Goal: Information Seeking & Learning: Find specific fact

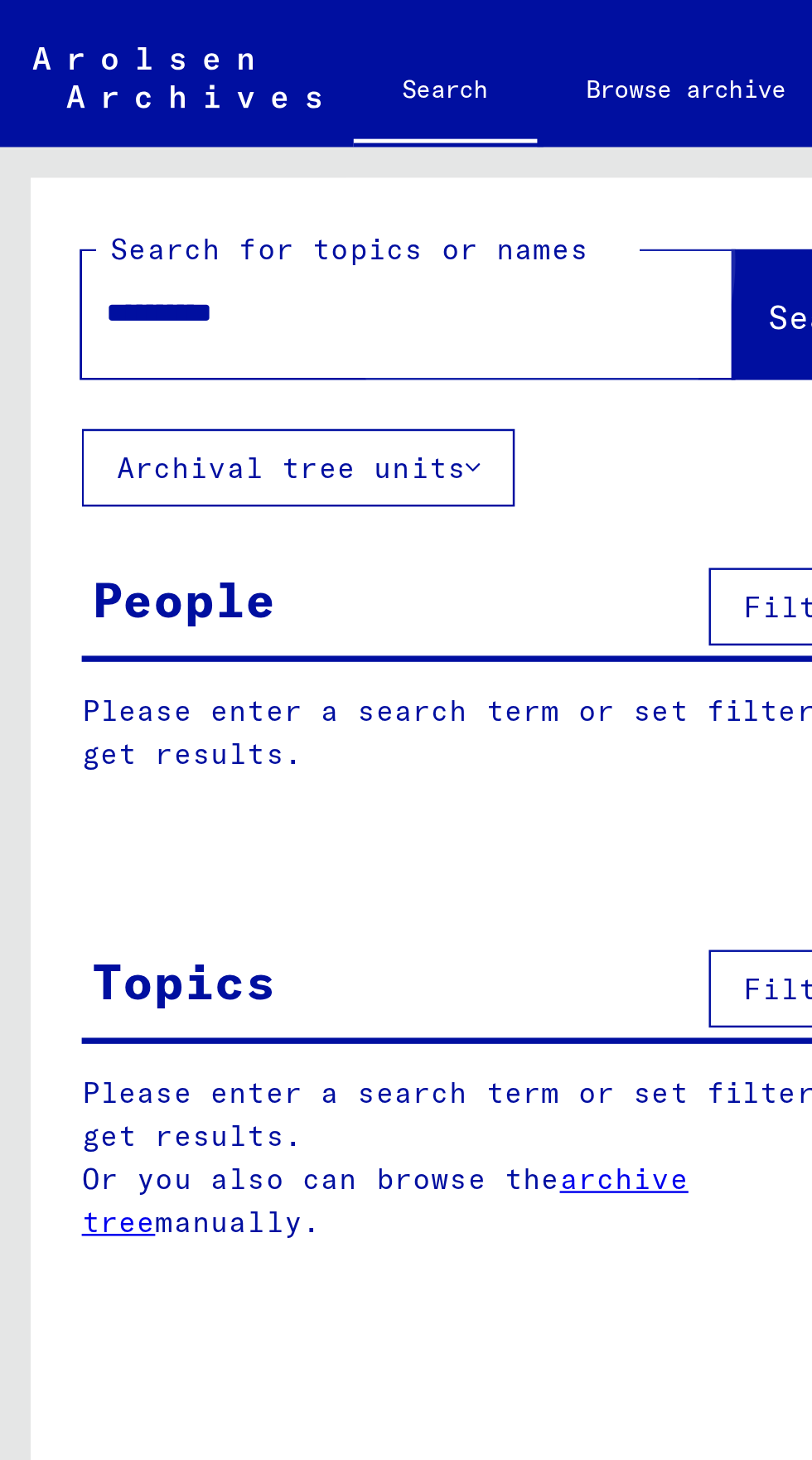
click at [298, 126] on button "Search" at bounding box center [338, 128] width 81 height 52
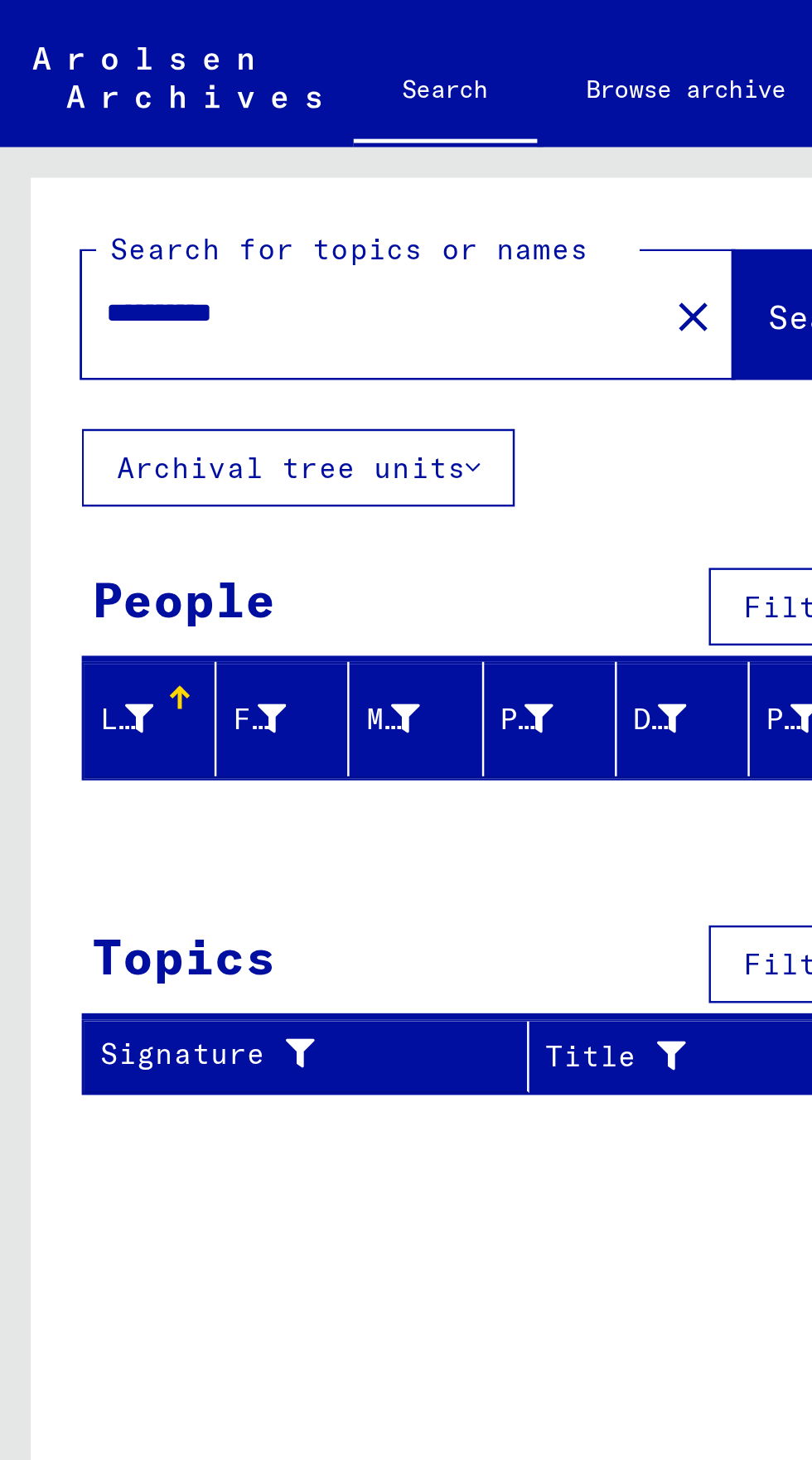
click at [53, 126] on input "**********" at bounding box center [145, 127] width 204 height 18
click at [56, 123] on input "**********" at bounding box center [145, 127] width 204 height 18
click at [312, 127] on span "Search" at bounding box center [337, 128] width 50 height 17
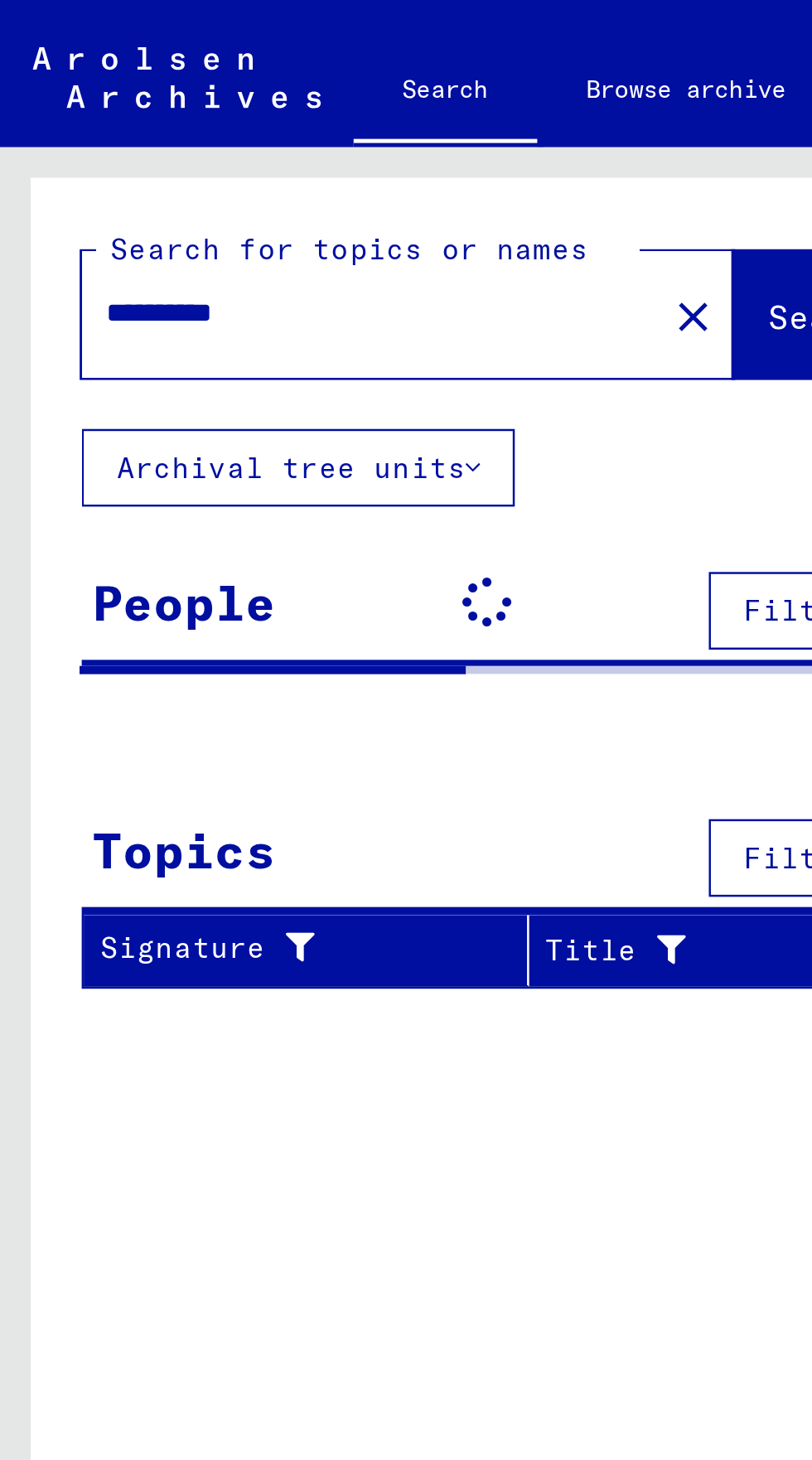
click at [58, 126] on input "**********" at bounding box center [145, 127] width 204 height 18
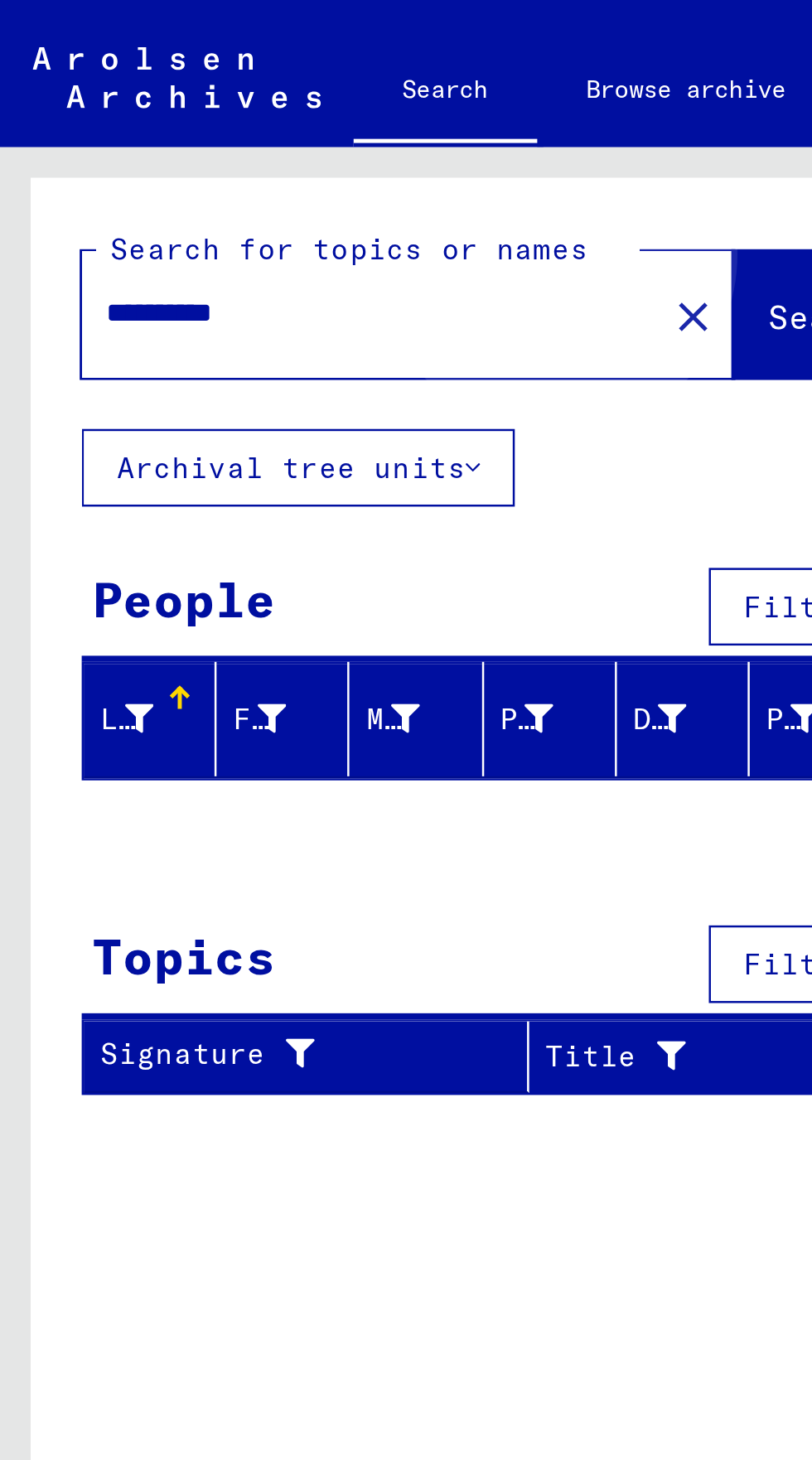
click at [312, 123] on span "Search" at bounding box center [337, 128] width 50 height 17
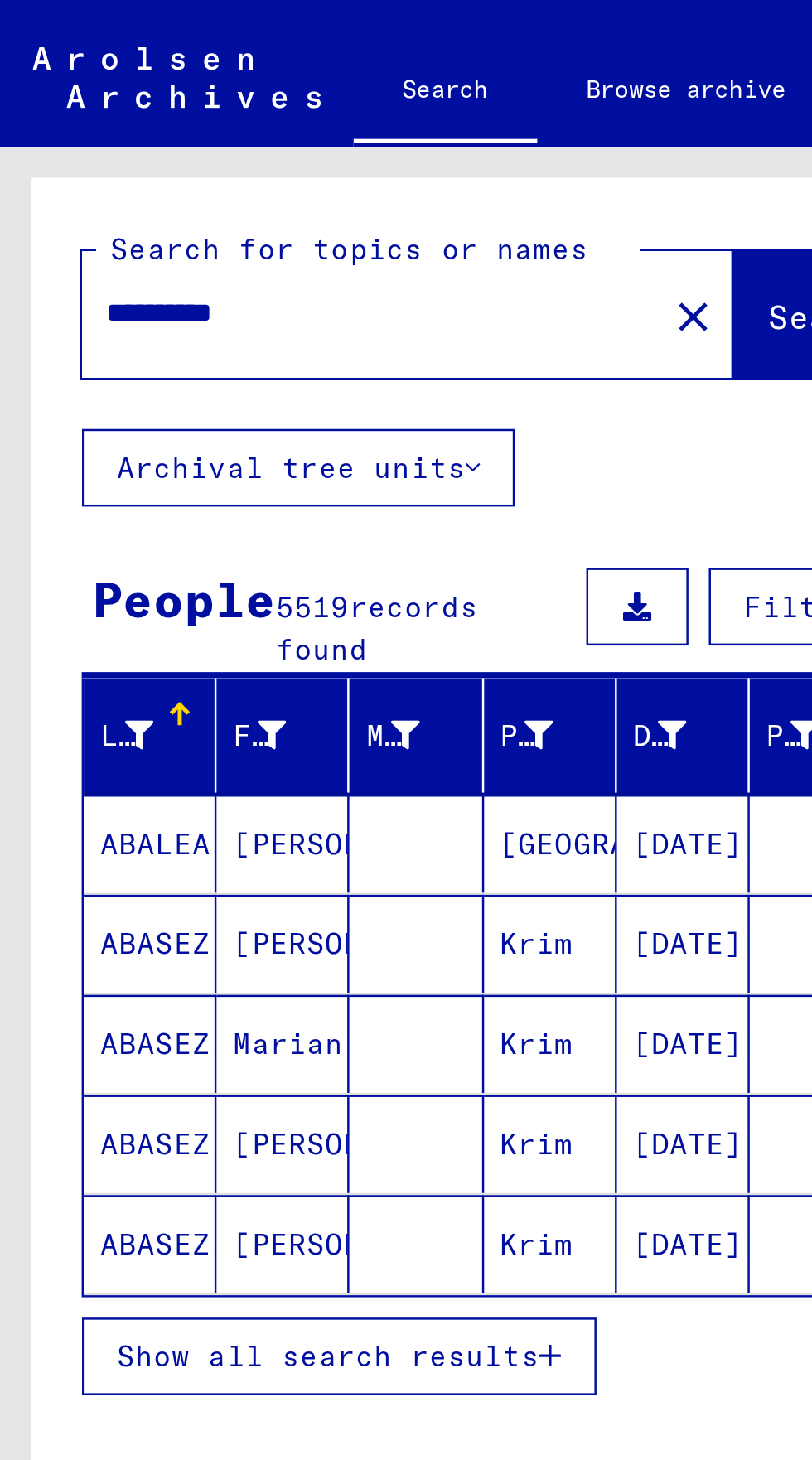
scroll to position [92, 0]
click at [82, 543] on span "Show all search results" at bounding box center [133, 550] width 172 height 15
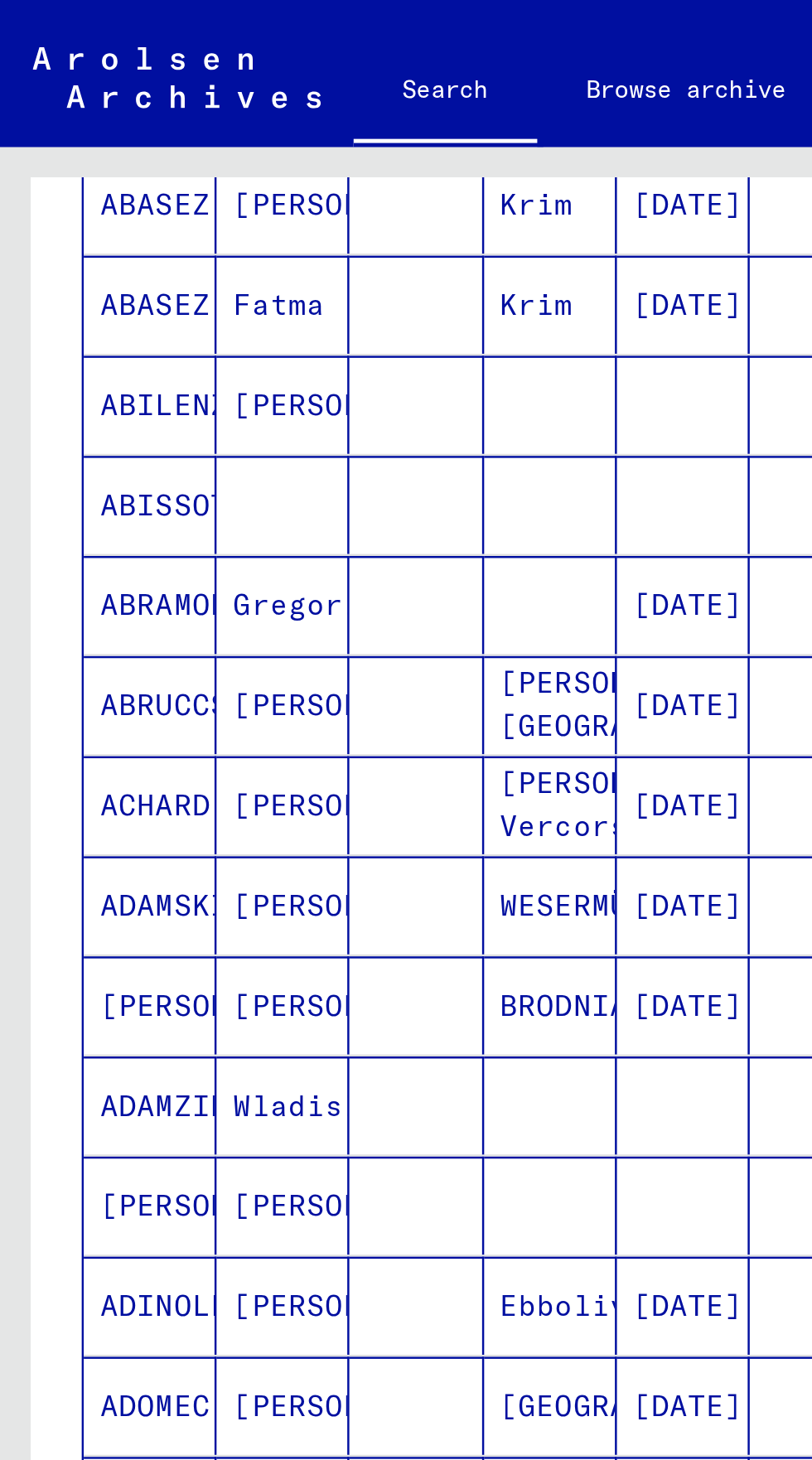
scroll to position [424, 0]
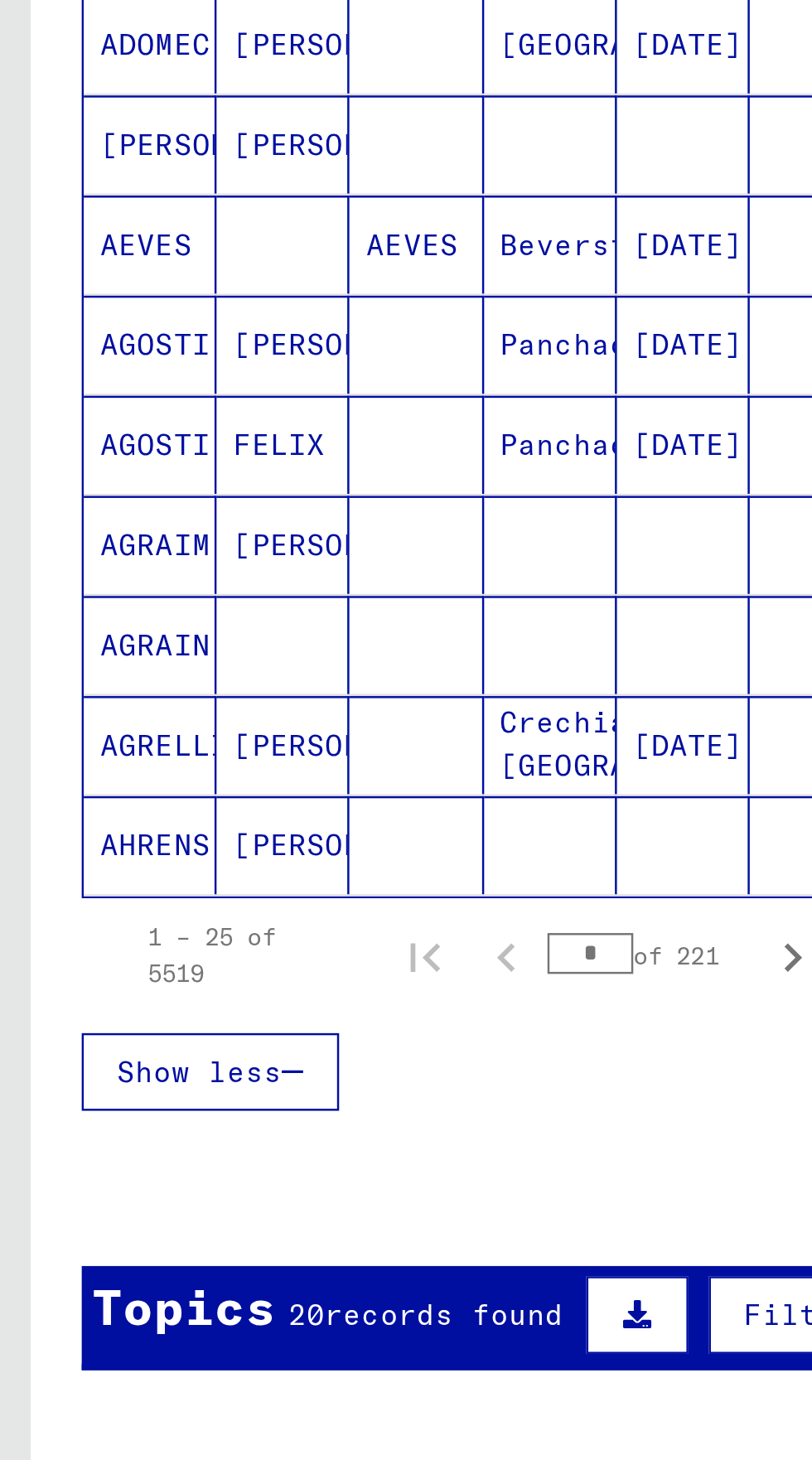
click at [122, 1076] on span "20" at bounding box center [124, 1084] width 15 height 15
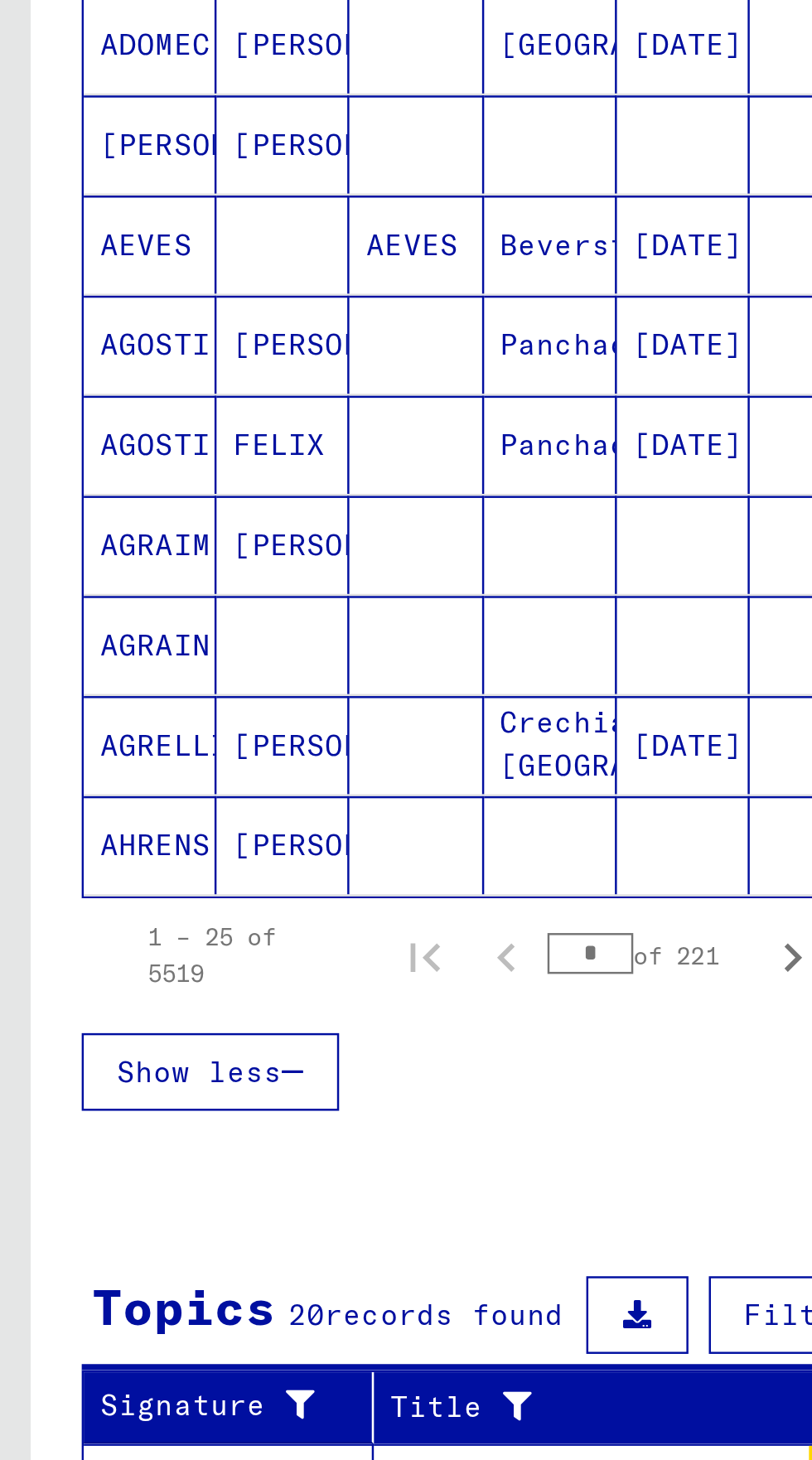
scroll to position [437, 0]
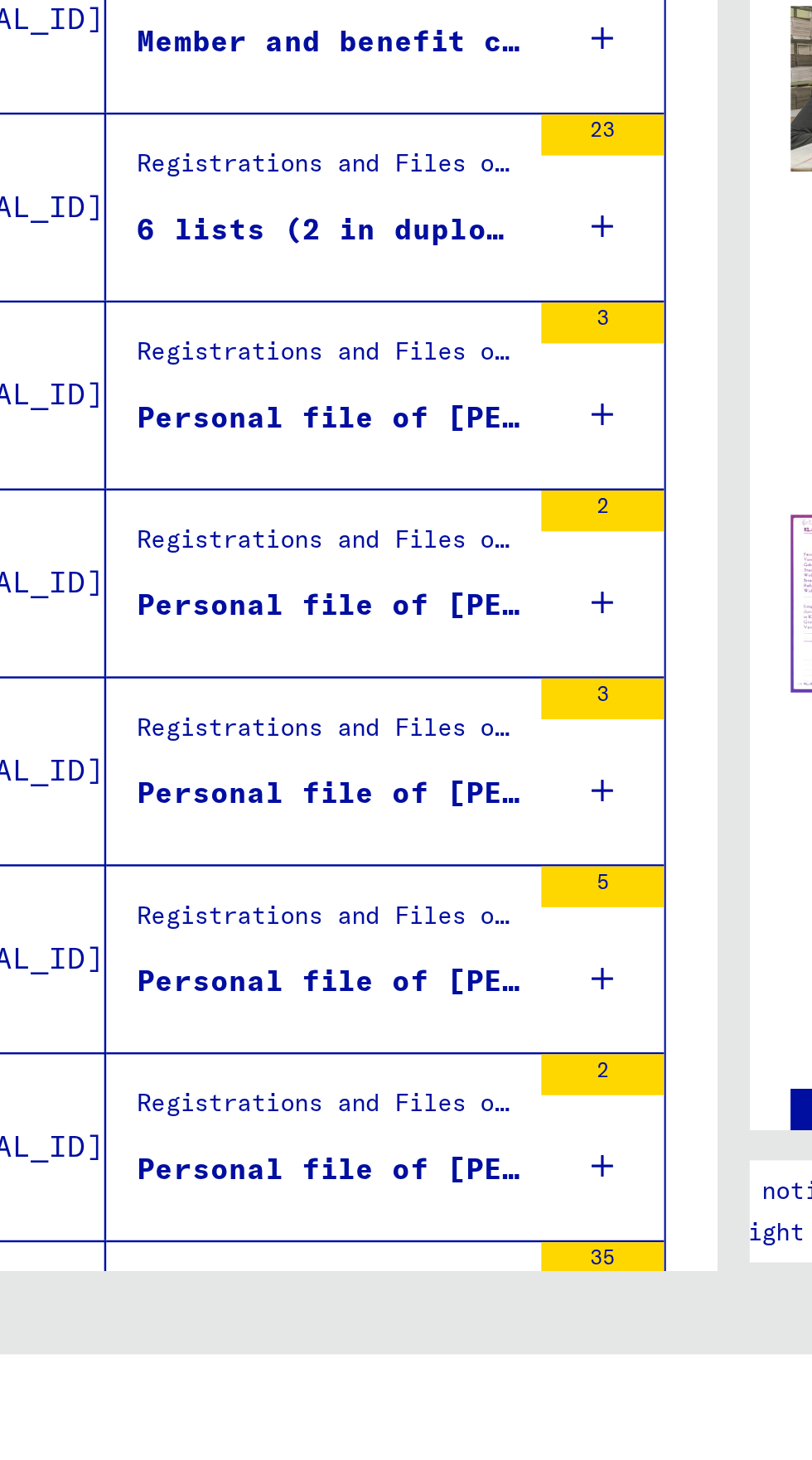
click at [216, 1427] on div "[MEDICAL_DATA], identification of [PERSON_NAME] dead and Nazi trials / [MEDICAL…" at bounding box center [242, 1438] width 156 height 23
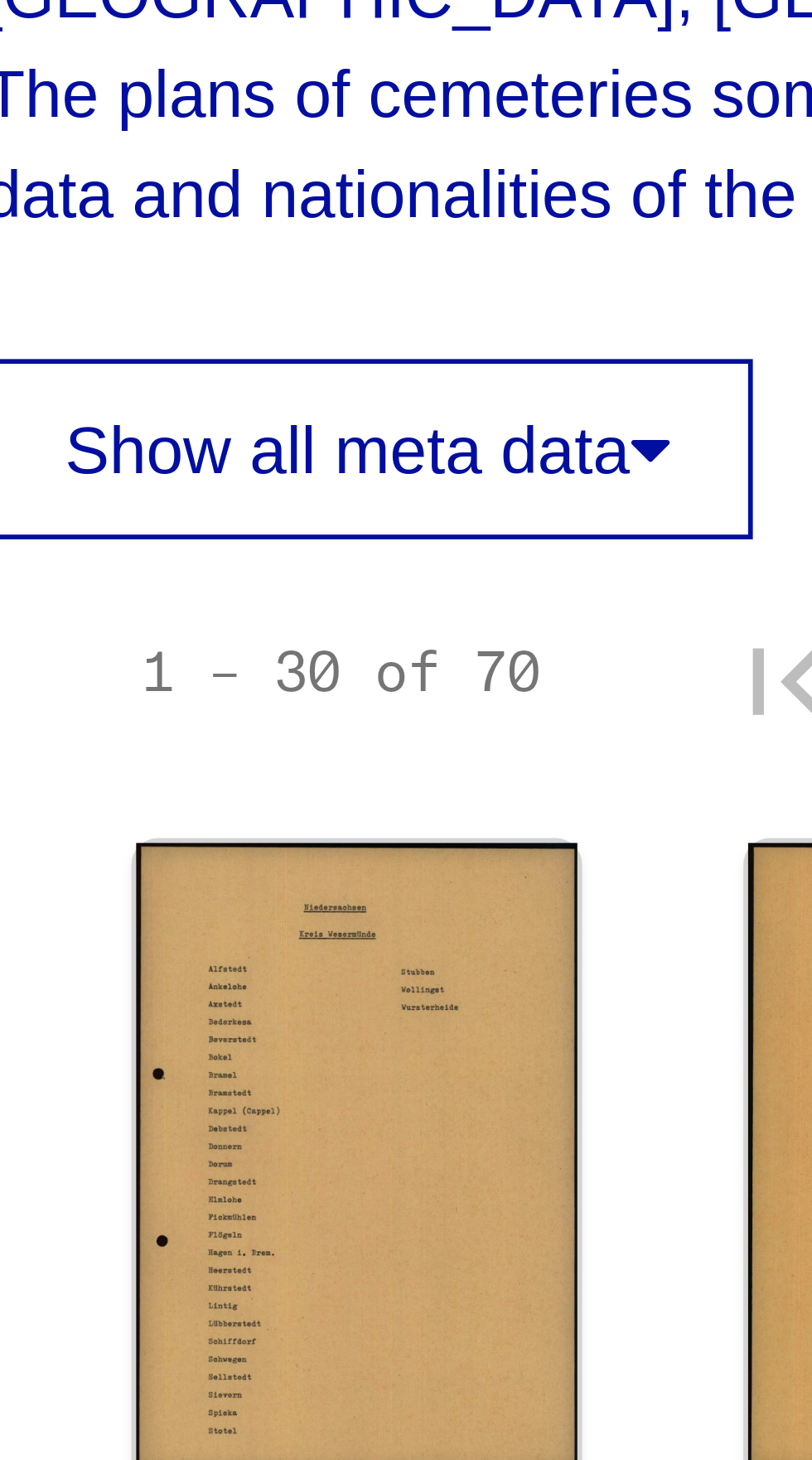
click at [479, 846] on img at bounding box center [499, 901] width 77 height 109
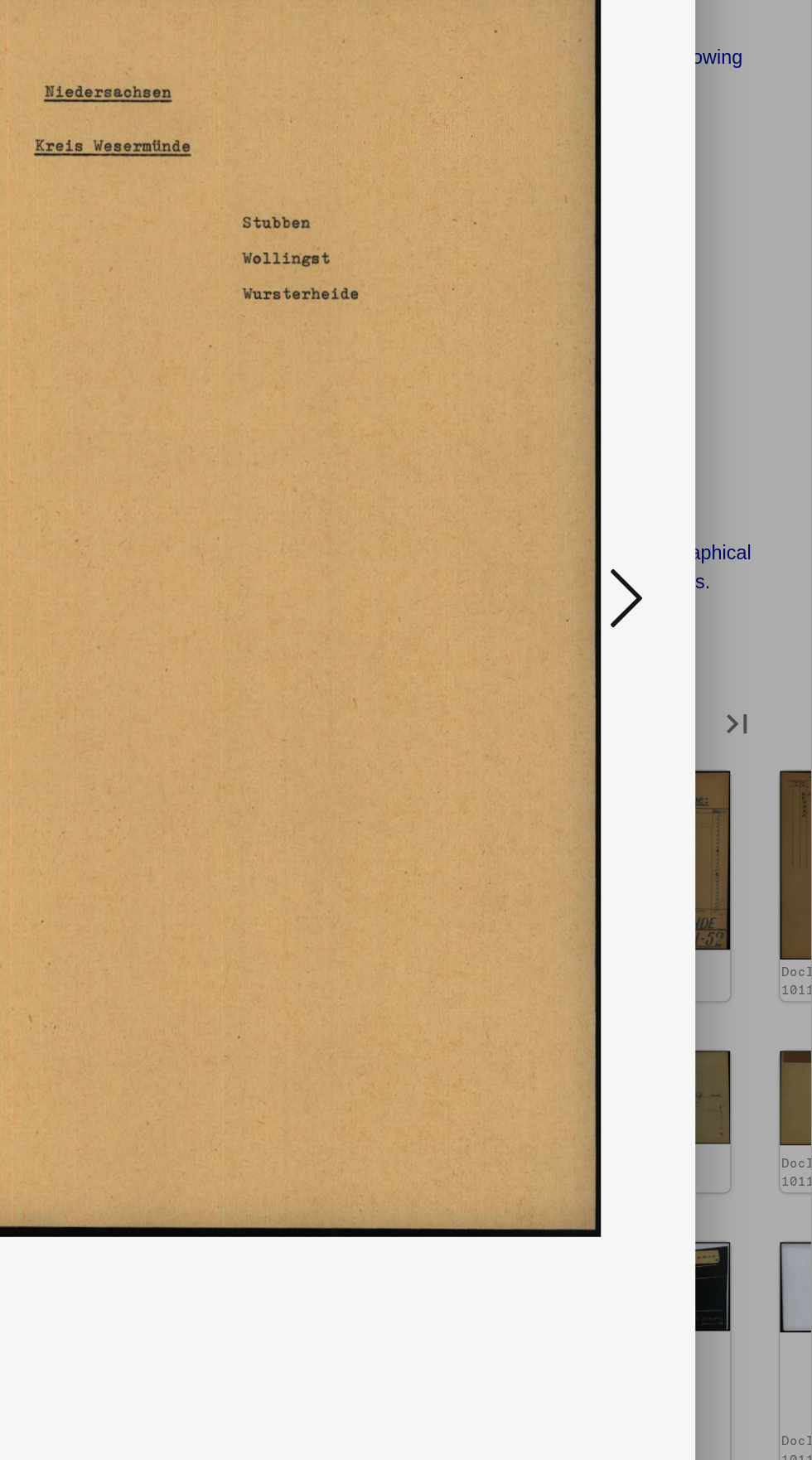
click at [689, 745] on icon at bounding box center [689, 743] width 20 height 40
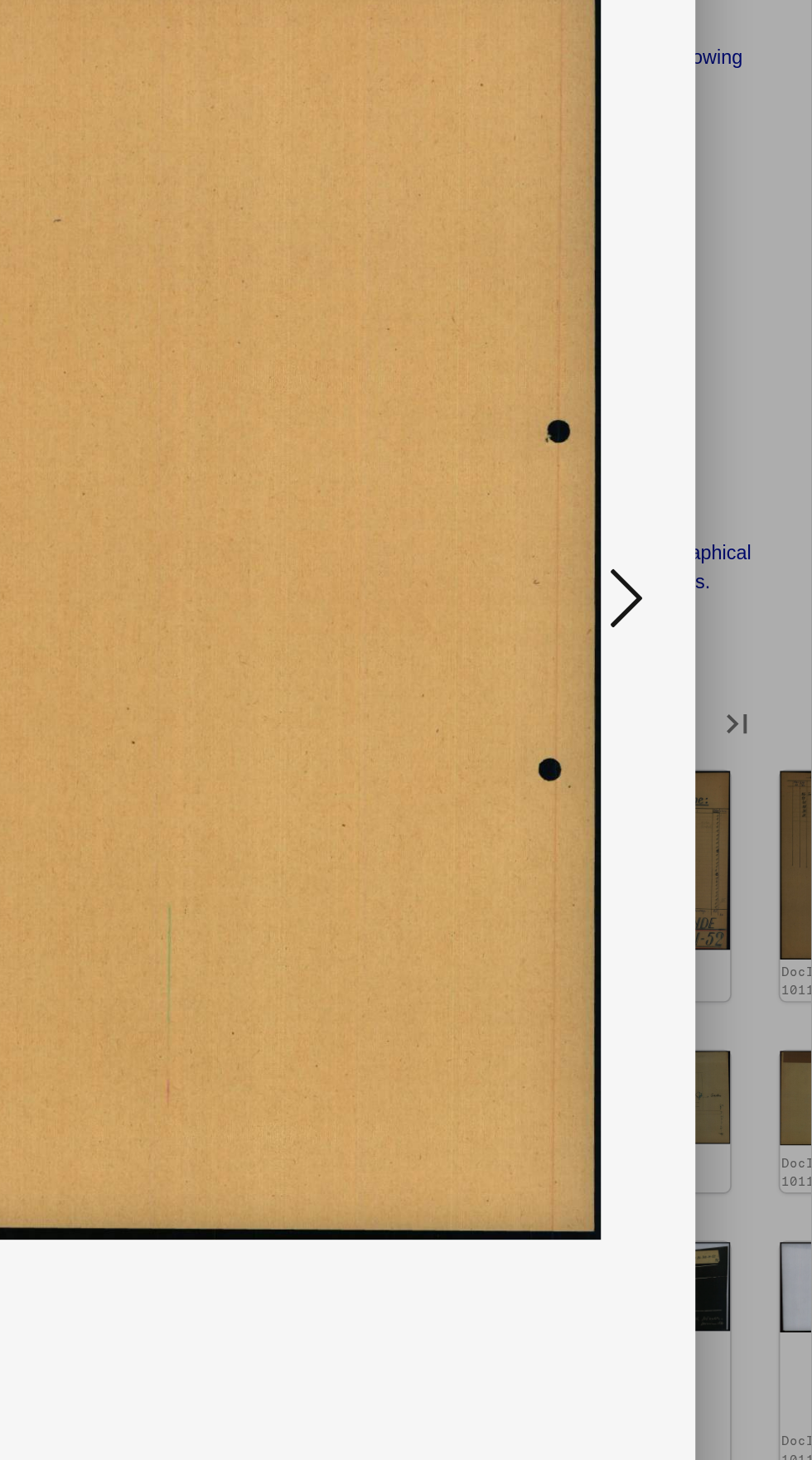
click at [684, 743] on icon at bounding box center [689, 743] width 20 height 40
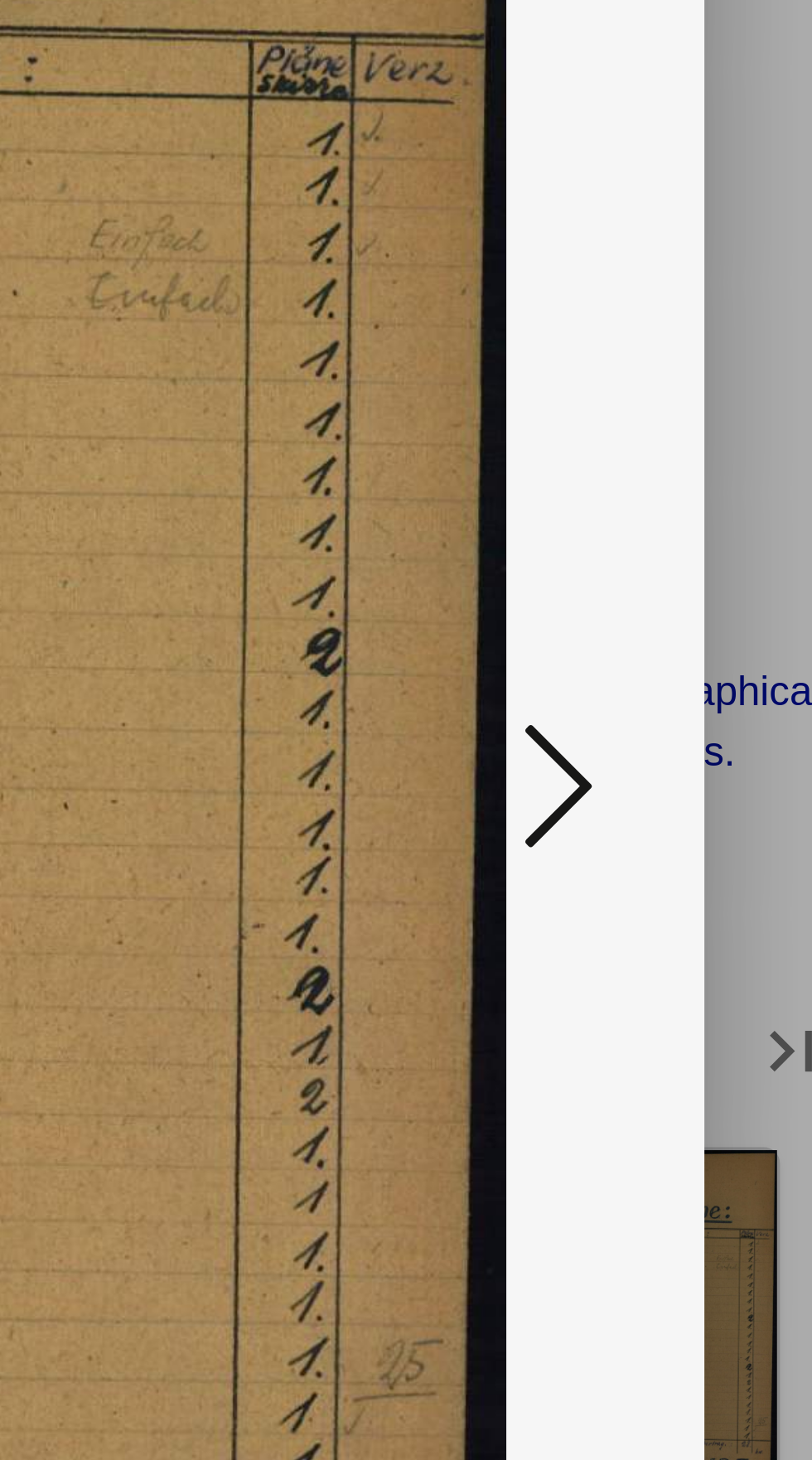
click at [691, 739] on icon at bounding box center [689, 743] width 20 height 40
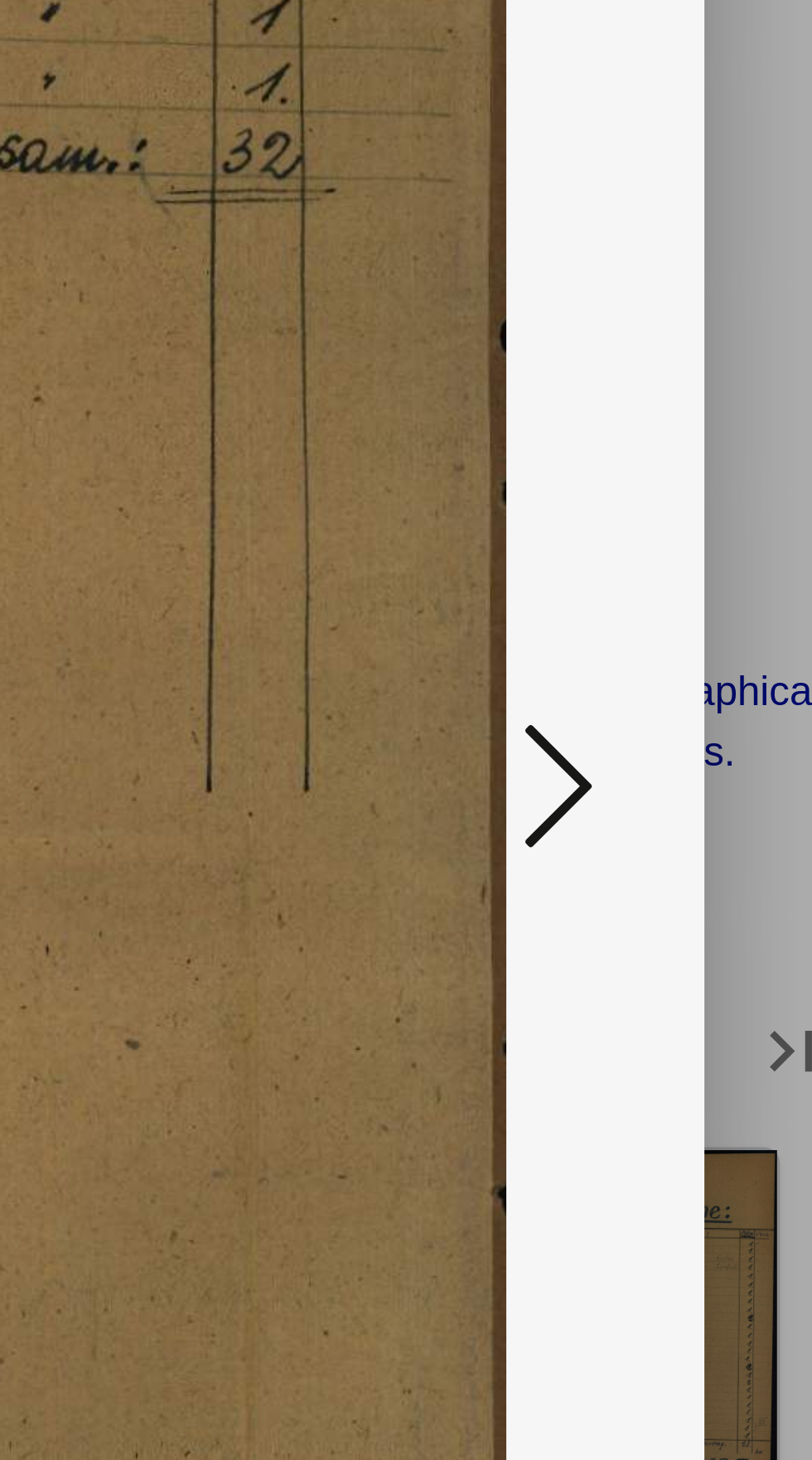
click at [688, 740] on icon at bounding box center [689, 743] width 20 height 40
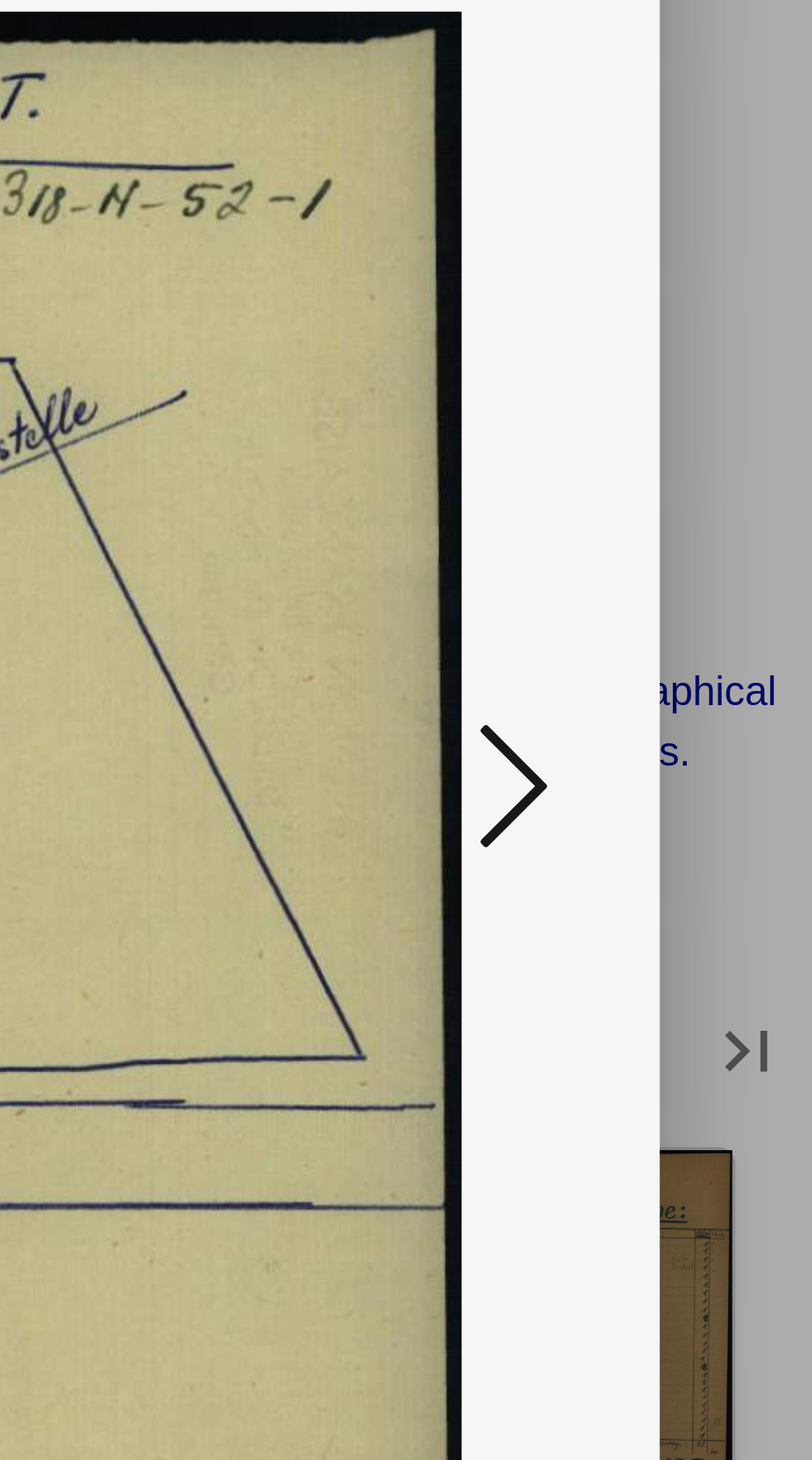
click at [688, 739] on icon at bounding box center [689, 743] width 20 height 40
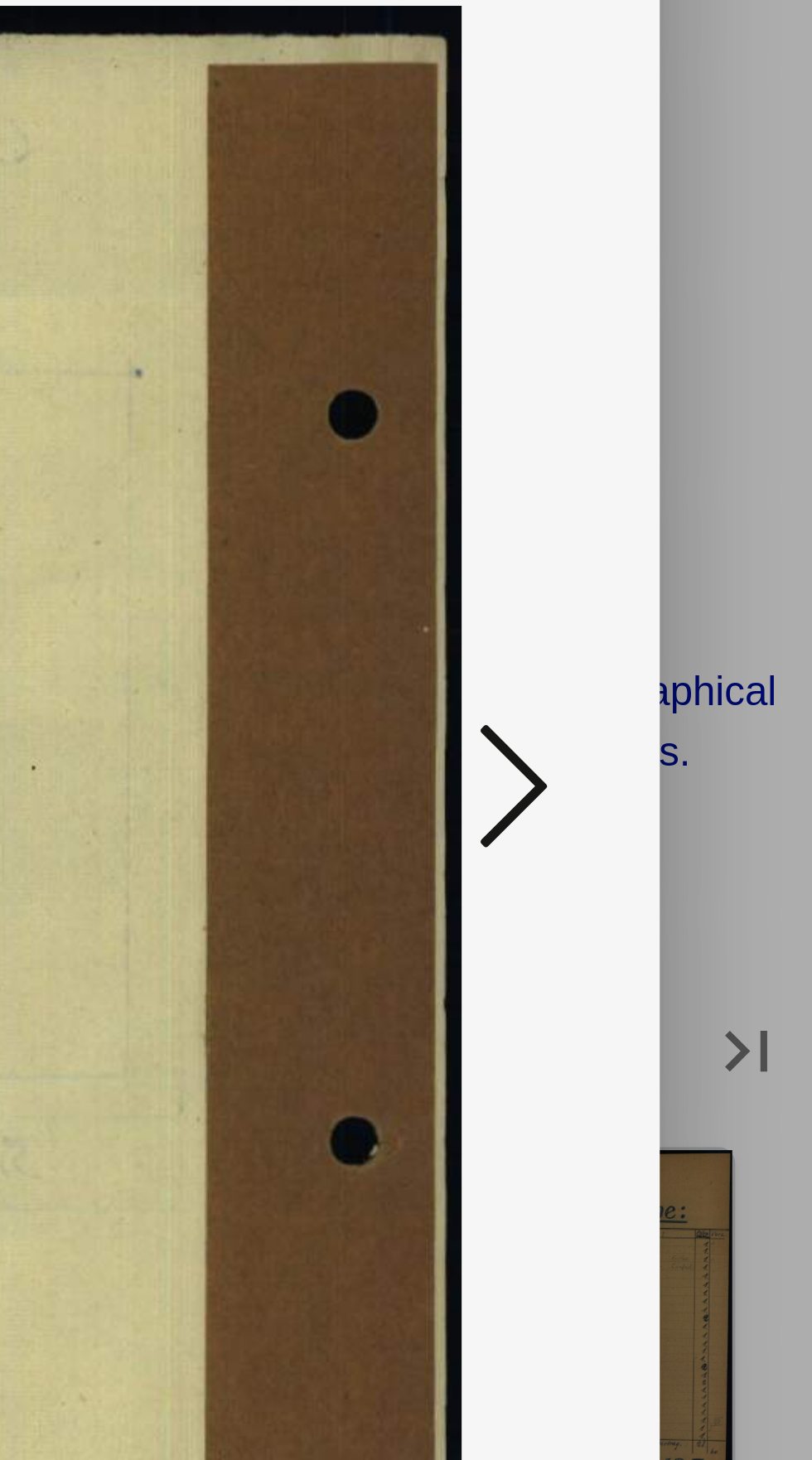
click at [689, 741] on icon at bounding box center [689, 743] width 20 height 40
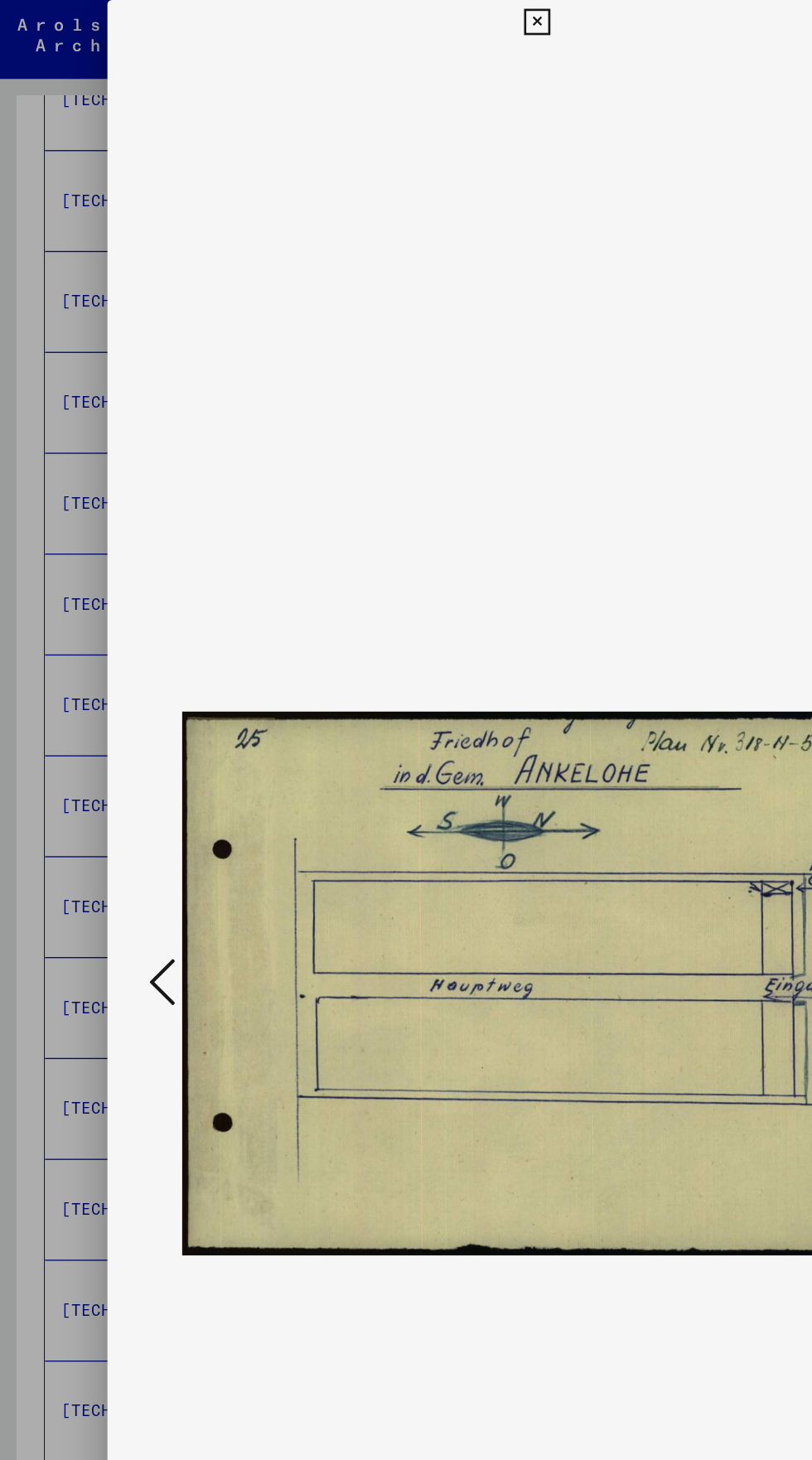
click at [406, 17] on icon at bounding box center [405, 17] width 19 height 20
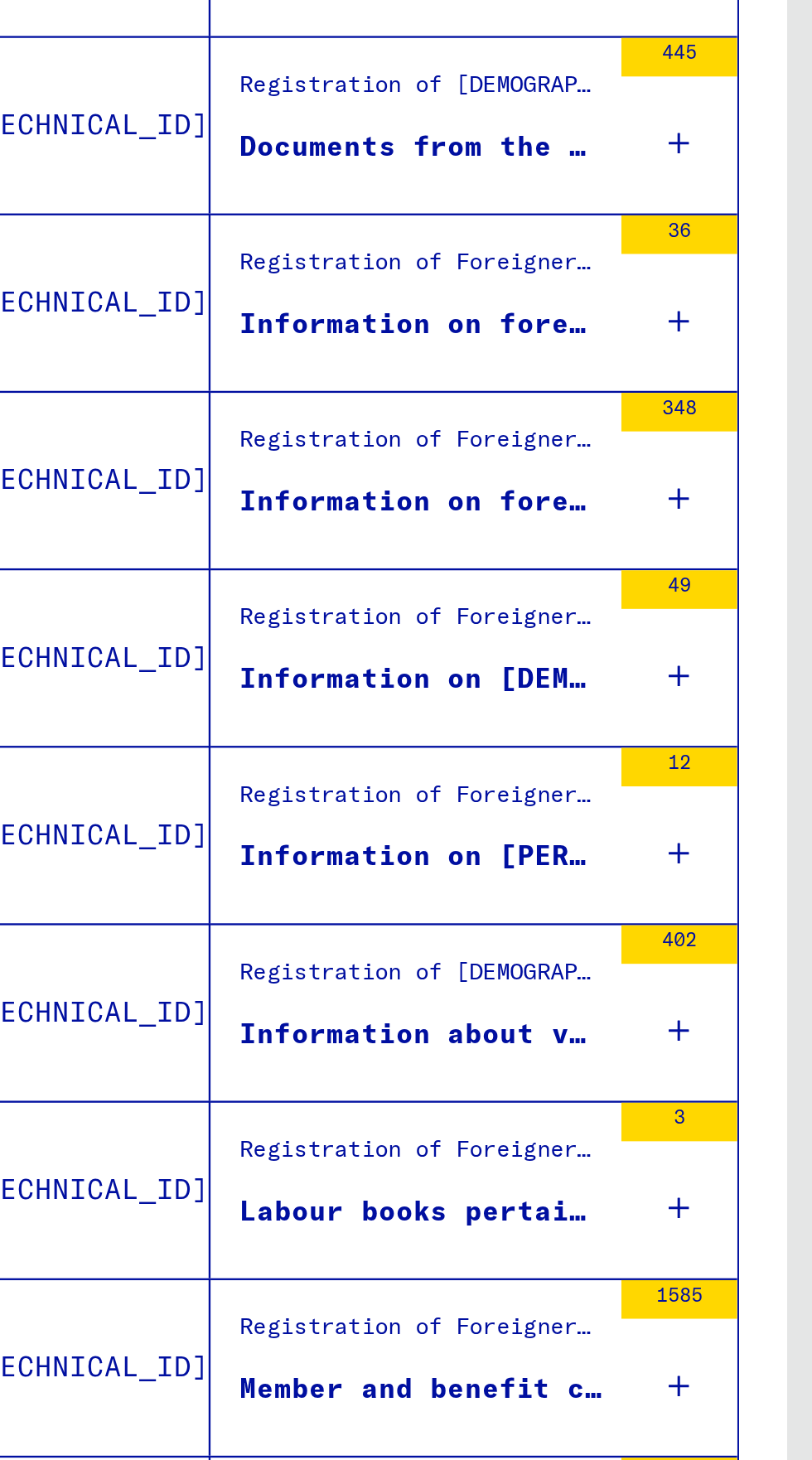
scroll to position [469, 0]
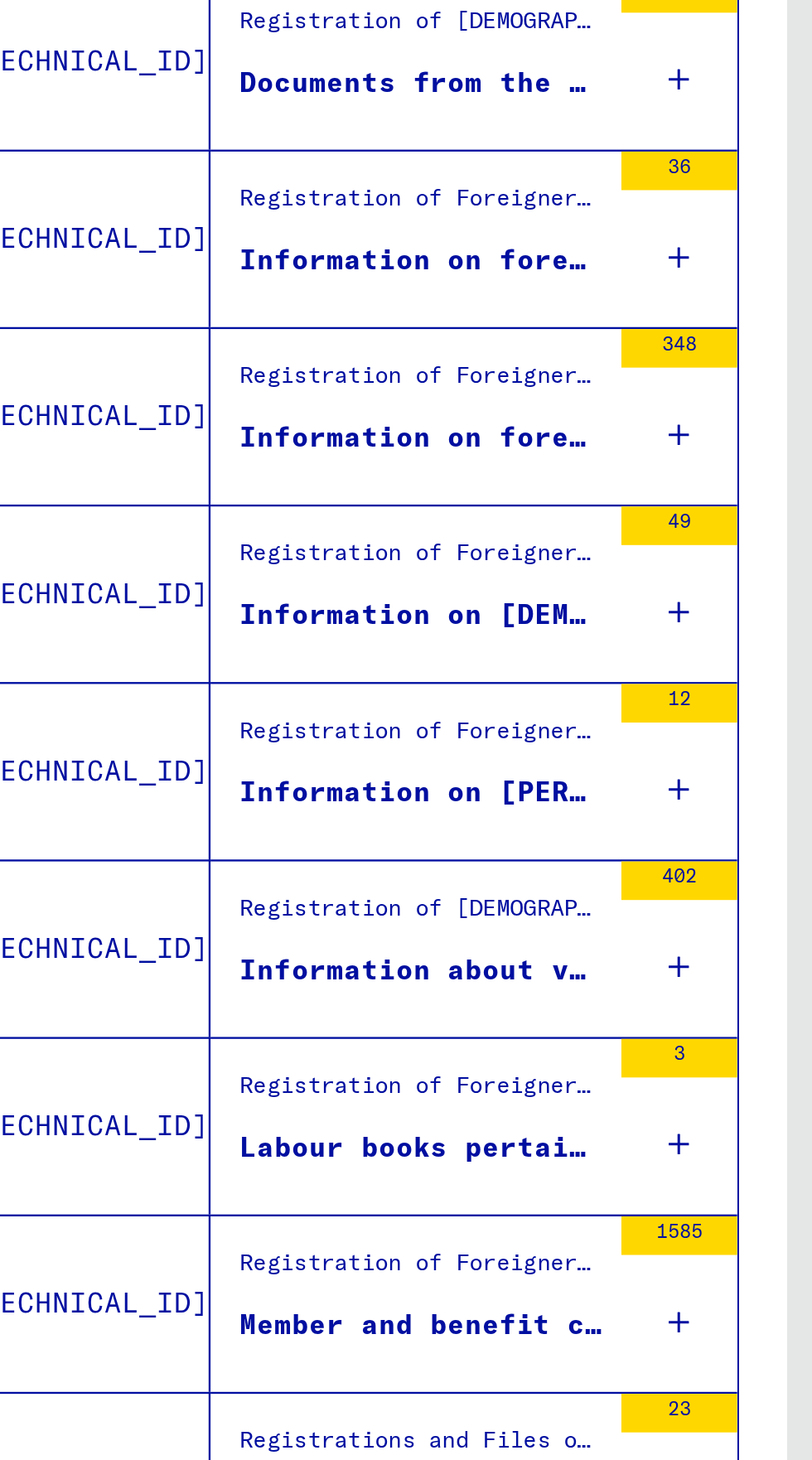
click at [205, 658] on div "Information on [PERSON_NAME] of foreigners in the district [GEOGRAPHIC_DATA]" at bounding box center [242, 666] width 156 height 18
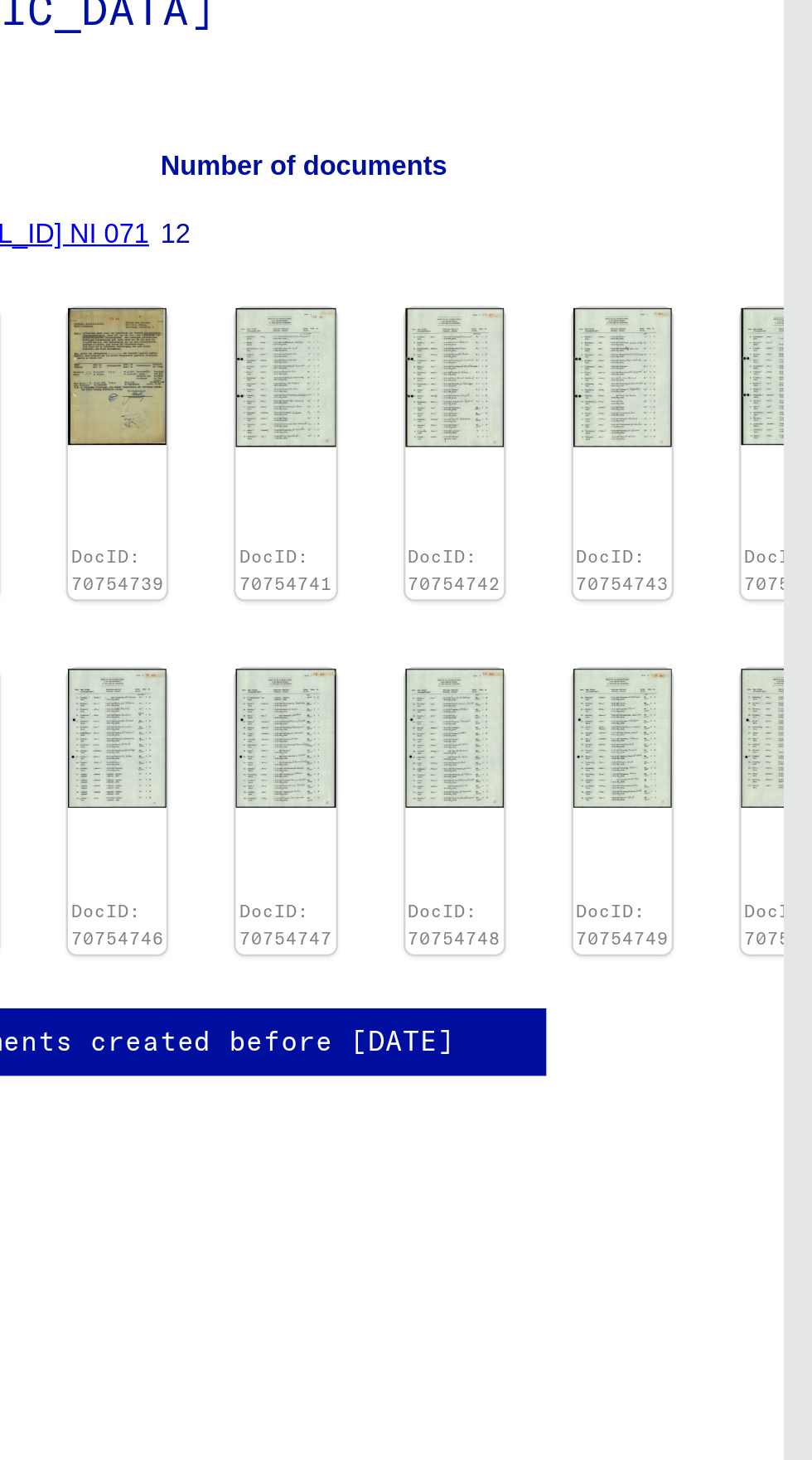
click at [781, 655] on img at bounding box center [802, 643] width 43 height 60
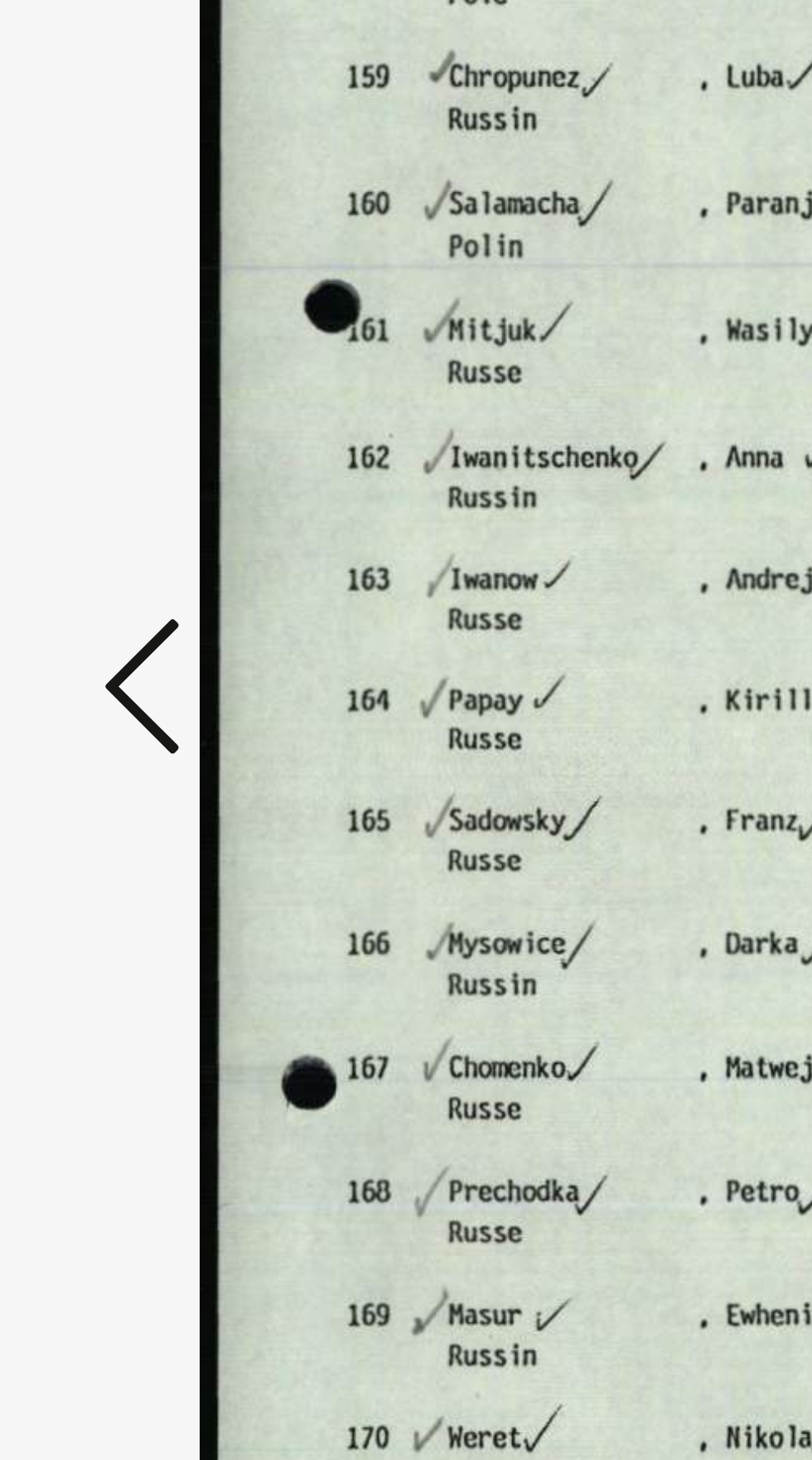
click at [113, 707] on icon at bounding box center [123, 687] width 20 height 40
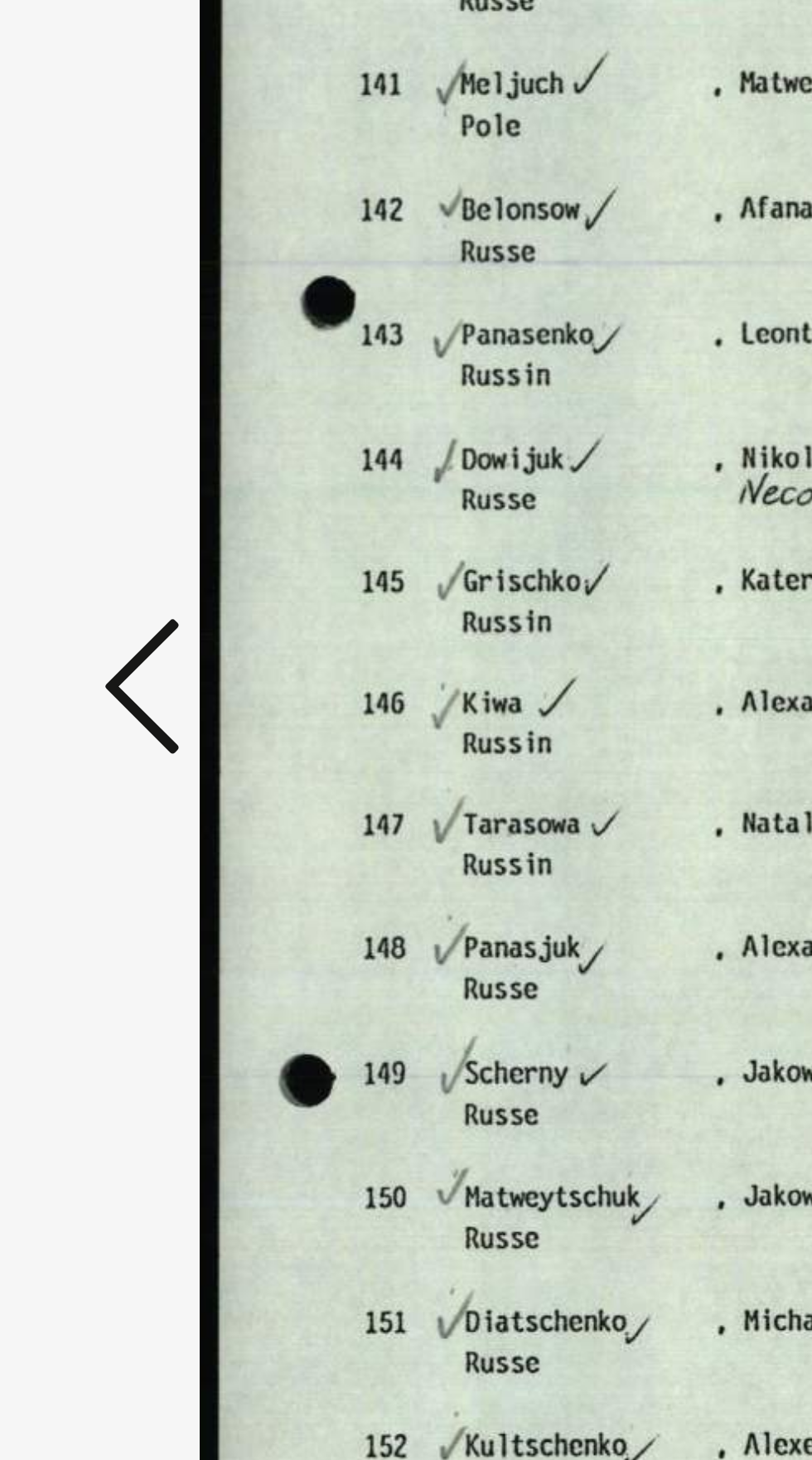
click at [111, 712] on button at bounding box center [123, 688] width 30 height 48
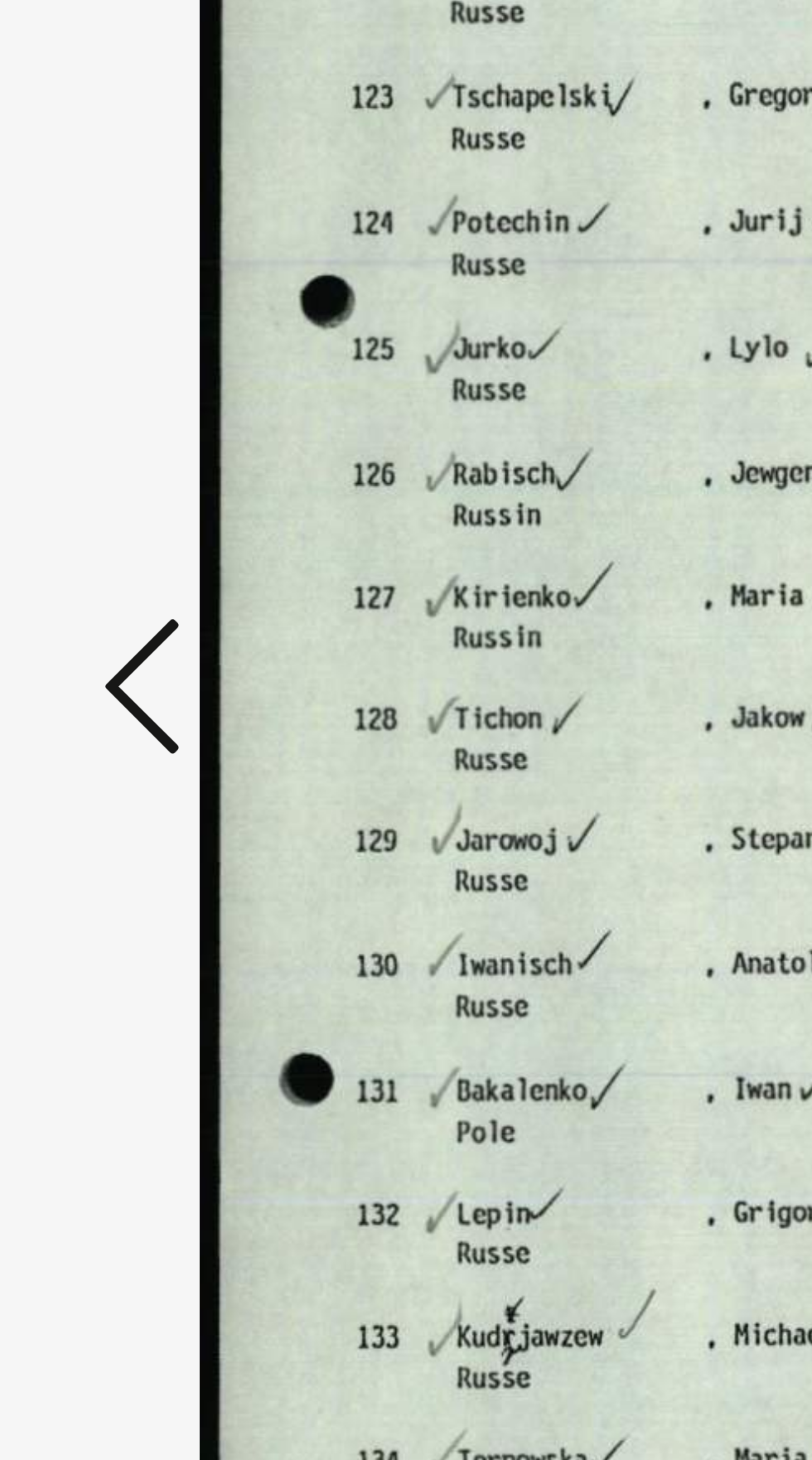
click at [111, 712] on button at bounding box center [123, 688] width 30 height 48
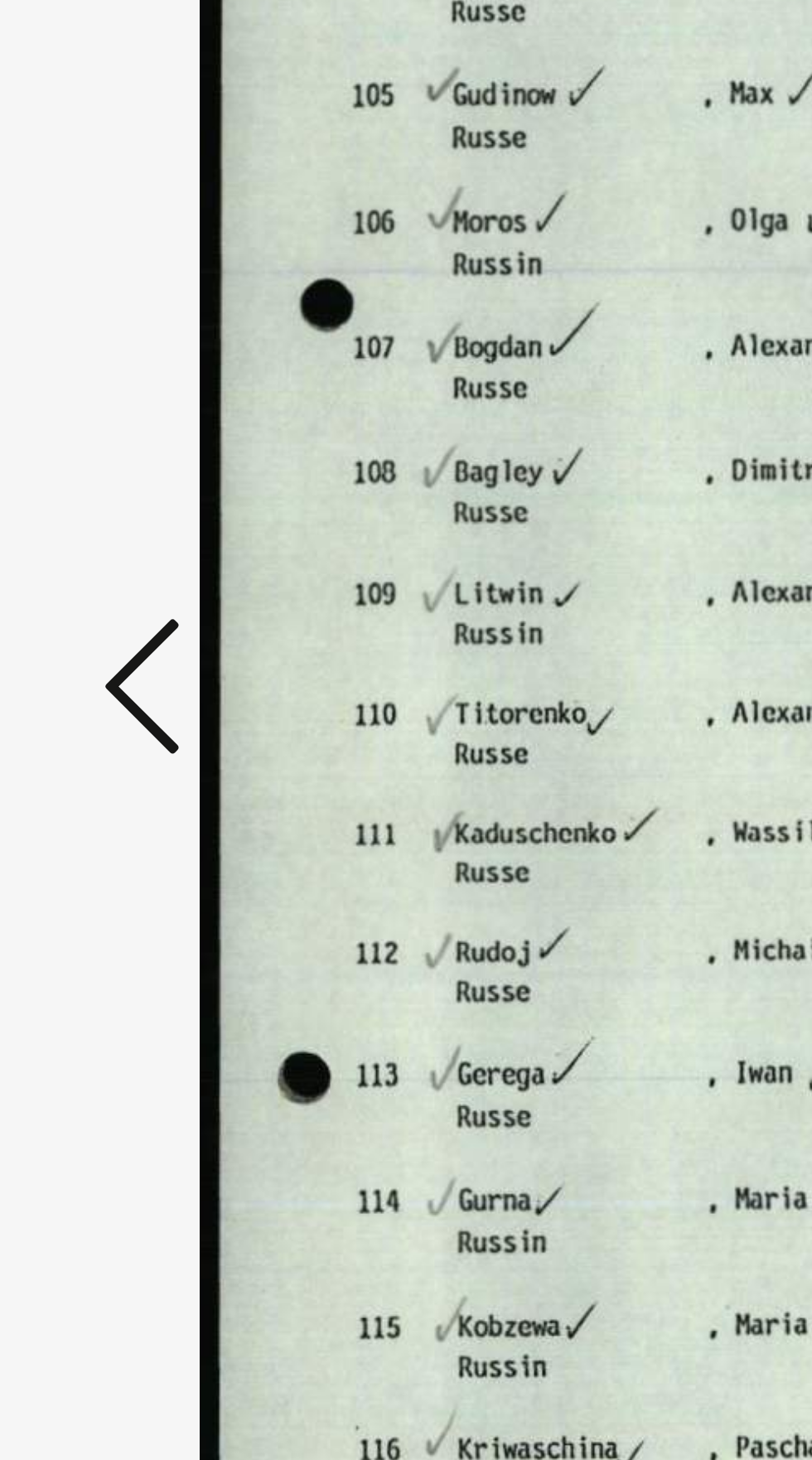
click at [111, 712] on button at bounding box center [123, 688] width 30 height 48
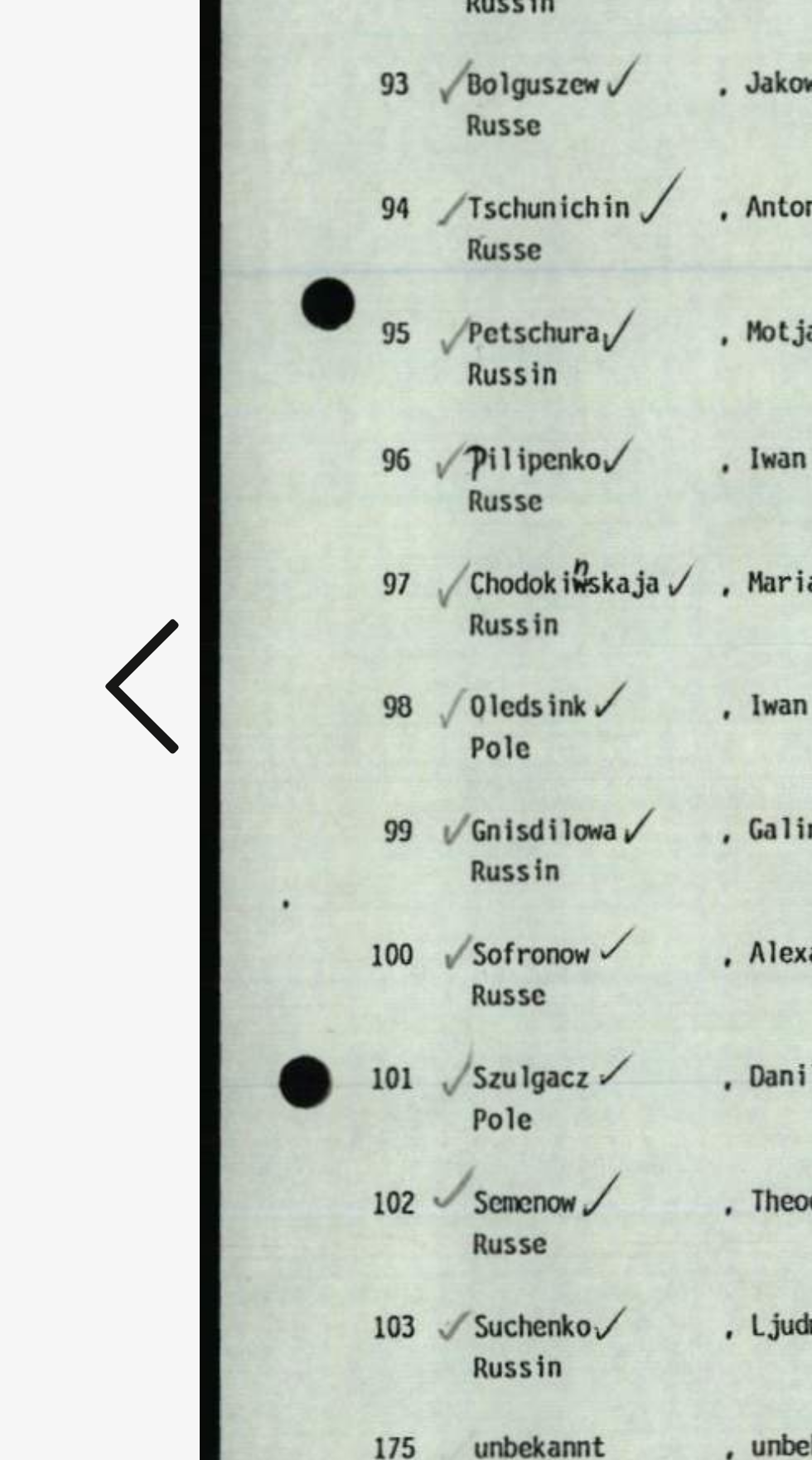
click at [113, 707] on icon at bounding box center [123, 687] width 20 height 40
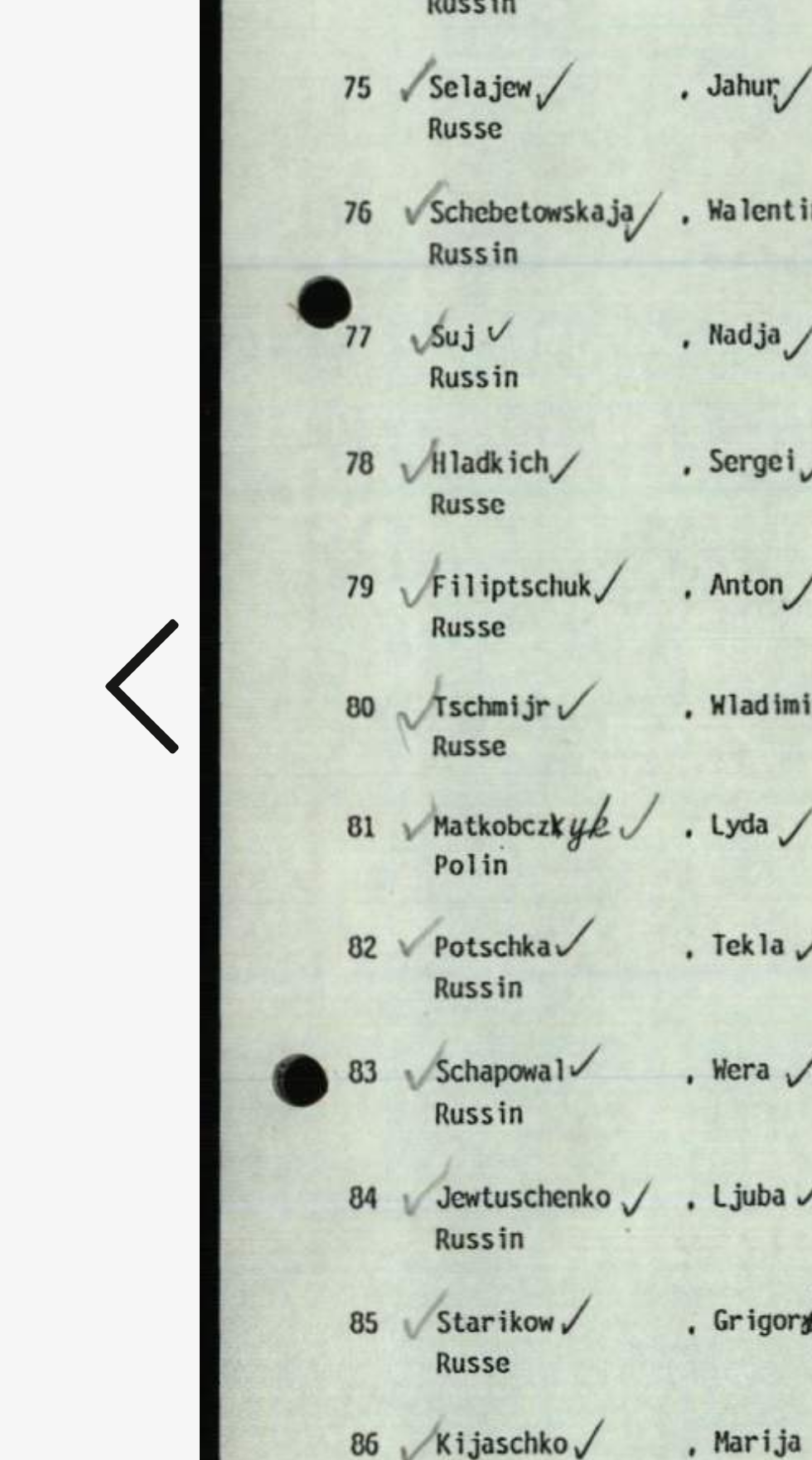
click at [115, 707] on icon at bounding box center [123, 687] width 20 height 40
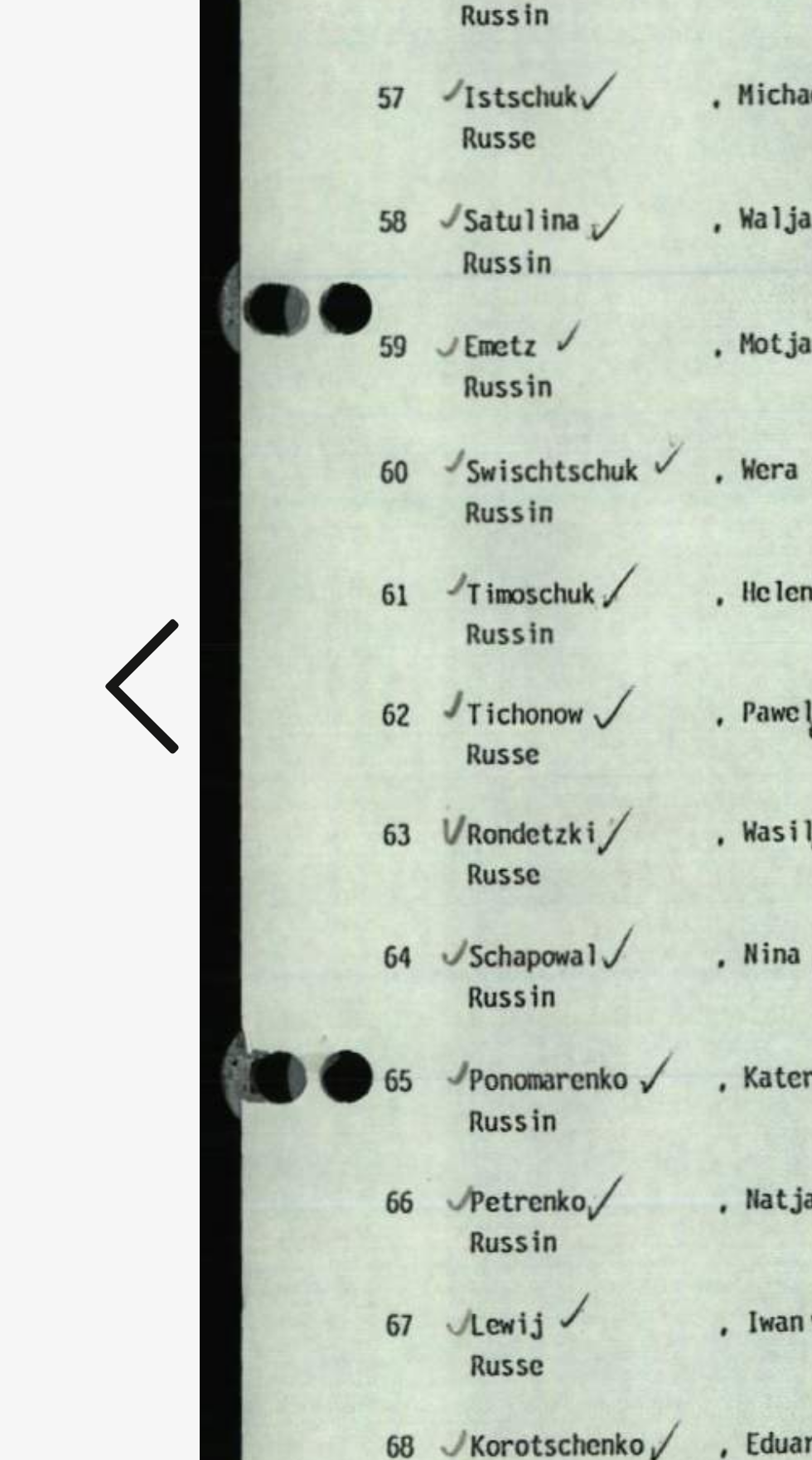
click at [116, 707] on icon at bounding box center [123, 687] width 20 height 40
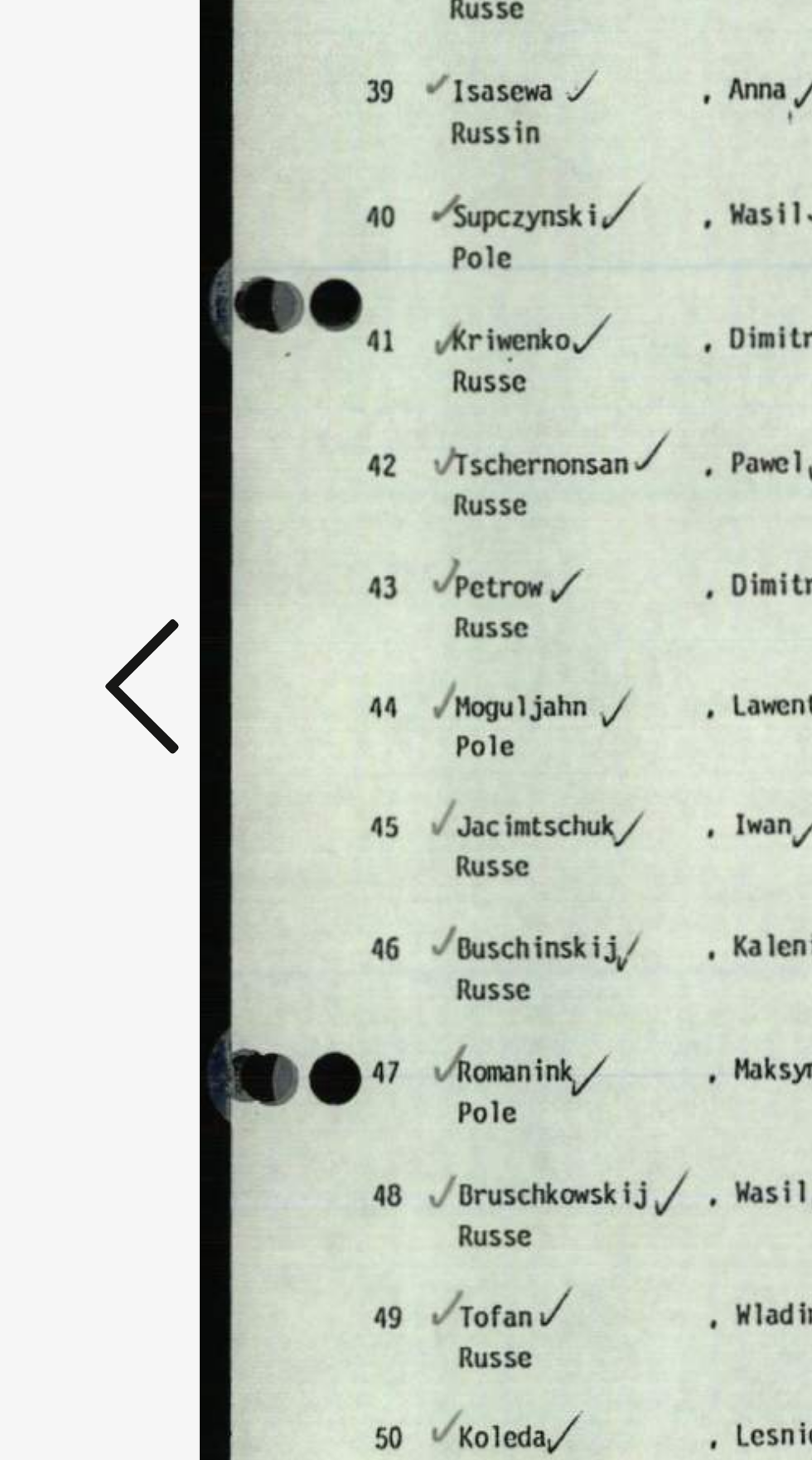
click at [116, 707] on icon at bounding box center [123, 687] width 20 height 40
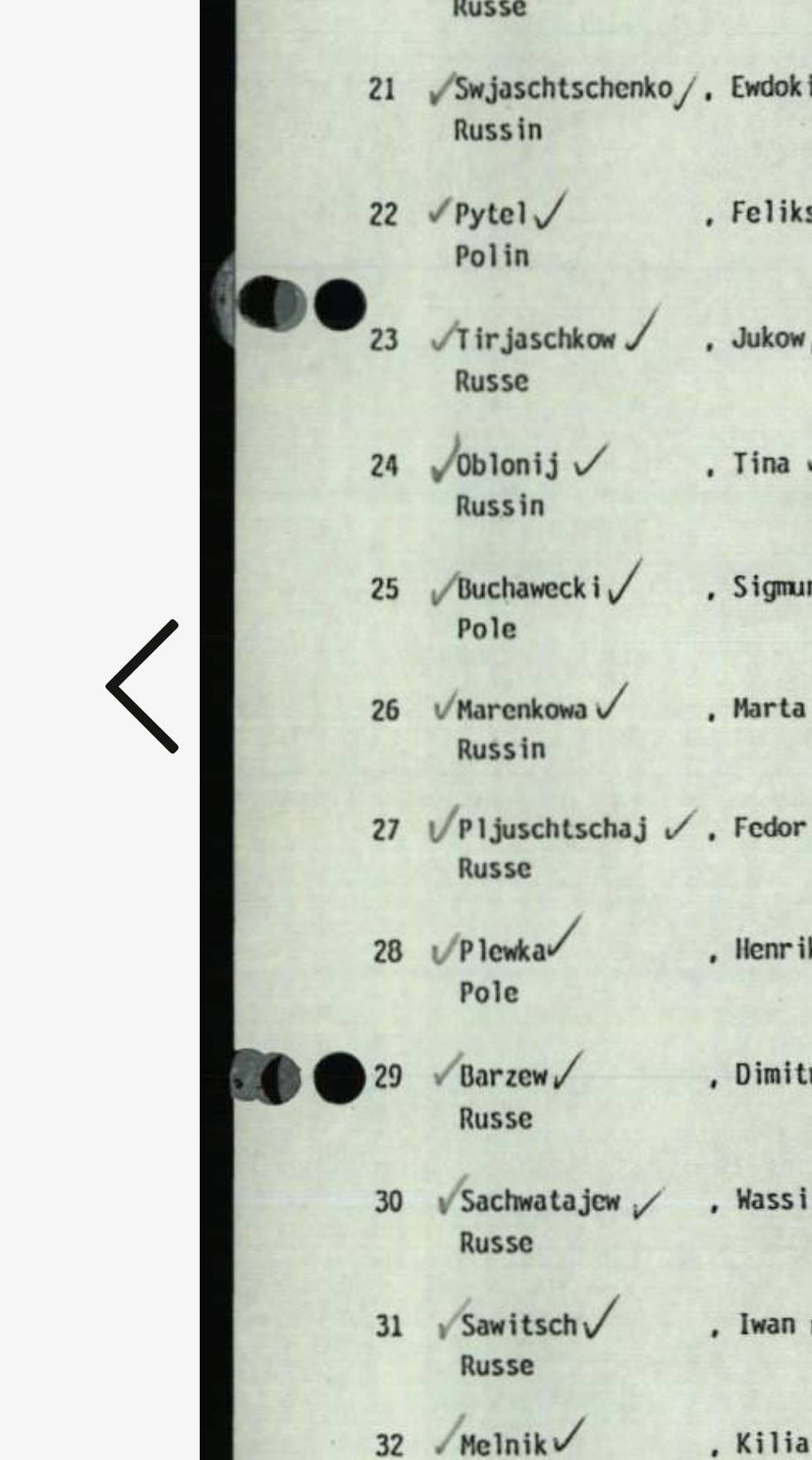
click at [118, 707] on icon at bounding box center [123, 687] width 20 height 40
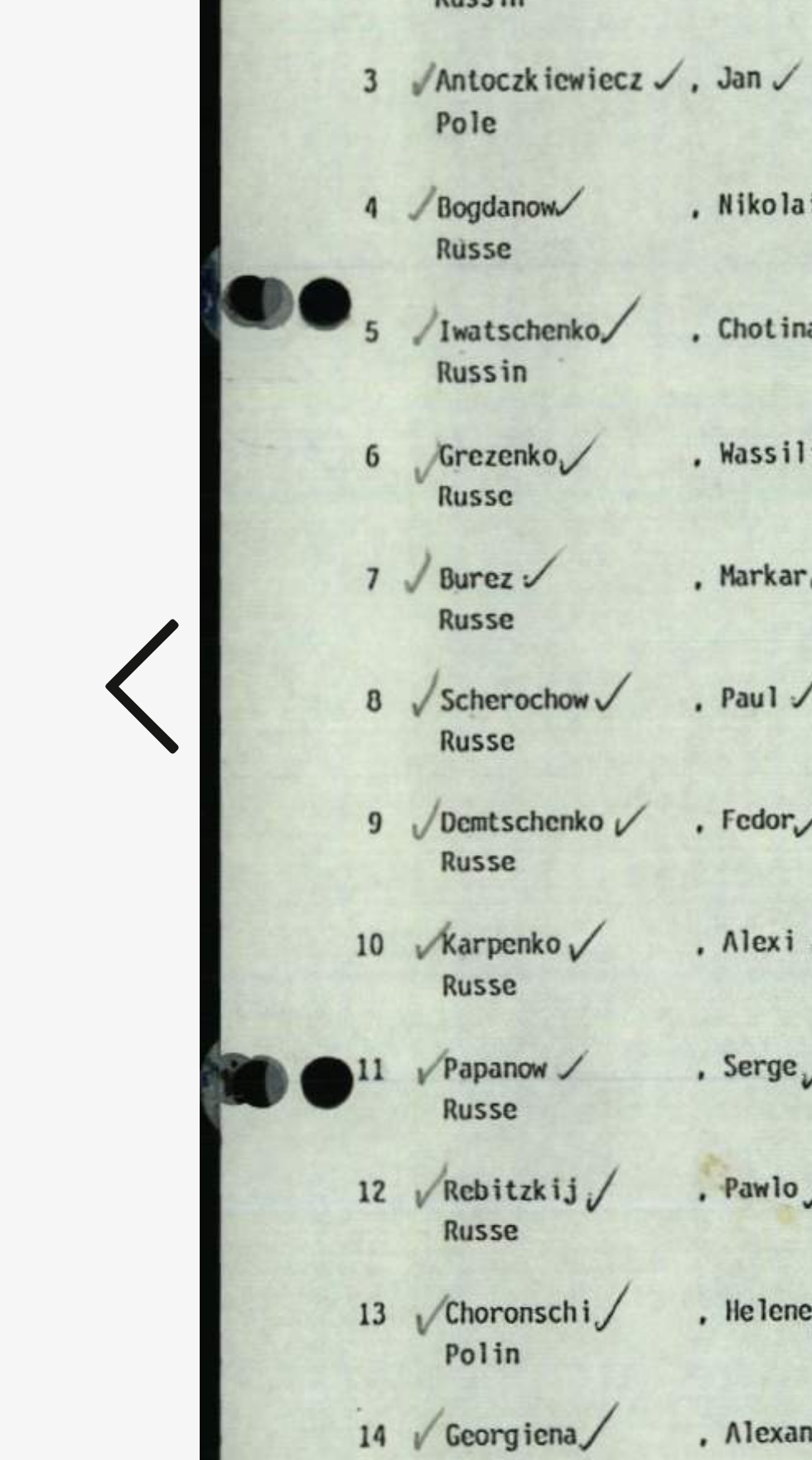
click at [116, 707] on icon at bounding box center [123, 687] width 20 height 40
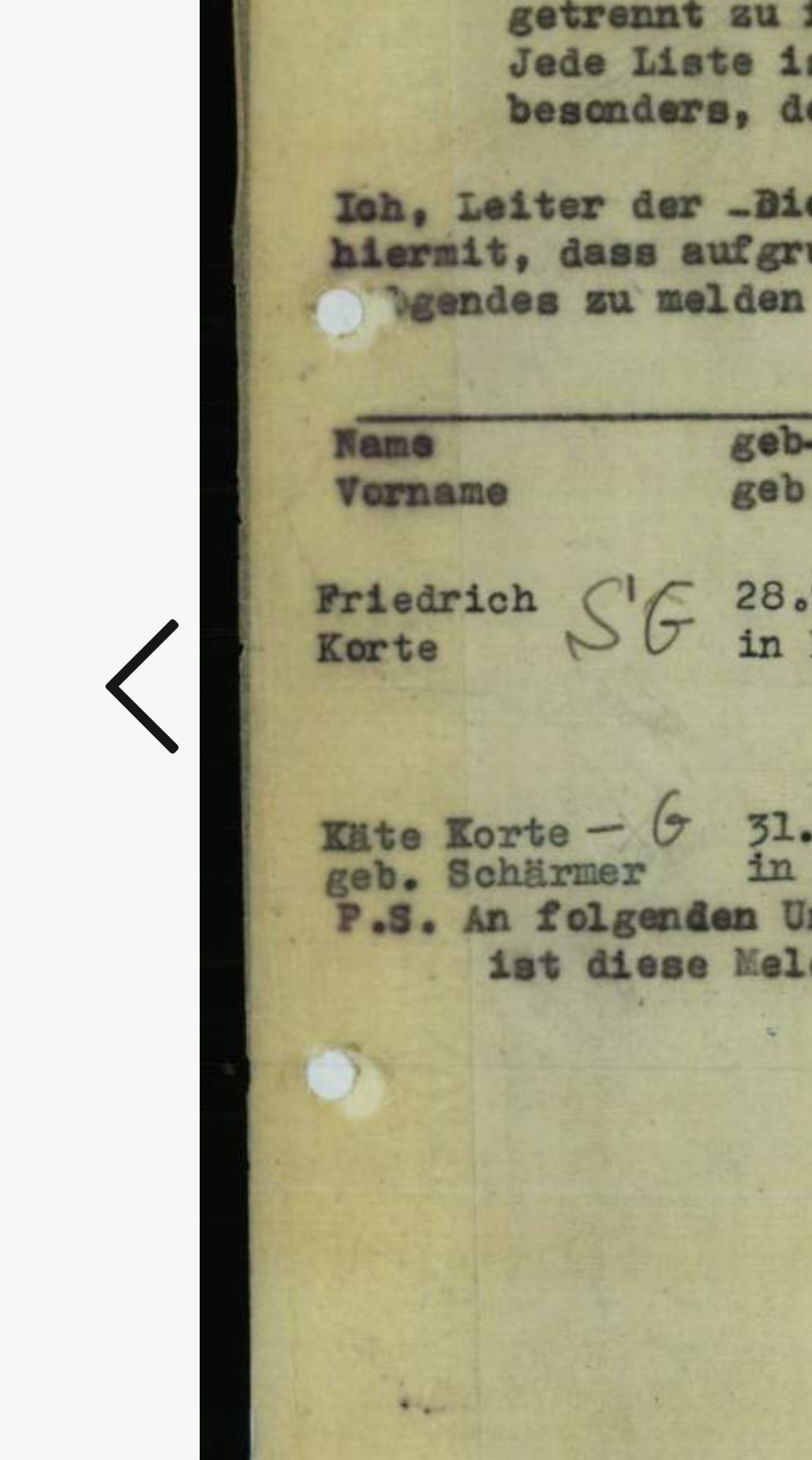
click at [113, 707] on icon at bounding box center [123, 687] width 20 height 40
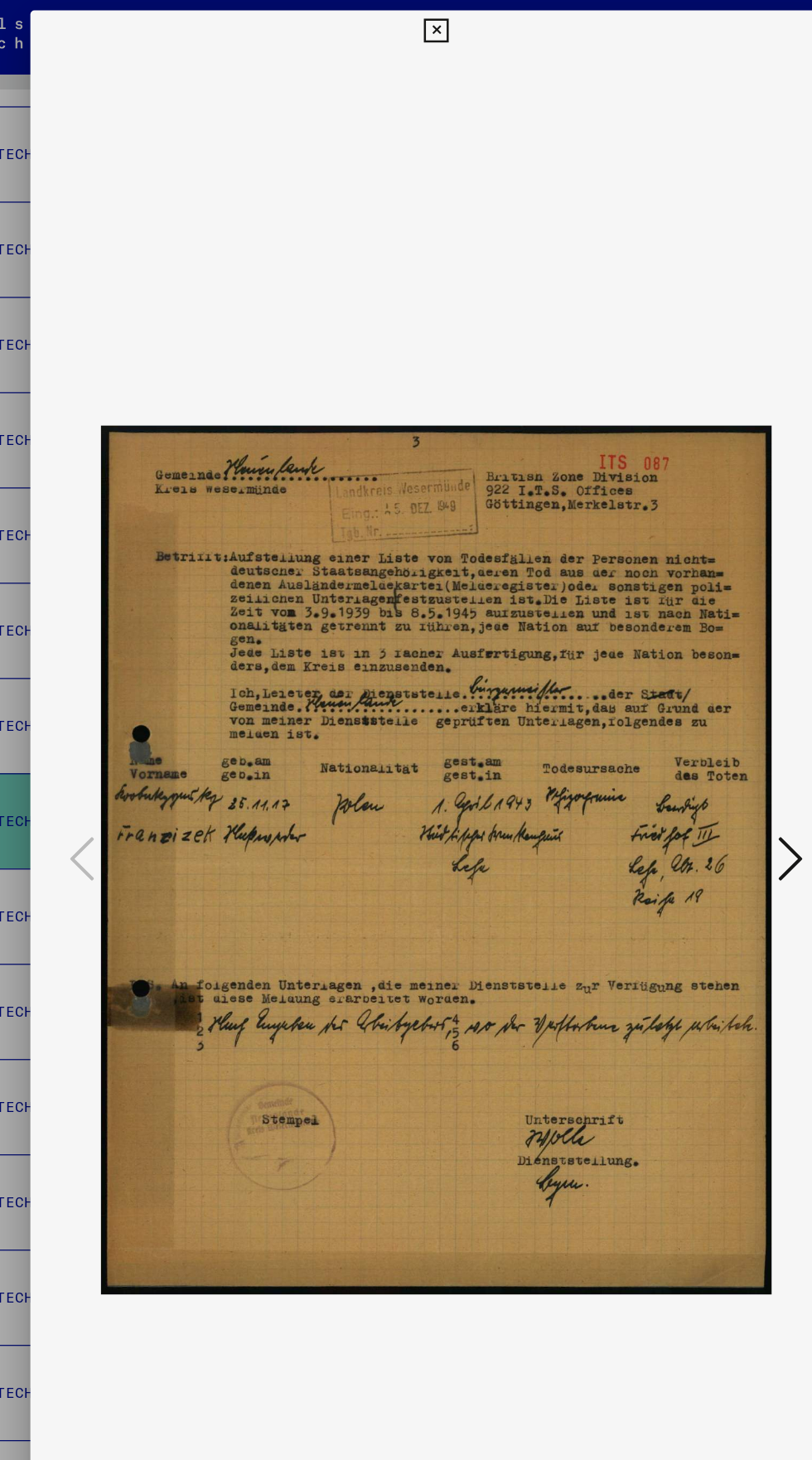
click at [397, 26] on icon at bounding box center [405, 25] width 19 height 20
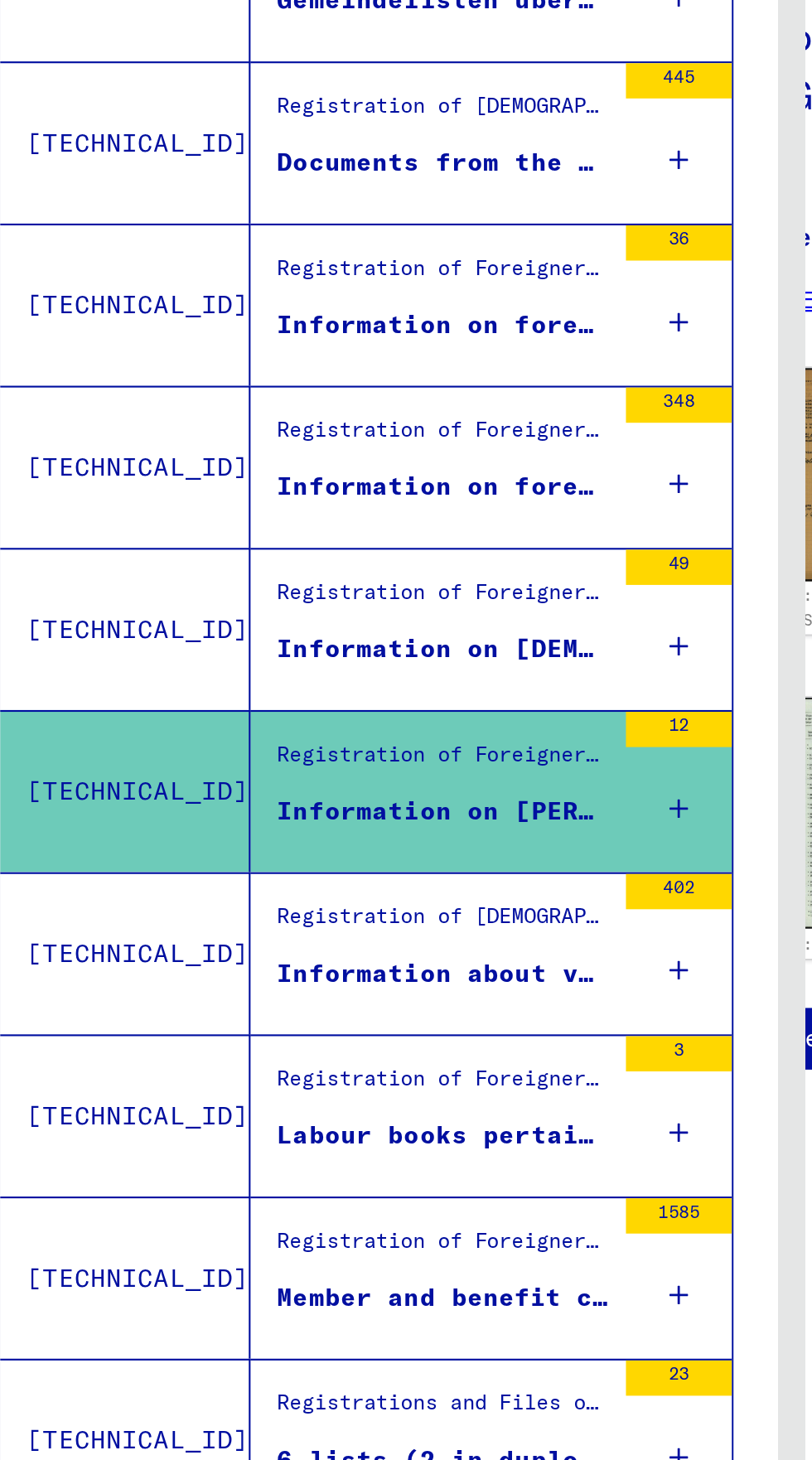
scroll to position [75, 0]
click at [178, 709] on div "Registration of [DEMOGRAPHIC_DATA] and German Persecutees by Public Institution…" at bounding box center [242, 720] width 156 height 23
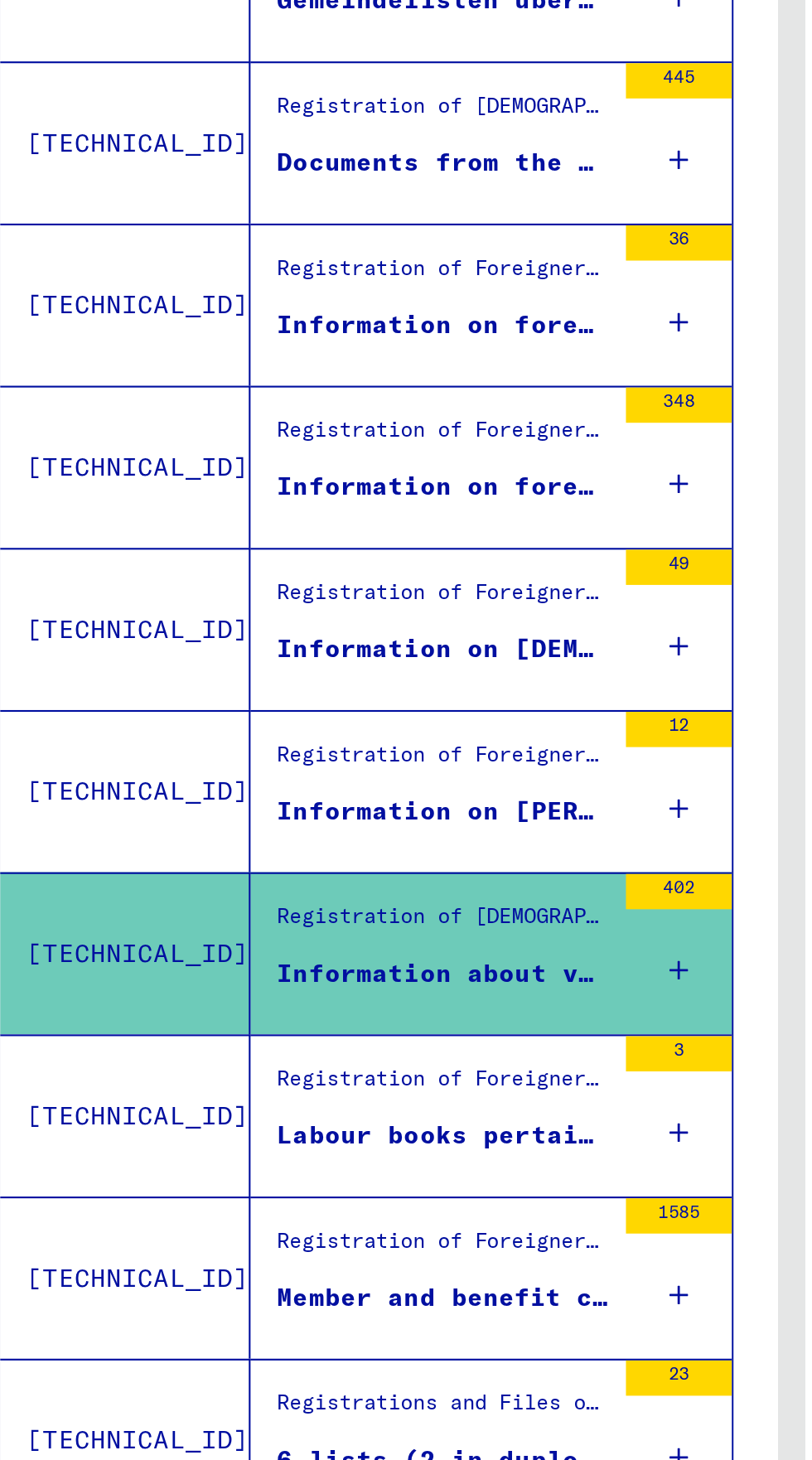
click at [348, 724] on mat-cell at bounding box center [340, 744] width 73 height 41
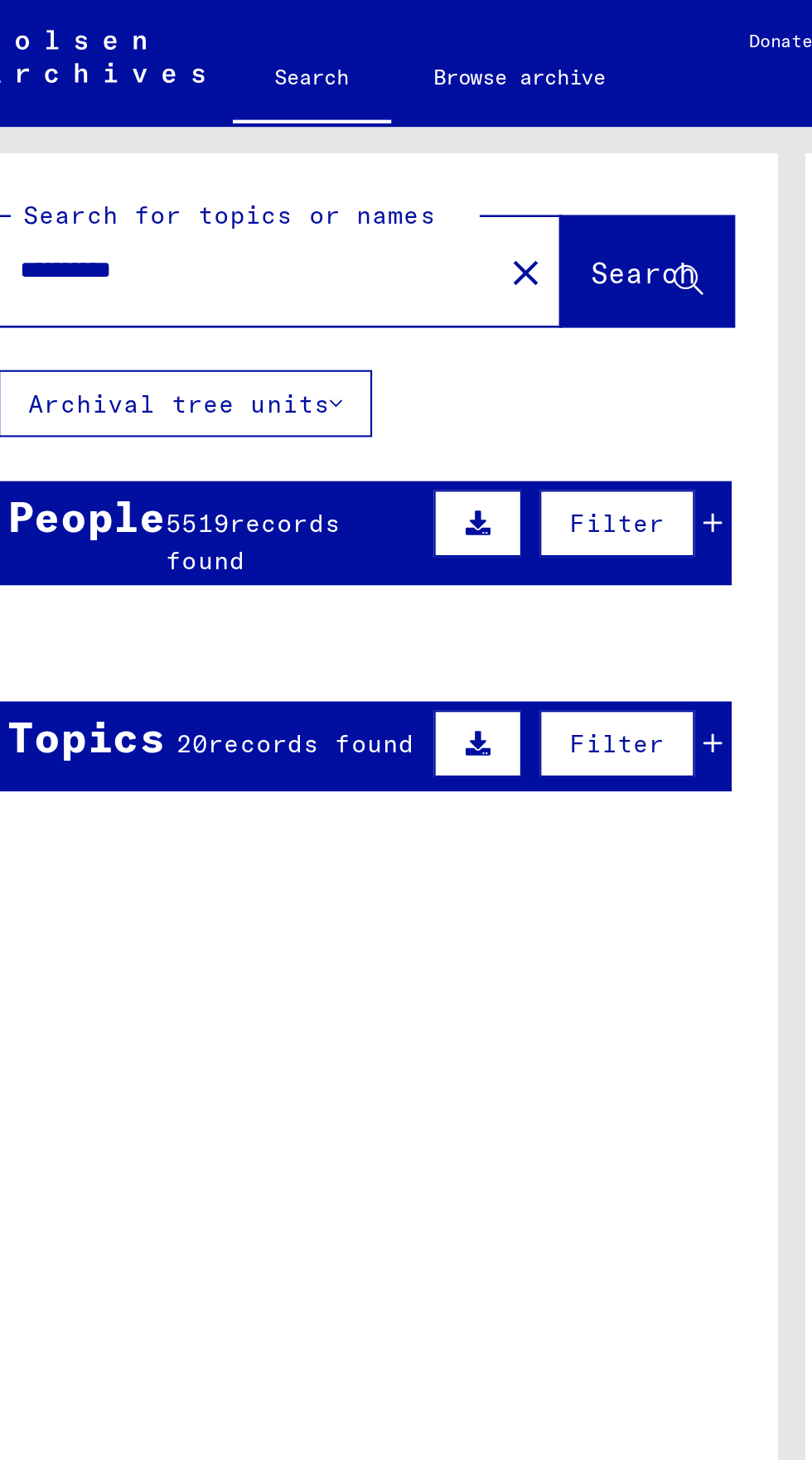
click at [119, 349] on mat-cell "[PERSON_NAME]" at bounding box center [114, 343] width 54 height 41
click at [125, 251] on span "5519" at bounding box center [127, 246] width 30 height 15
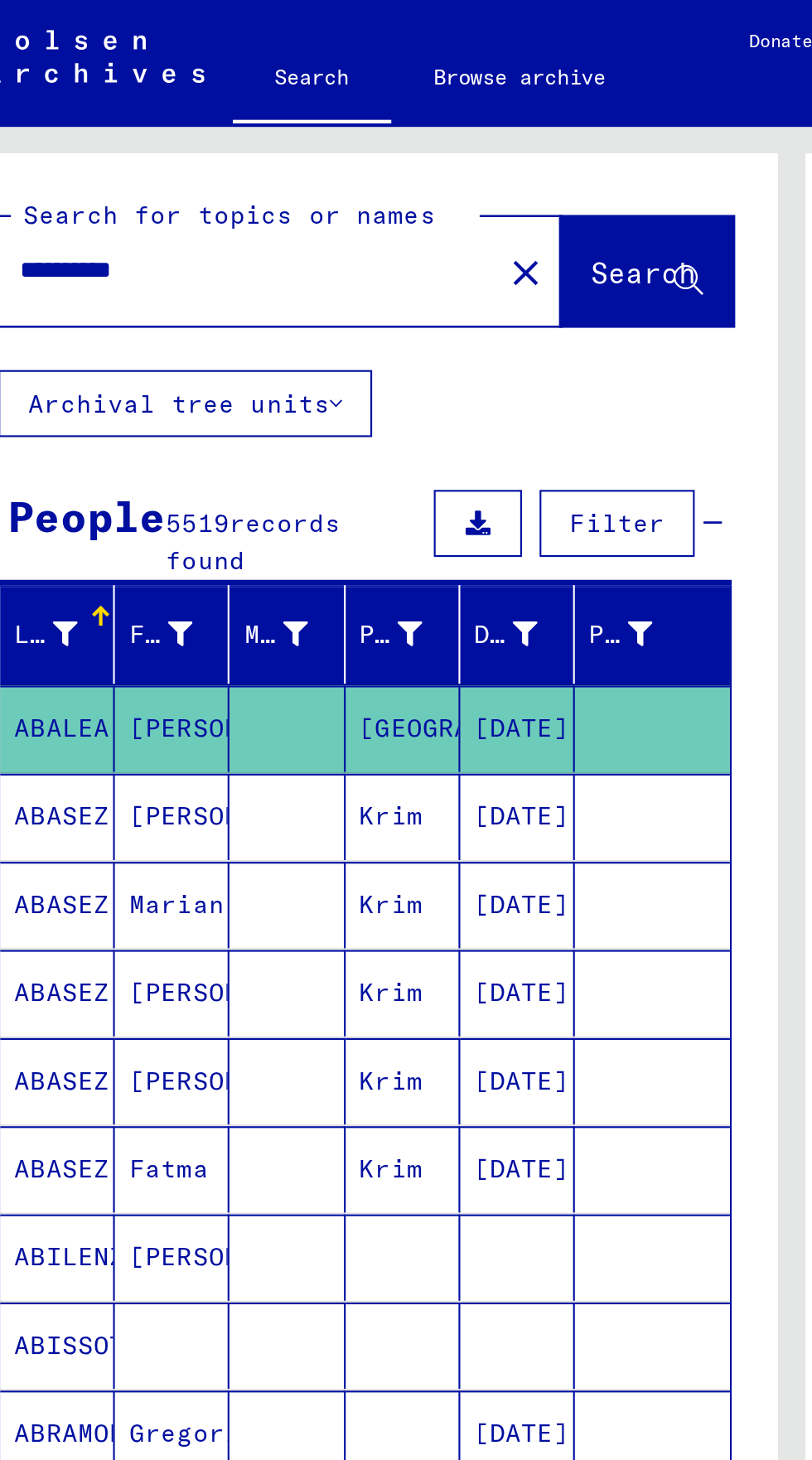
click at [126, 132] on input "**********" at bounding box center [150, 127] width 214 height 18
type input "*"
type input "********"
click at [321, 118] on button "Search" at bounding box center [338, 128] width 81 height 52
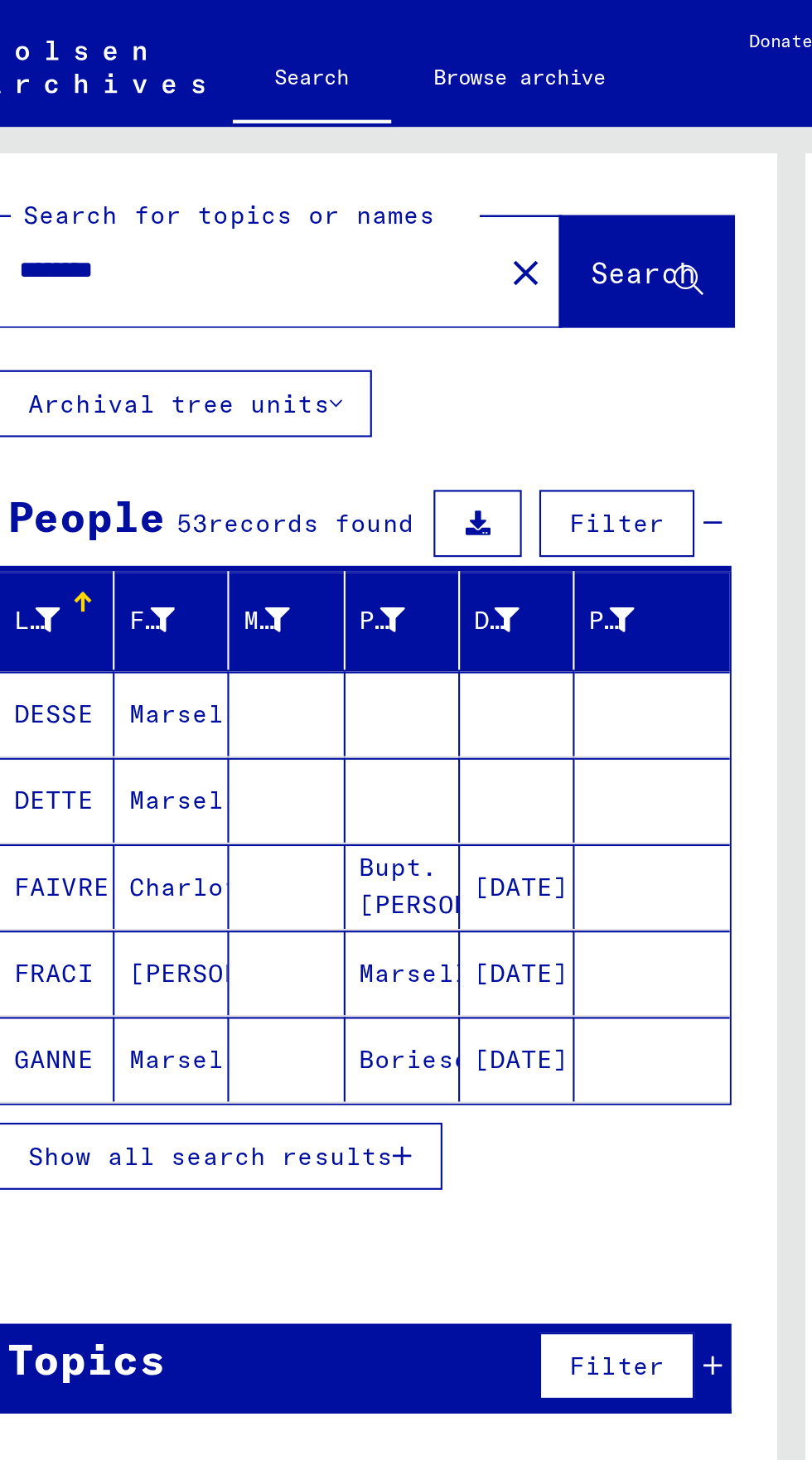
click at [68, 531] on button "Show all search results" at bounding box center [138, 544] width 208 height 32
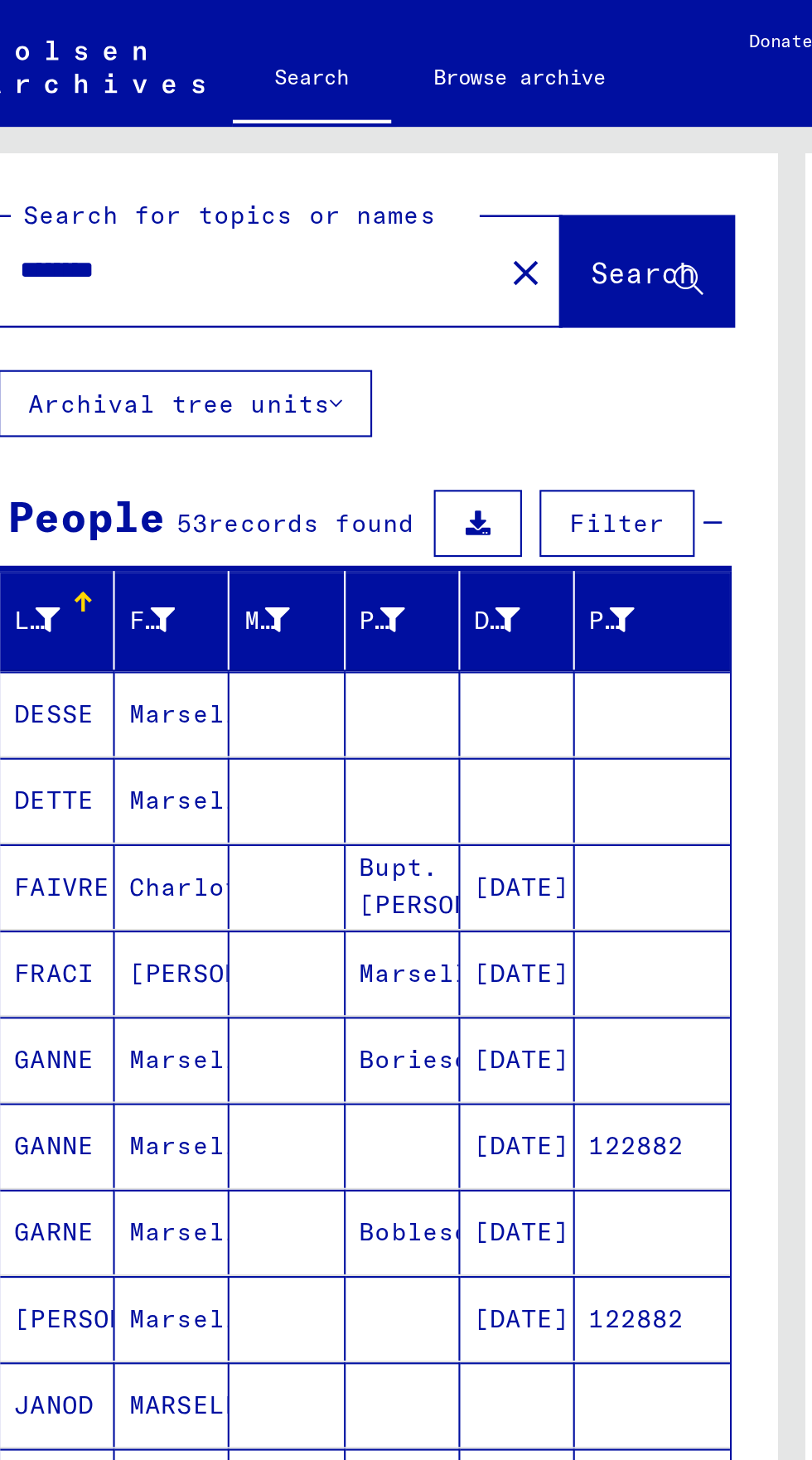
scroll to position [92, 0]
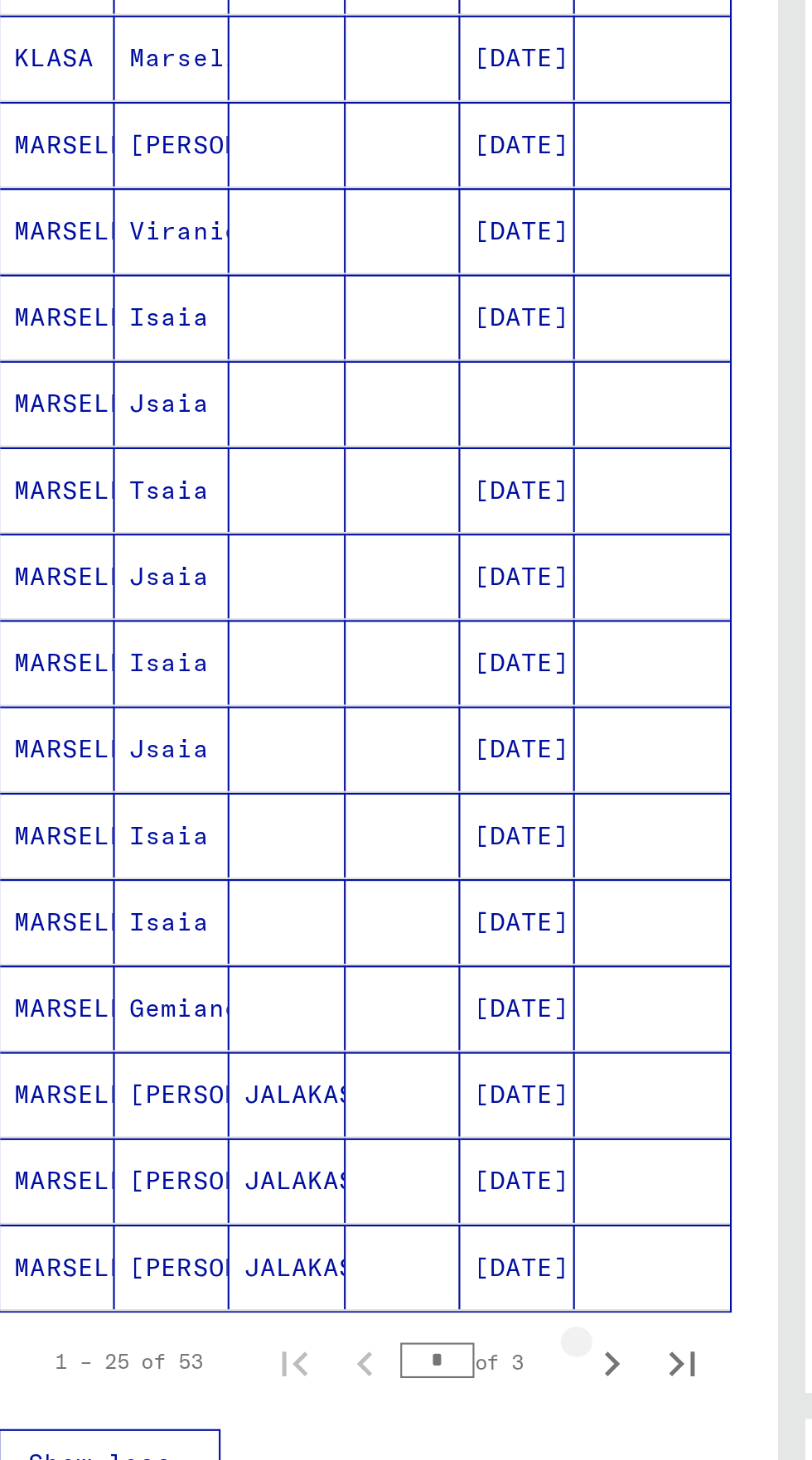
click at [322, 1338] on button "Next page" at bounding box center [322, 1355] width 33 height 33
type input "*"
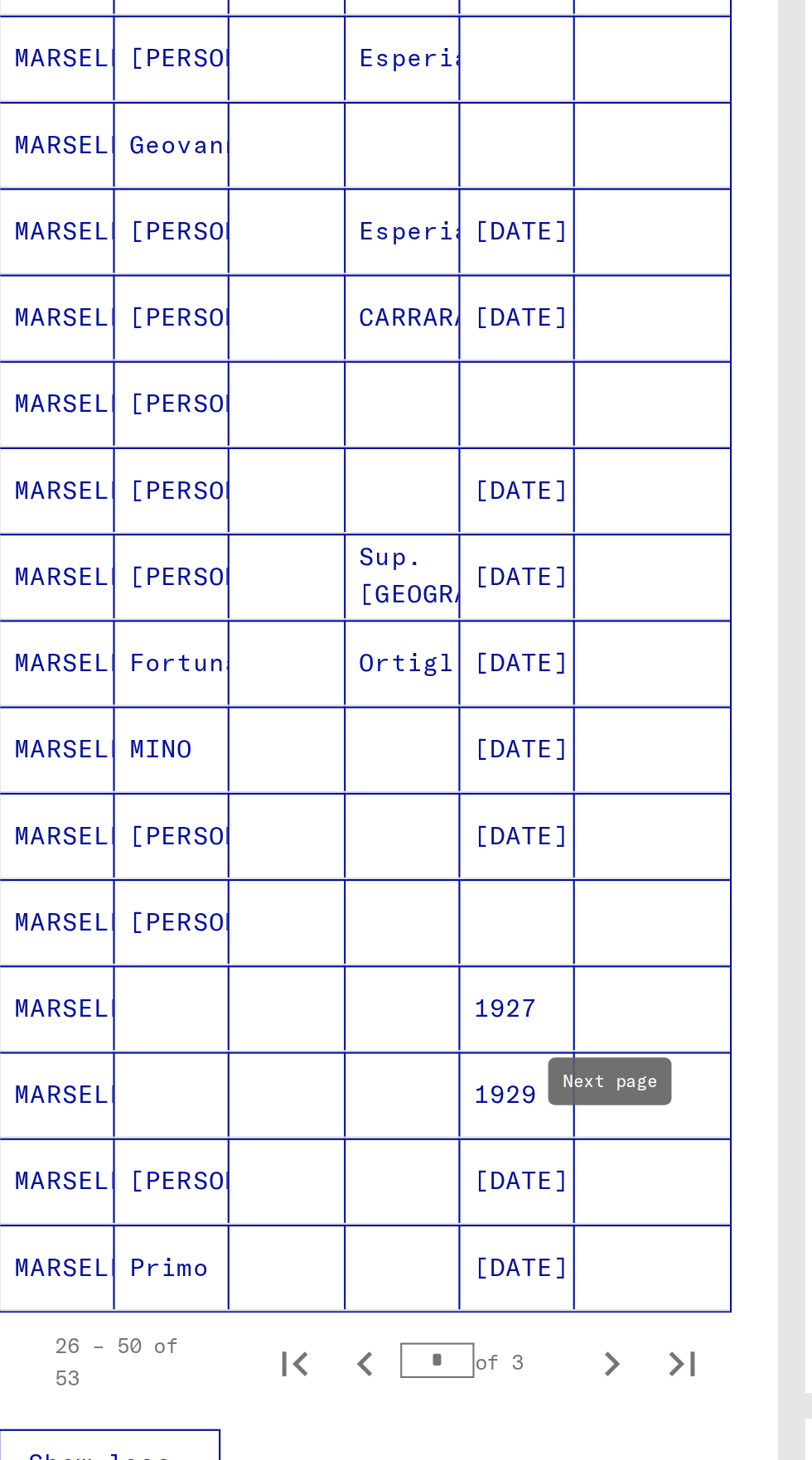
scroll to position [0, 0]
click at [73, 820] on mat-cell "MARSELLI" at bounding box center [61, 823] width 54 height 40
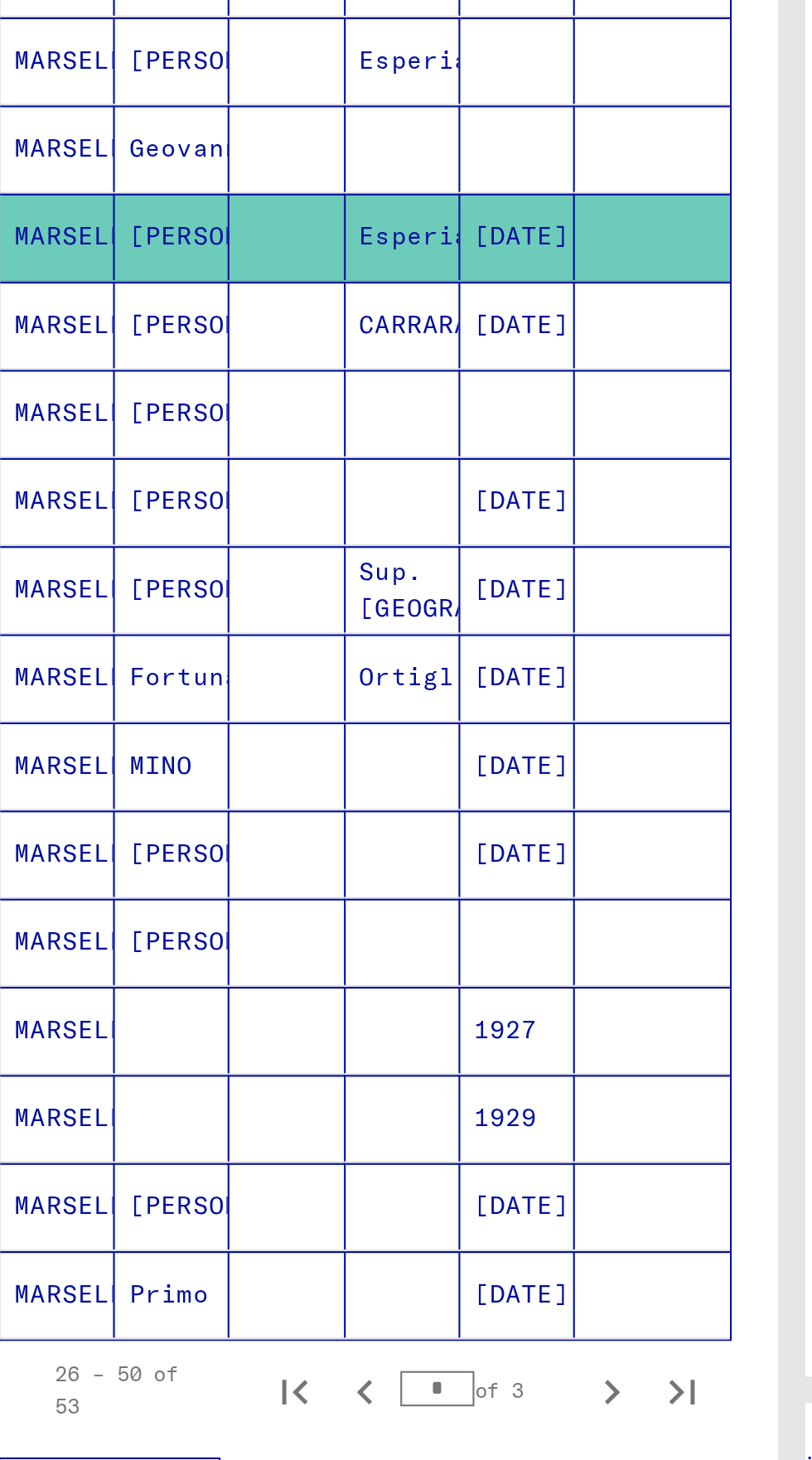
click at [88, 752] on mat-cell "[PERSON_NAME]" at bounding box center [114, 750] width 54 height 41
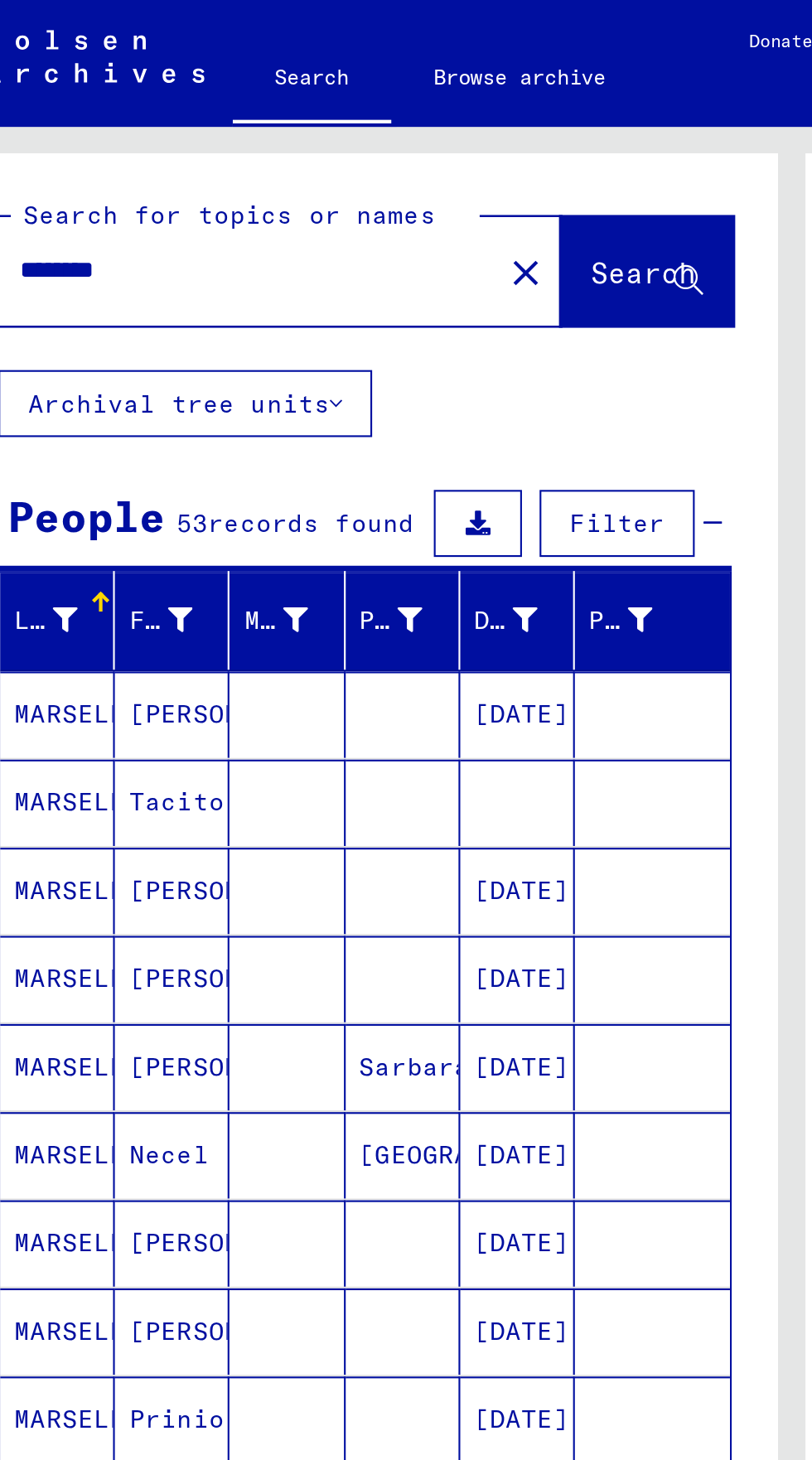
click at [117, 124] on input "********" at bounding box center [150, 127] width 214 height 18
type input "*"
type input "********"
click at [298, 133] on button "Search" at bounding box center [338, 128] width 81 height 52
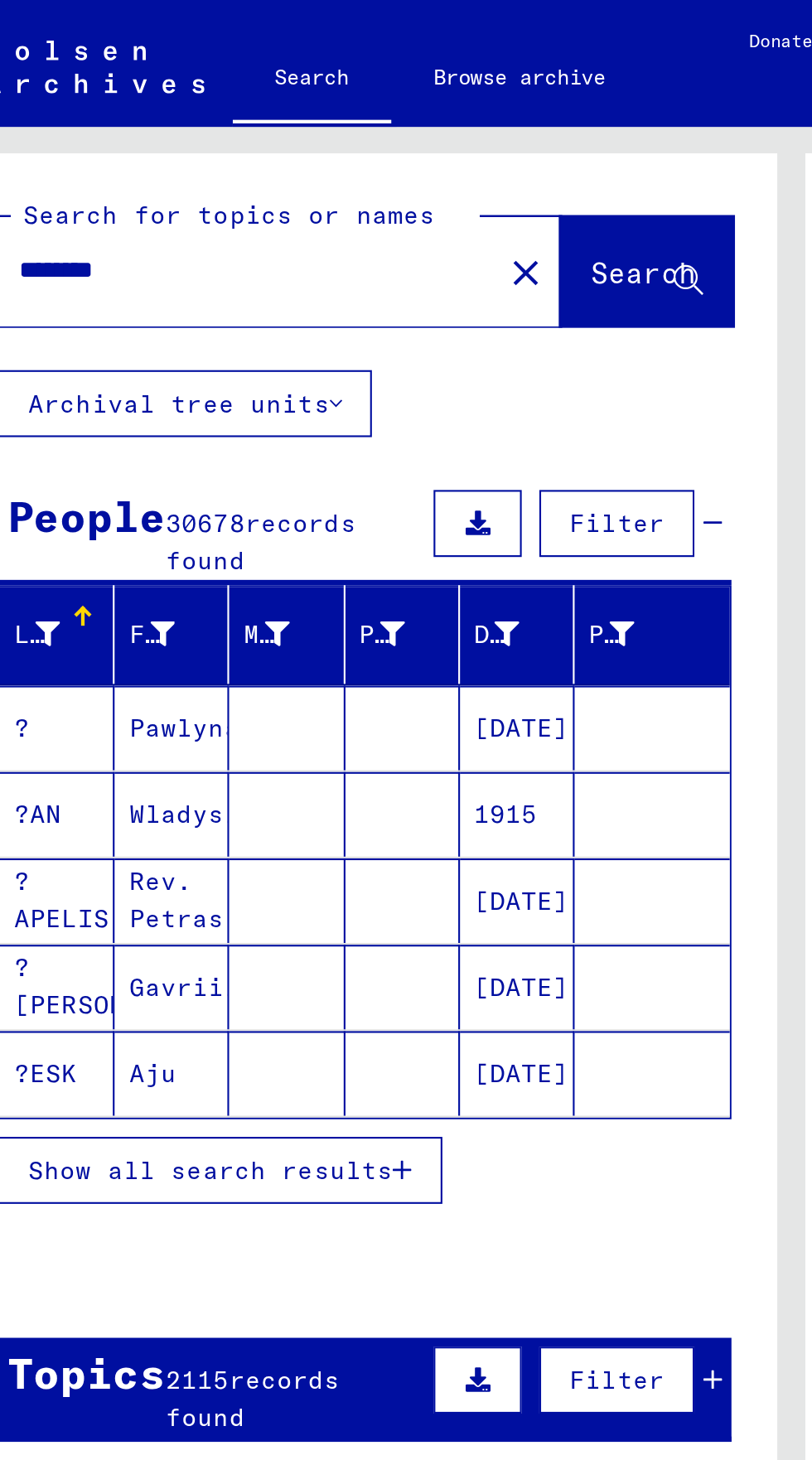
click at [123, 537] on button "Show all search results" at bounding box center [138, 550] width 208 height 32
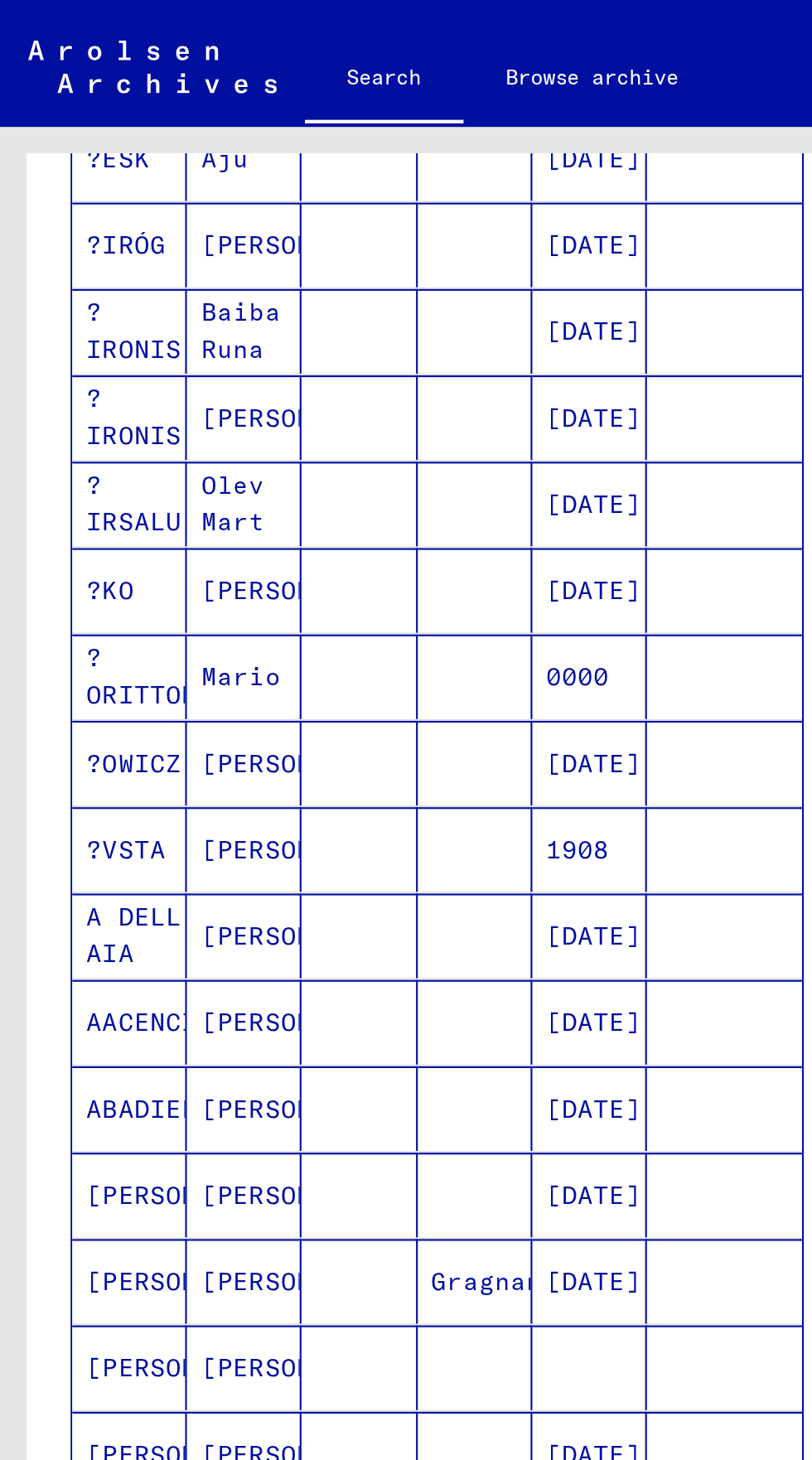
scroll to position [92, 0]
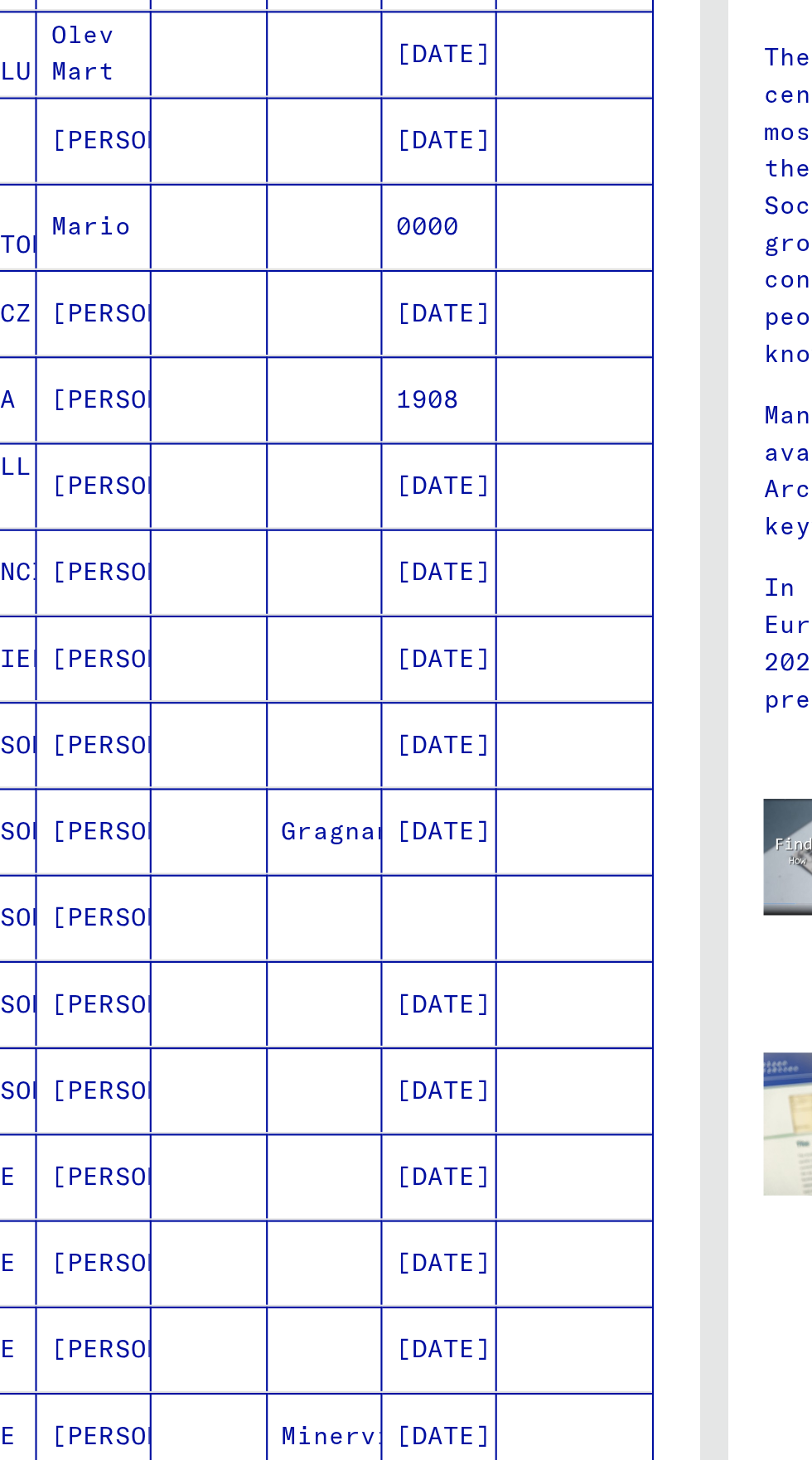
click at [350, 921] on icon "Last page" at bounding box center [354, 932] width 23 height 23
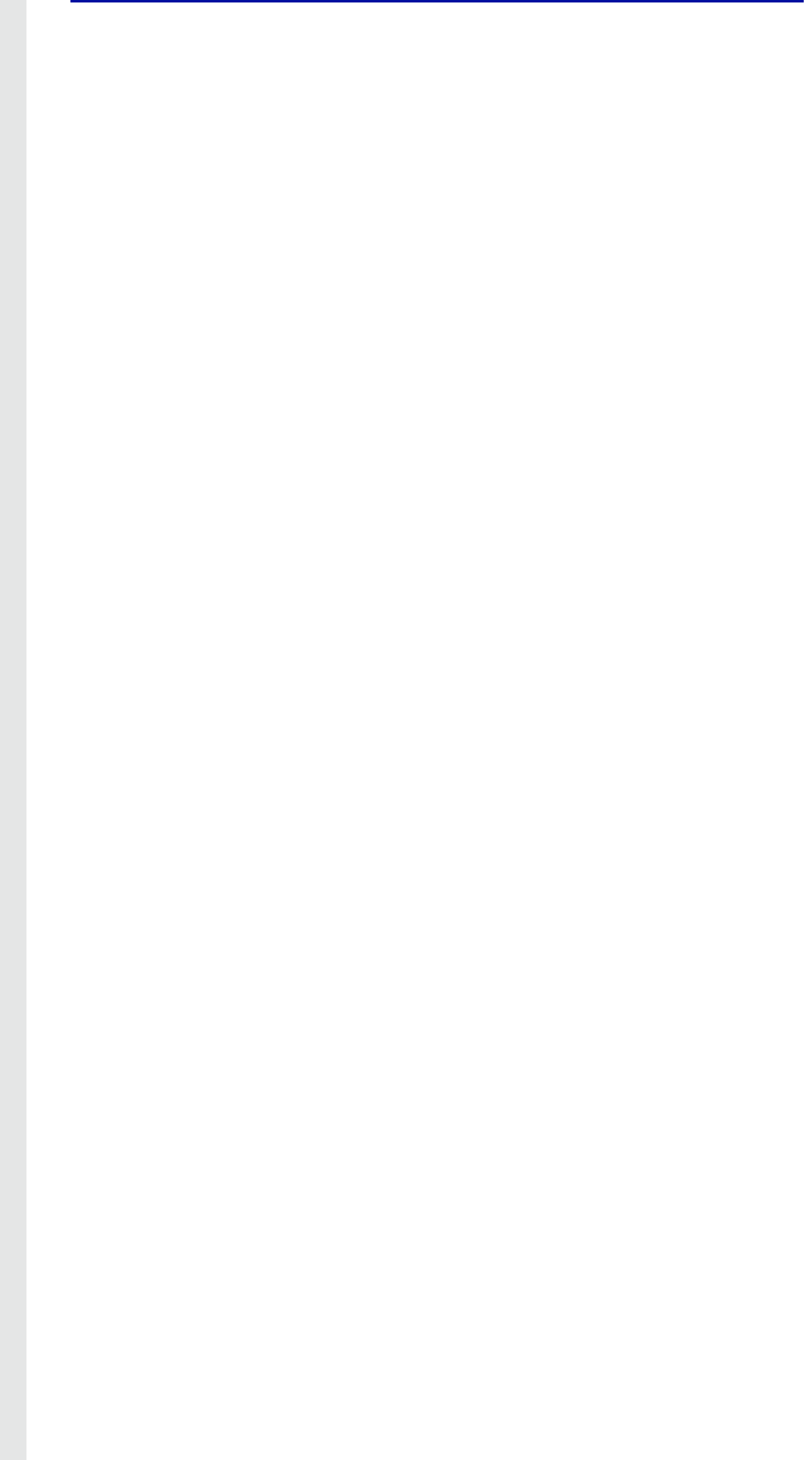
scroll to position [0, 0]
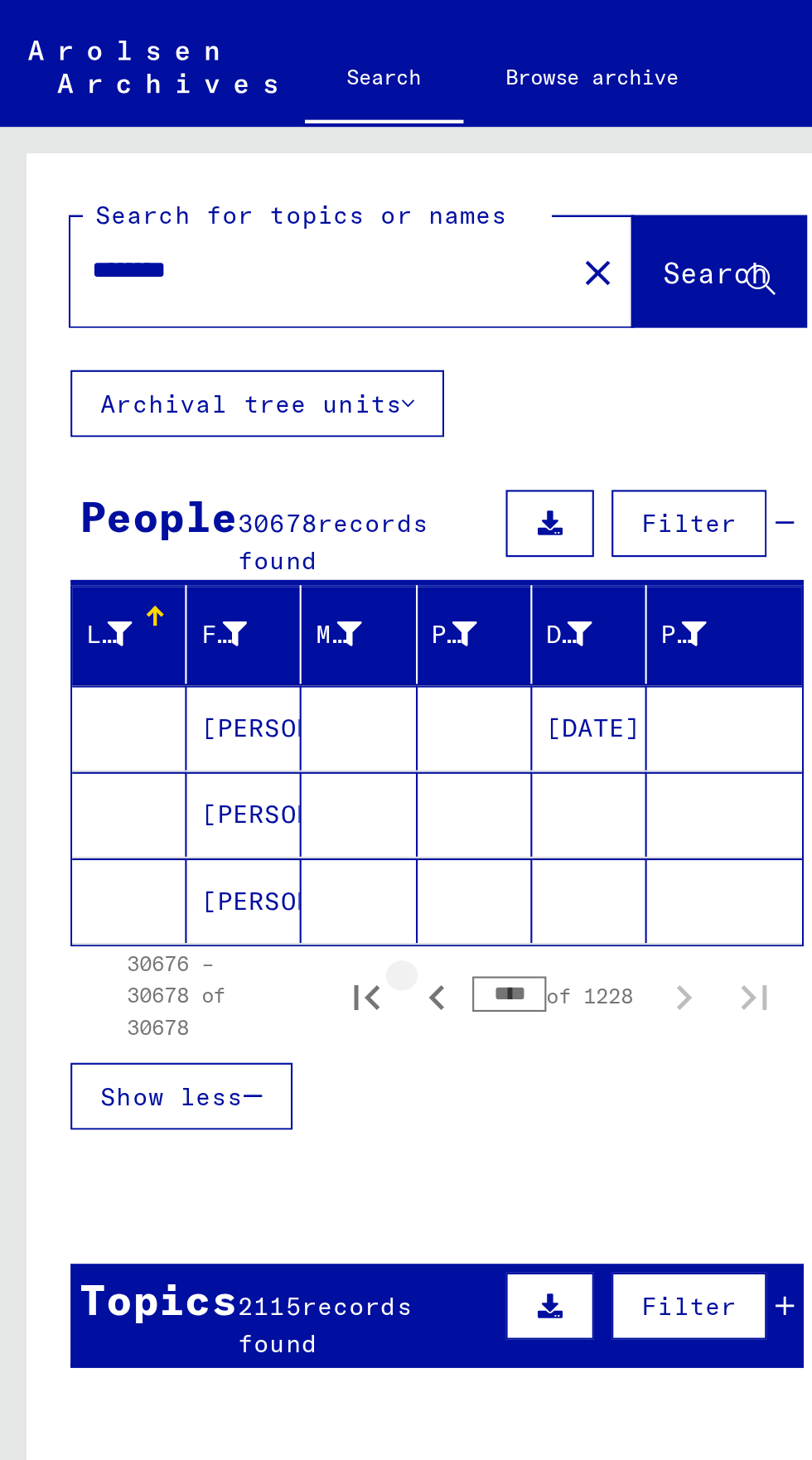
click at [210, 469] on icon "Previous page" at bounding box center [206, 469] width 23 height 23
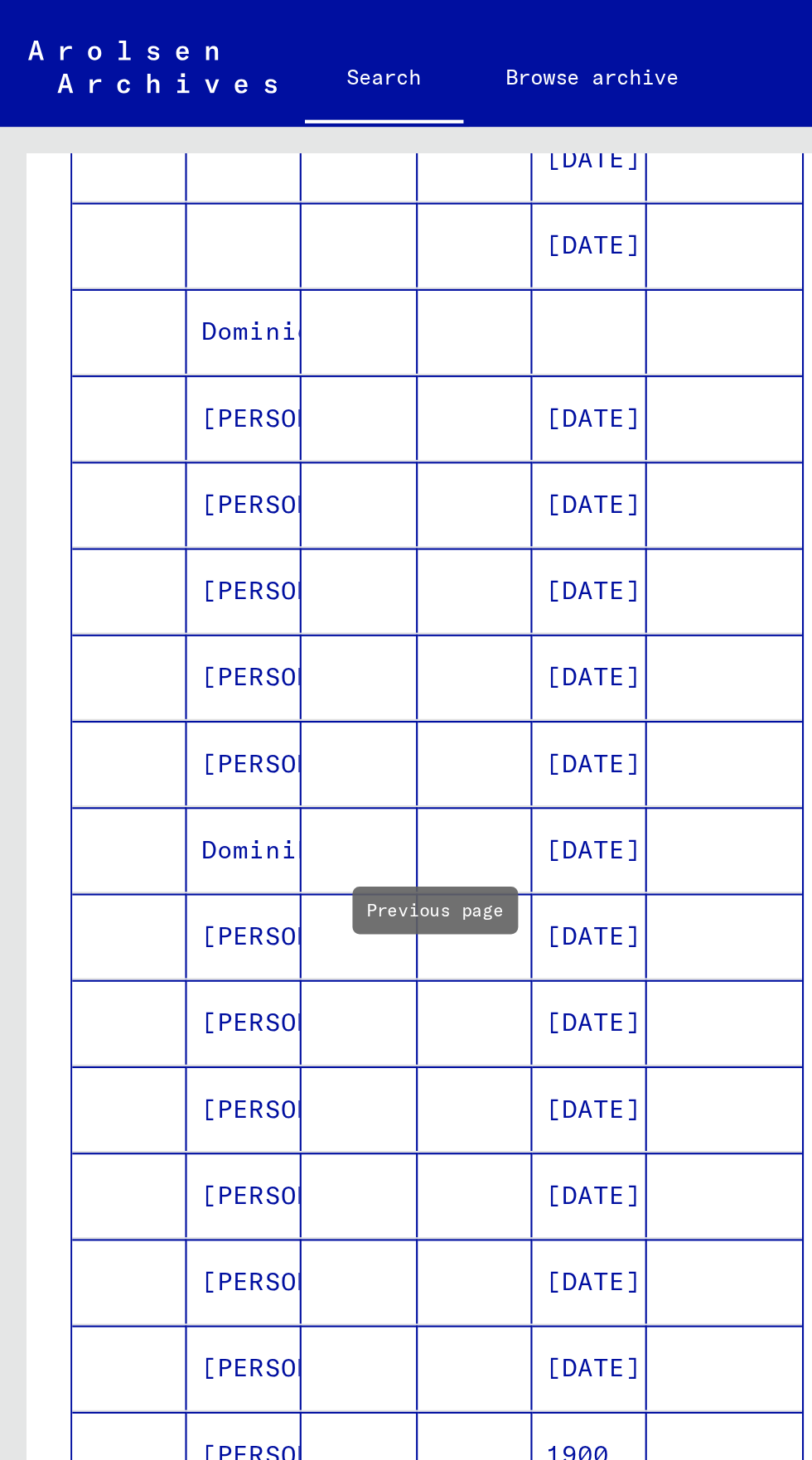
scroll to position [92, 0]
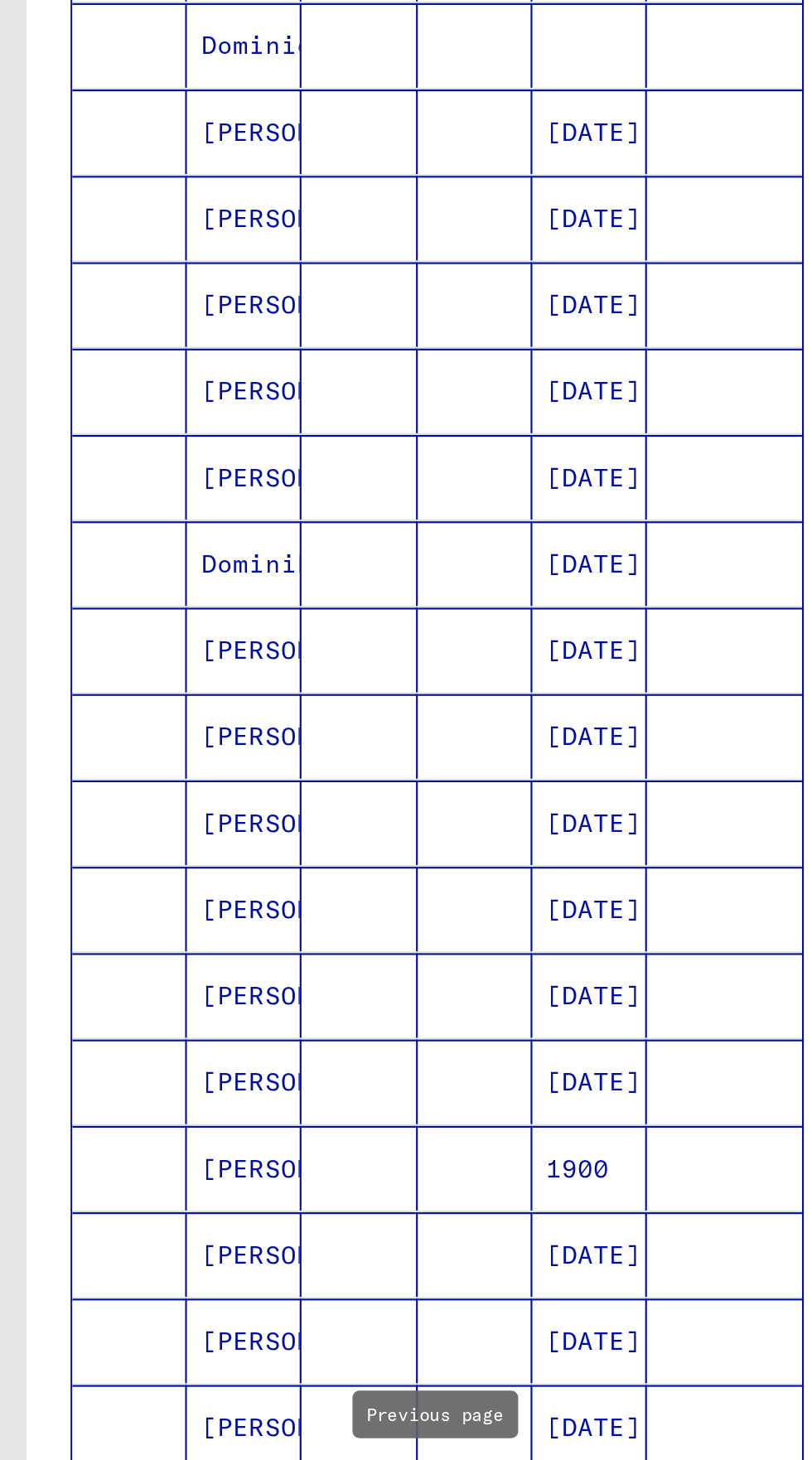
click at [200, 921] on icon "Previous page" at bounding box center [206, 932] width 23 height 23
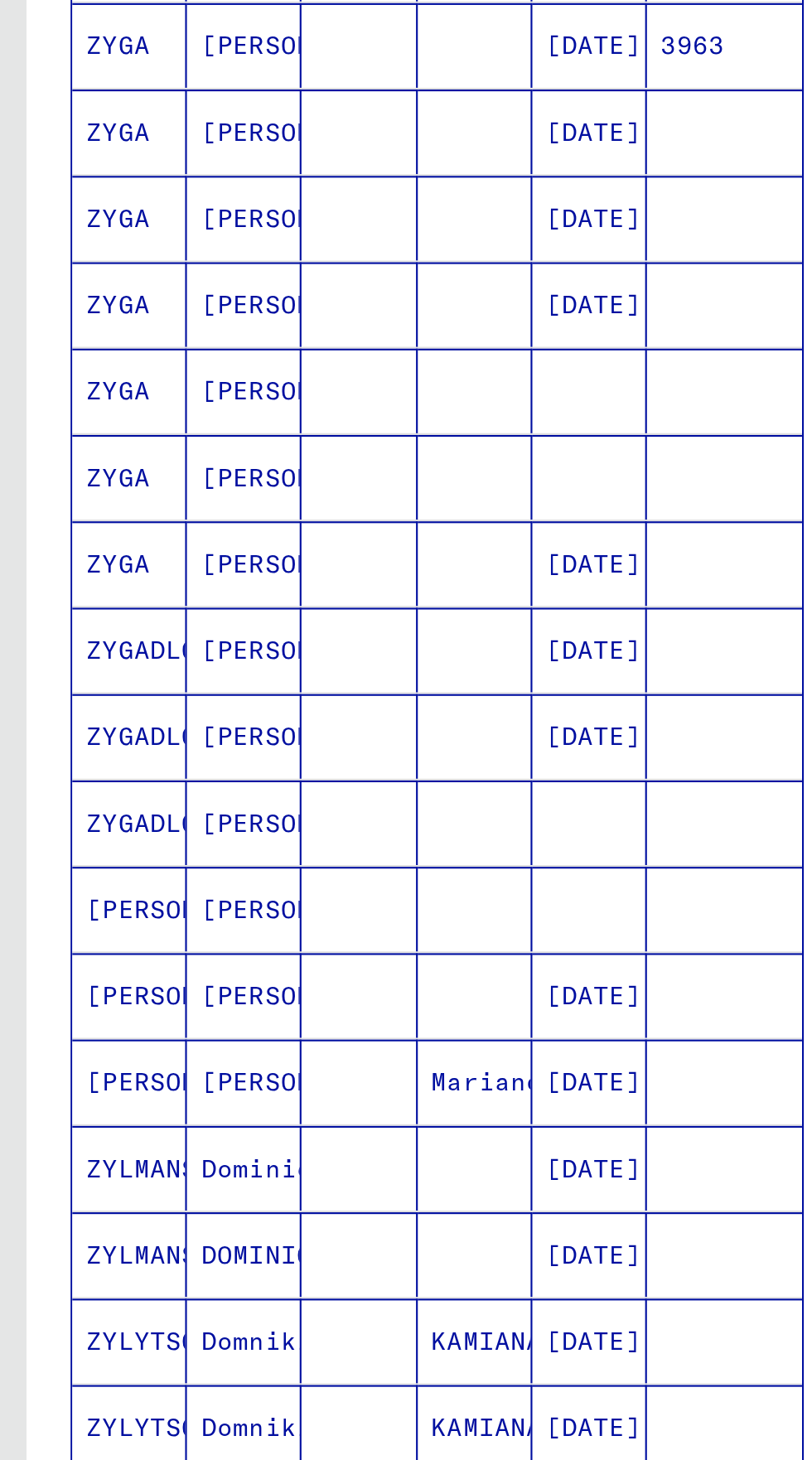
click at [202, 921] on icon "Previous page" at bounding box center [206, 932] width 23 height 23
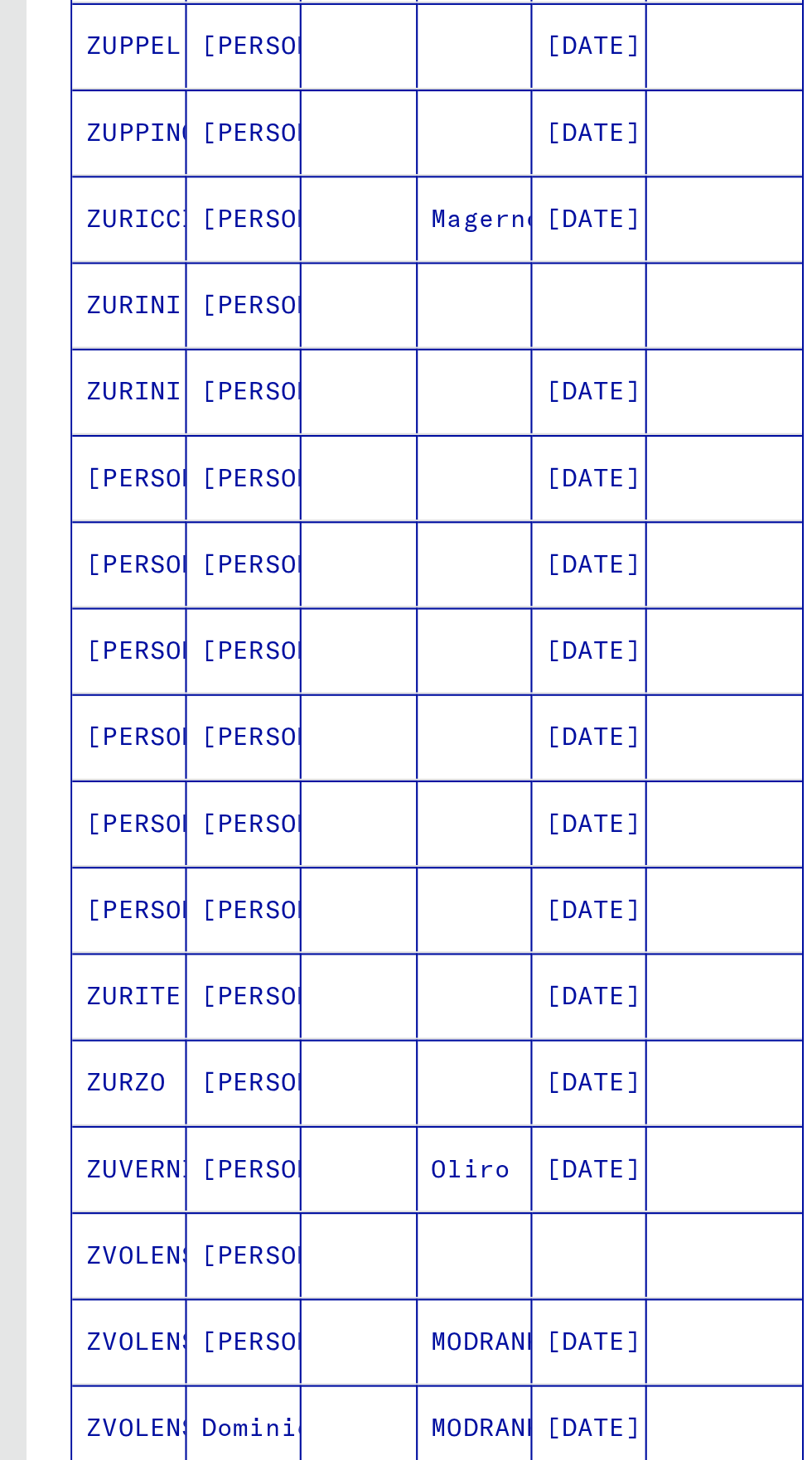
click at [204, 926] on icon "Previous page" at bounding box center [205, 932] width 8 height 12
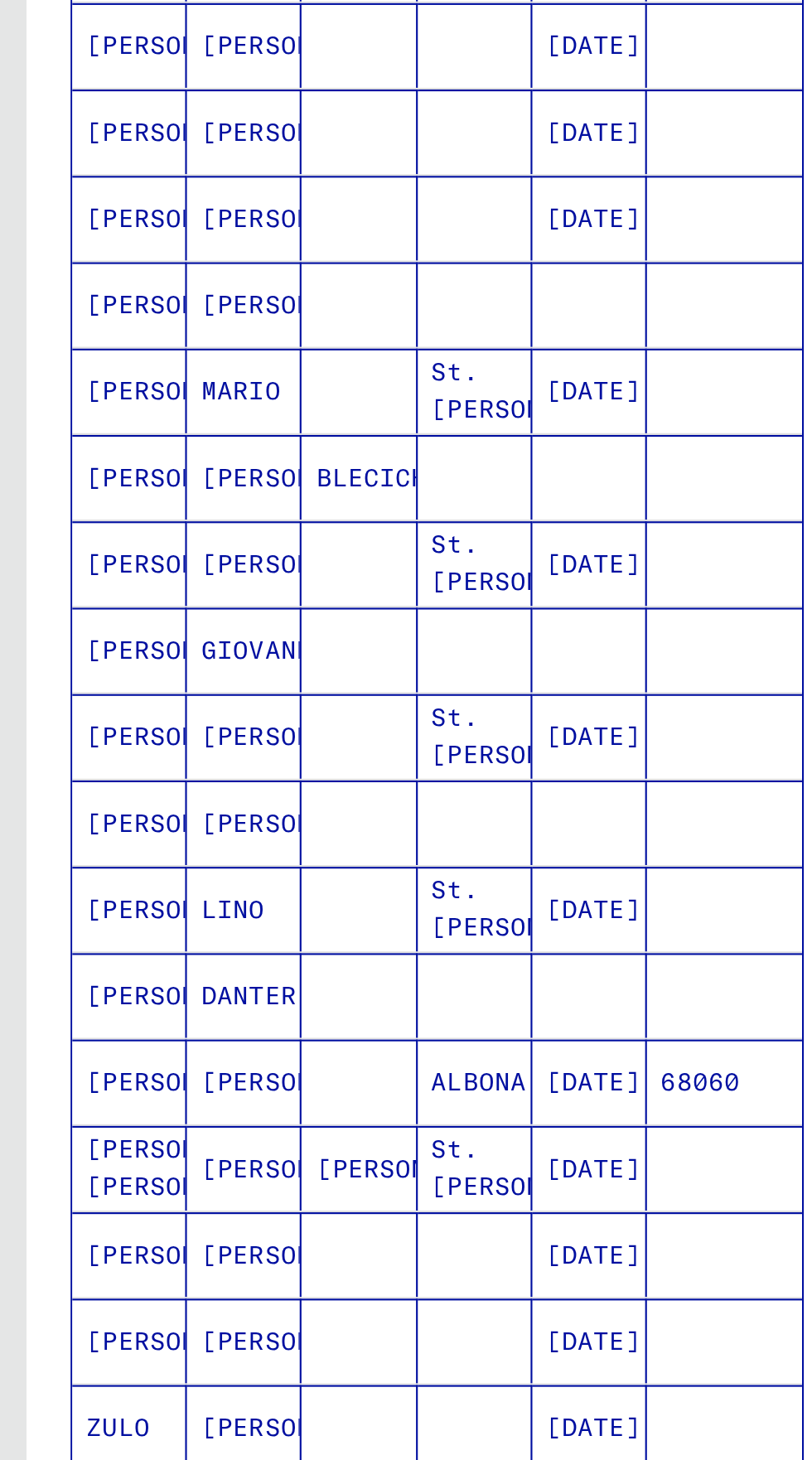
click at [207, 921] on icon "Previous page" at bounding box center [206, 932] width 23 height 23
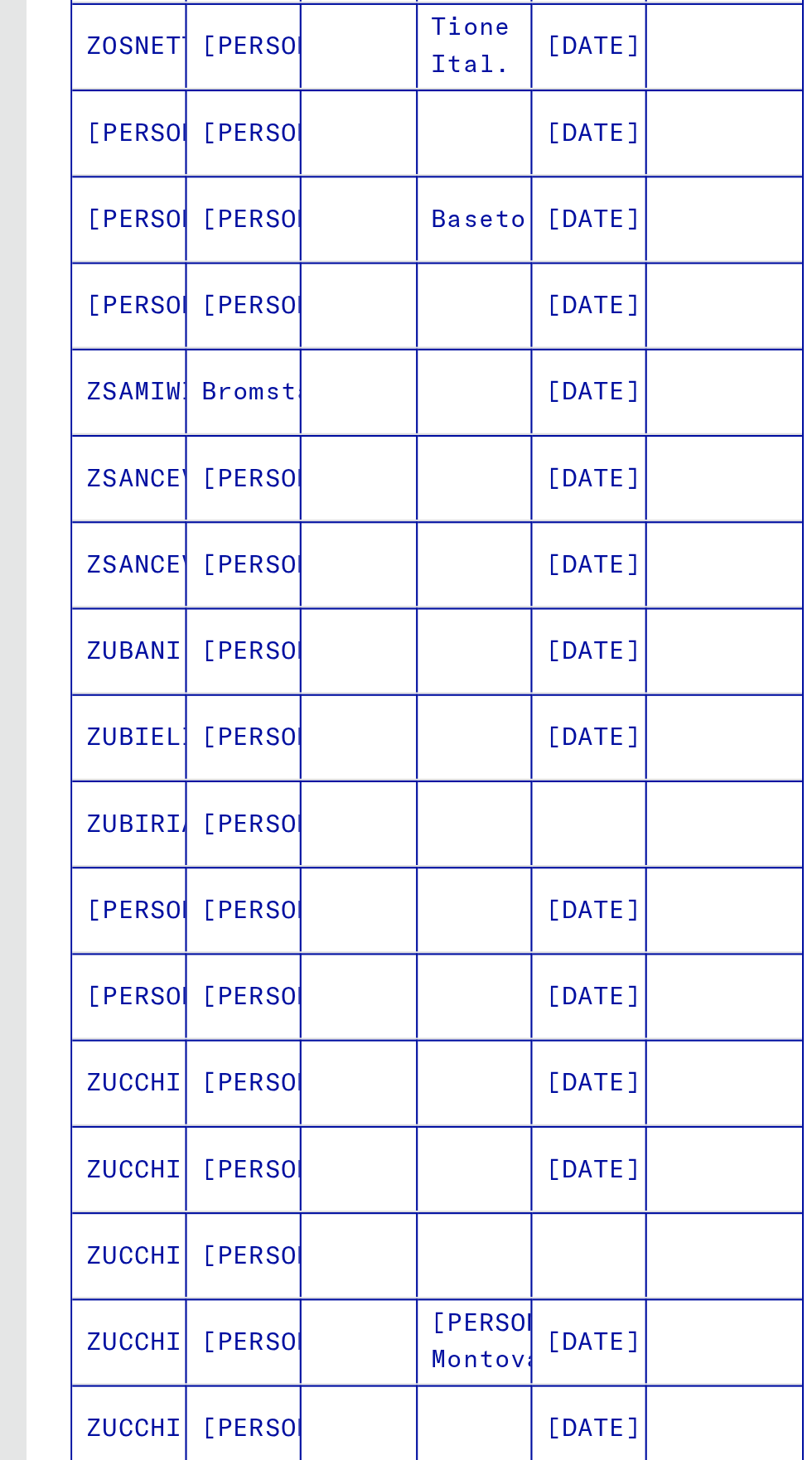
click at [207, 921] on icon "Previous page" at bounding box center [206, 932] width 23 height 23
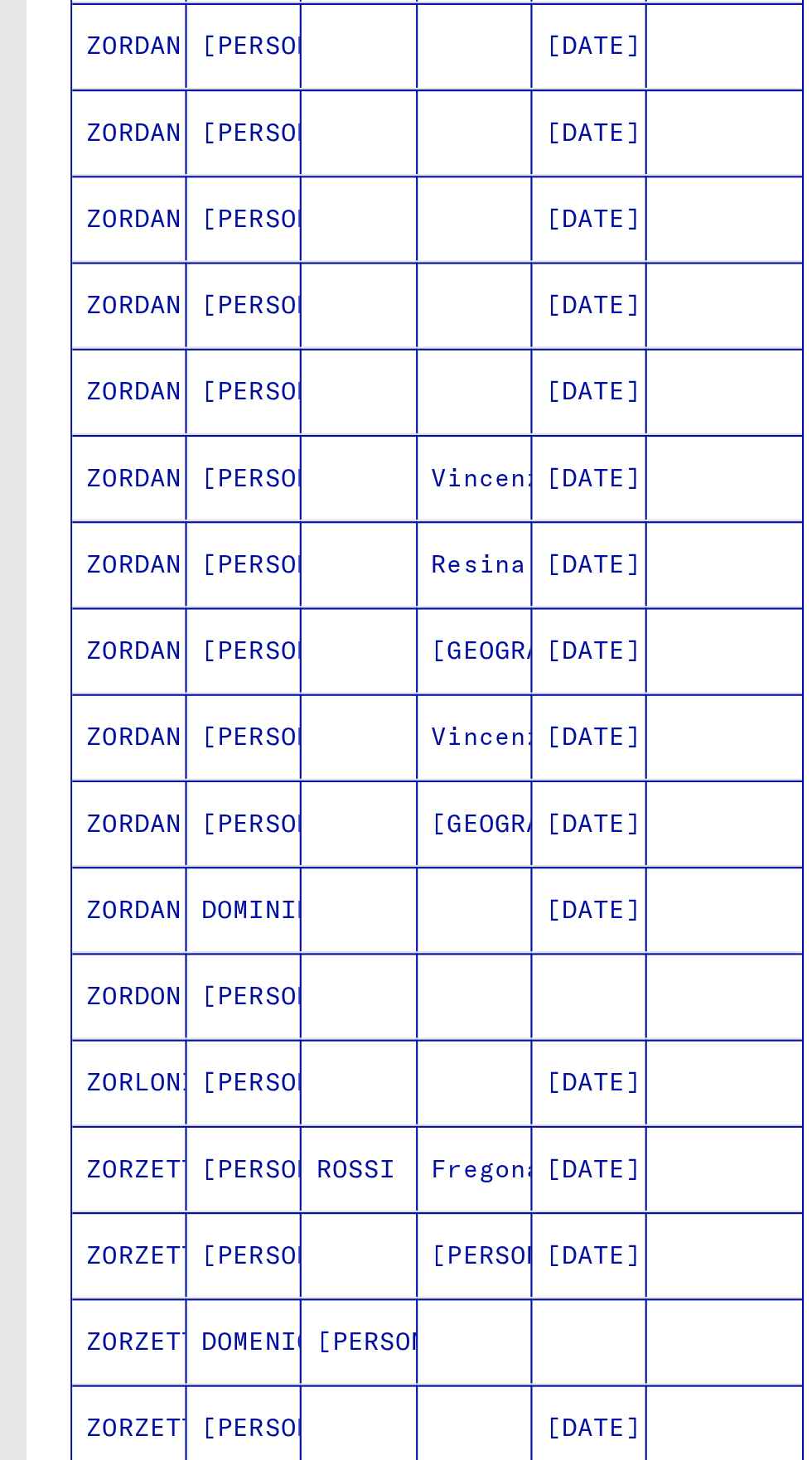
click at [203, 926] on icon "Previous page" at bounding box center [205, 932] width 8 height 12
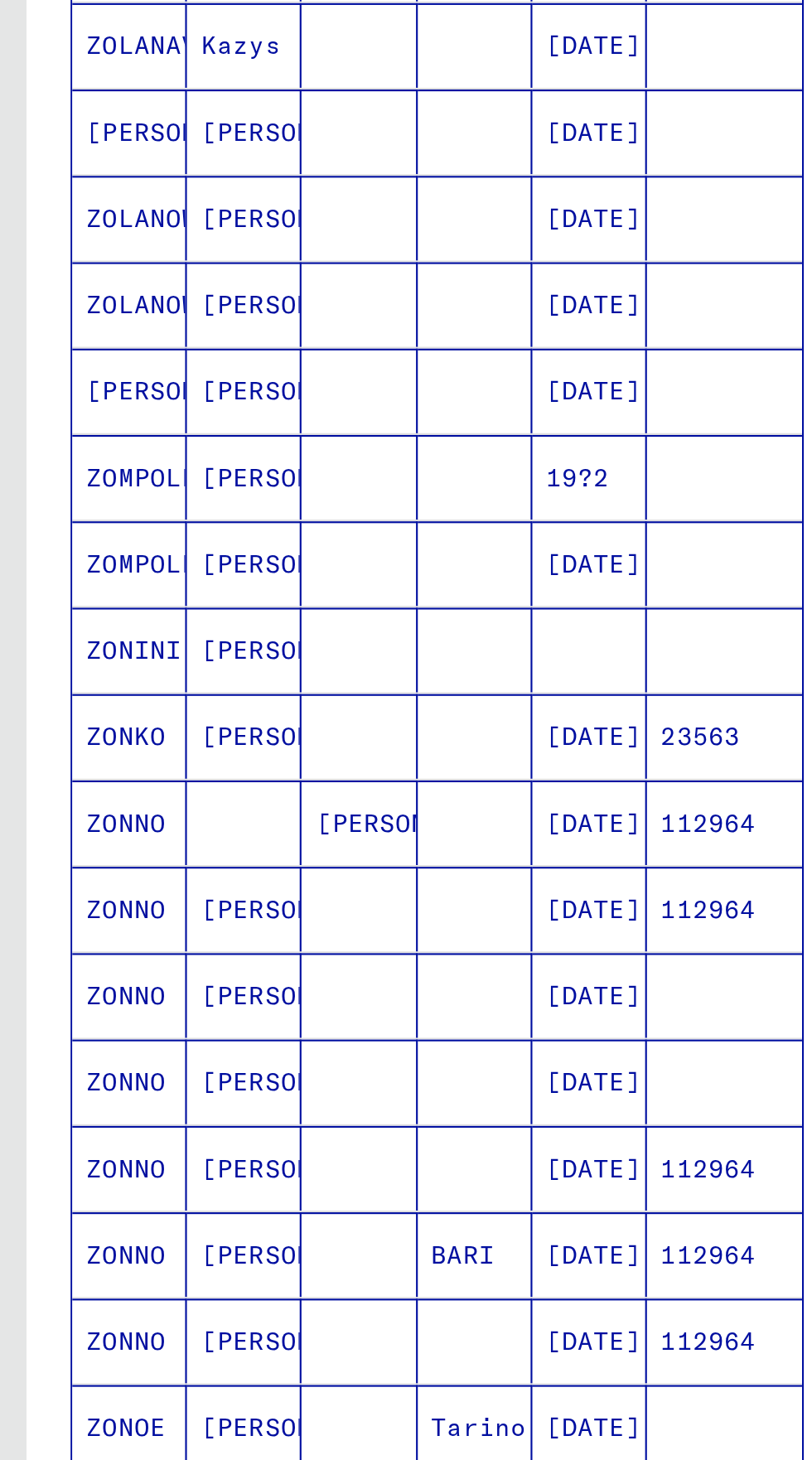
click at [201, 921] on icon "Previous page" at bounding box center [206, 932] width 23 height 23
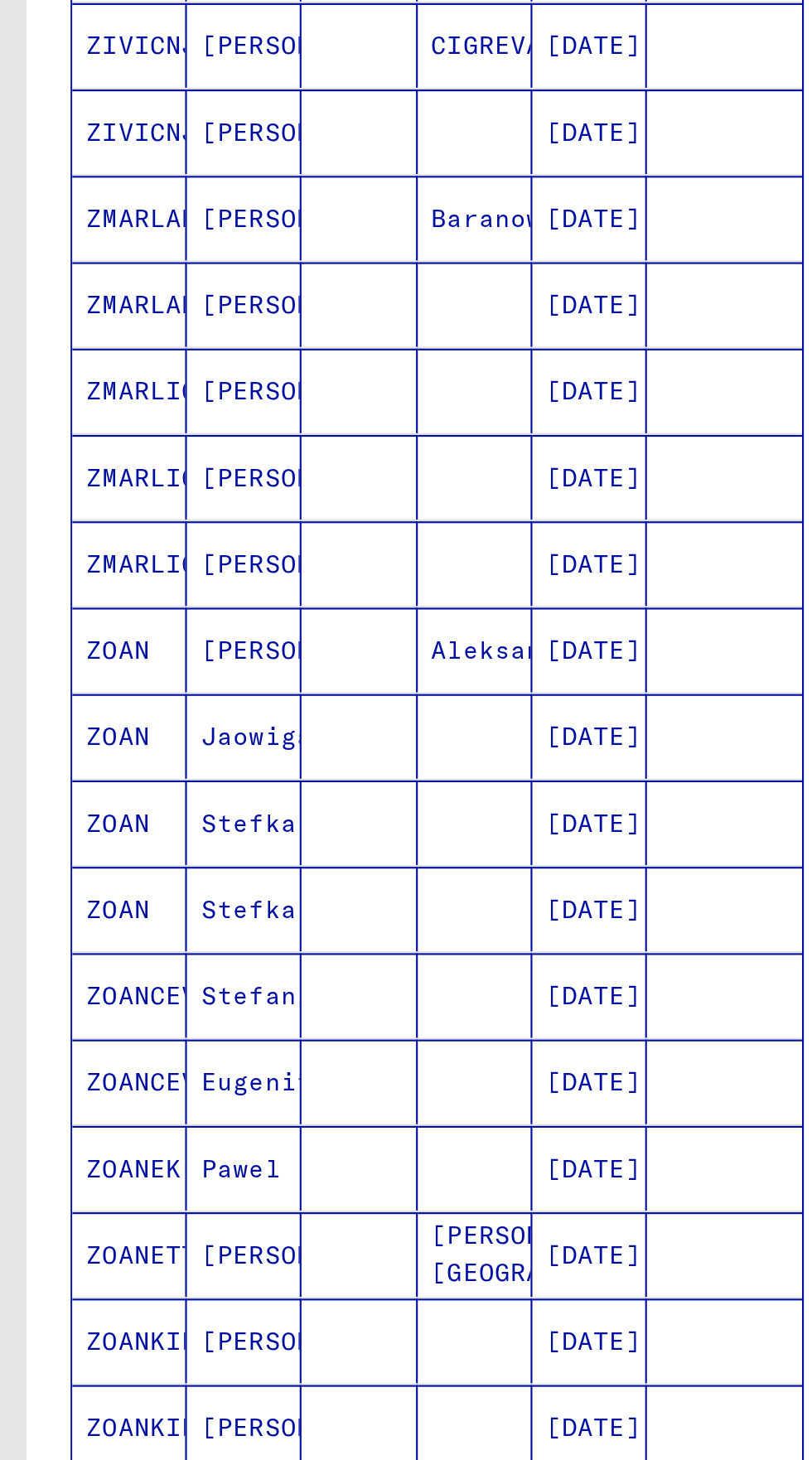
click at [203, 921] on icon "Previous page" at bounding box center [206, 932] width 23 height 23
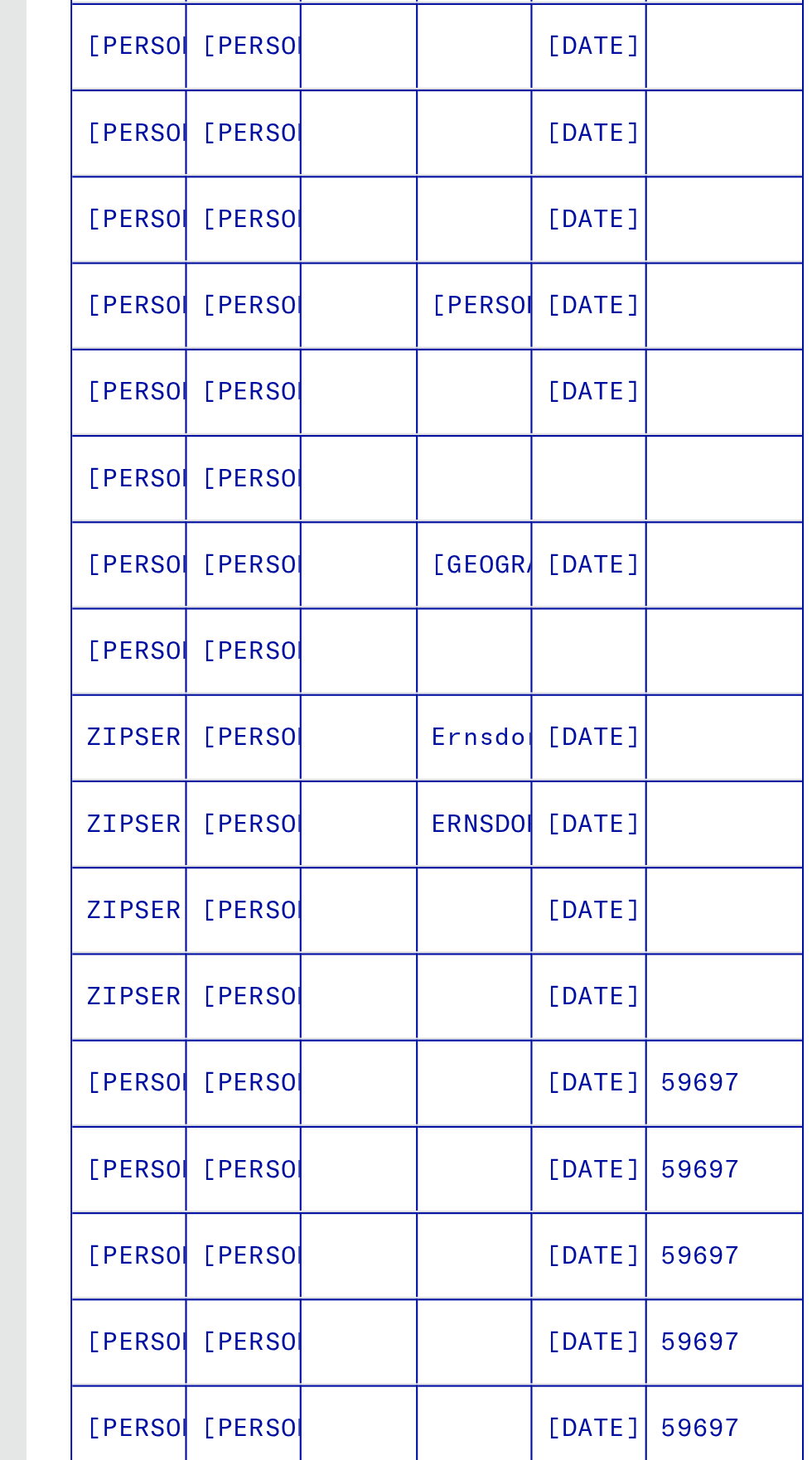
click at [207, 921] on icon "Previous page" at bounding box center [206, 932] width 23 height 23
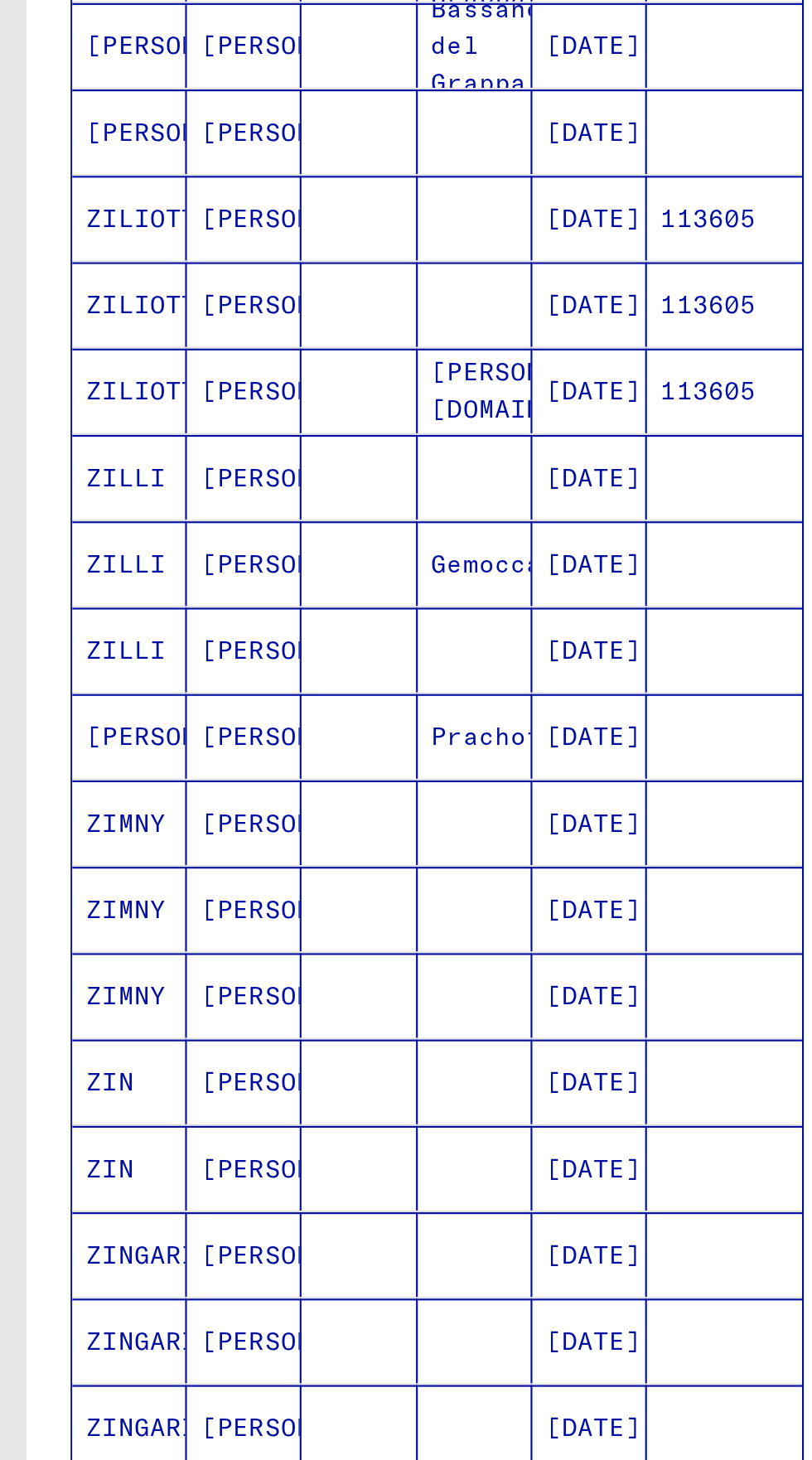
click at [203, 921] on icon "Previous page" at bounding box center [206, 932] width 23 height 23
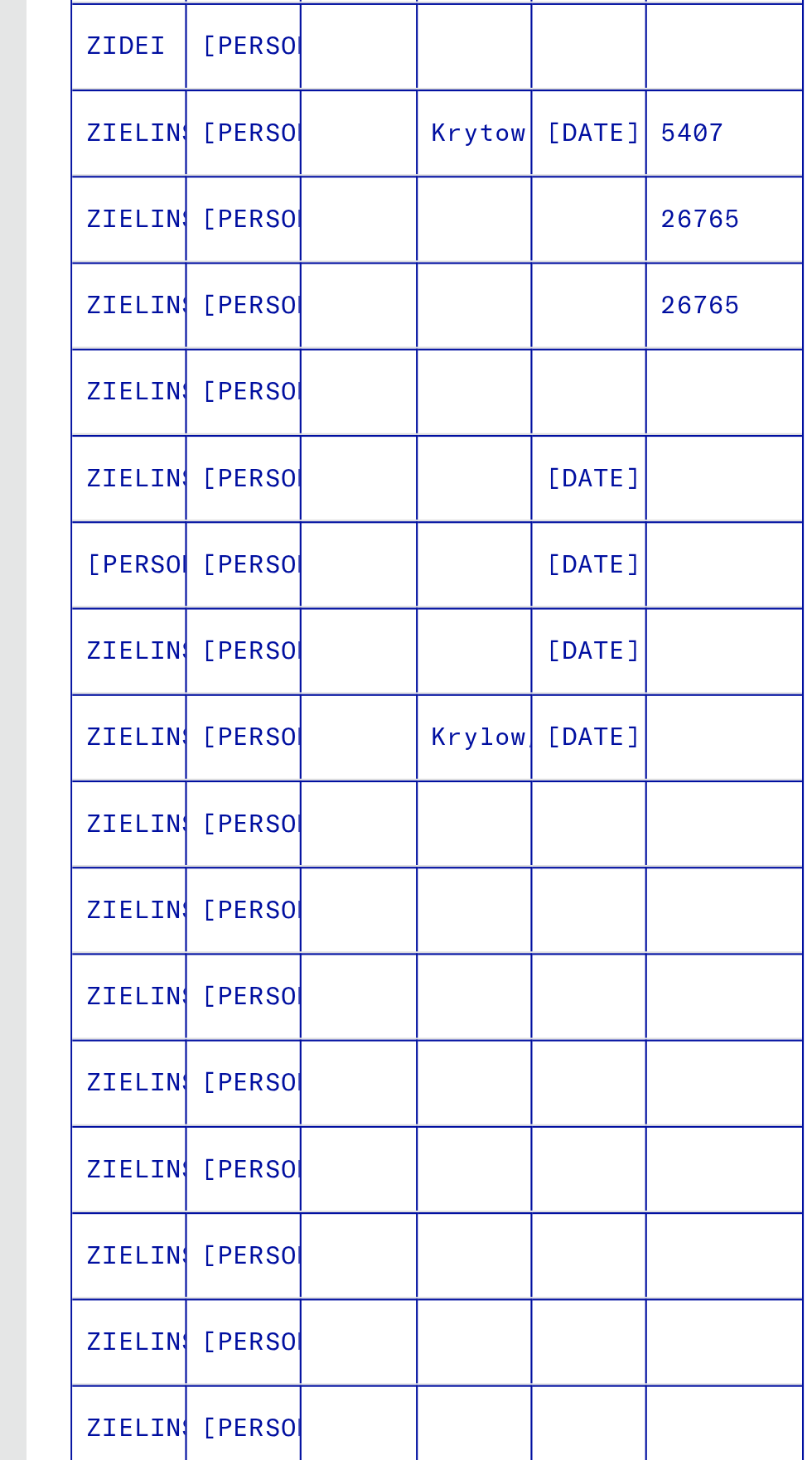
click at [203, 926] on icon "Previous page" at bounding box center [205, 932] width 8 height 12
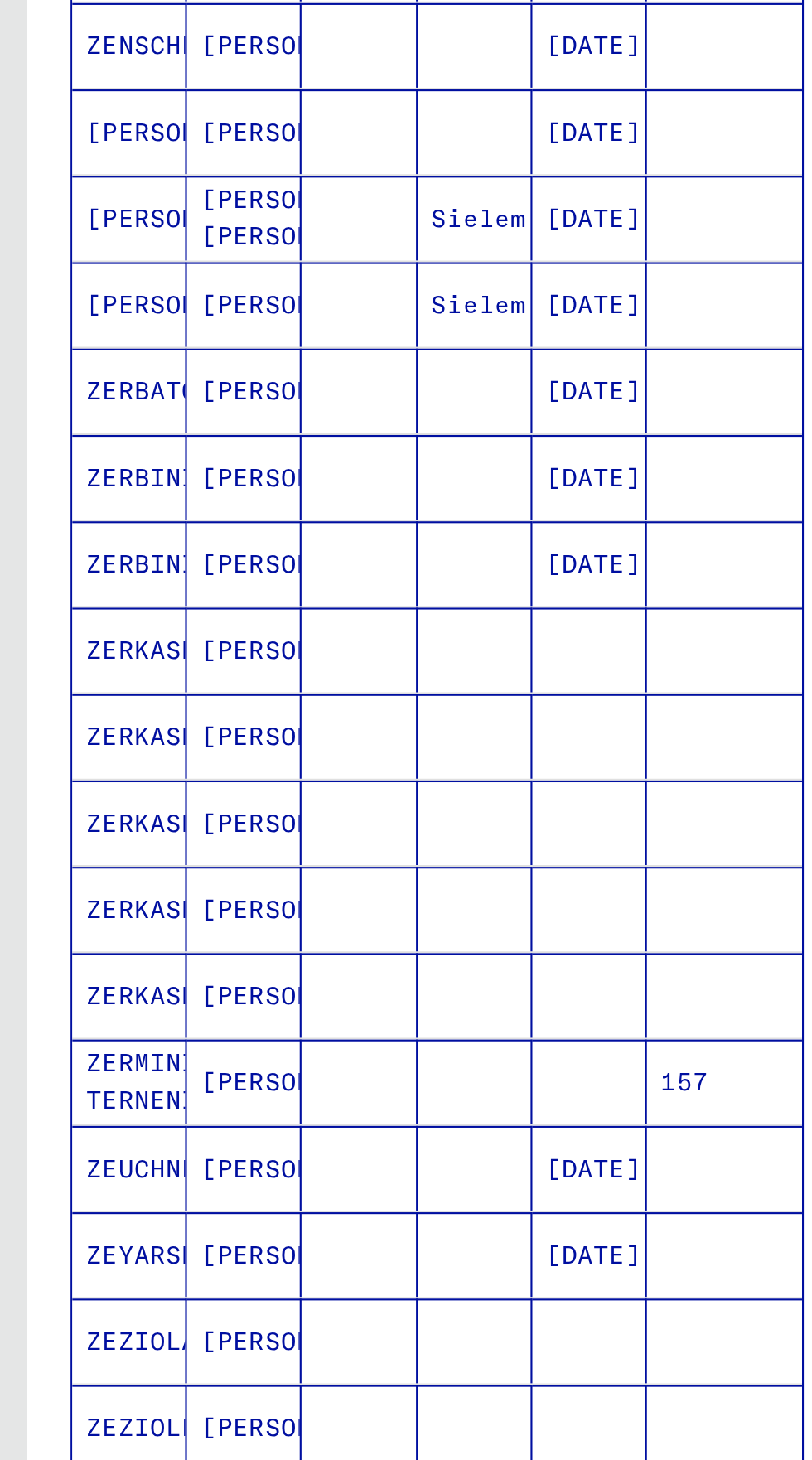
click at [205, 921] on icon "Previous page" at bounding box center [206, 932] width 23 height 23
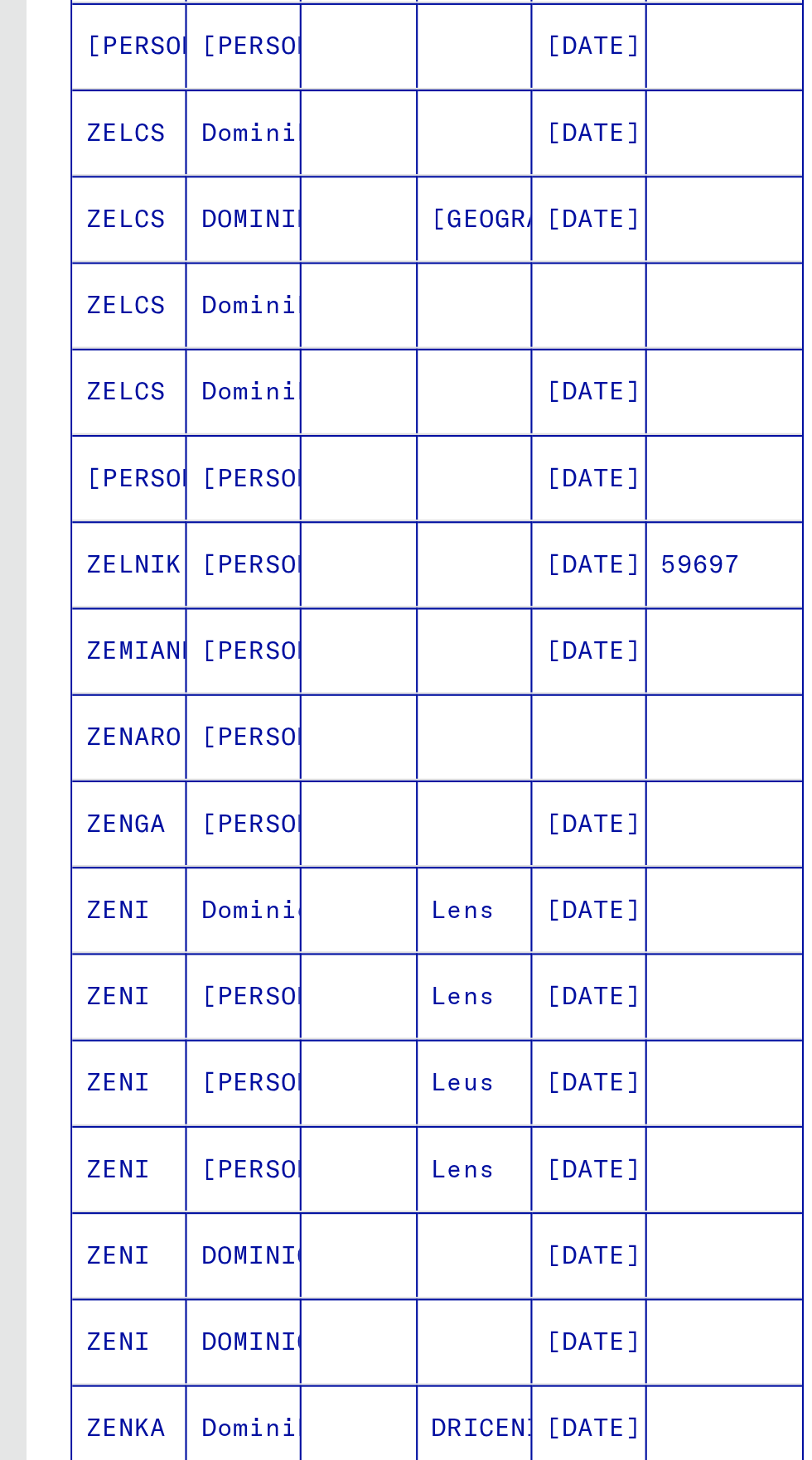
click at [210, 921] on icon "Previous page" at bounding box center [206, 932] width 23 height 23
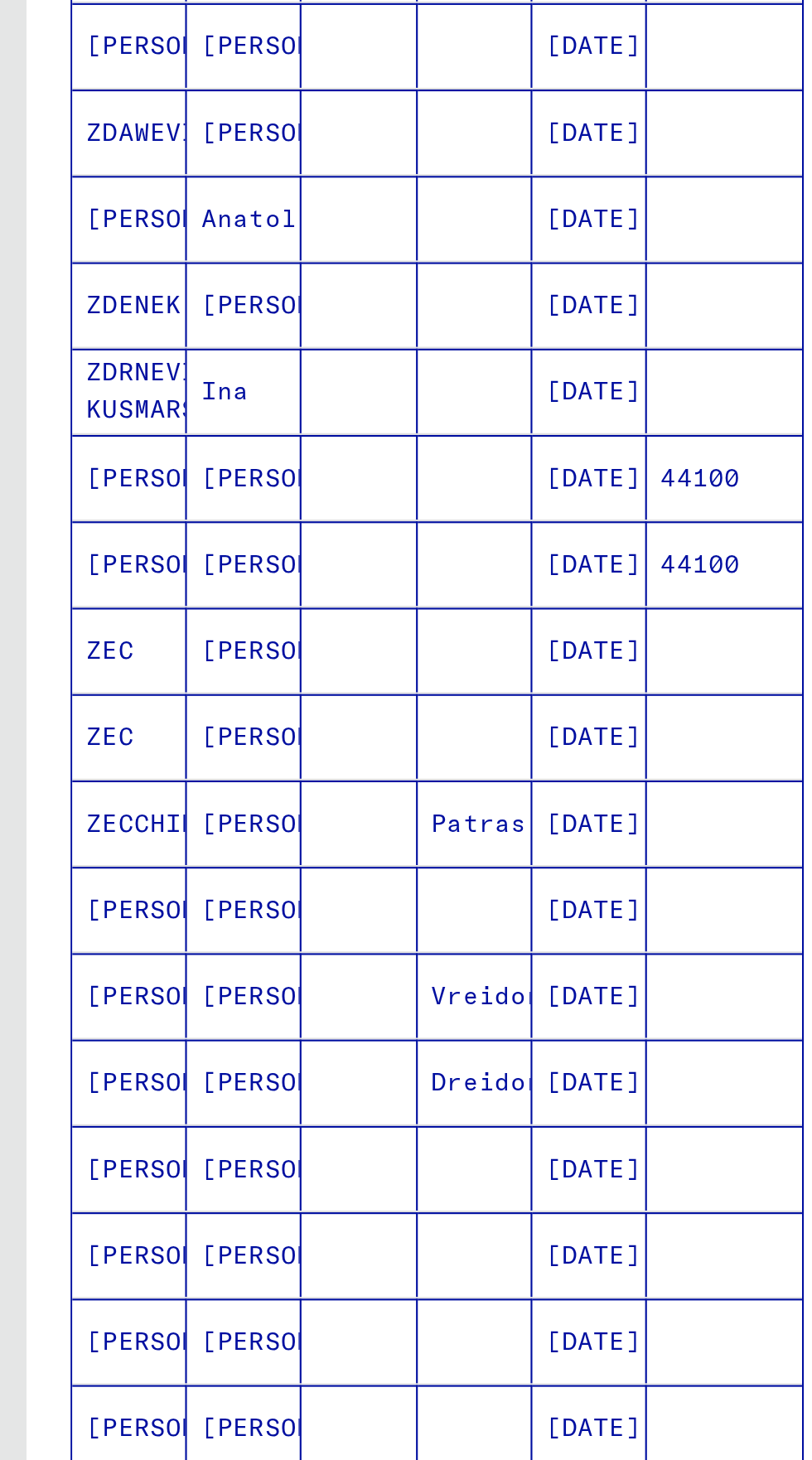
click at [209, 921] on icon "Previous page" at bounding box center [206, 932] width 23 height 23
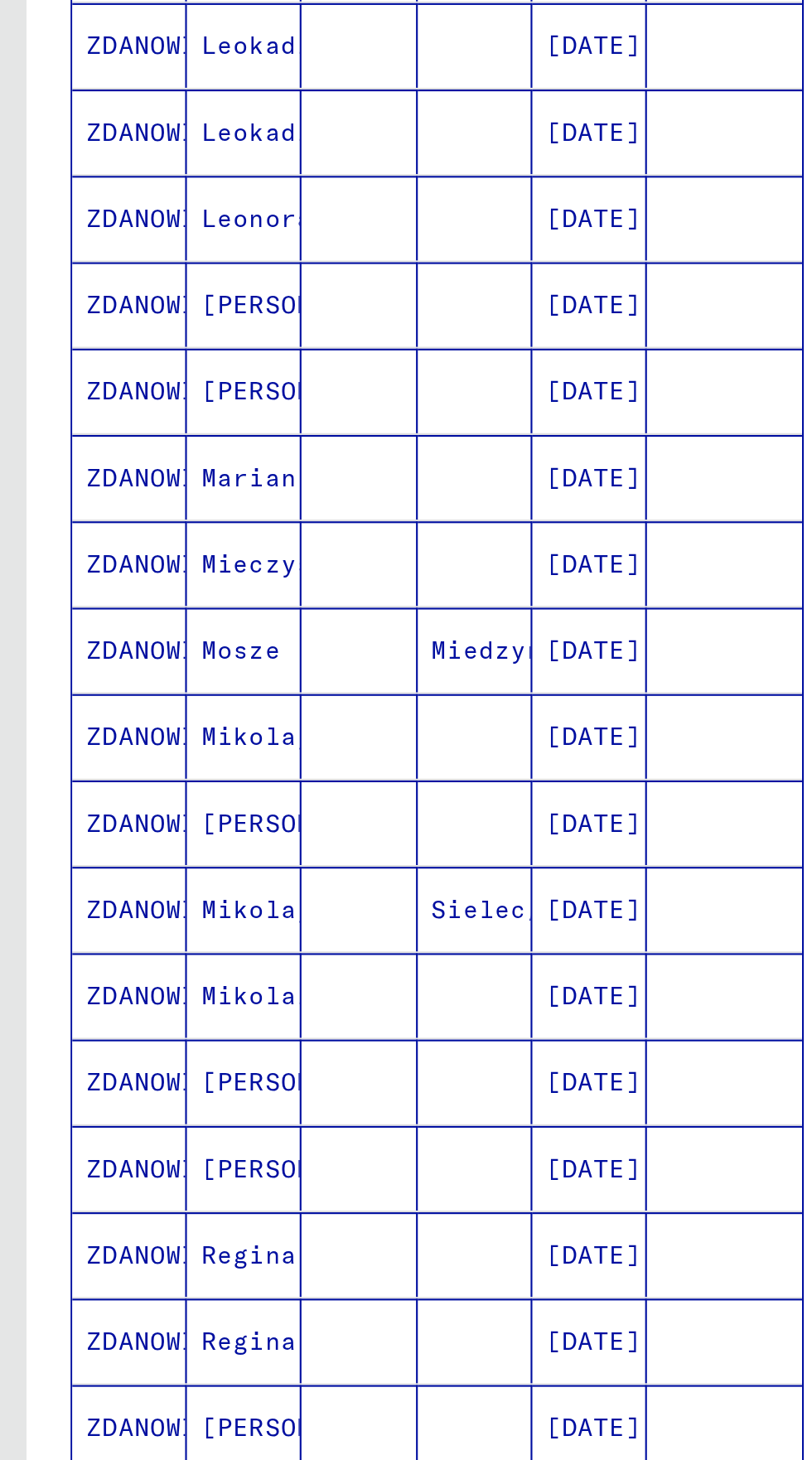
click at [208, 921] on icon "Previous page" at bounding box center [206, 932] width 23 height 23
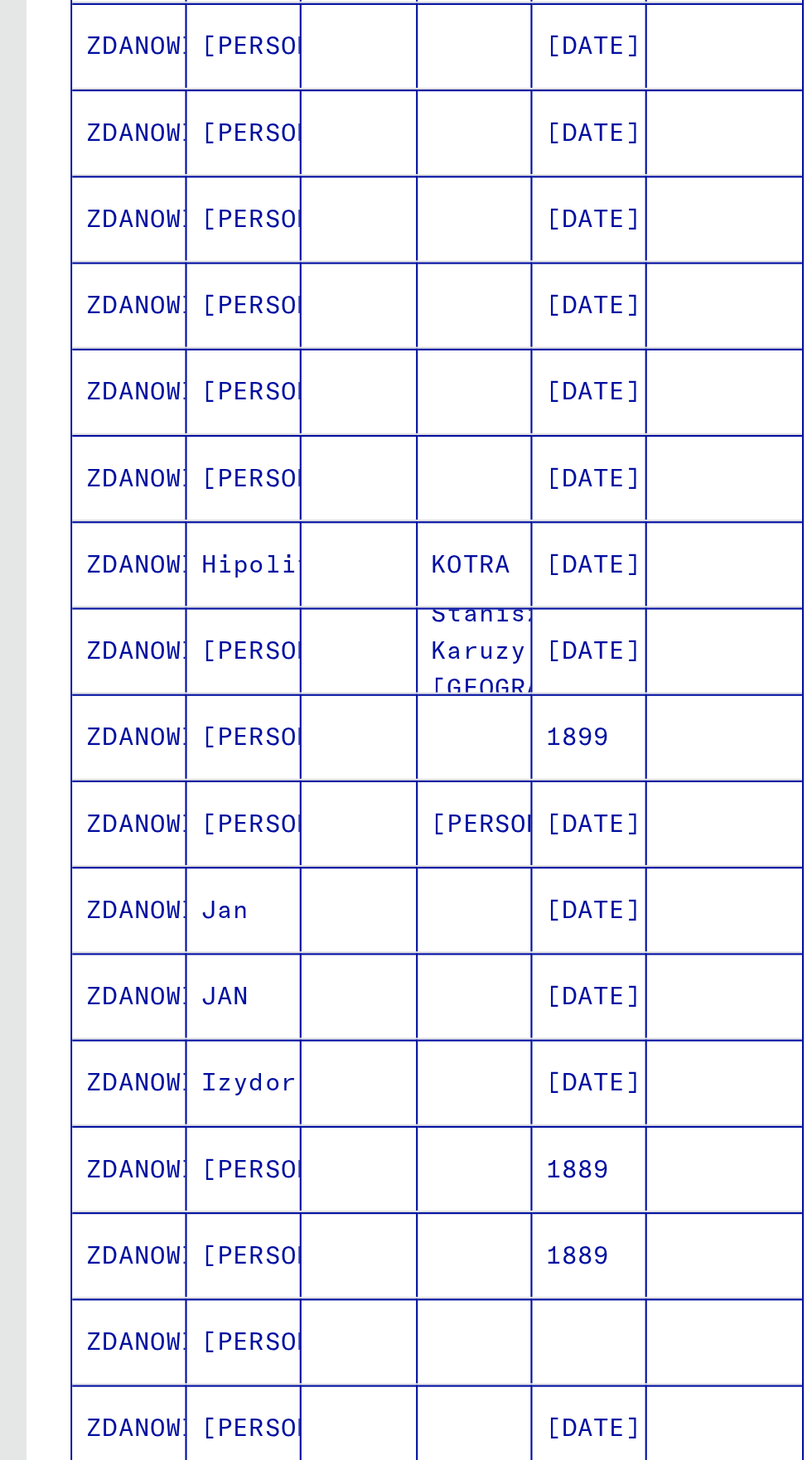
click at [209, 921] on icon "Previous page" at bounding box center [206, 932] width 23 height 23
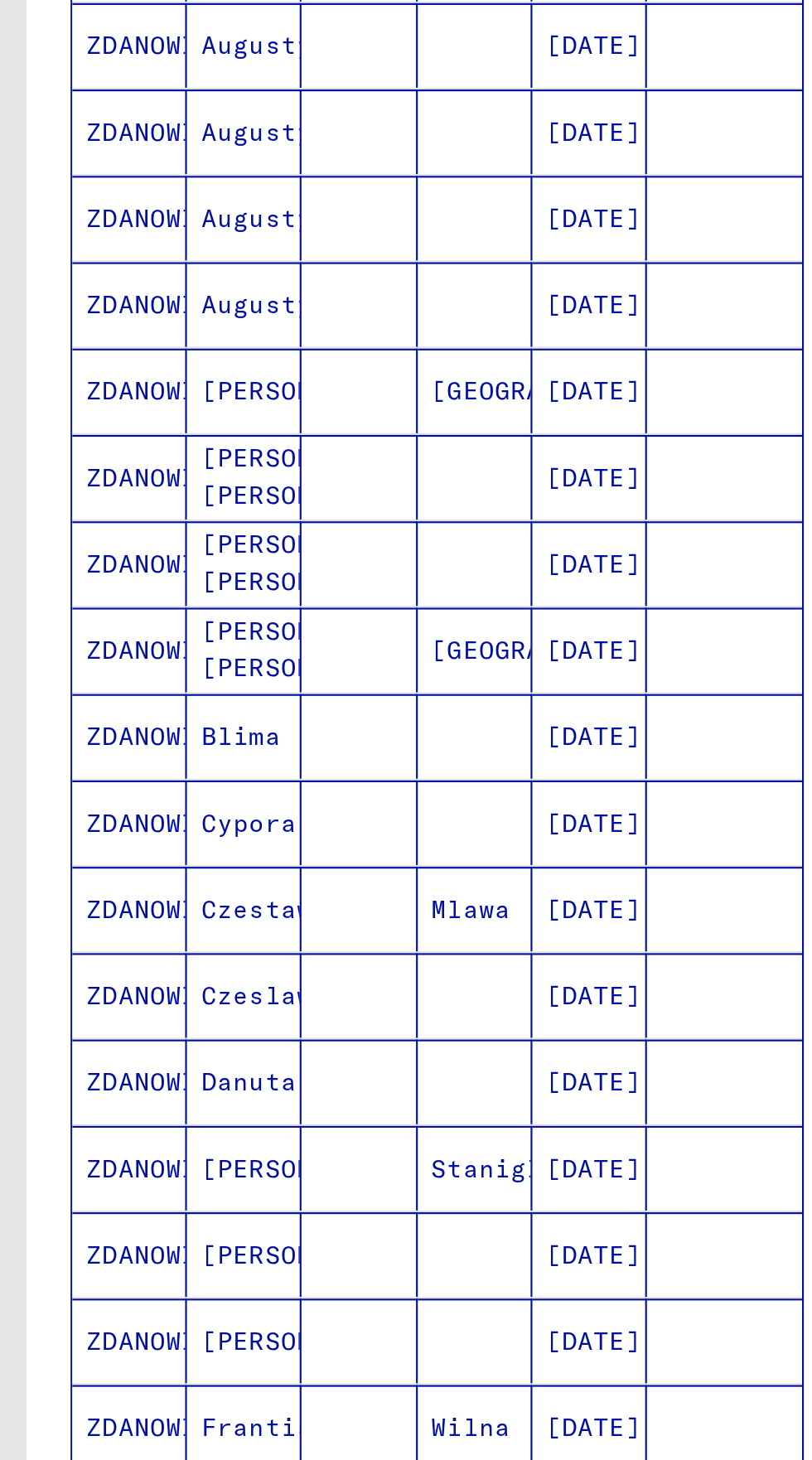
click at [213, 921] on icon "Previous page" at bounding box center [206, 932] width 23 height 23
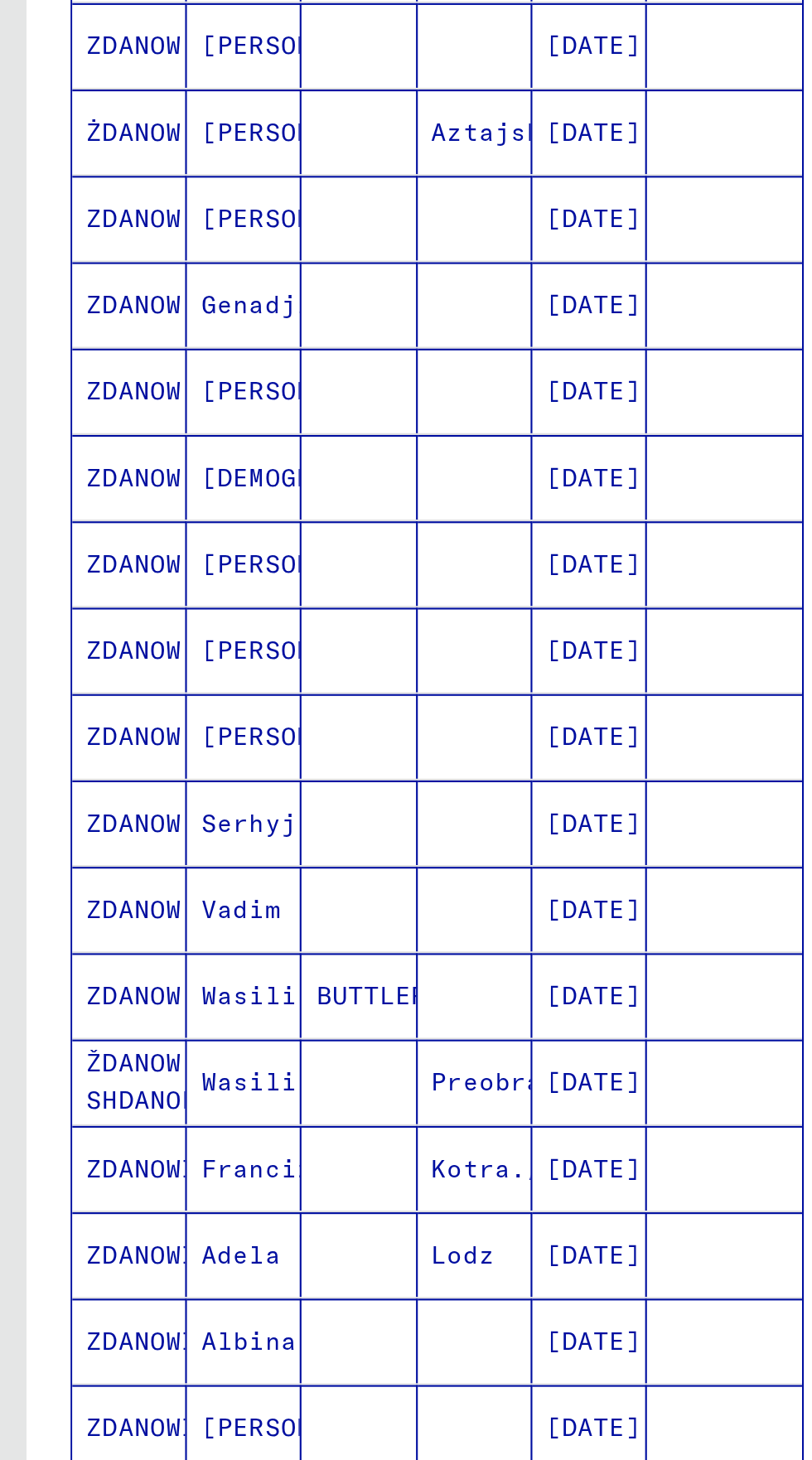
click at [206, 926] on icon "Previous page" at bounding box center [205, 932] width 8 height 12
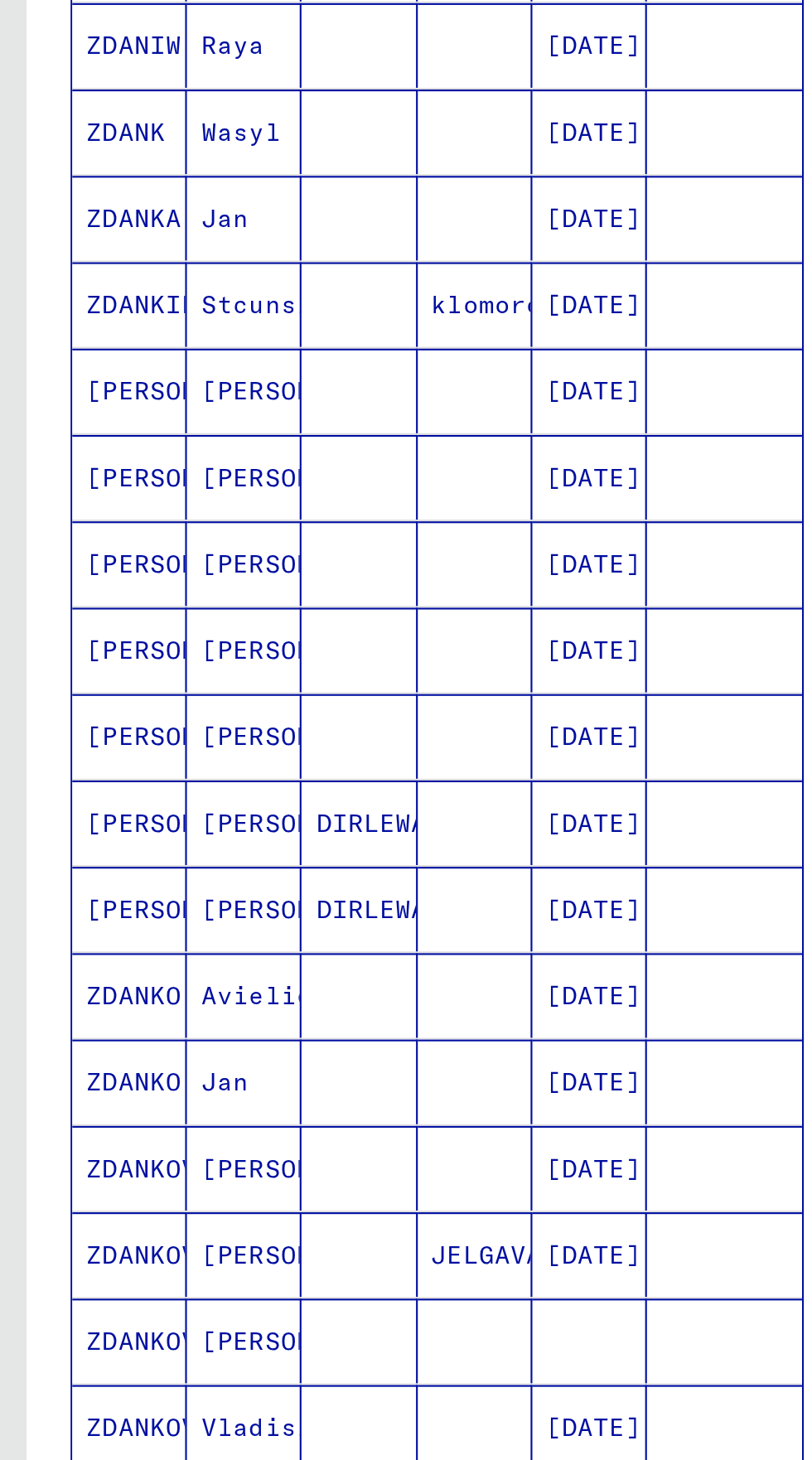
click at [206, 921] on icon "Previous page" at bounding box center [206, 932] width 23 height 23
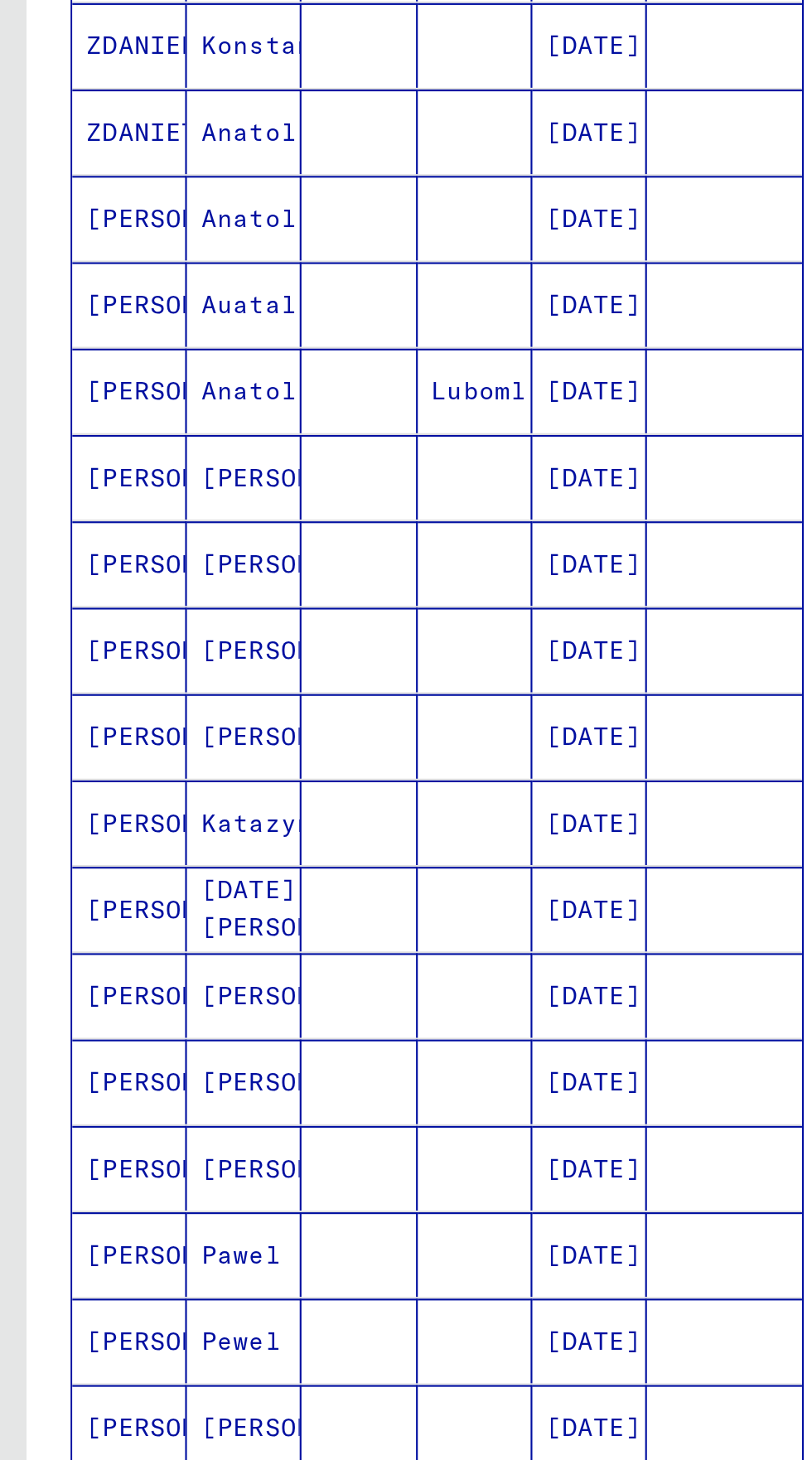
click at [207, 921] on icon "Previous page" at bounding box center [206, 932] width 23 height 23
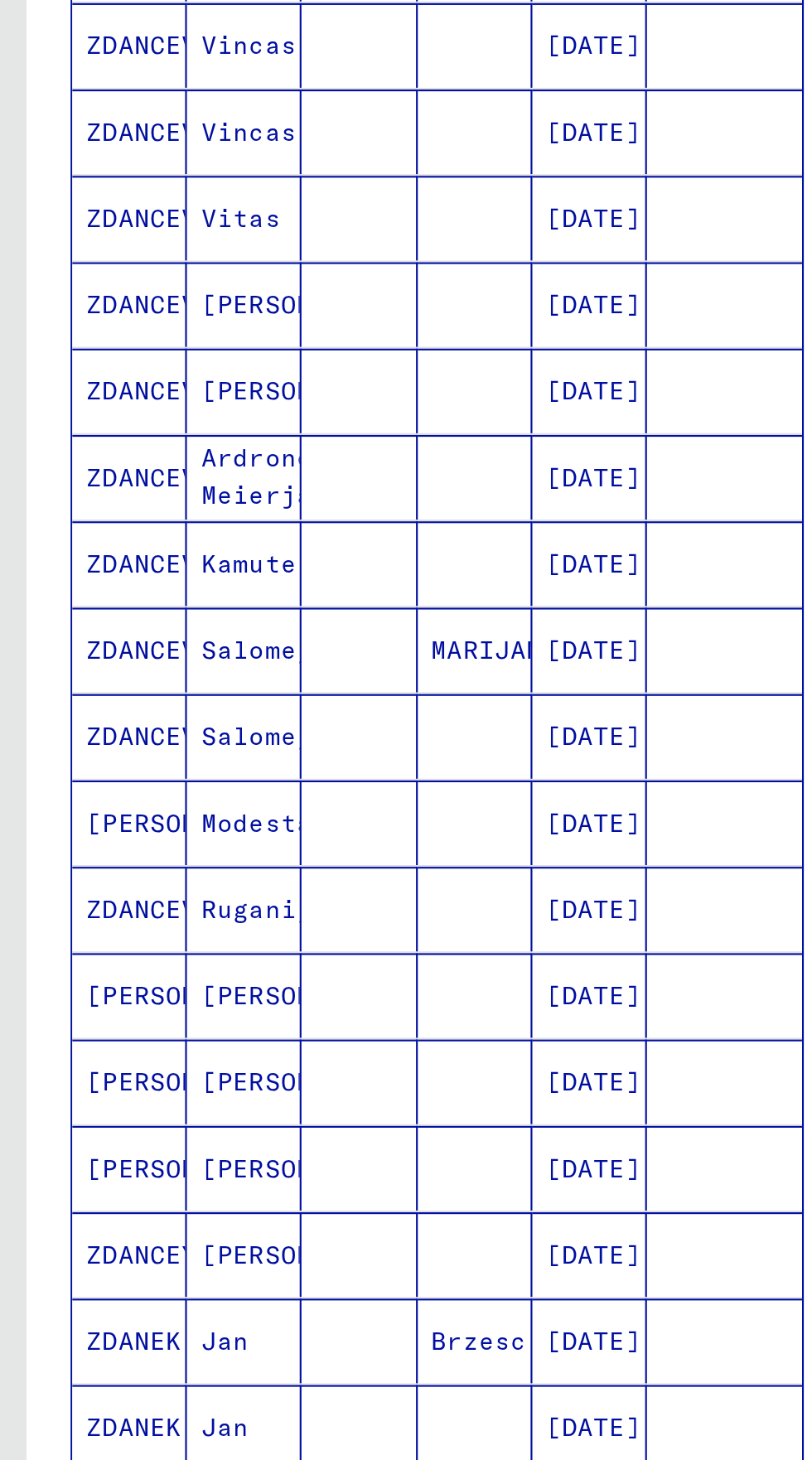
click at [210, 921] on icon "Previous page" at bounding box center [206, 932] width 23 height 23
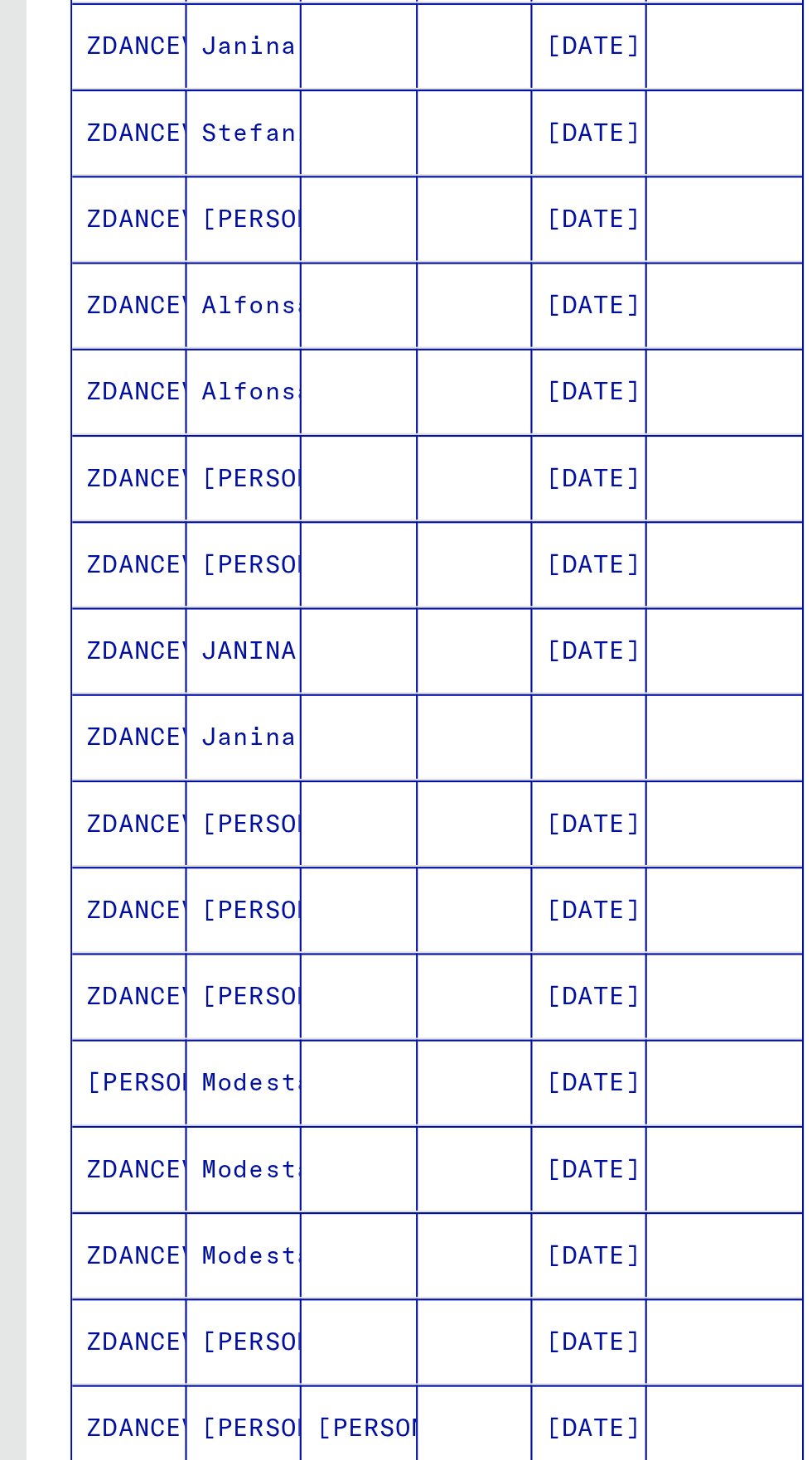
click at [210, 921] on icon "Previous page" at bounding box center [206, 932] width 23 height 23
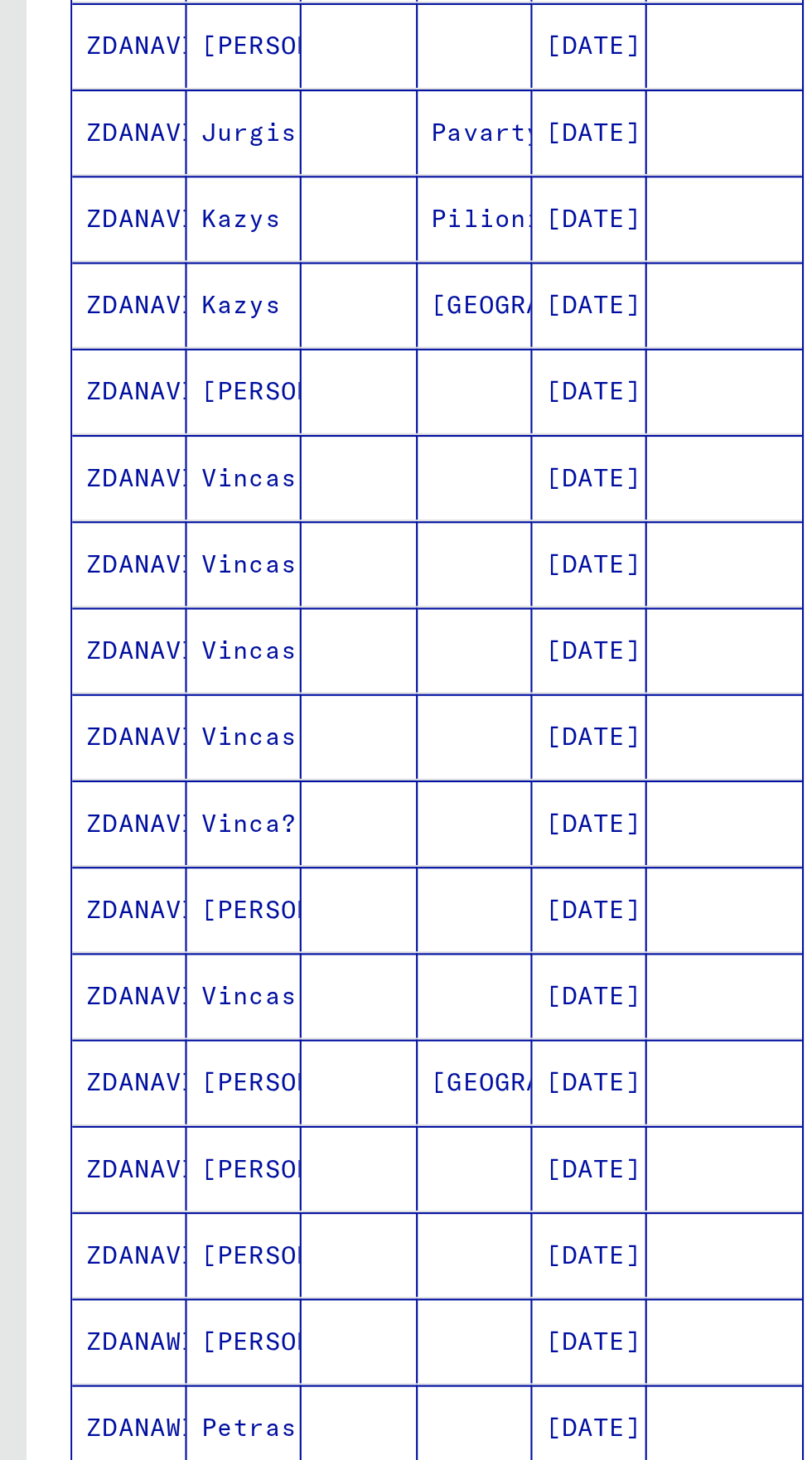
click at [212, 921] on icon "Previous page" at bounding box center [206, 932] width 23 height 23
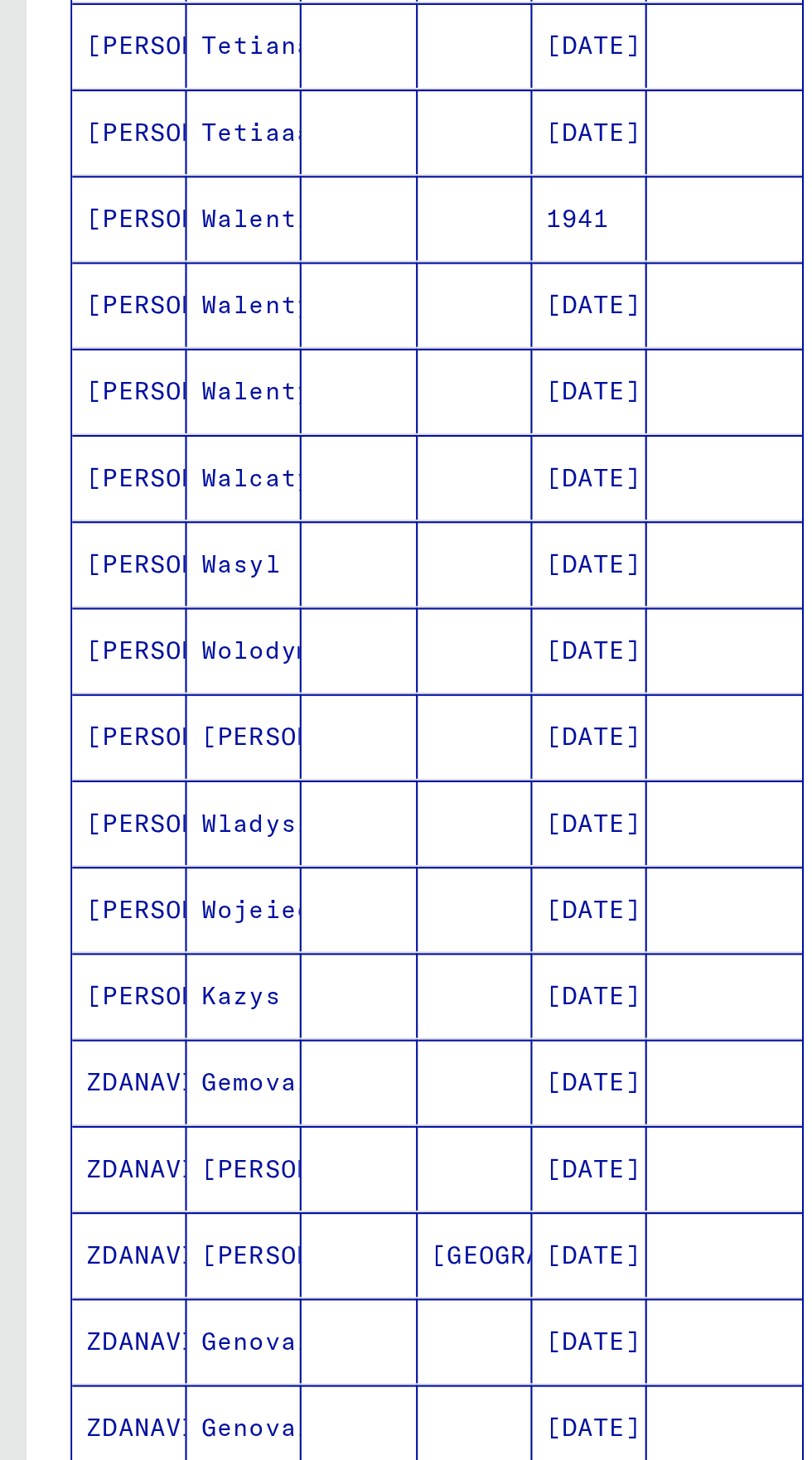
click at [202, 921] on icon "Previous page" at bounding box center [206, 932] width 23 height 23
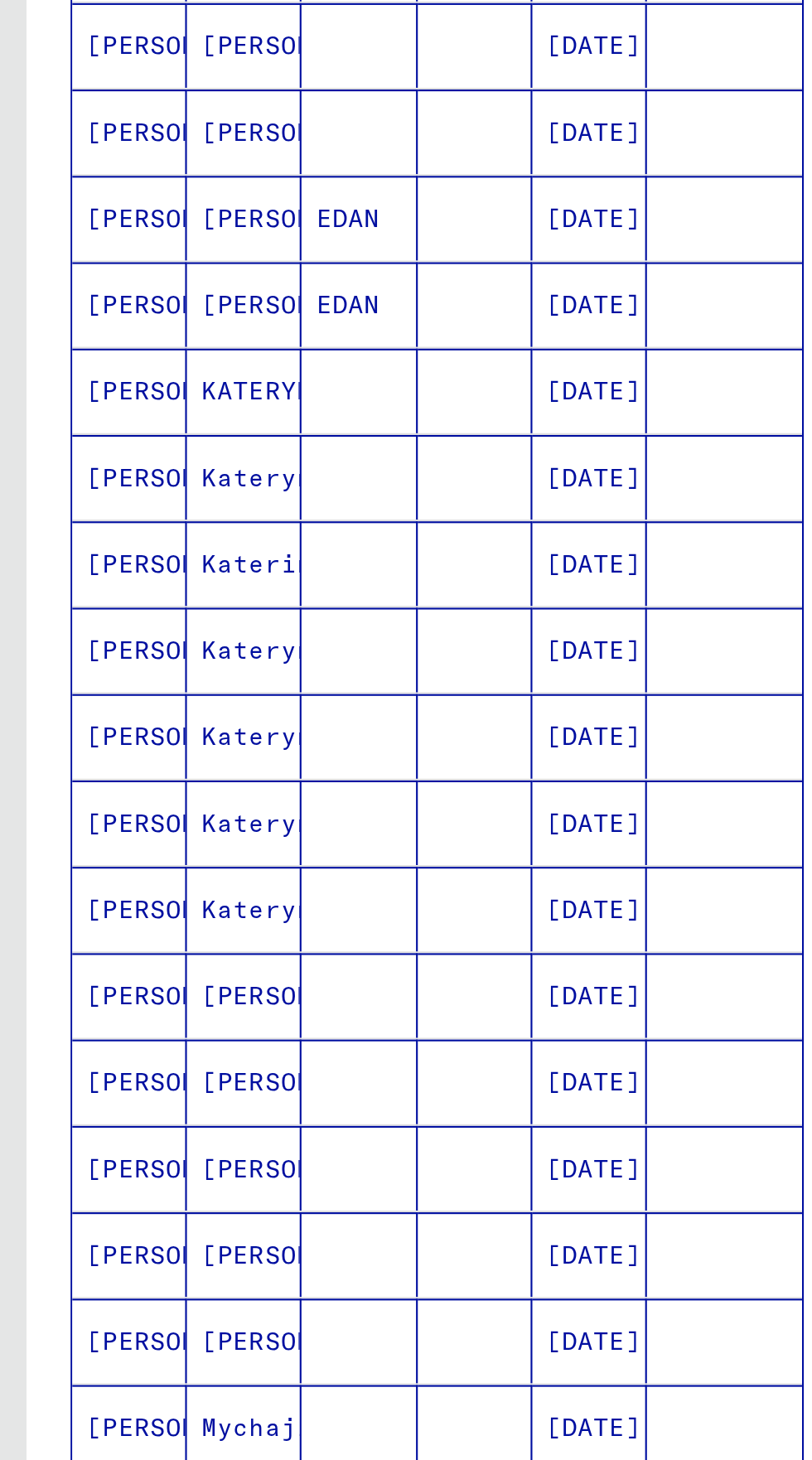
click at [203, 921] on icon "Previous page" at bounding box center [206, 932] width 23 height 23
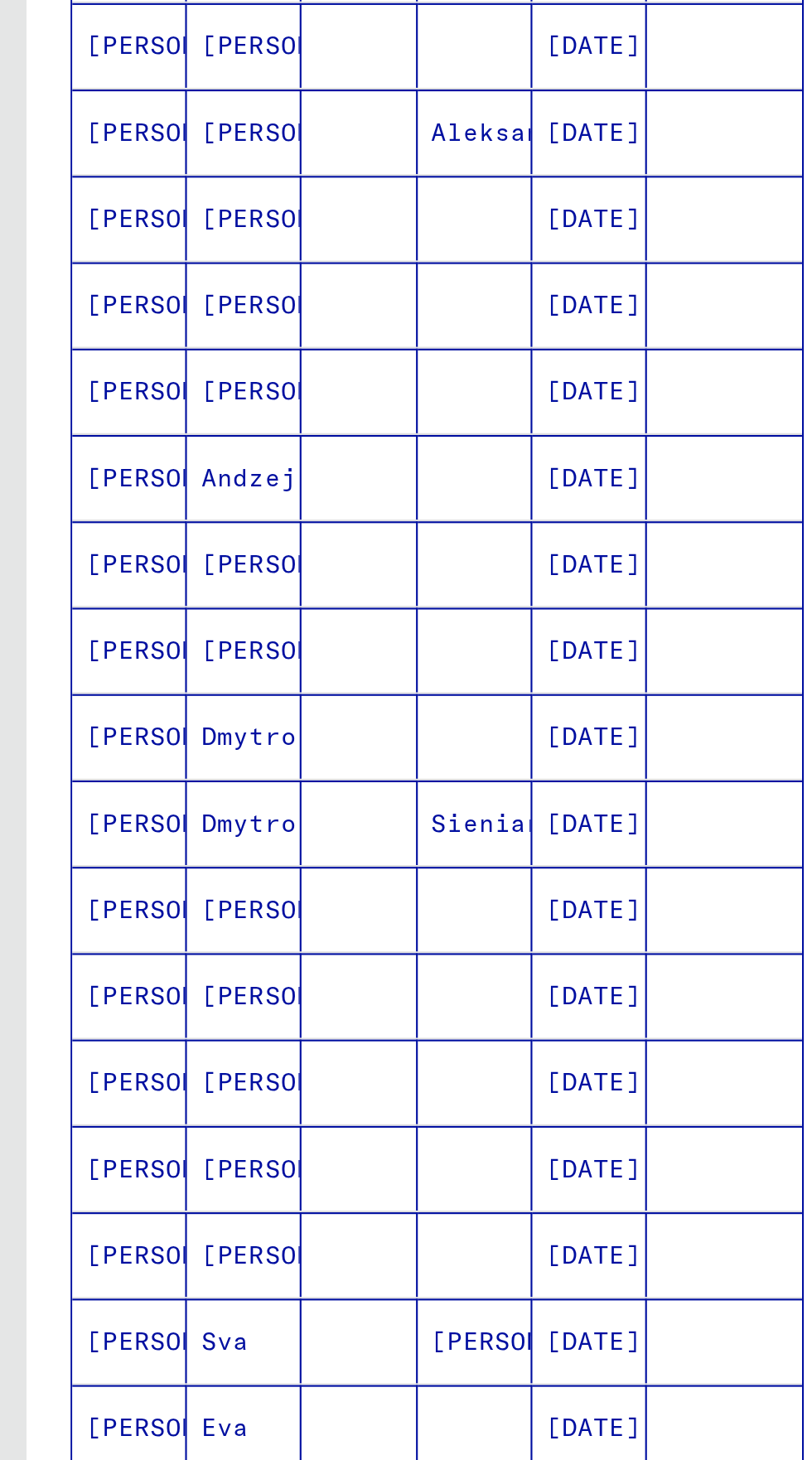
click at [203, 926] on icon "Previous page" at bounding box center [205, 932] width 8 height 12
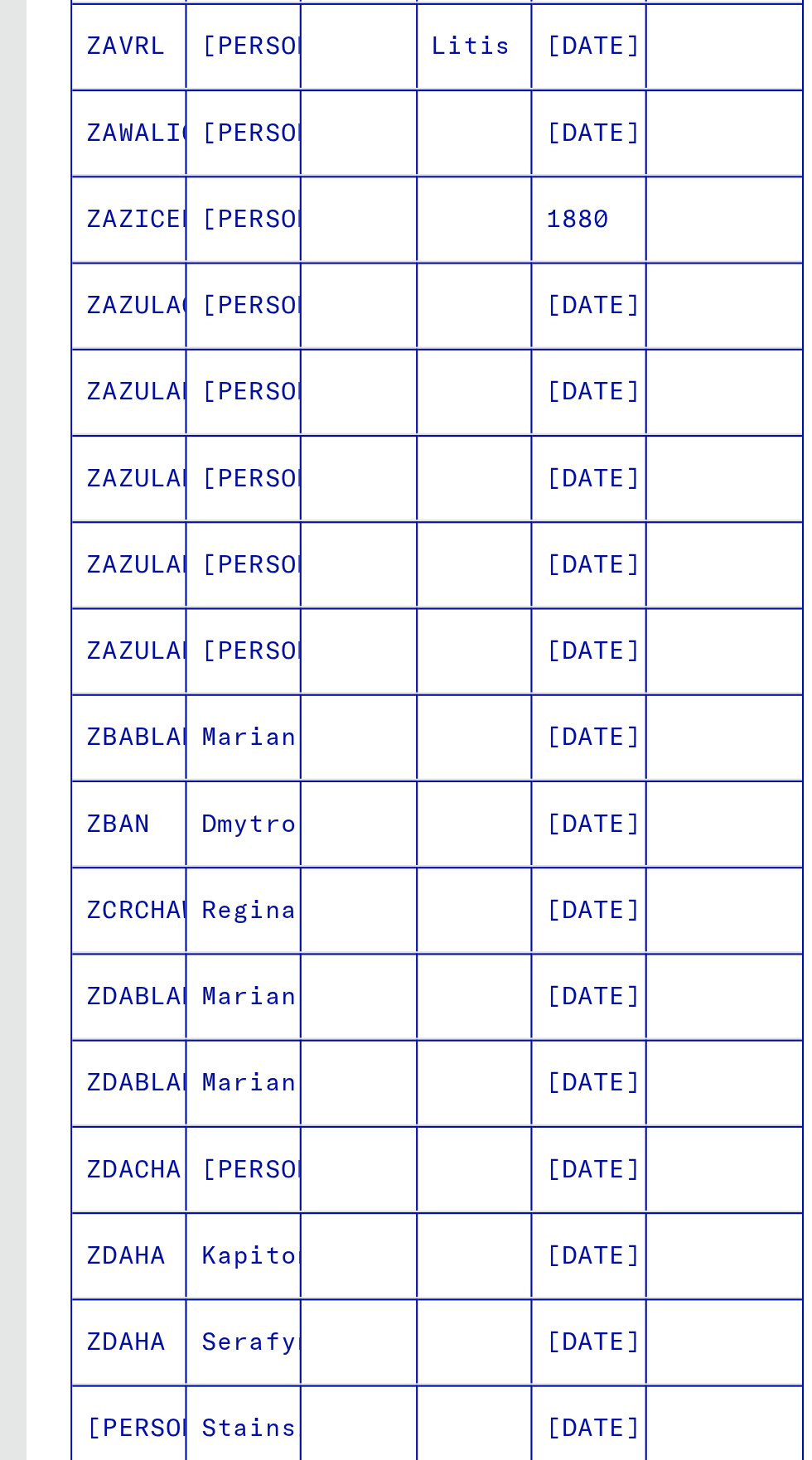
click at [208, 921] on icon "Previous page" at bounding box center [206, 932] width 23 height 23
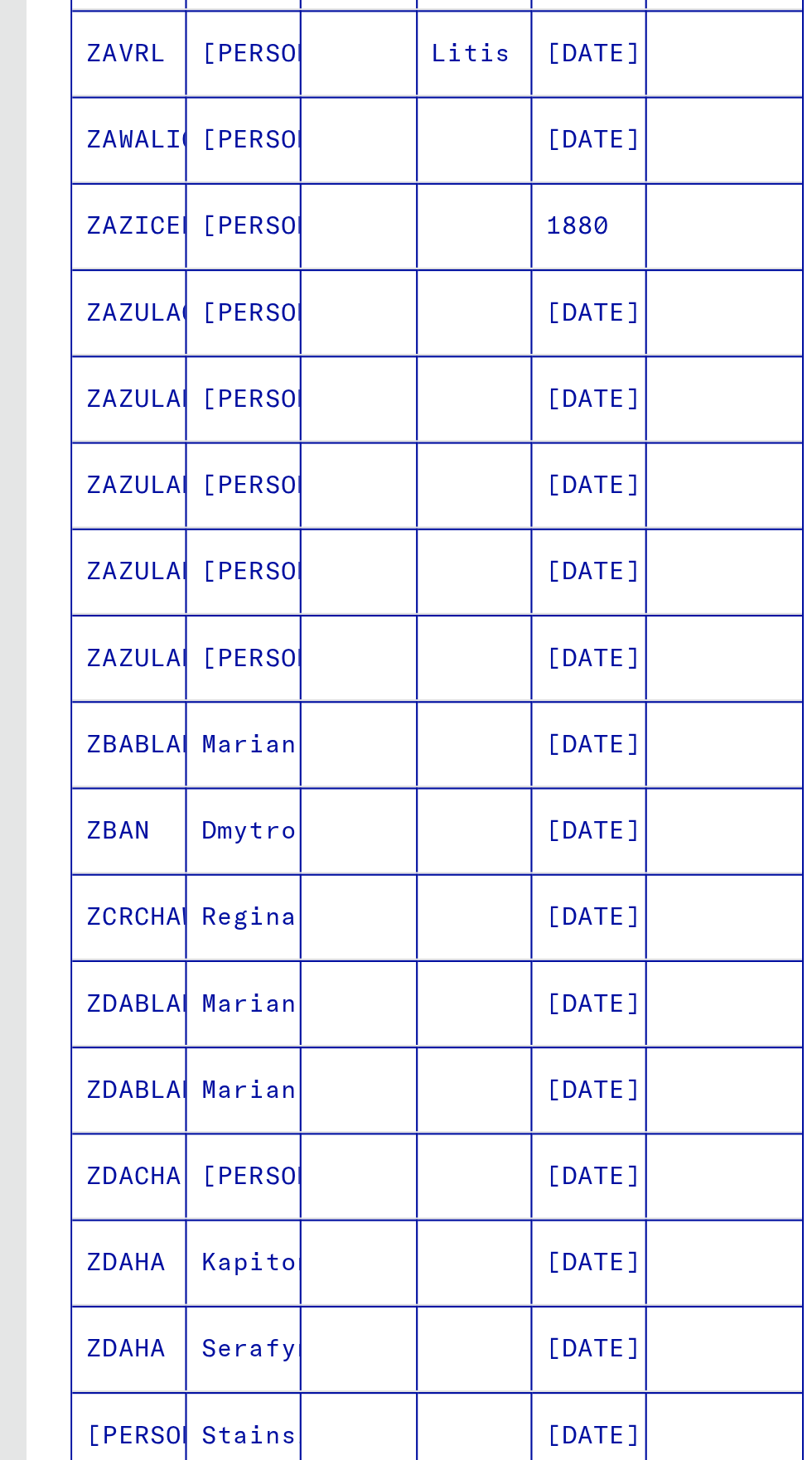
scroll to position [434, 0]
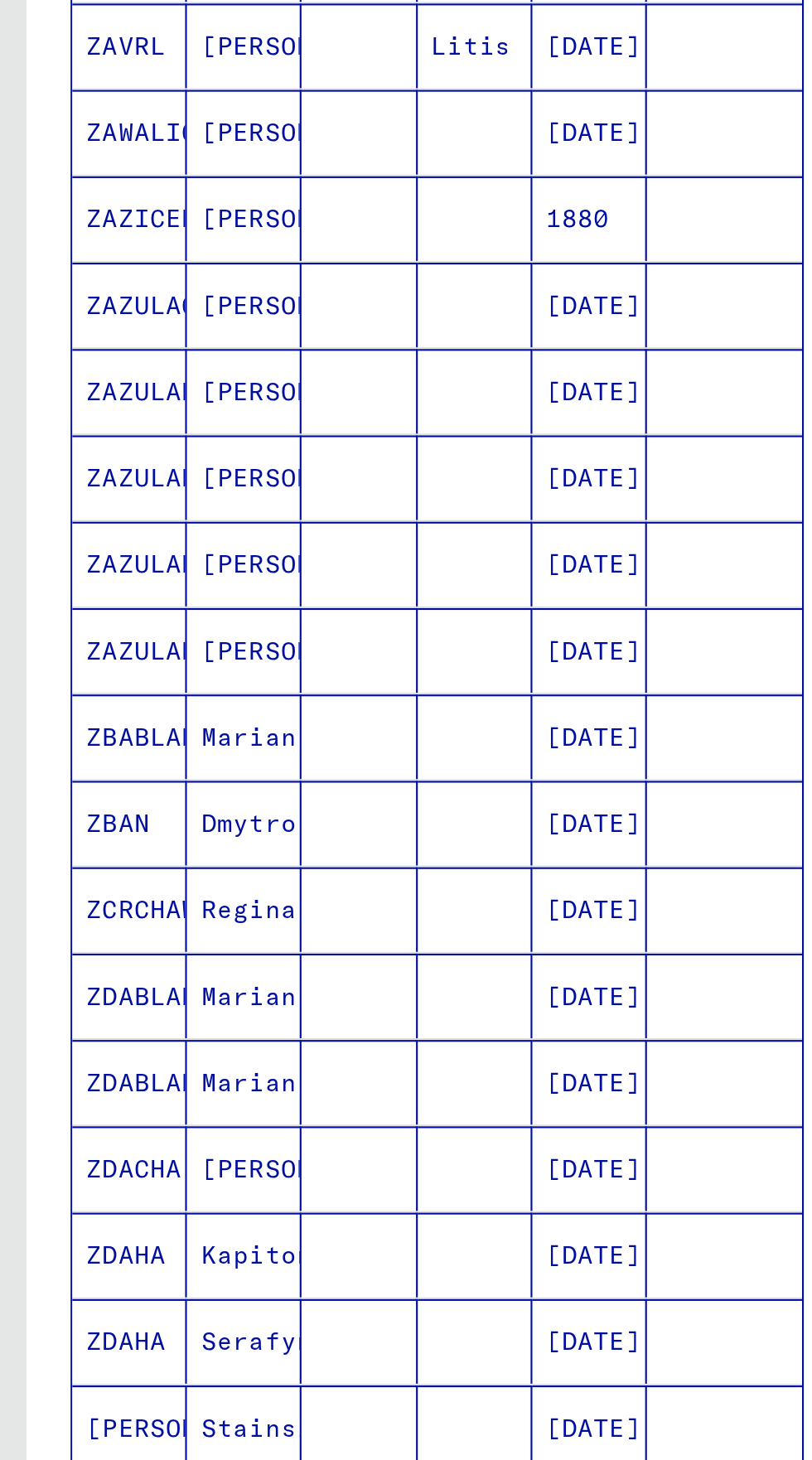
click at [208, 921] on icon "Previous page" at bounding box center [206, 932] width 23 height 23
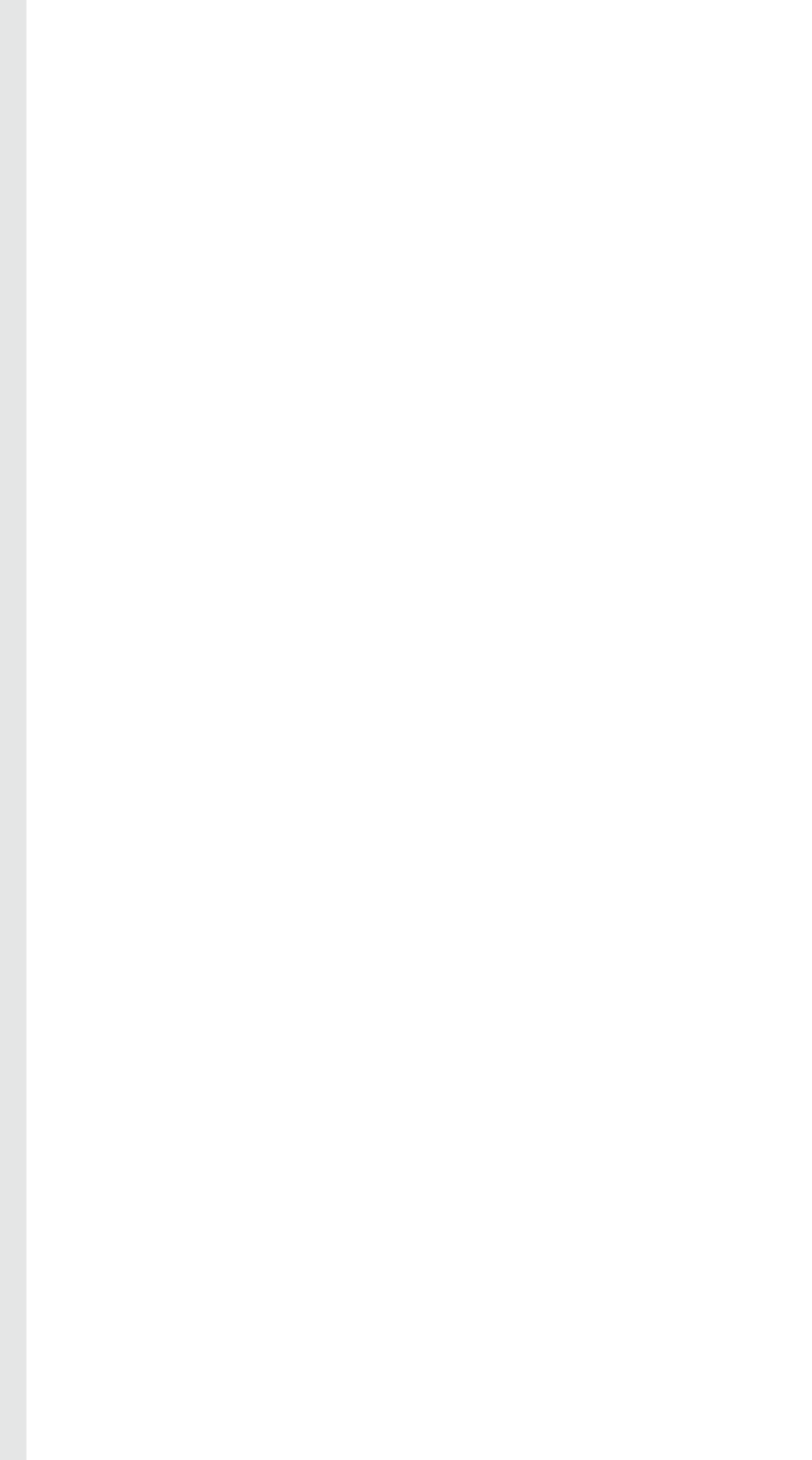
click at [213, 1267] on div "Search for topics or names ******** close Search Archival tree units People 306…" at bounding box center [206, 755] width 387 height 1367
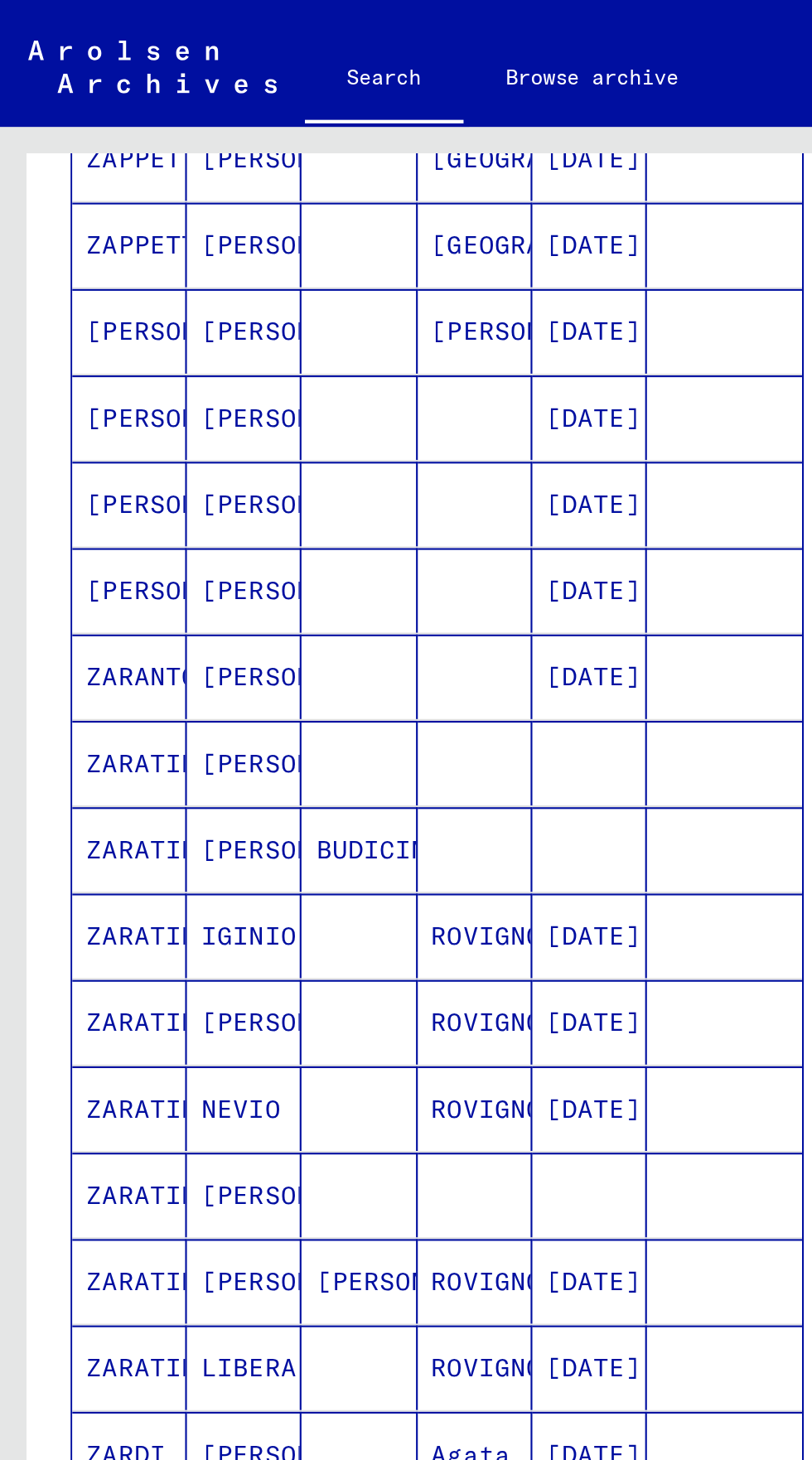
scroll to position [92, 0]
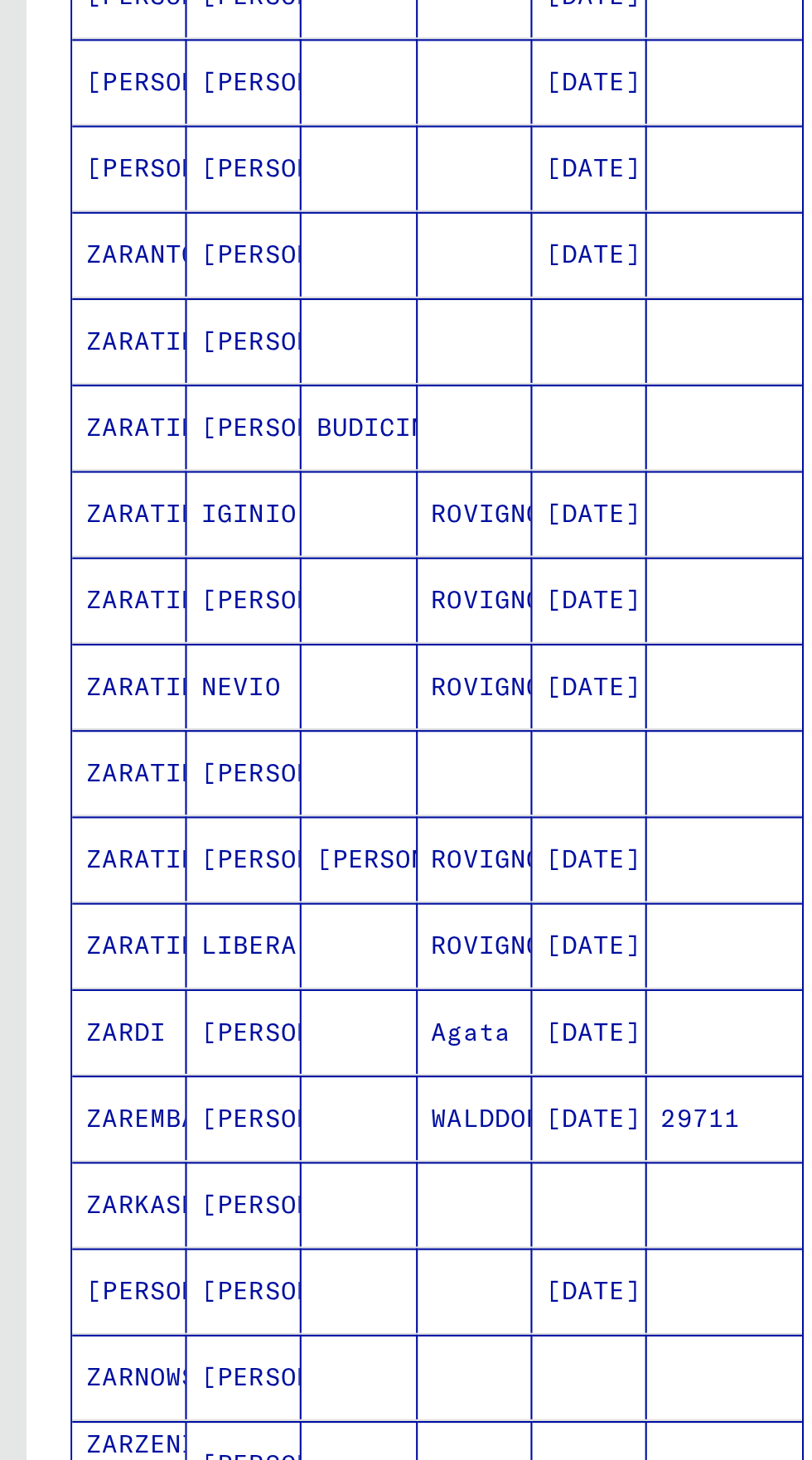
click at [202, 921] on icon "Previous page" at bounding box center [206, 932] width 23 height 23
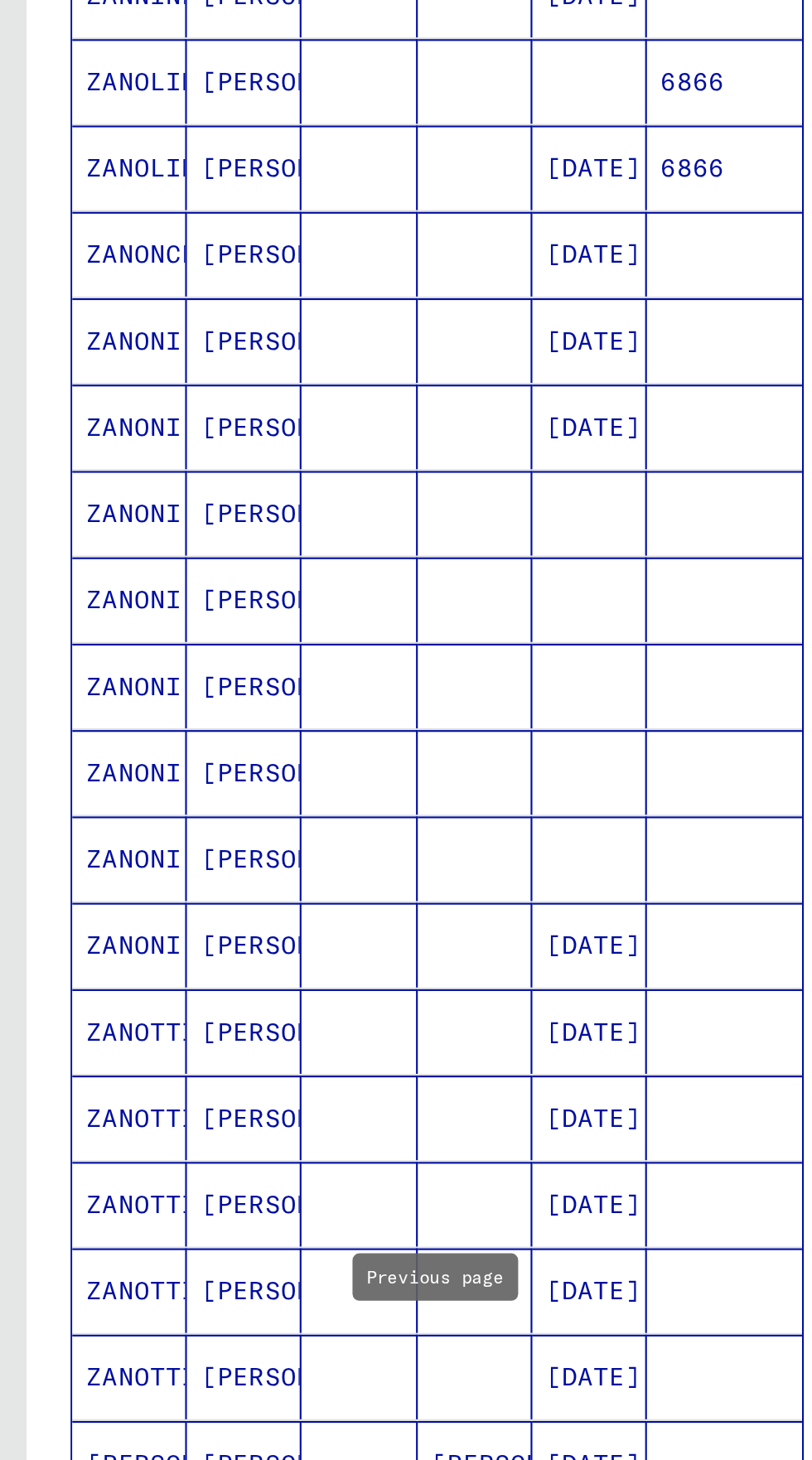
click at [202, 921] on icon "Previous page" at bounding box center [206, 932] width 23 height 23
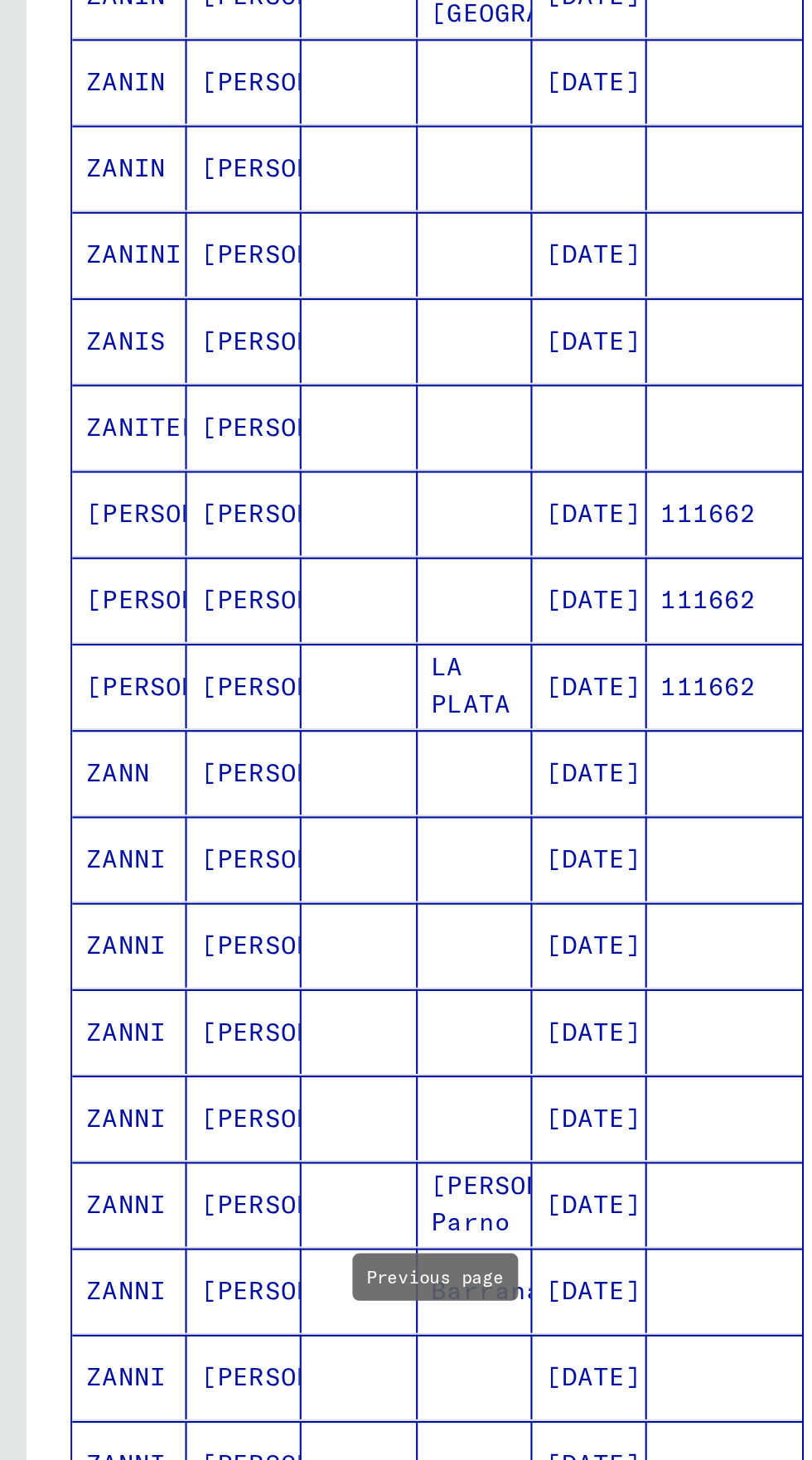
click at [208, 921] on icon "Previous page" at bounding box center [206, 932] width 23 height 23
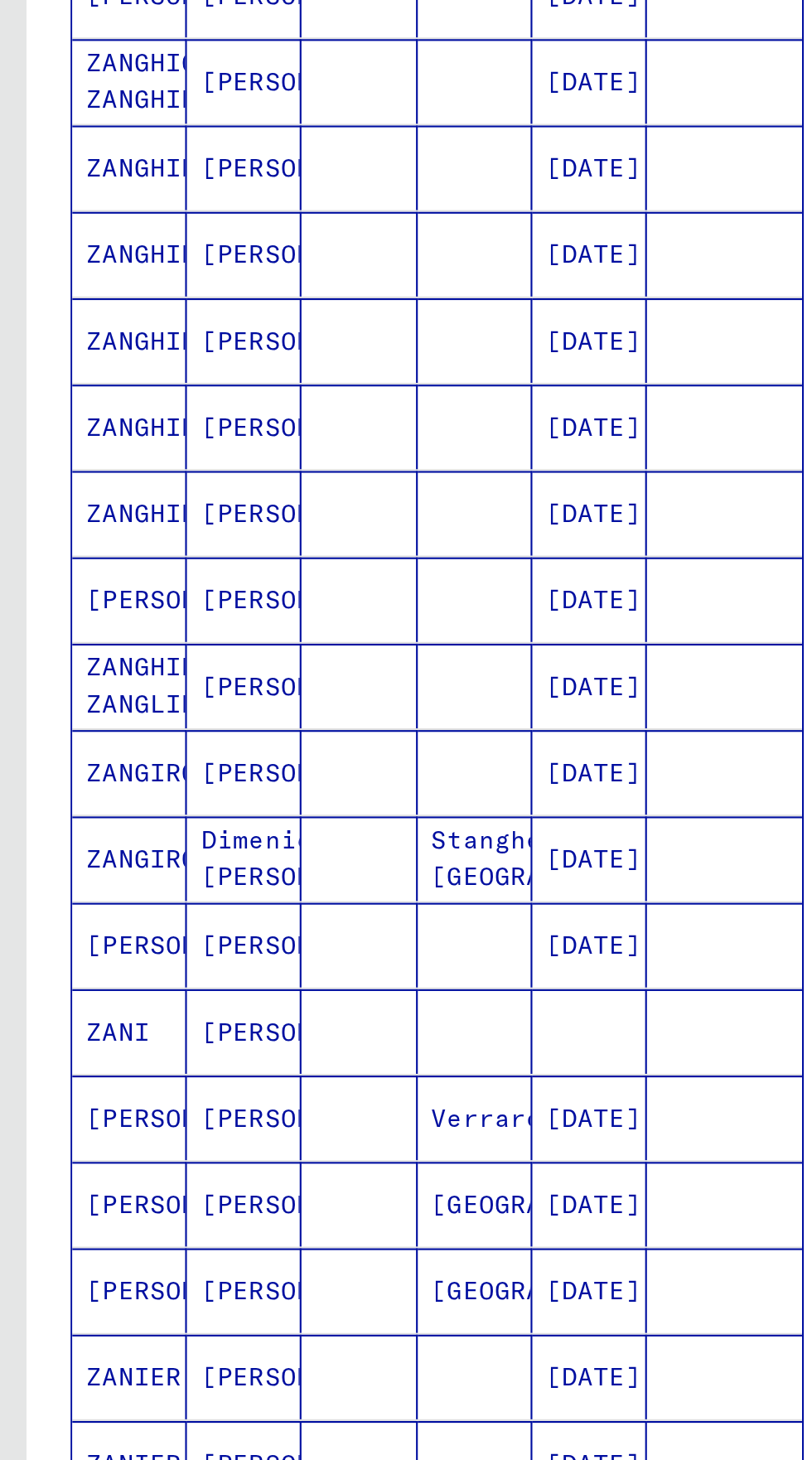
click at [207, 921] on icon "Previous page" at bounding box center [206, 932] width 23 height 23
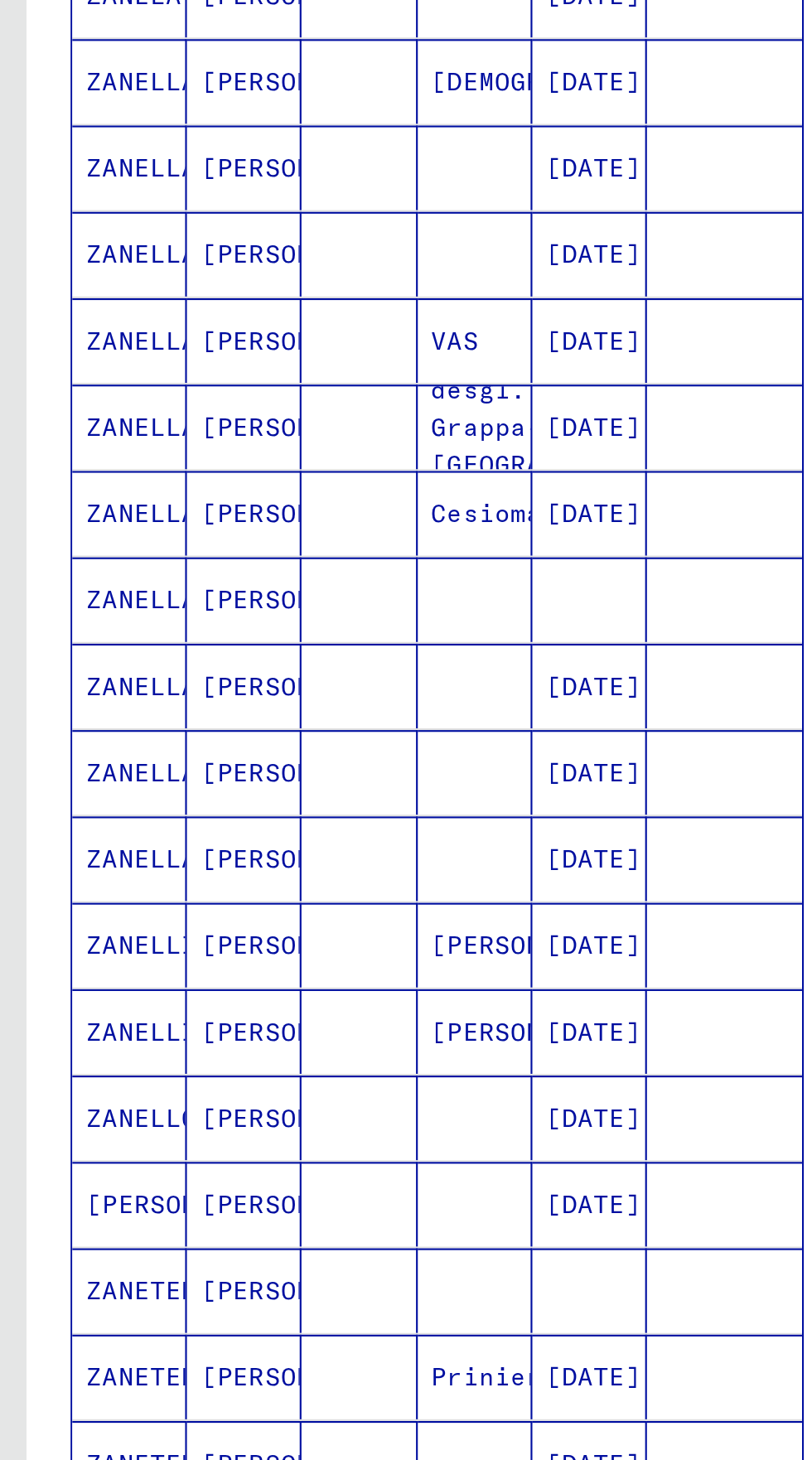
click at [207, 921] on icon "Previous page" at bounding box center [206, 932] width 23 height 23
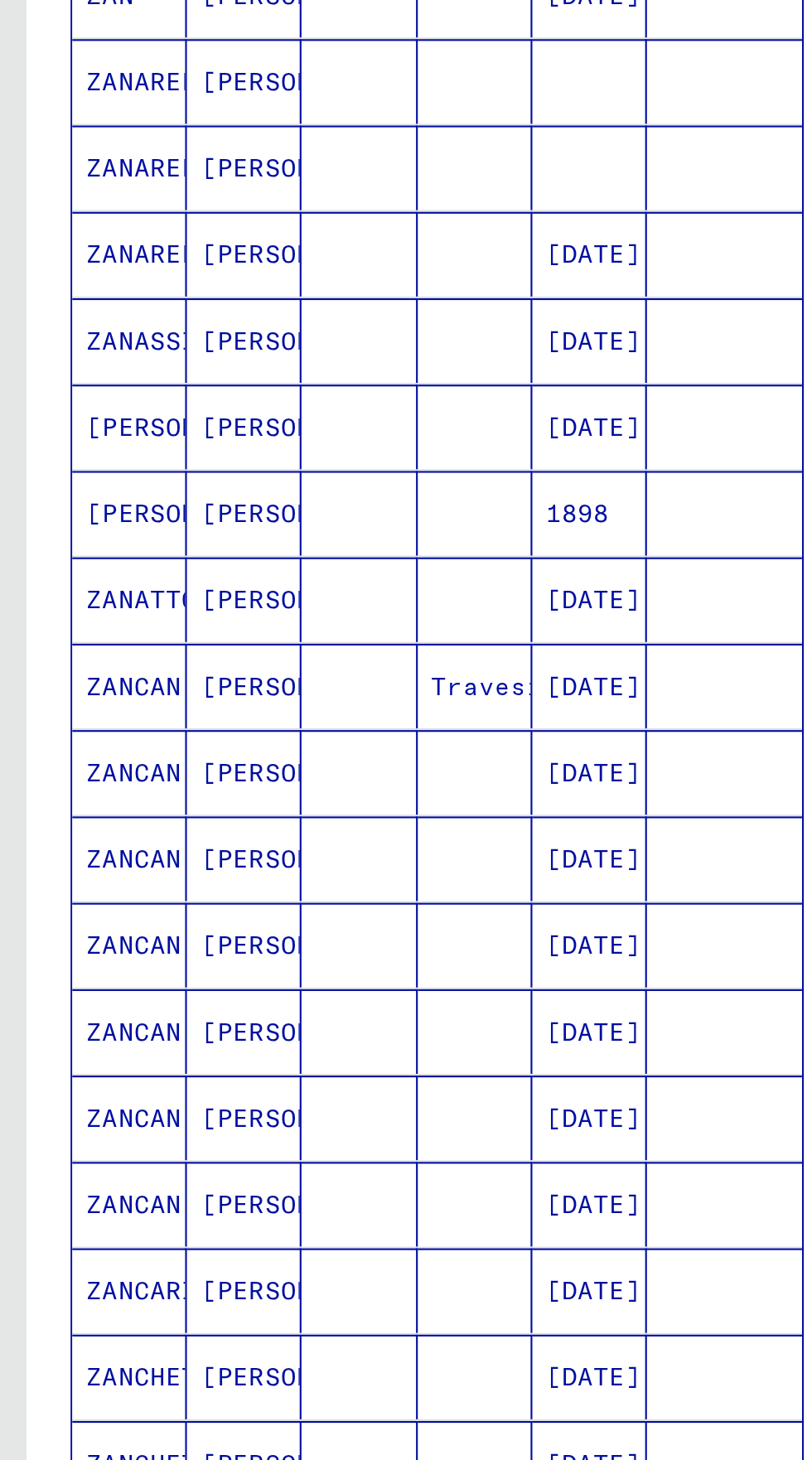
click at [203, 921] on icon "Previous page" at bounding box center [206, 932] width 23 height 23
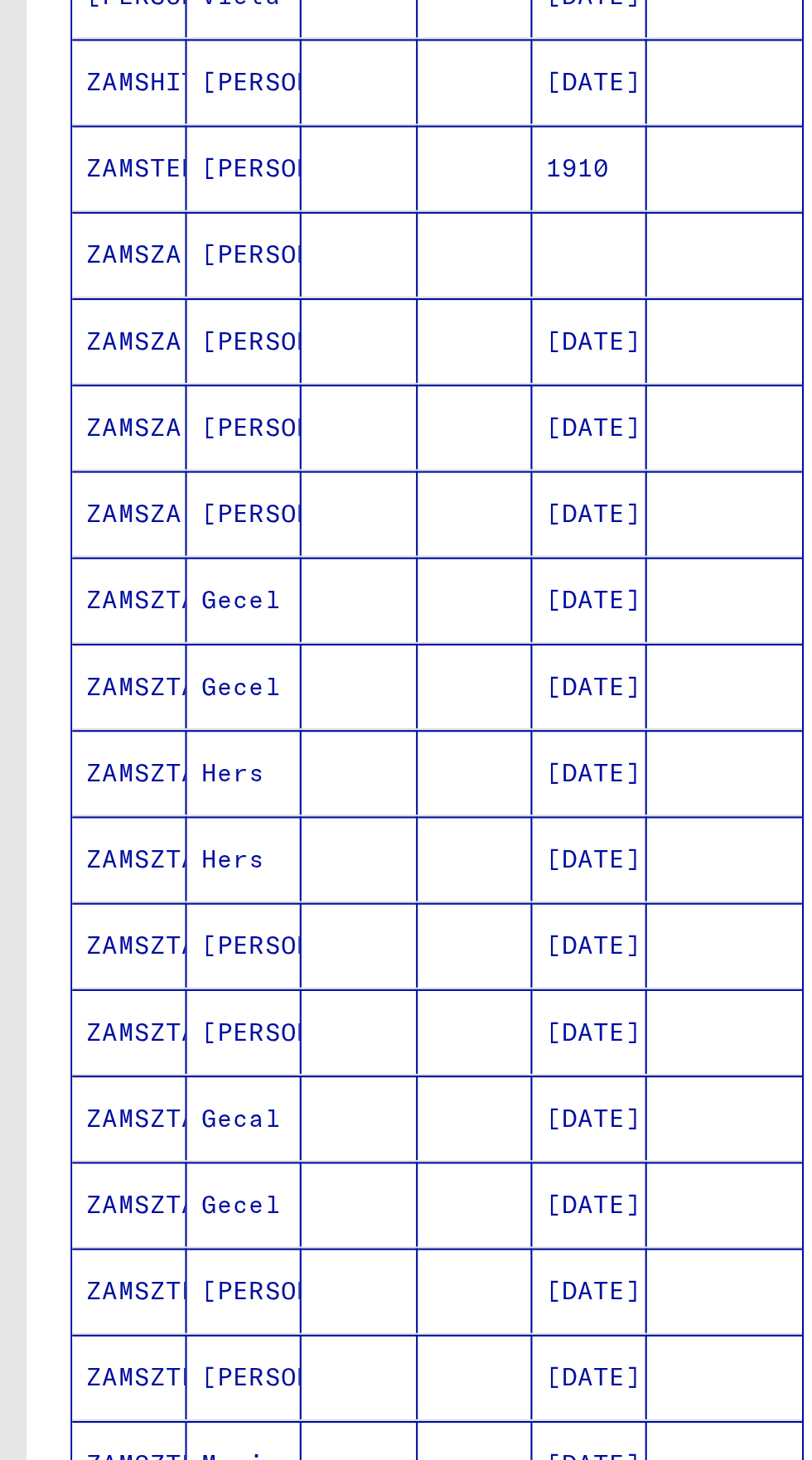
click at [211, 921] on icon "Previous page" at bounding box center [206, 932] width 23 height 23
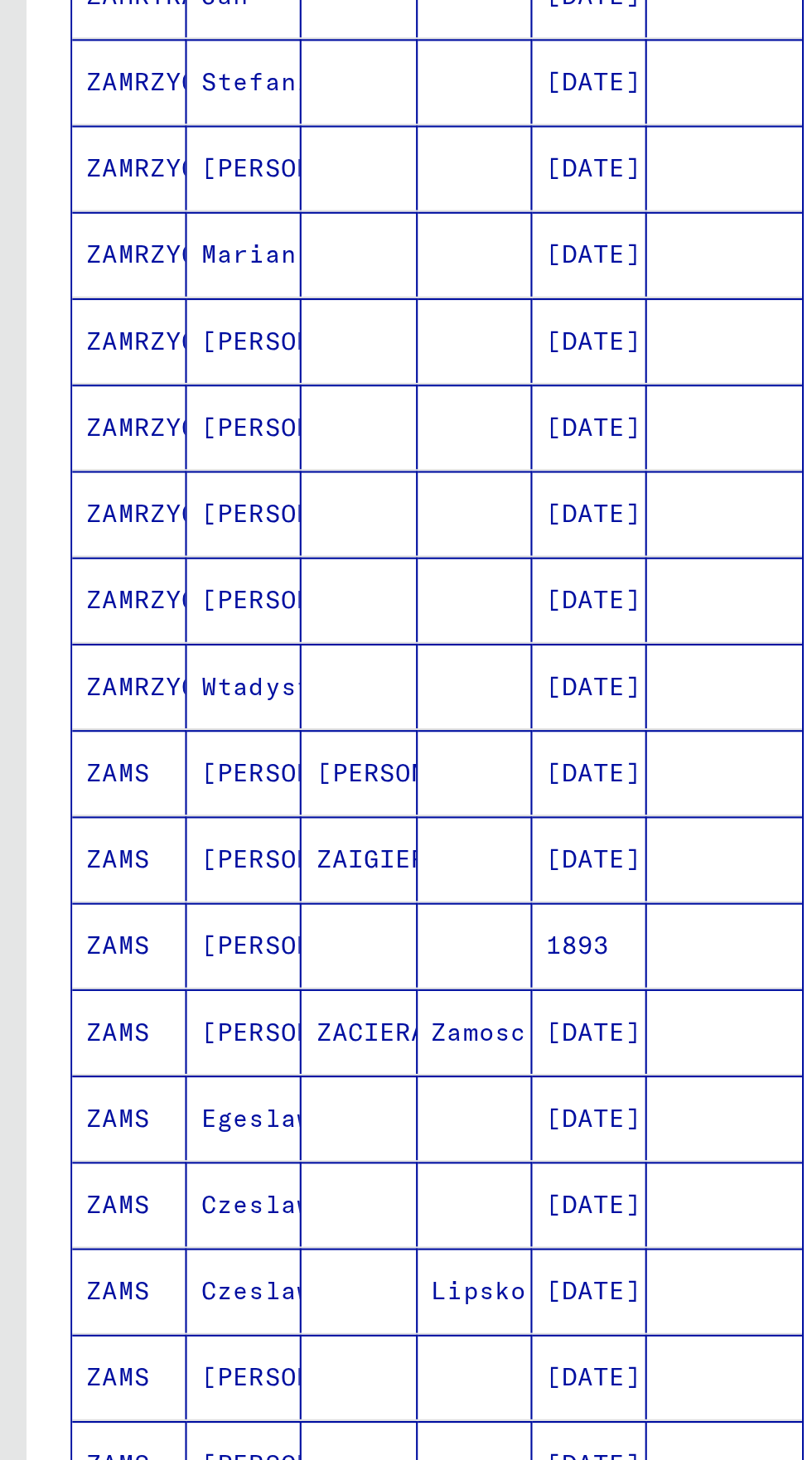
click at [213, 921] on icon "Previous page" at bounding box center [206, 932] width 23 height 23
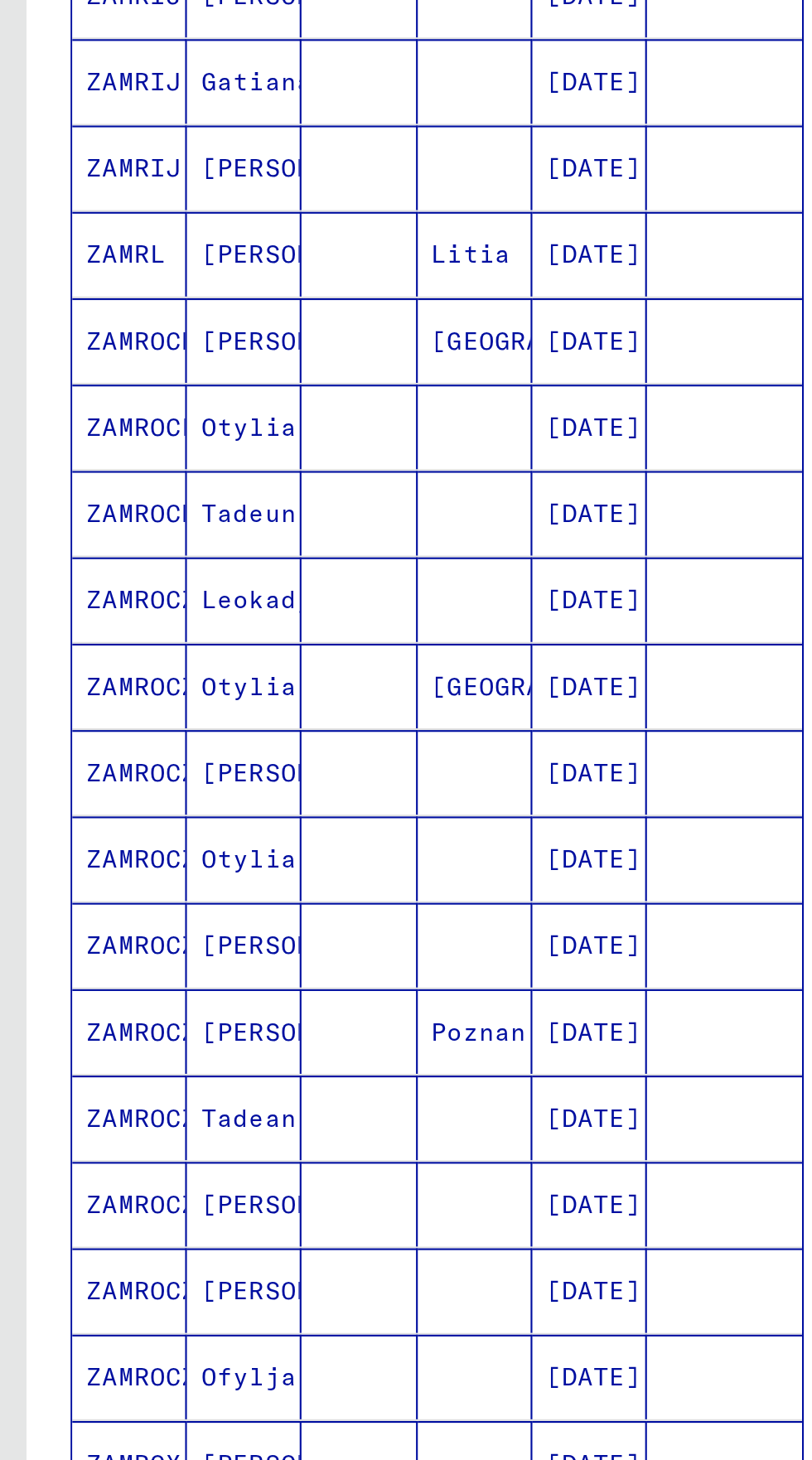
click at [210, 921] on icon "Previous page" at bounding box center [206, 932] width 23 height 23
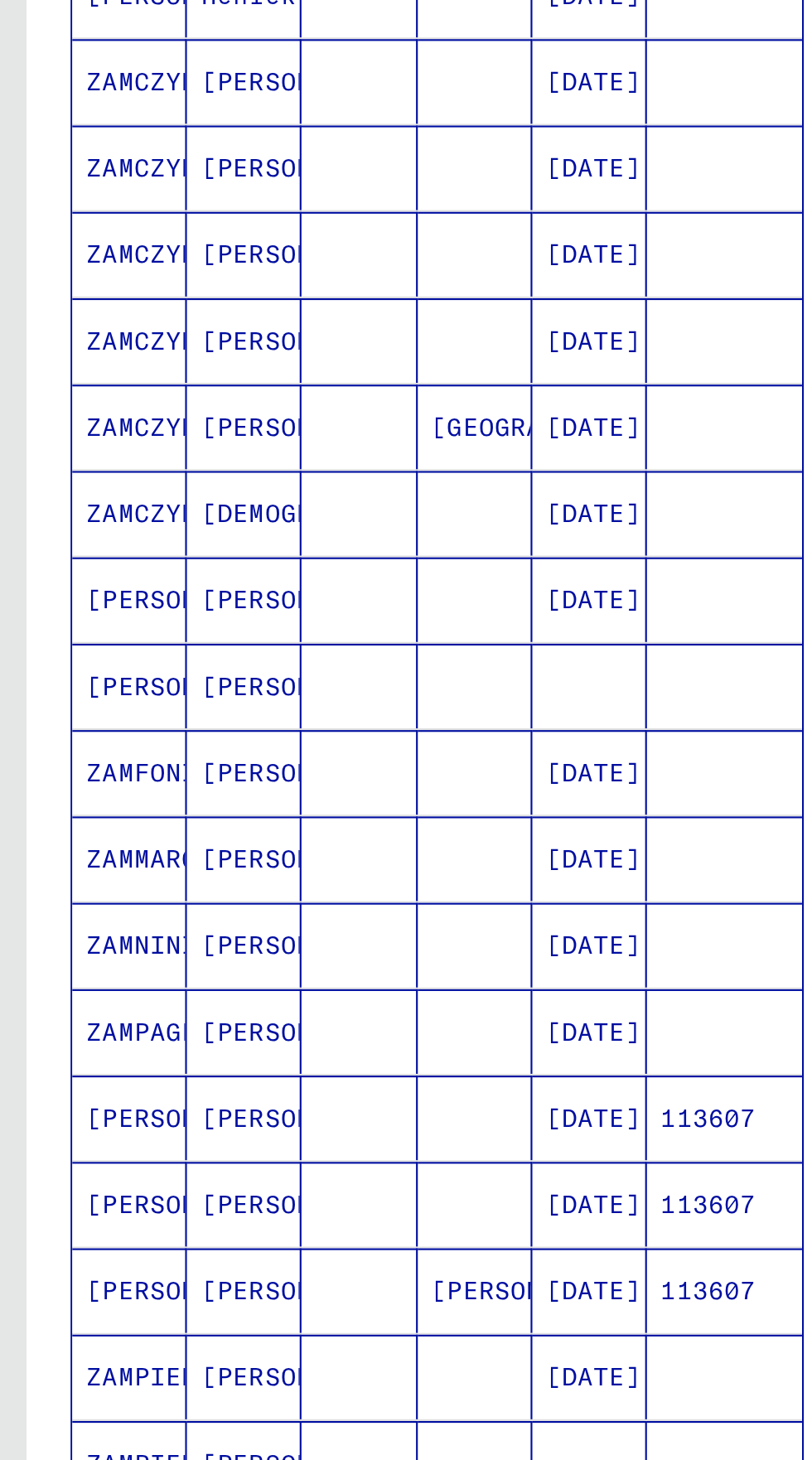
click at [216, 921] on icon "Previous page" at bounding box center [206, 932] width 23 height 23
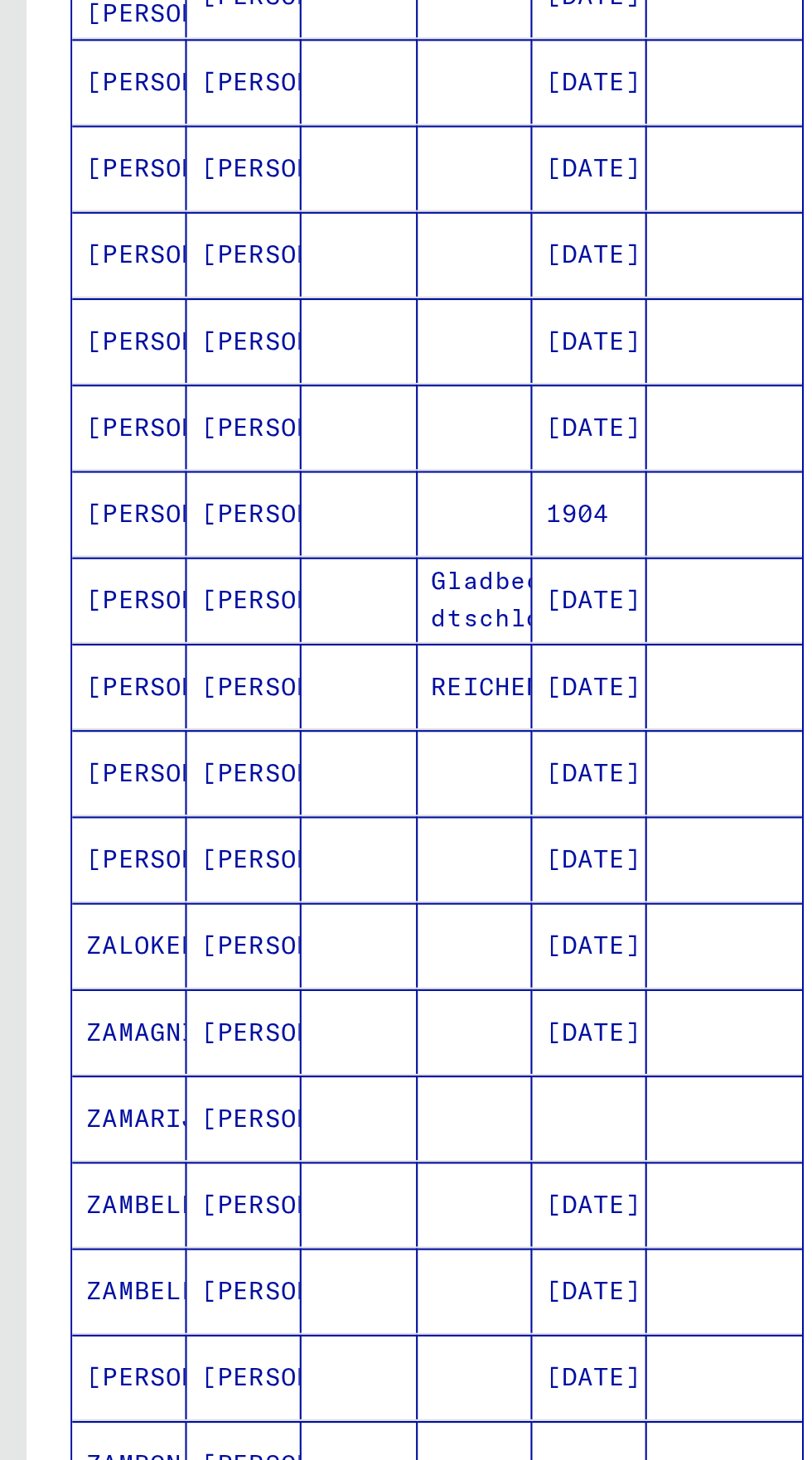
click at [213, 921] on icon "Previous page" at bounding box center [206, 932] width 23 height 23
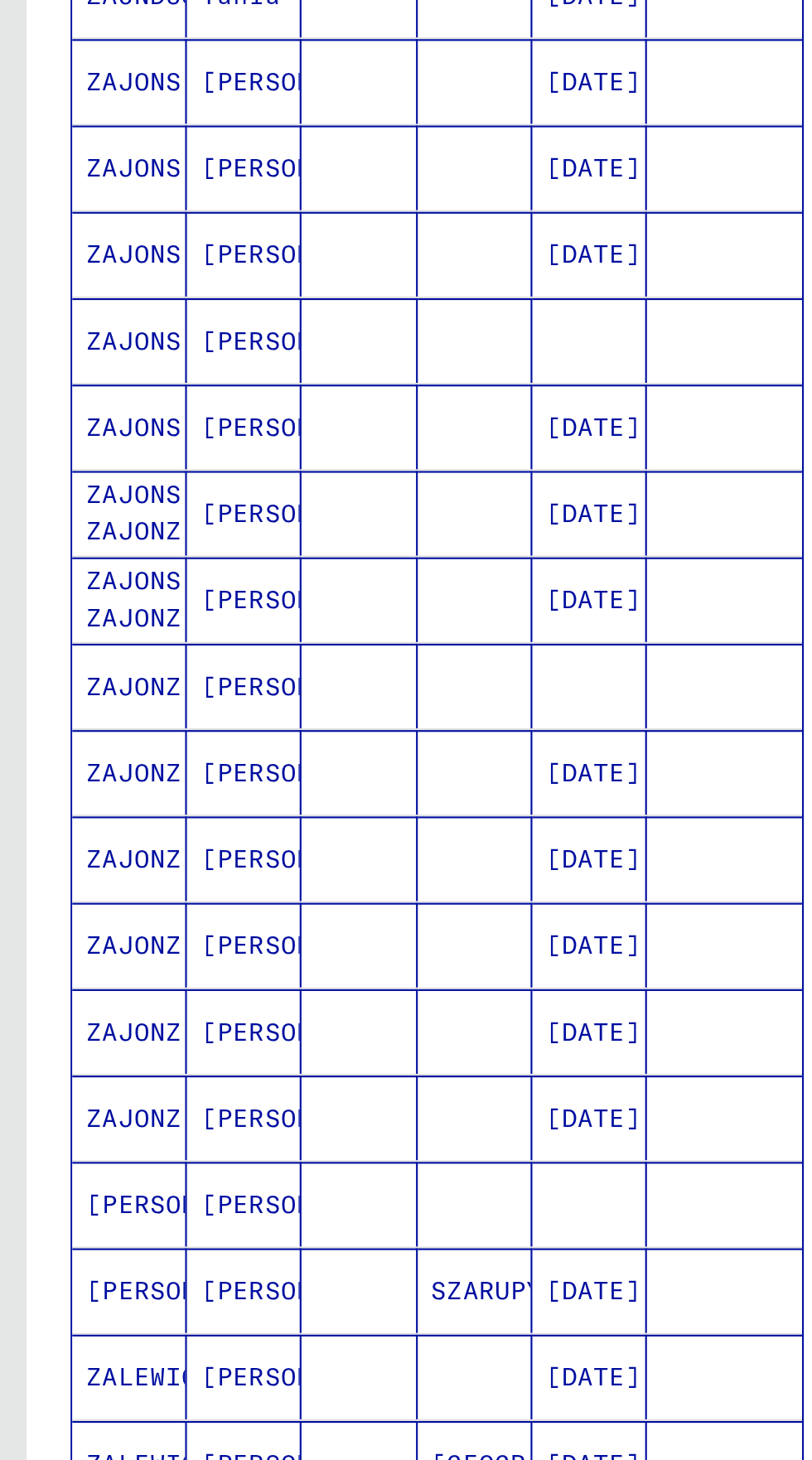
click at [202, 926] on icon "Previous page" at bounding box center [205, 932] width 8 height 12
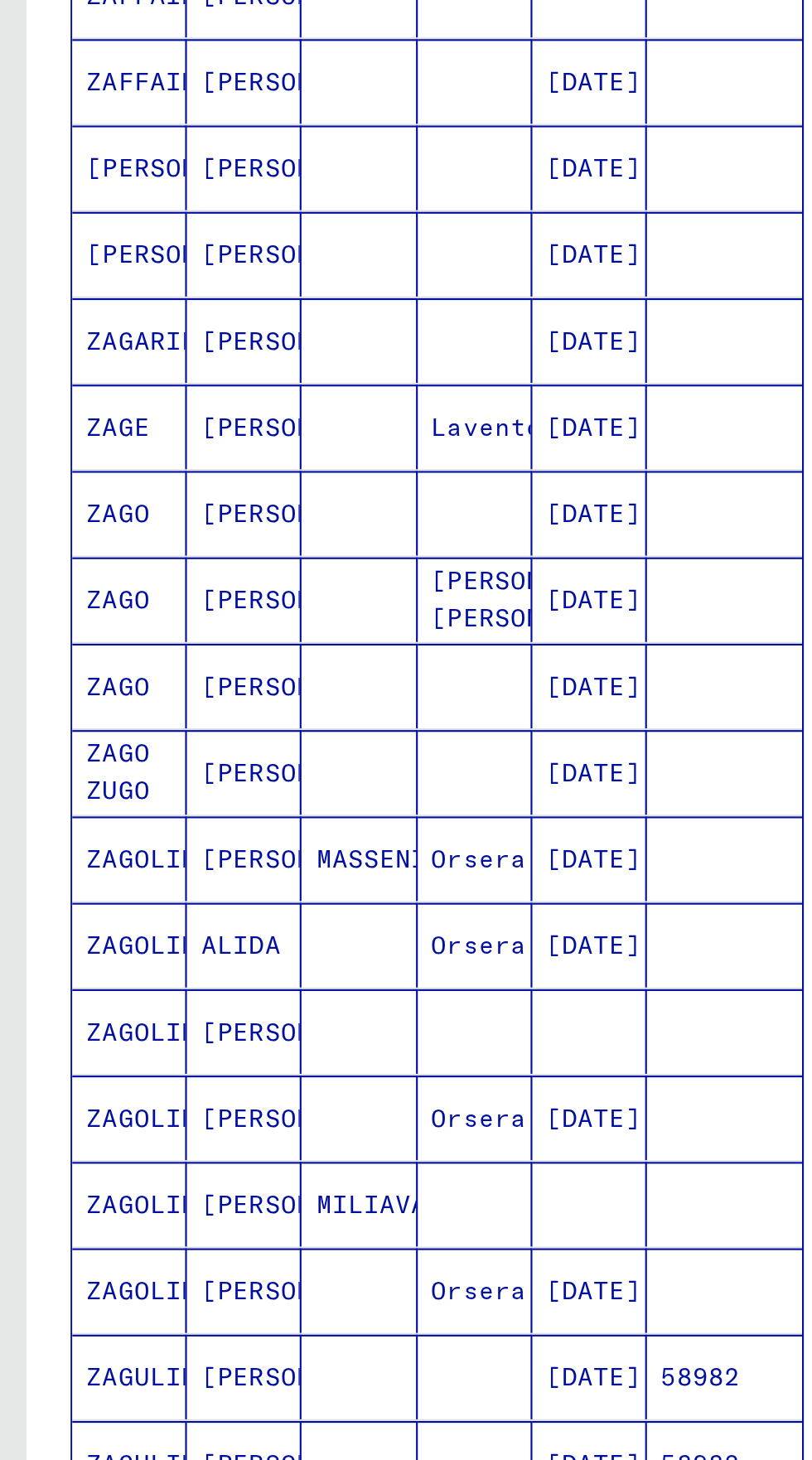
click at [203, 921] on icon "Previous page" at bounding box center [206, 932] width 23 height 23
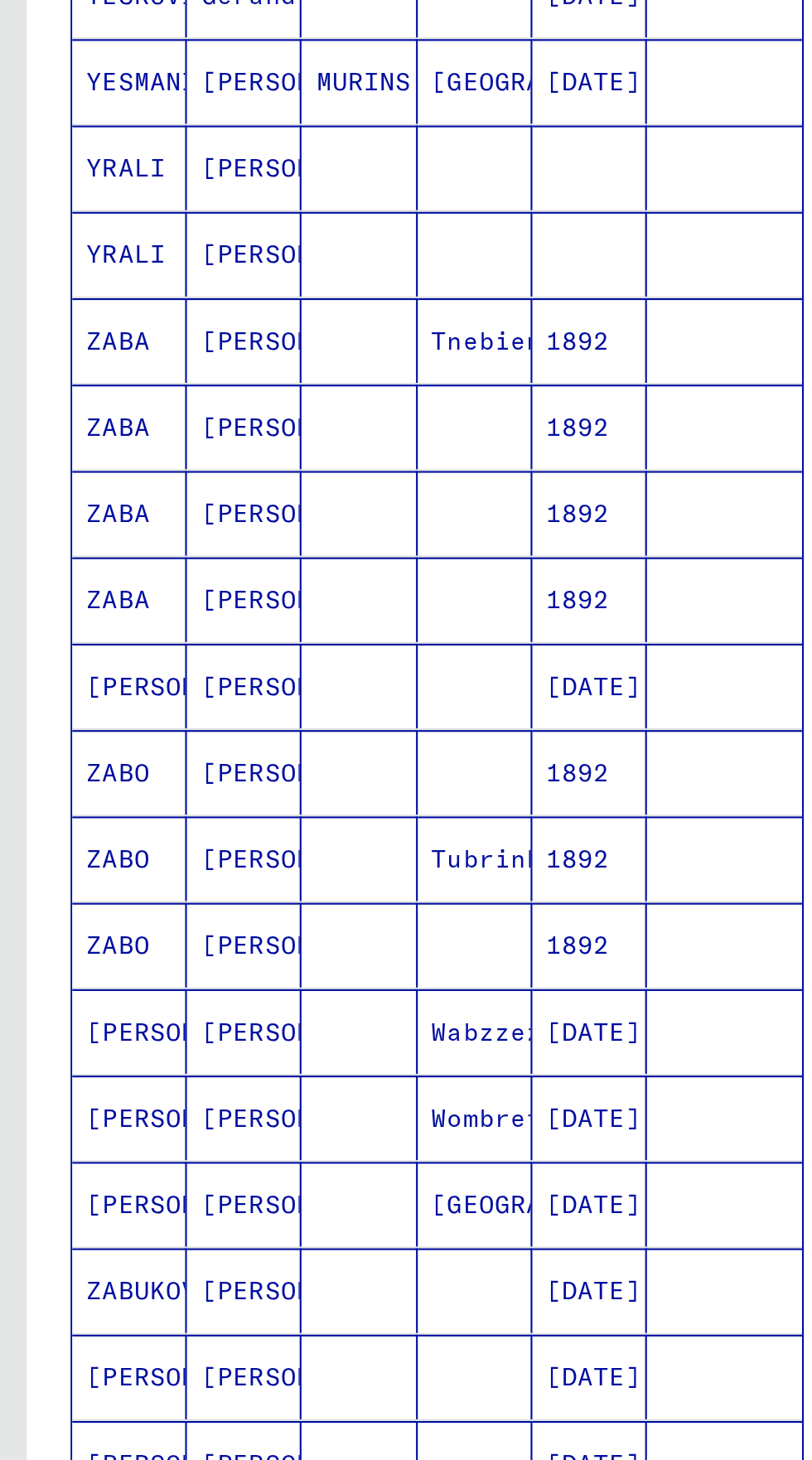
click at [207, 926] on icon "Previous page" at bounding box center [205, 932] width 8 height 12
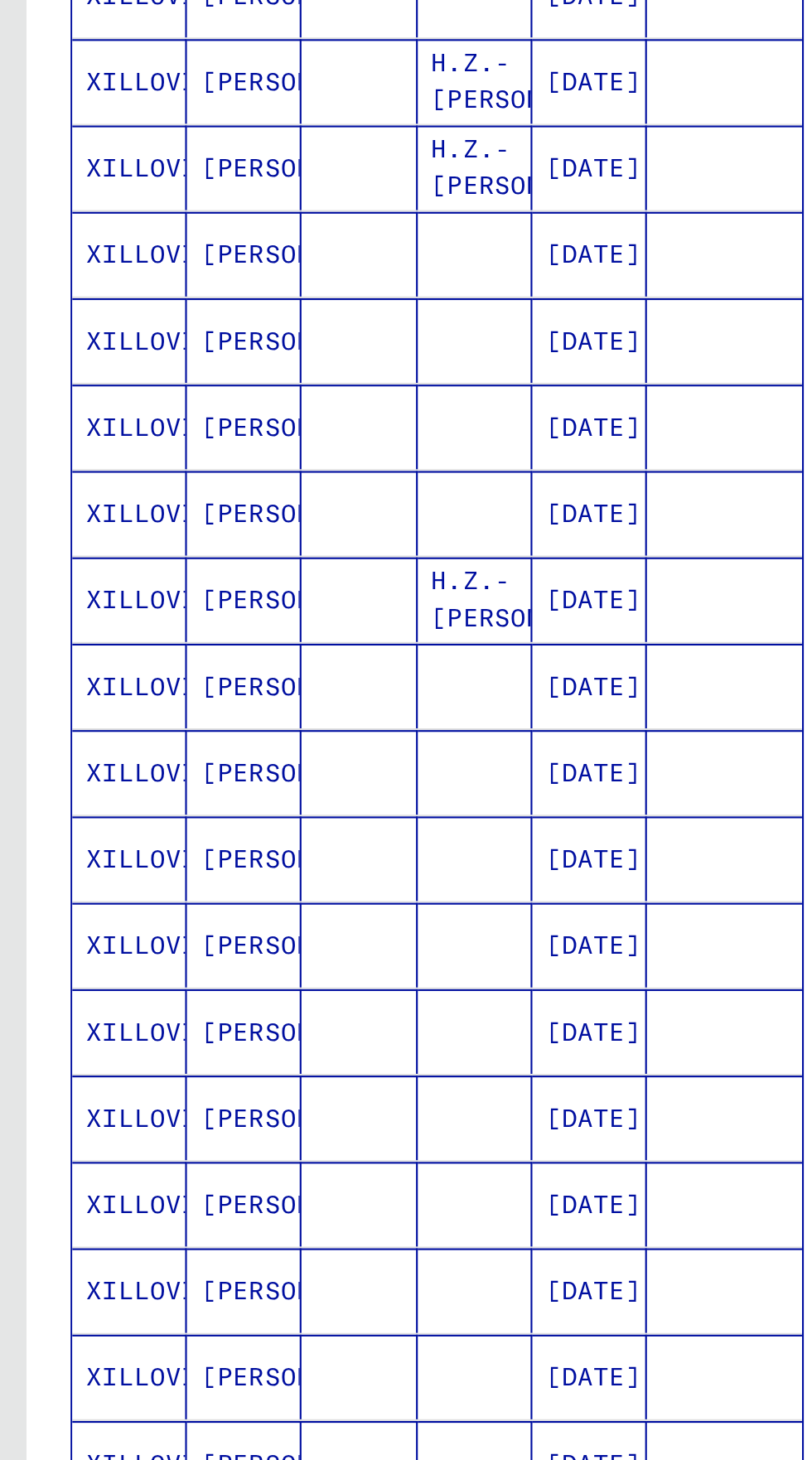
click at [208, 921] on icon "Previous page" at bounding box center [206, 932] width 23 height 23
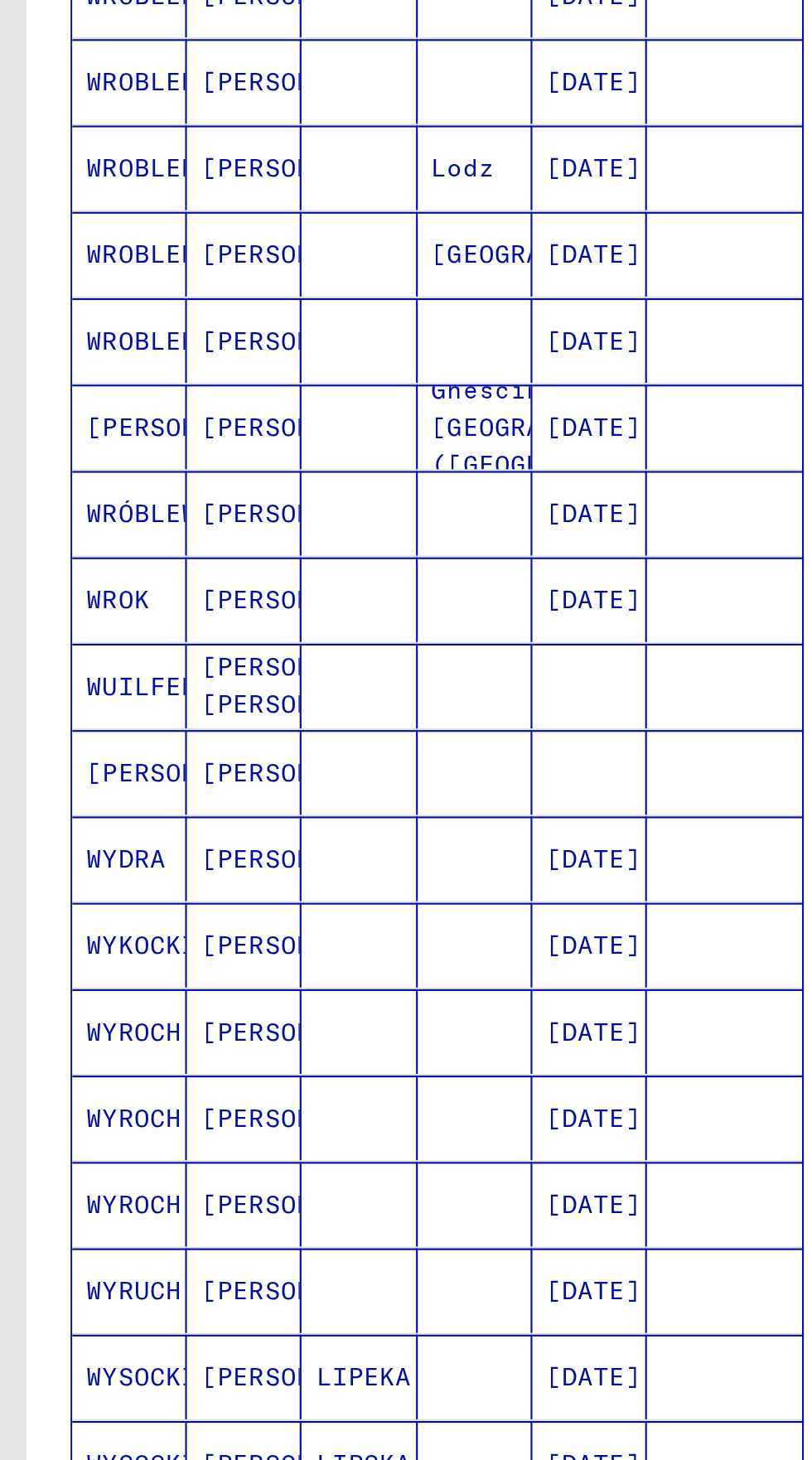
click at [208, 921] on icon "Previous page" at bounding box center [206, 932] width 23 height 23
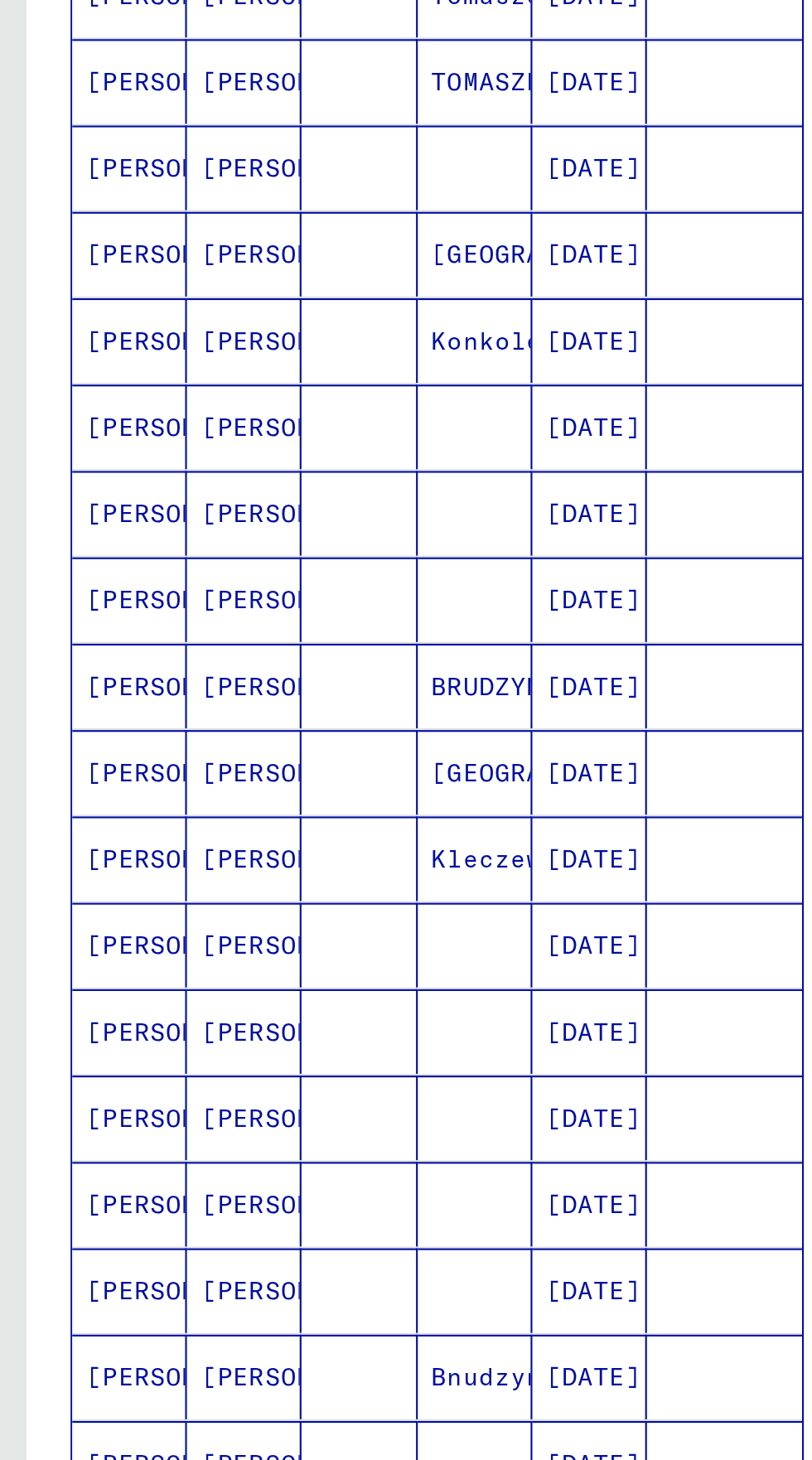
click at [208, 921] on icon "Previous page" at bounding box center [206, 932] width 23 height 23
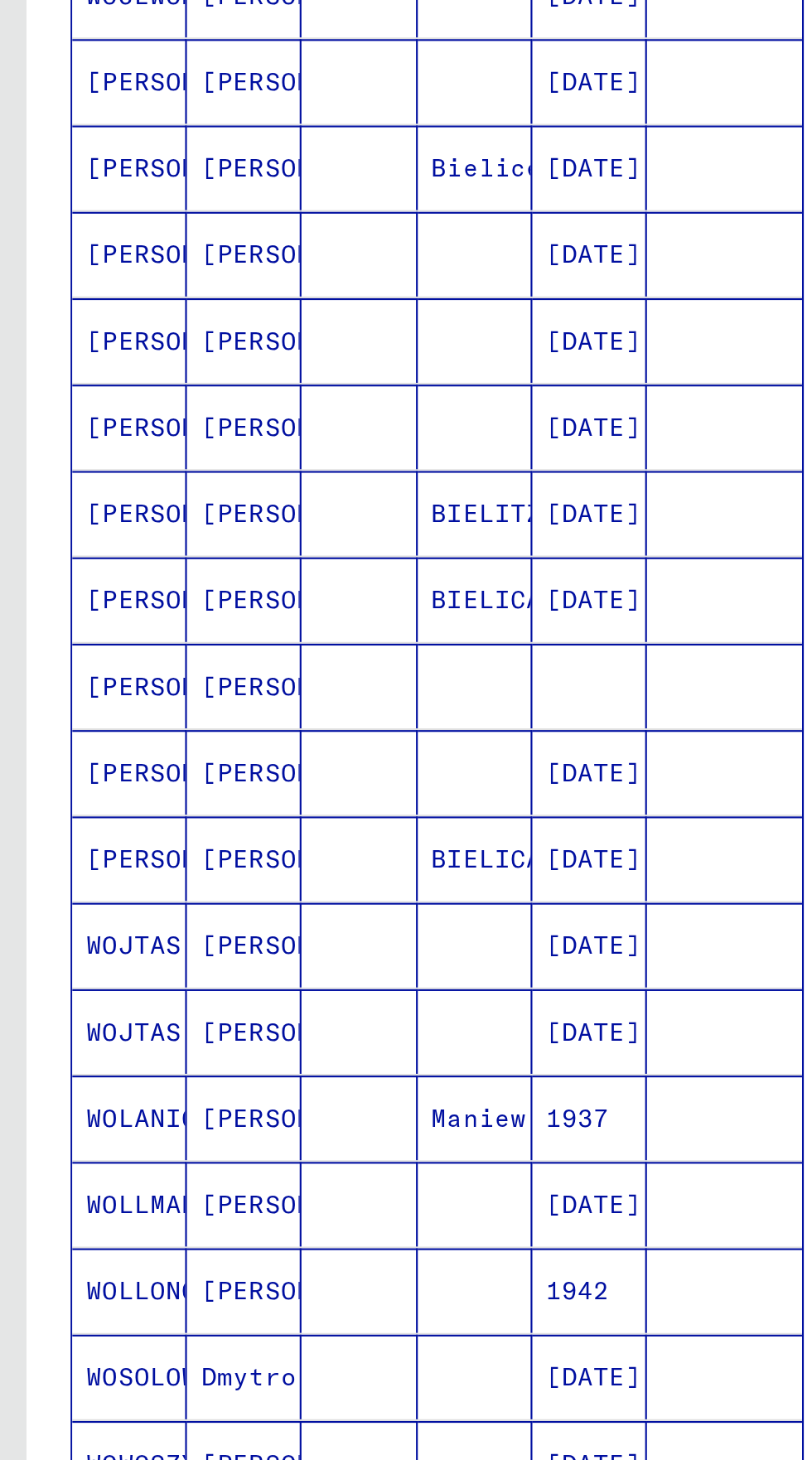
click at [213, 921] on icon "Previous page" at bounding box center [206, 932] width 23 height 23
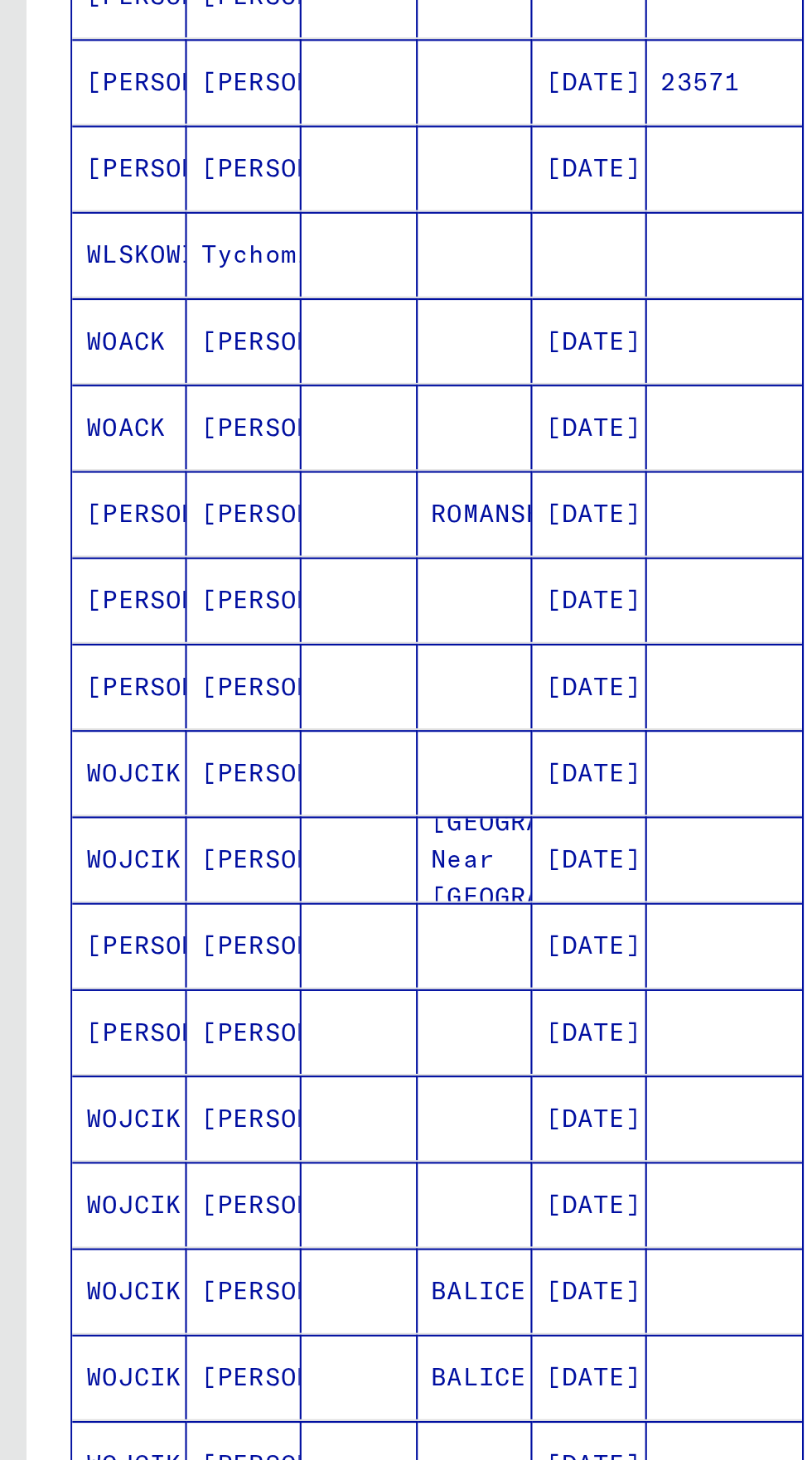
click at [211, 921] on icon "Previous page" at bounding box center [206, 932] width 23 height 23
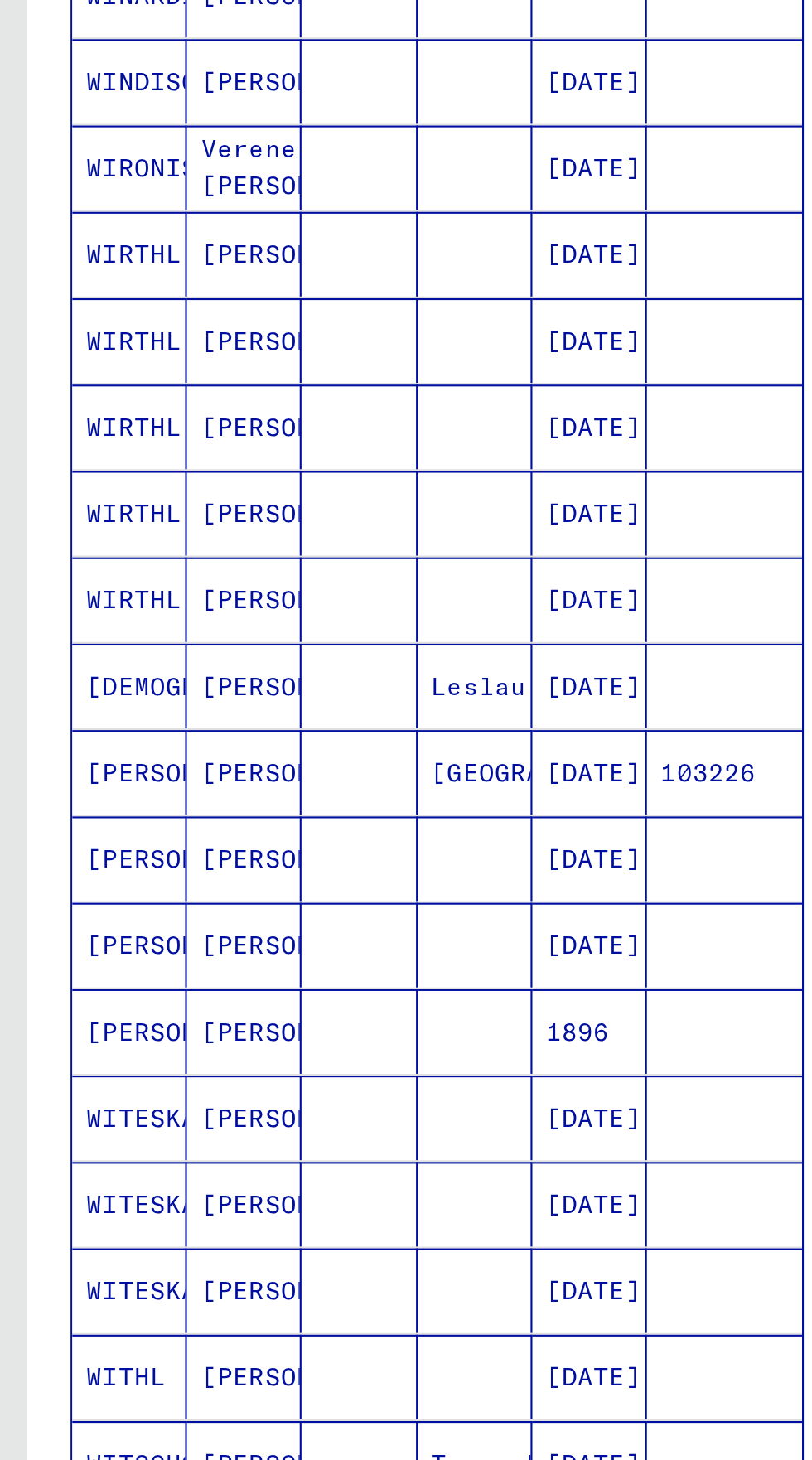
click at [213, 921] on icon "Previous page" at bounding box center [206, 932] width 23 height 23
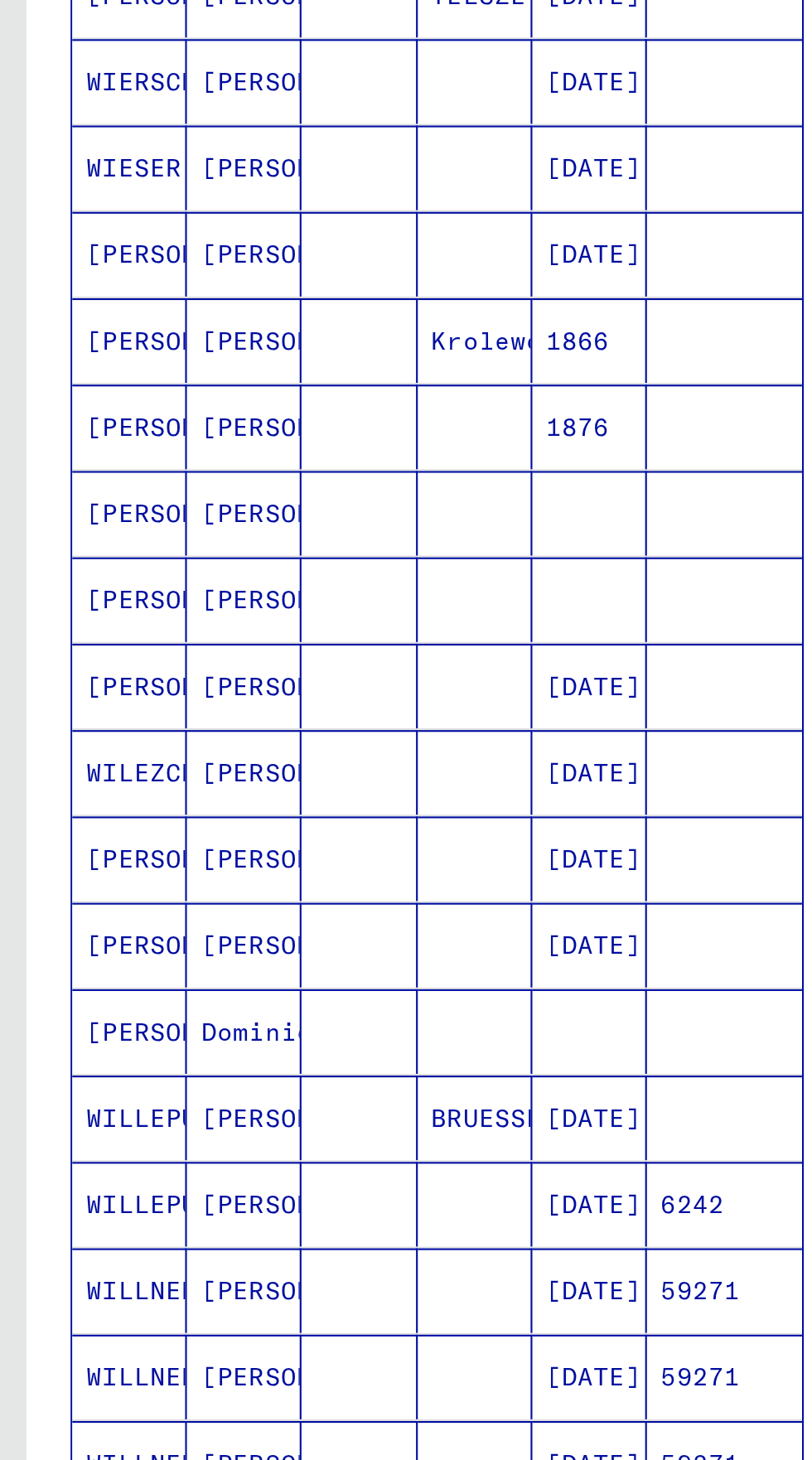
click at [212, 921] on icon "Previous page" at bounding box center [206, 932] width 23 height 23
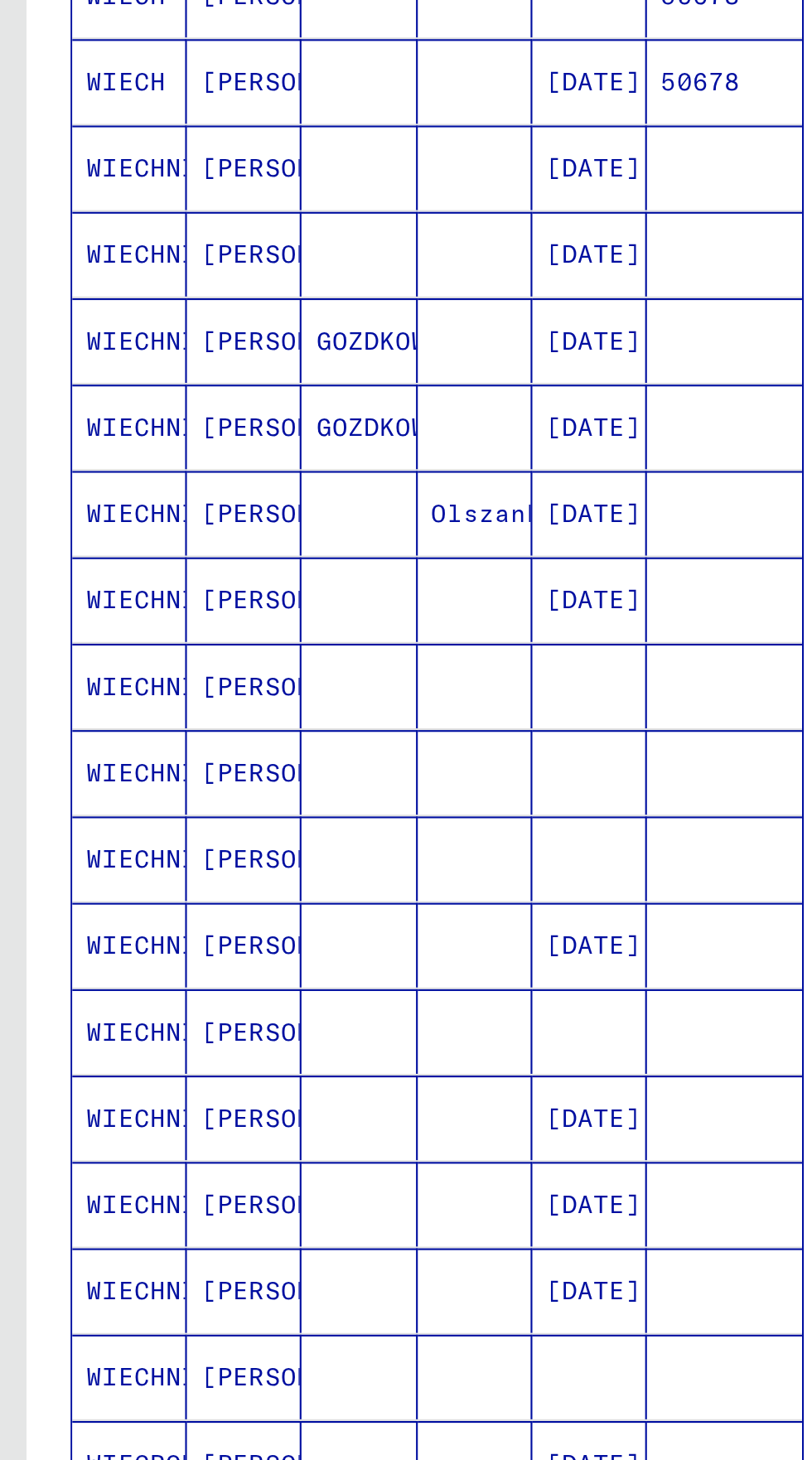
click at [214, 921] on icon "Previous page" at bounding box center [206, 932] width 23 height 23
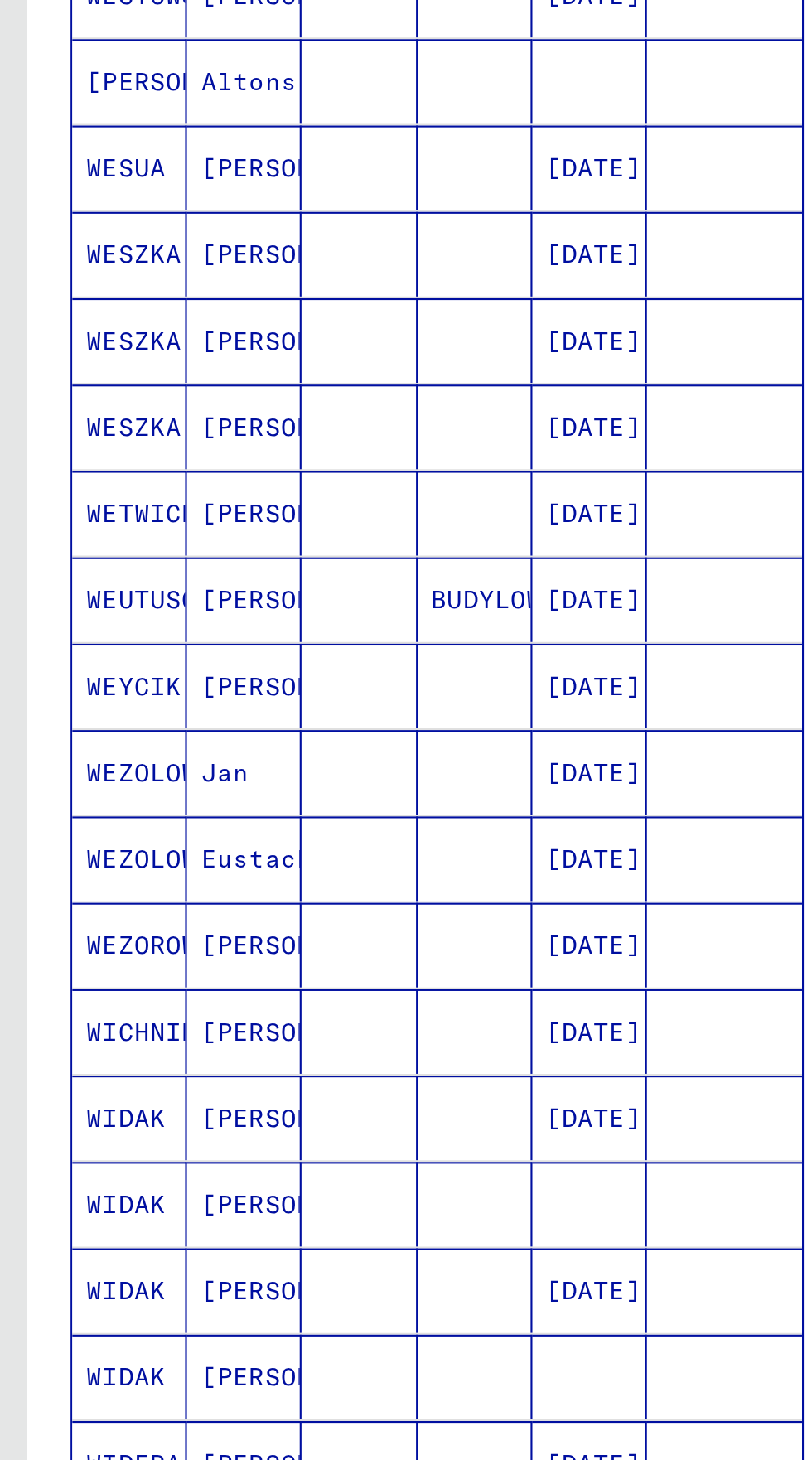
click at [214, 921] on icon "Previous page" at bounding box center [206, 932] width 23 height 23
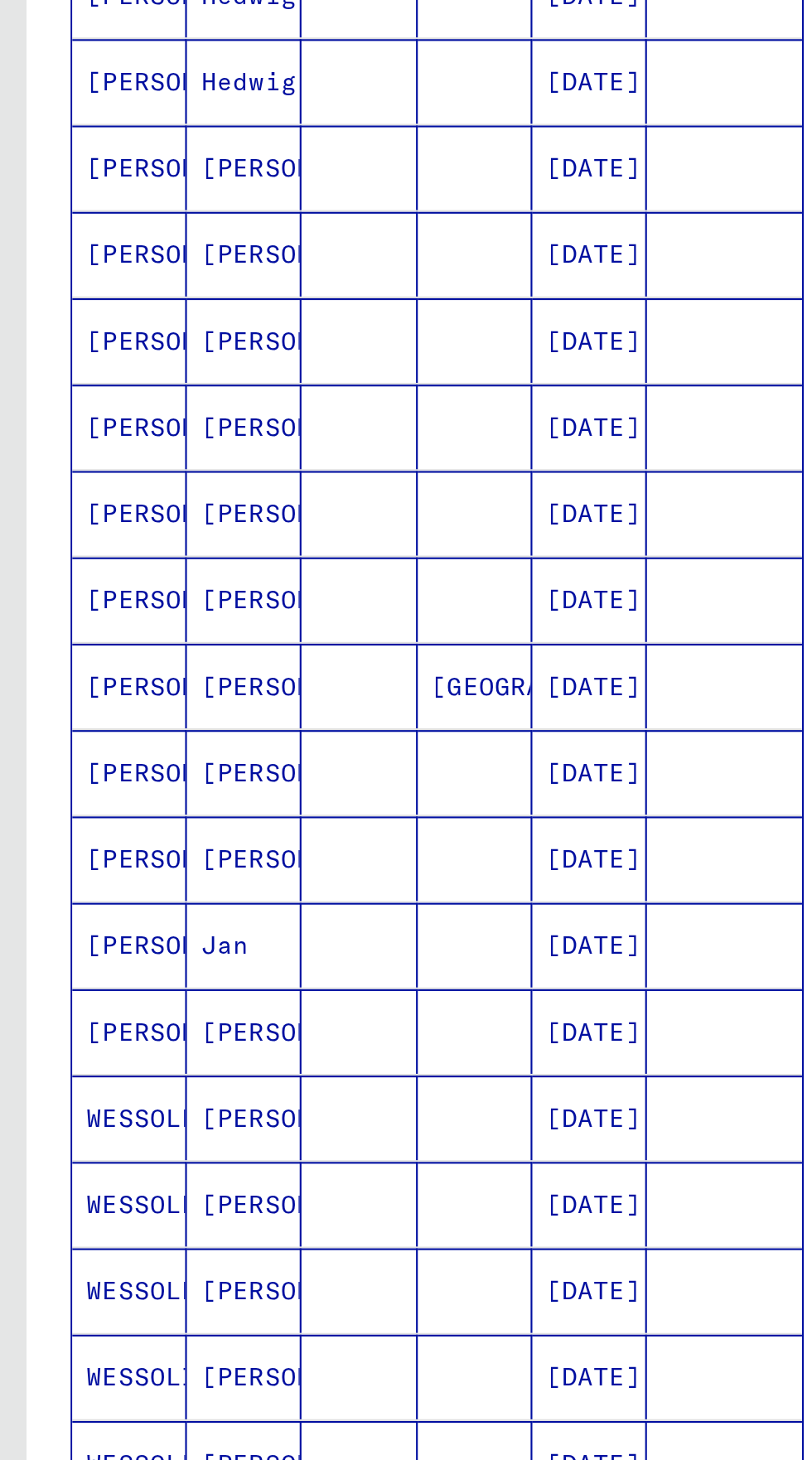
click at [214, 921] on icon "Previous page" at bounding box center [206, 932] width 23 height 23
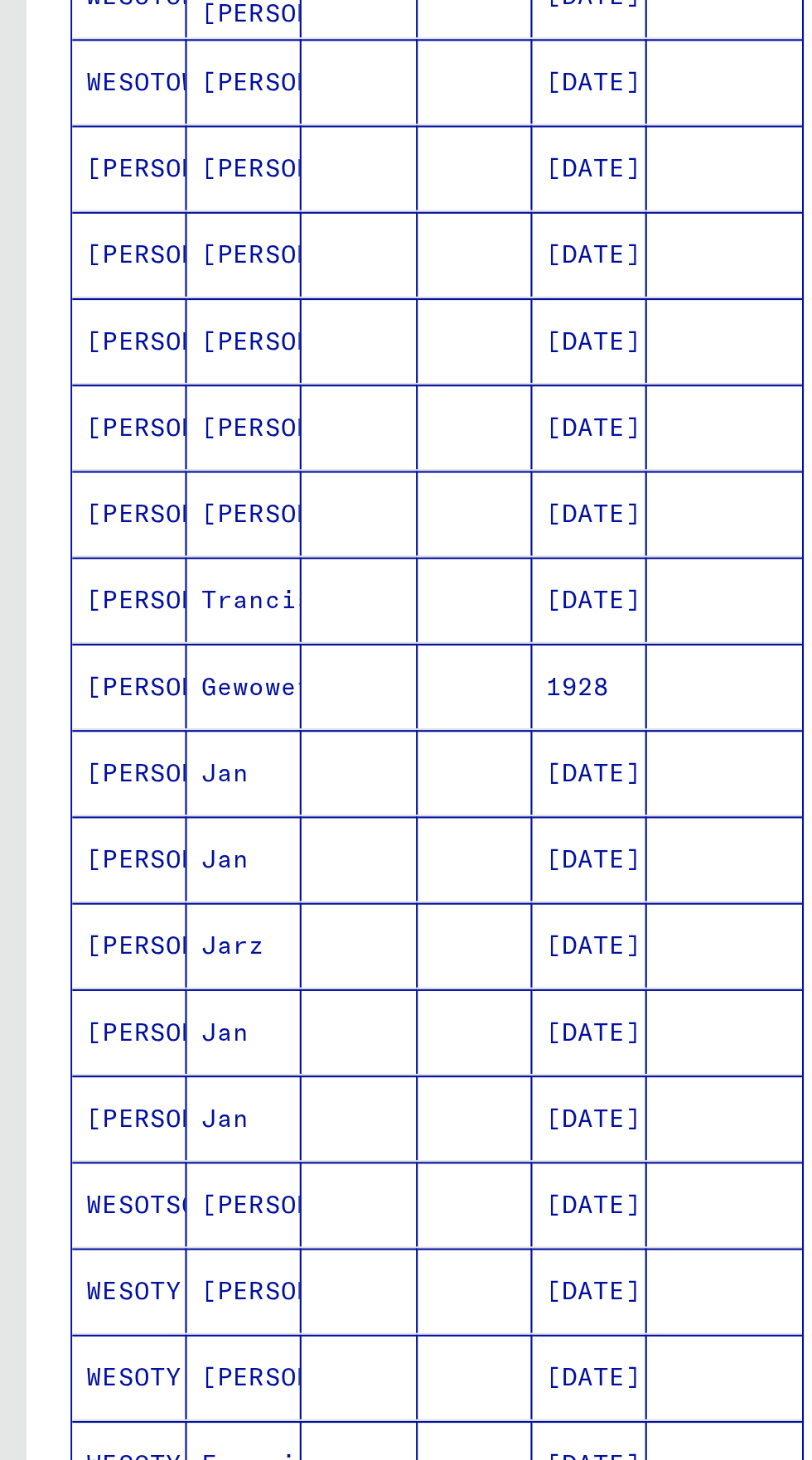
click at [216, 921] on icon "Previous page" at bounding box center [206, 932] width 23 height 23
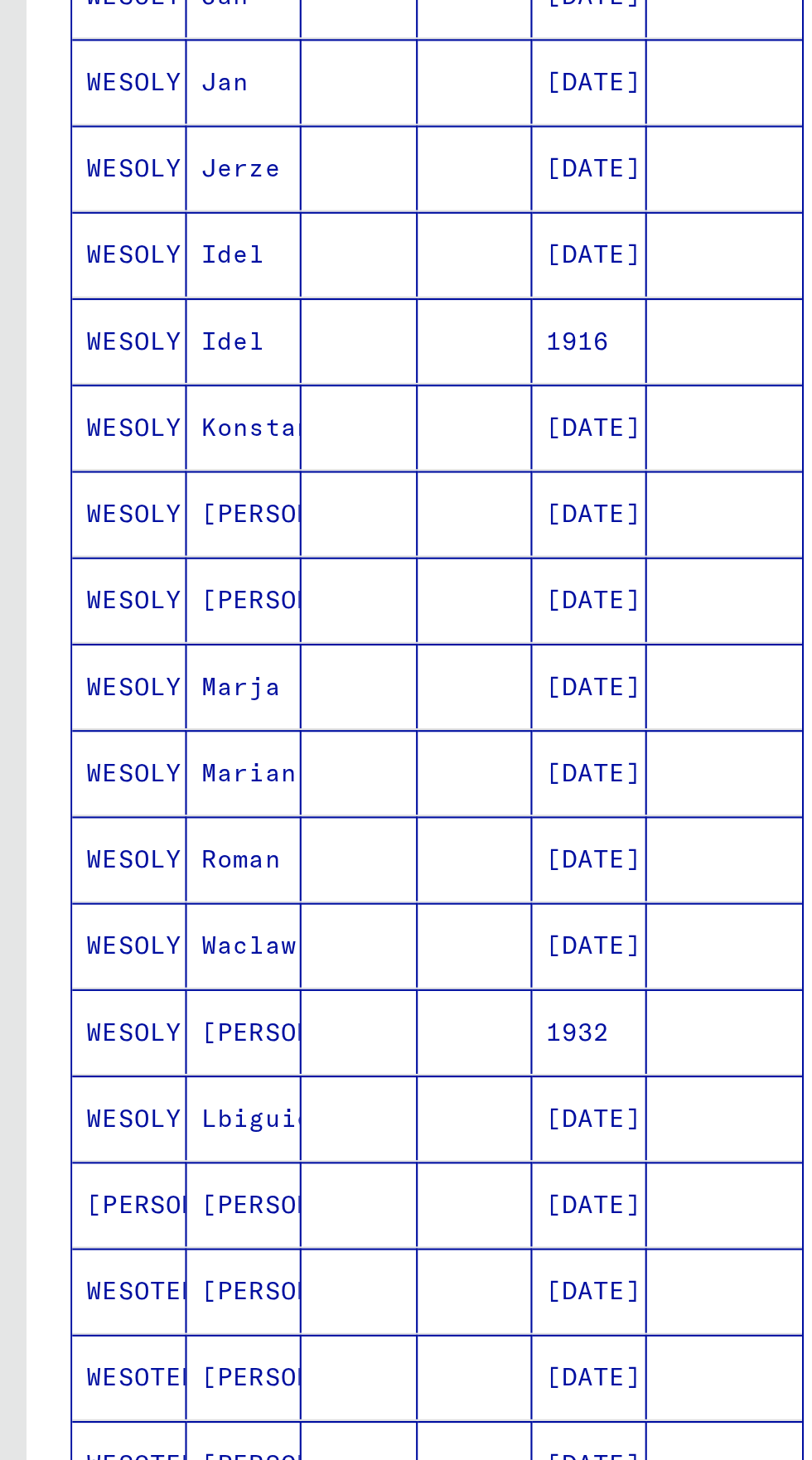
click at [217, 915] on button "Previous page" at bounding box center [206, 931] width 33 height 33
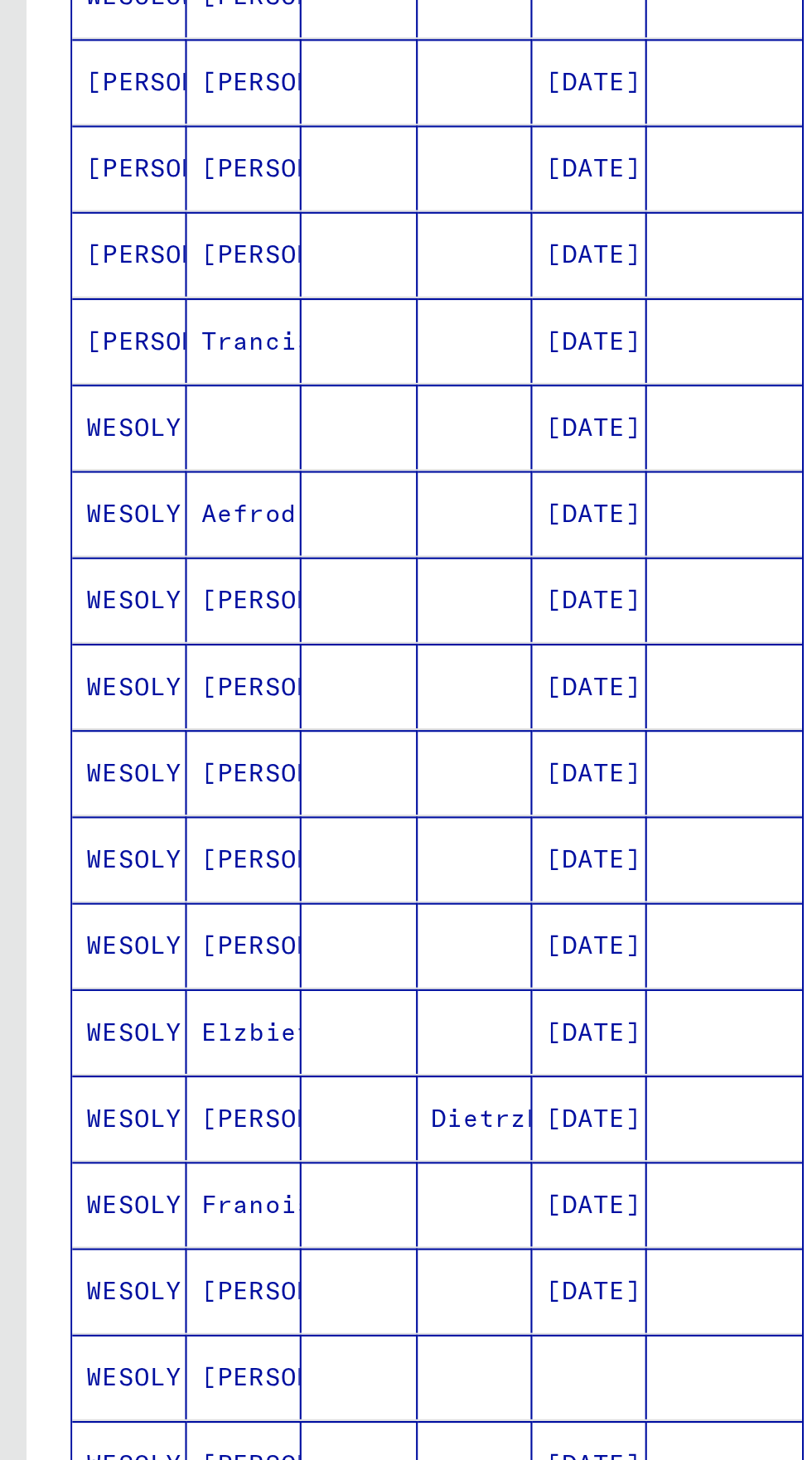
click at [217, 915] on button "Previous page" at bounding box center [206, 931] width 33 height 33
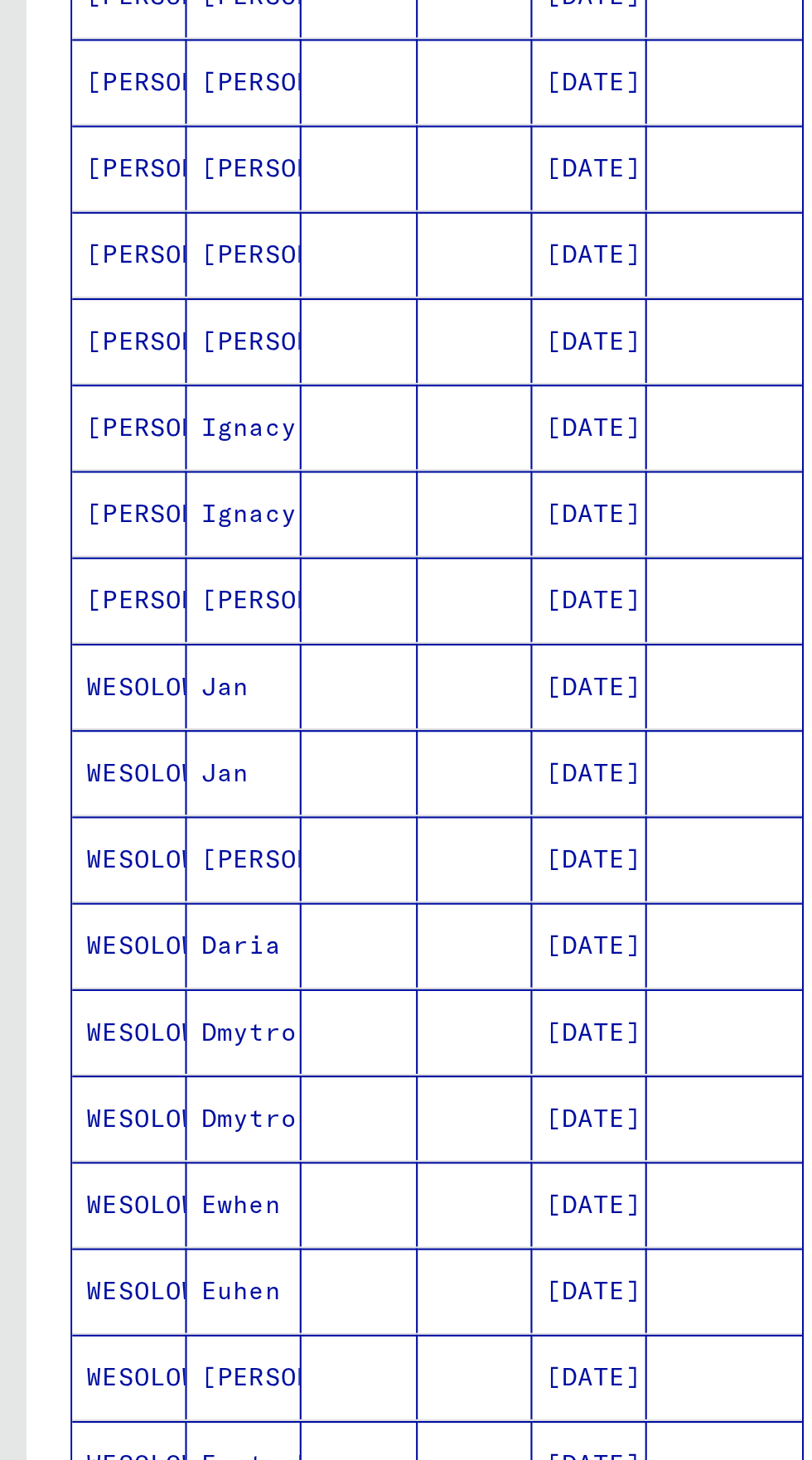
click at [219, 909] on div "29276 – 29300 of 30678 **** of 1228" at bounding box center [206, 931] width 332 height 45
click at [207, 926] on icon "Previous page" at bounding box center [205, 932] width 8 height 12
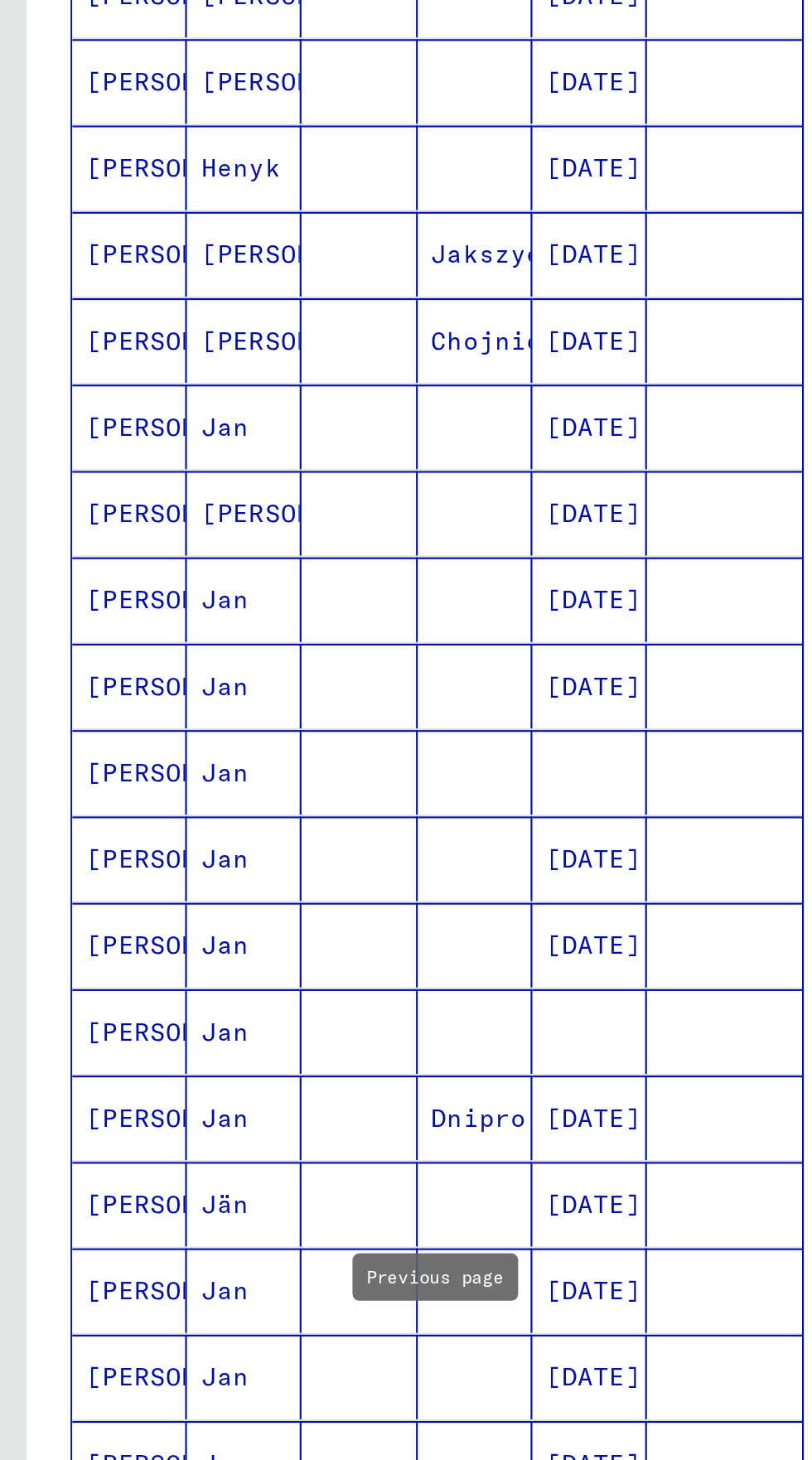
click at [208, 921] on icon "Previous page" at bounding box center [206, 932] width 23 height 23
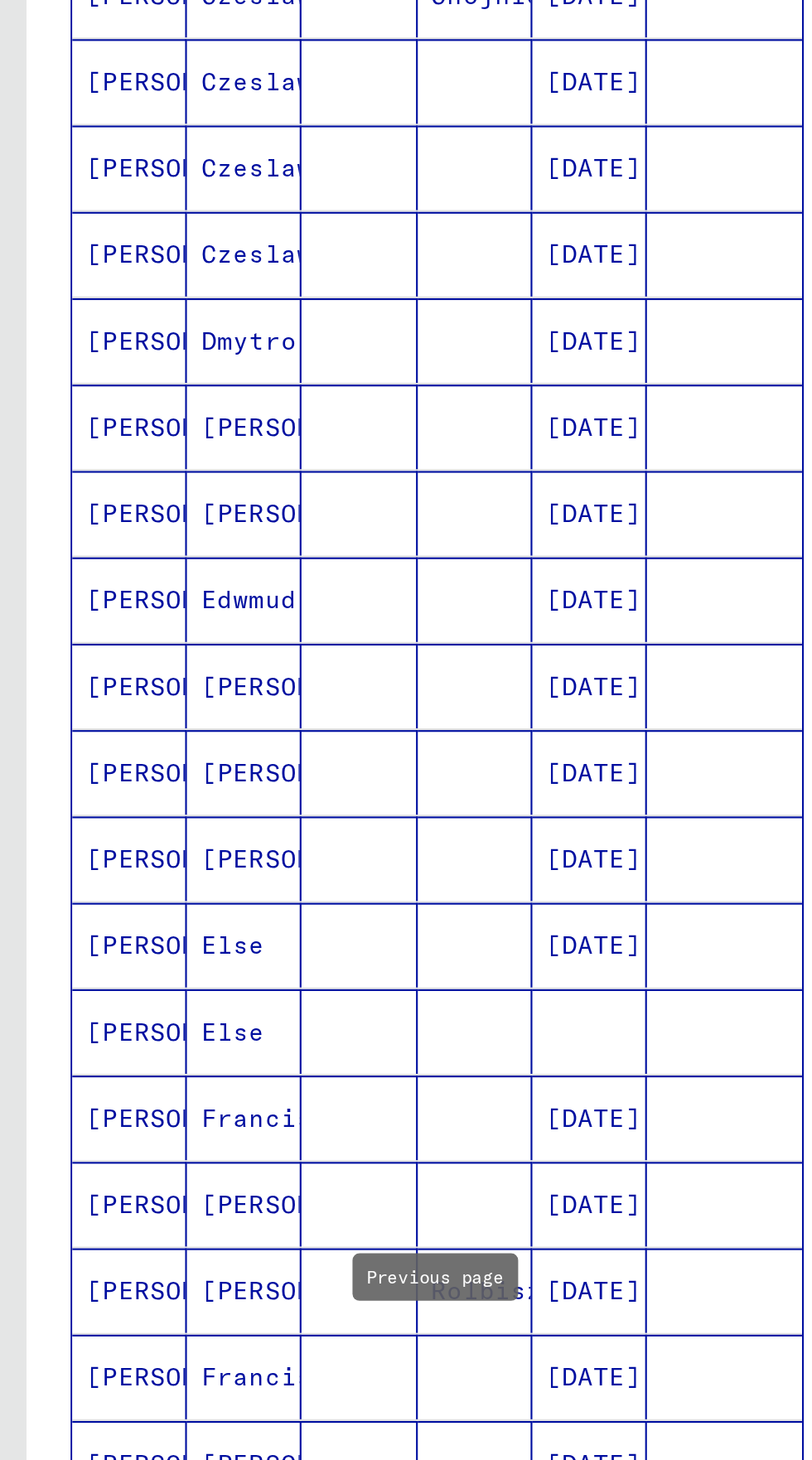
click at [210, 921] on icon "Previous page" at bounding box center [206, 932] width 23 height 23
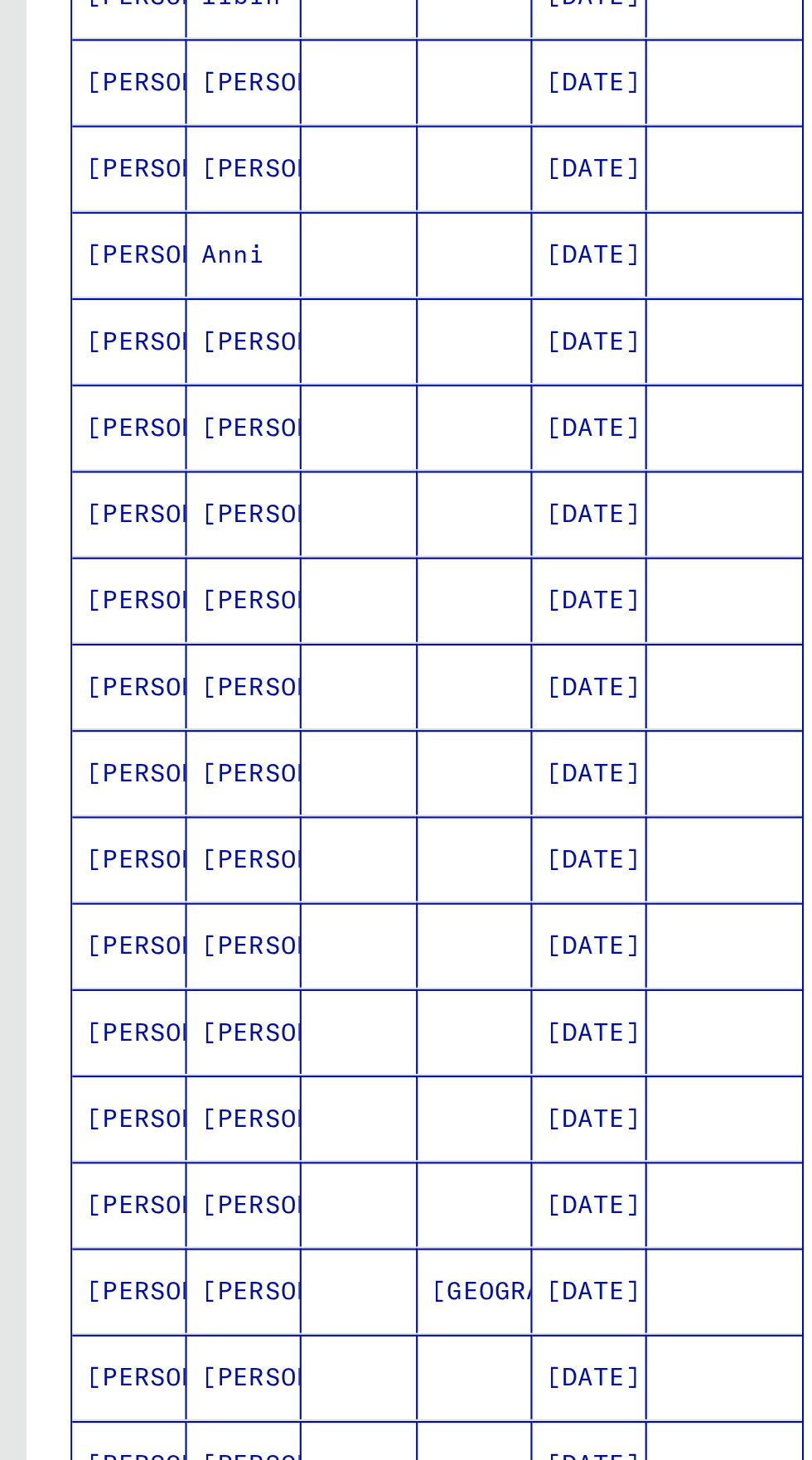
click at [208, 921] on icon "Previous page" at bounding box center [206, 932] width 23 height 23
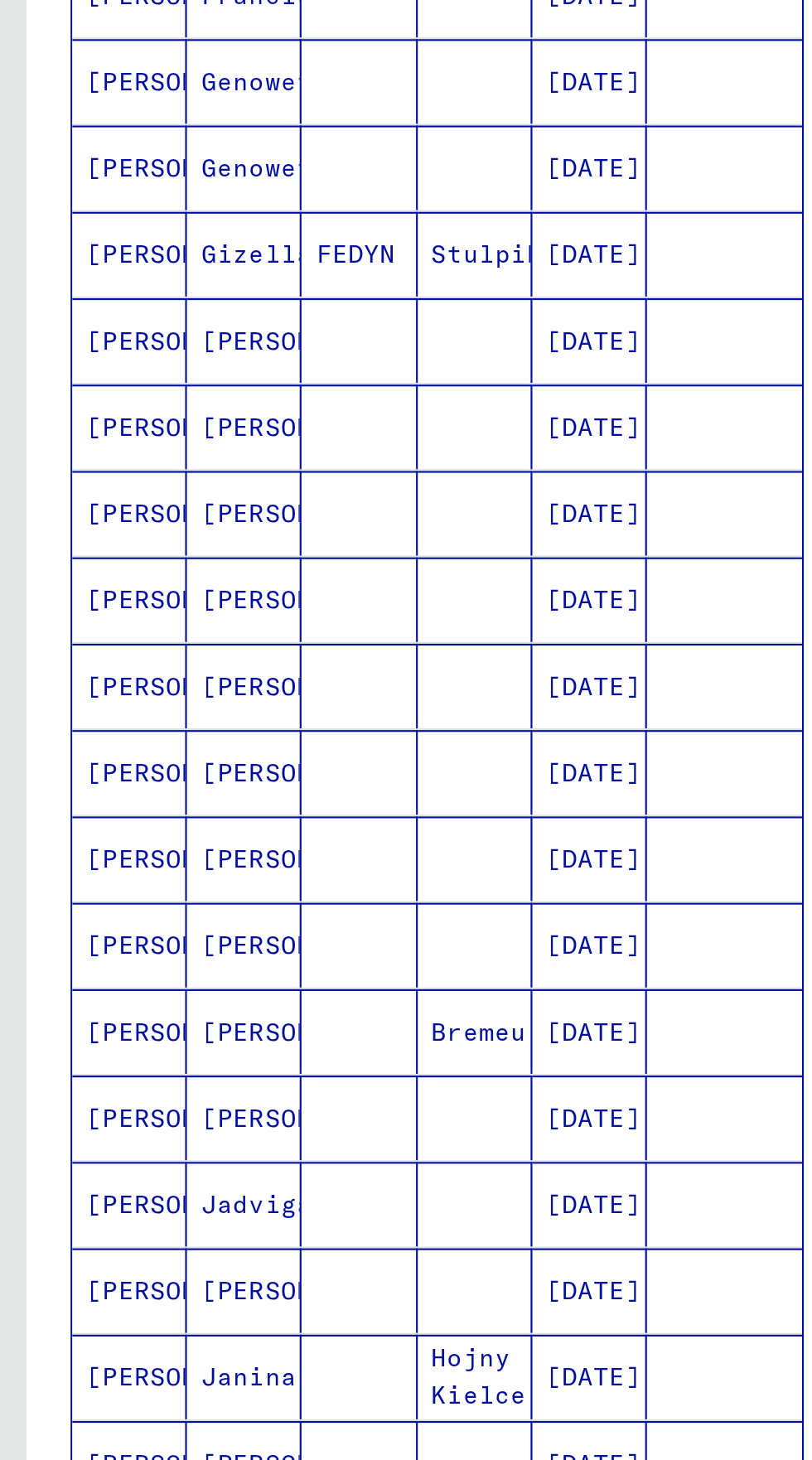
click at [205, 921] on icon "Previous page" at bounding box center [206, 932] width 23 height 23
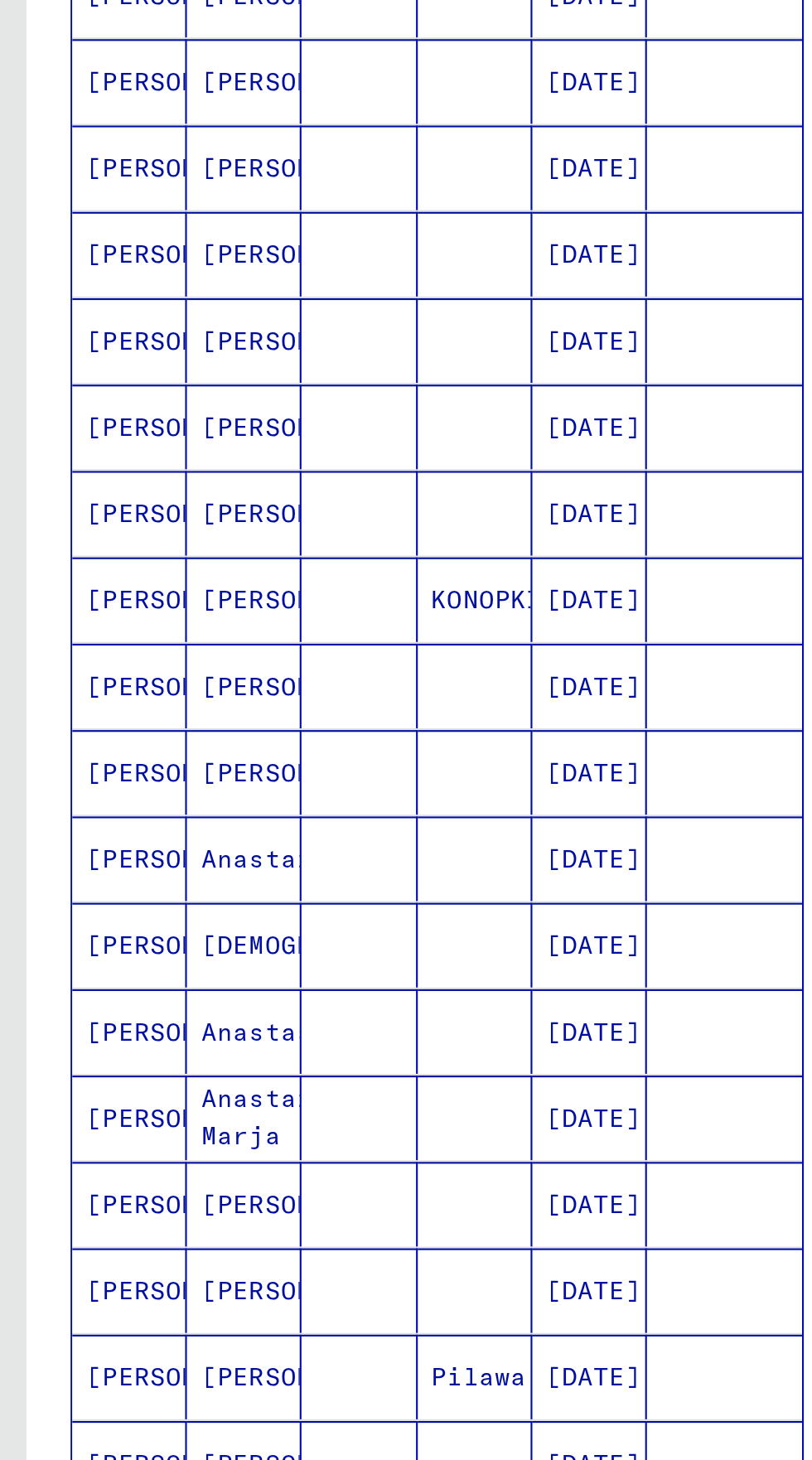
click at [205, 926] on icon "Previous page" at bounding box center [205, 932] width 8 height 12
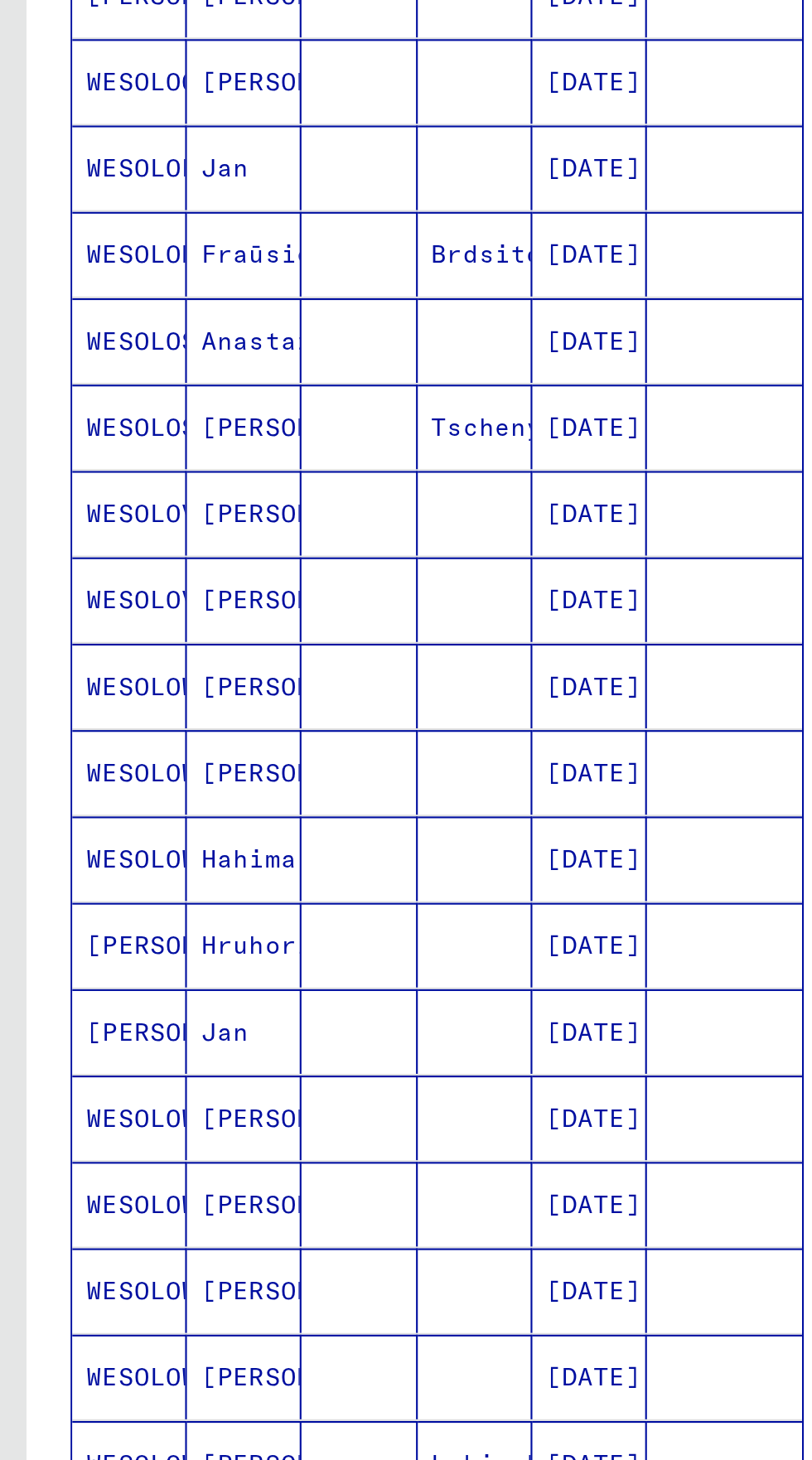
click at [209, 921] on icon "Previous page" at bounding box center [206, 932] width 23 height 23
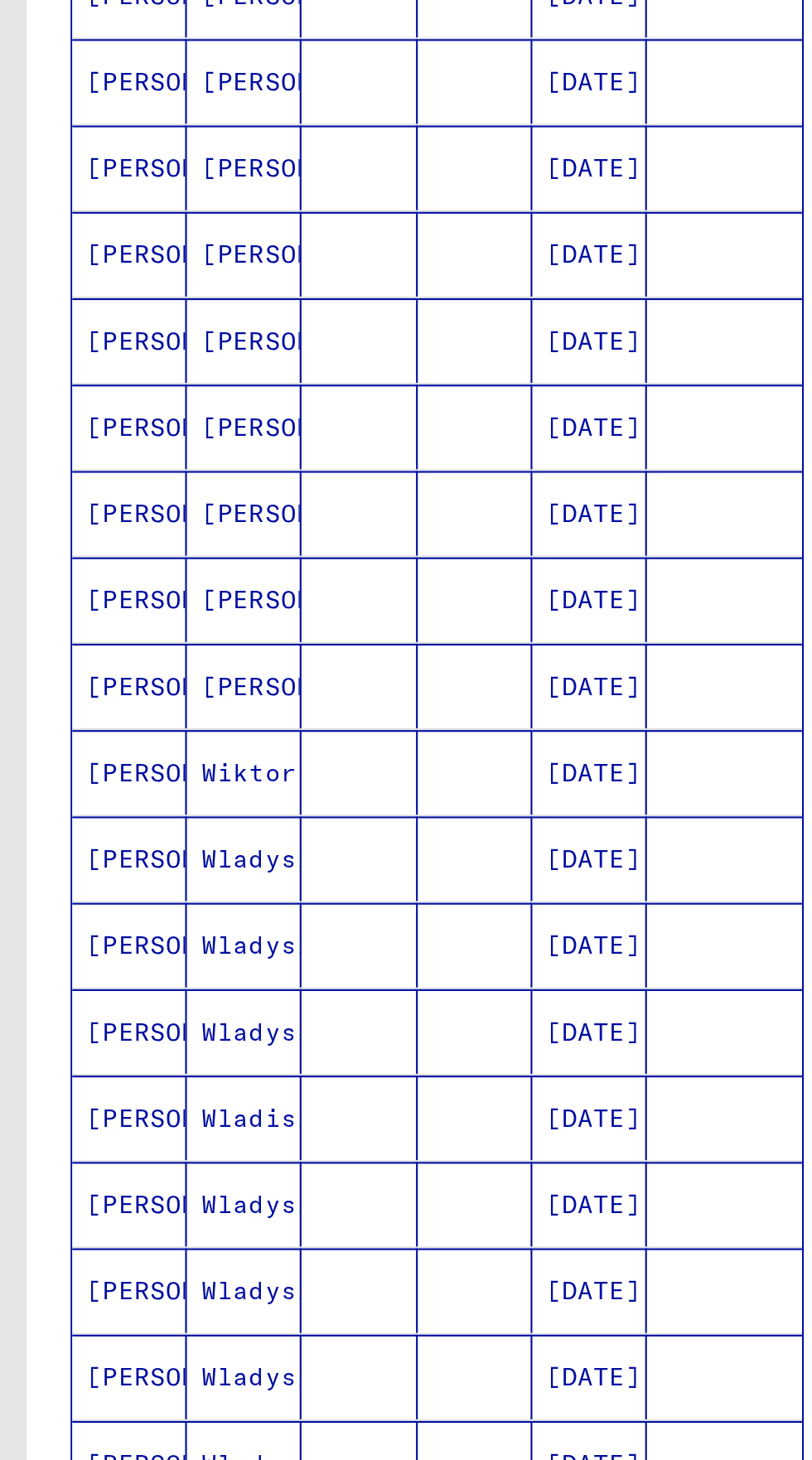
click at [210, 921] on icon "Previous page" at bounding box center [206, 932] width 23 height 23
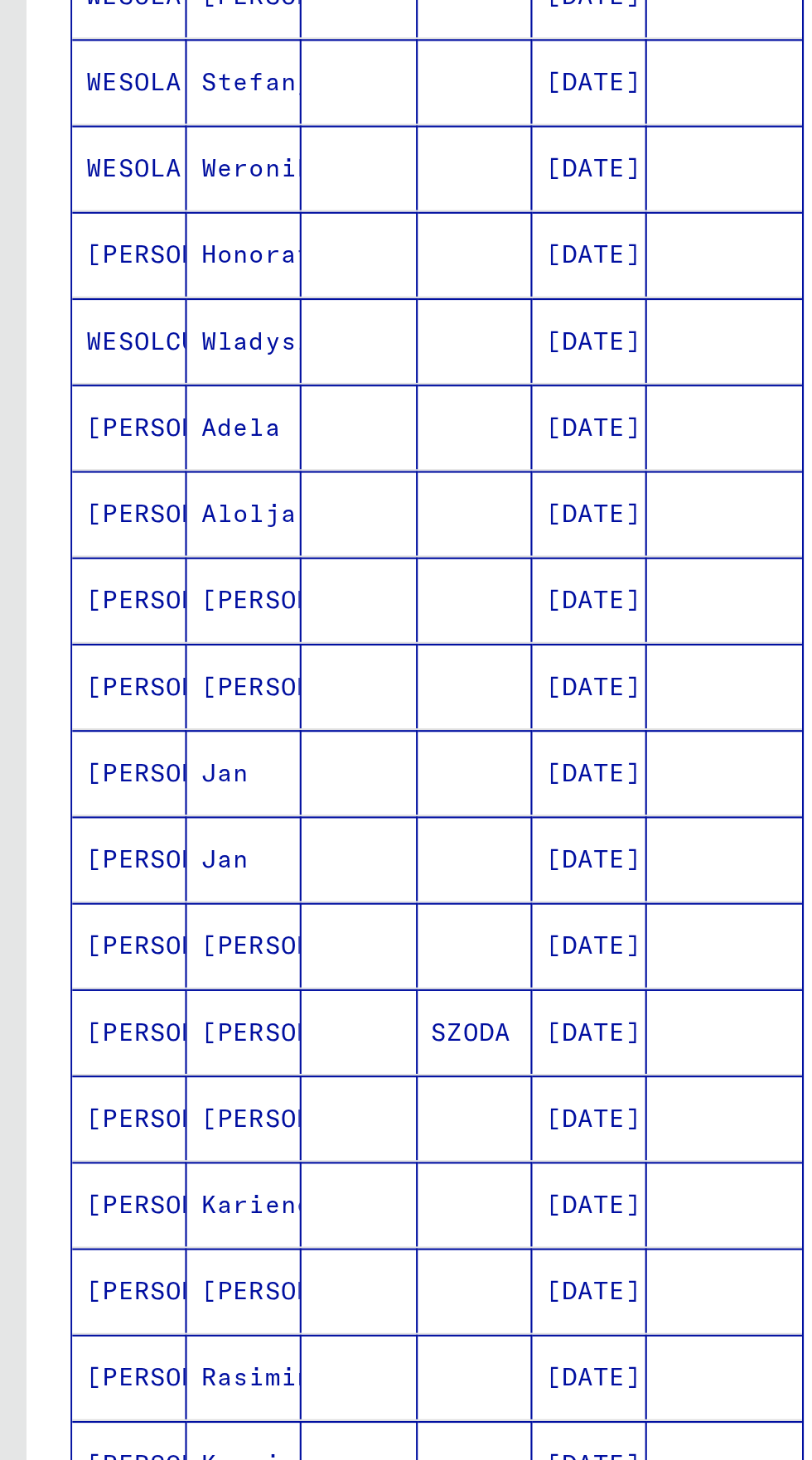
click at [211, 921] on icon "Previous page" at bounding box center [206, 932] width 23 height 23
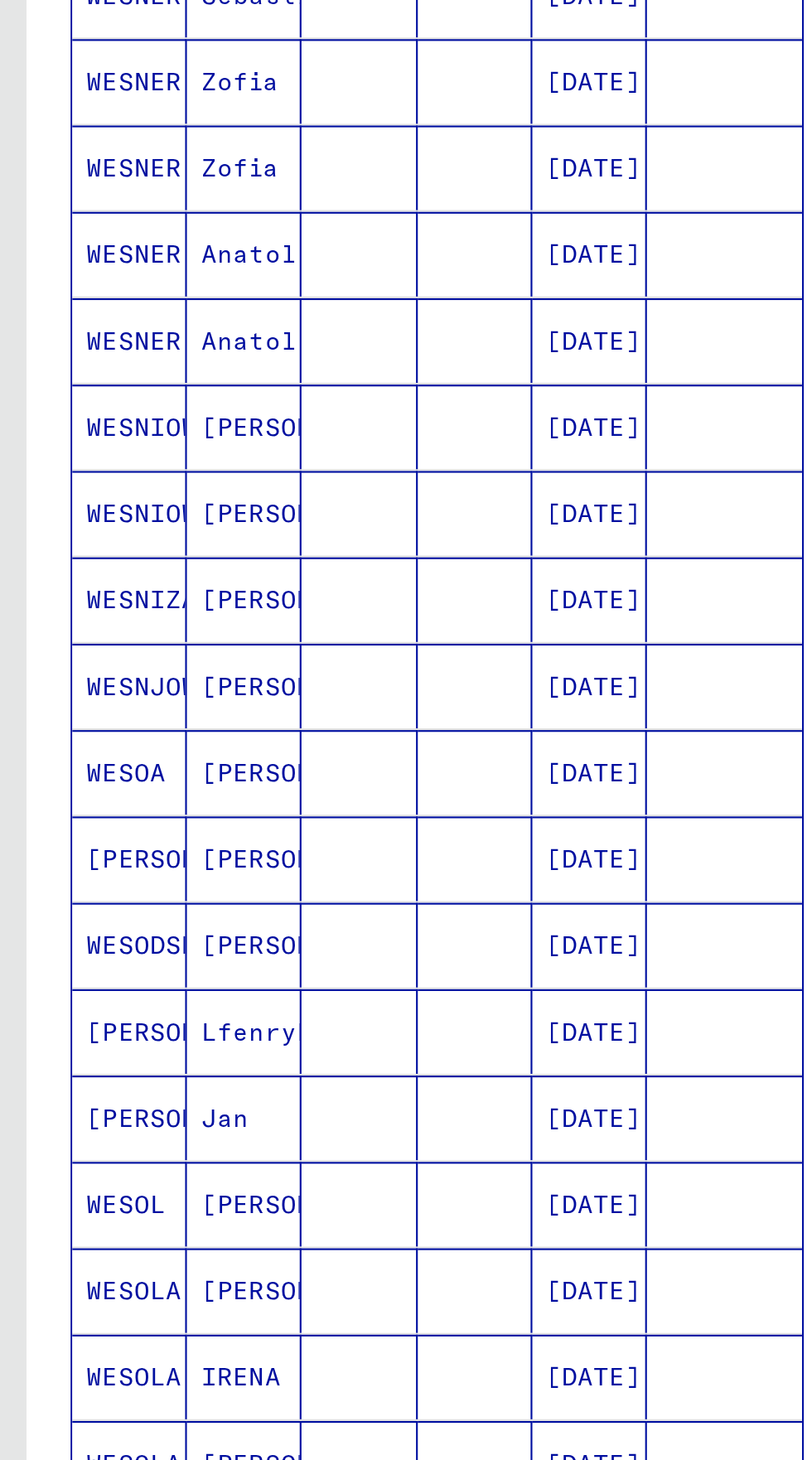
click at [211, 921] on icon "Previous page" at bounding box center [206, 932] width 23 height 23
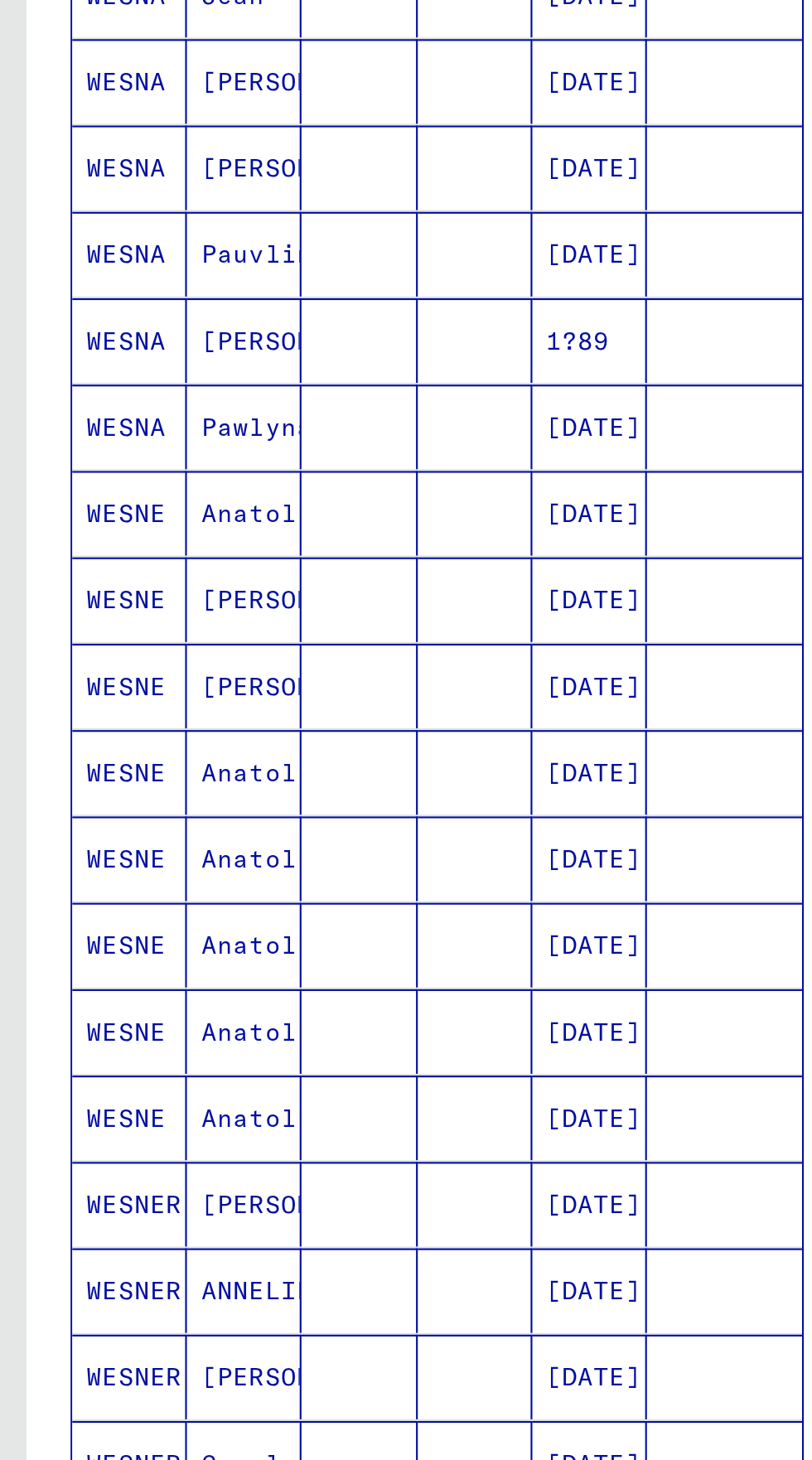
click at [211, 921] on icon "Previous page" at bounding box center [206, 932] width 23 height 23
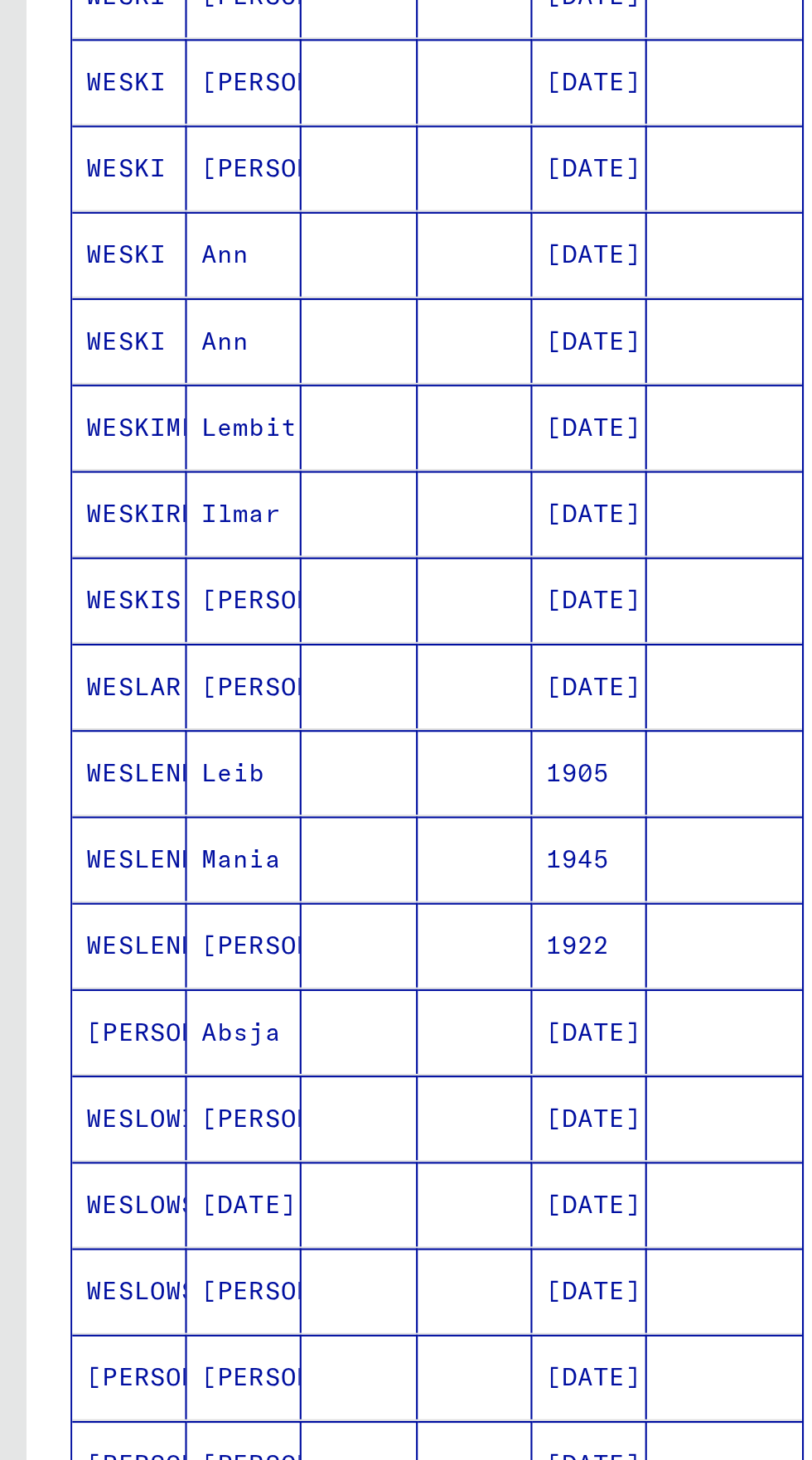
click at [213, 921] on icon "Previous page" at bounding box center [206, 932] width 23 height 23
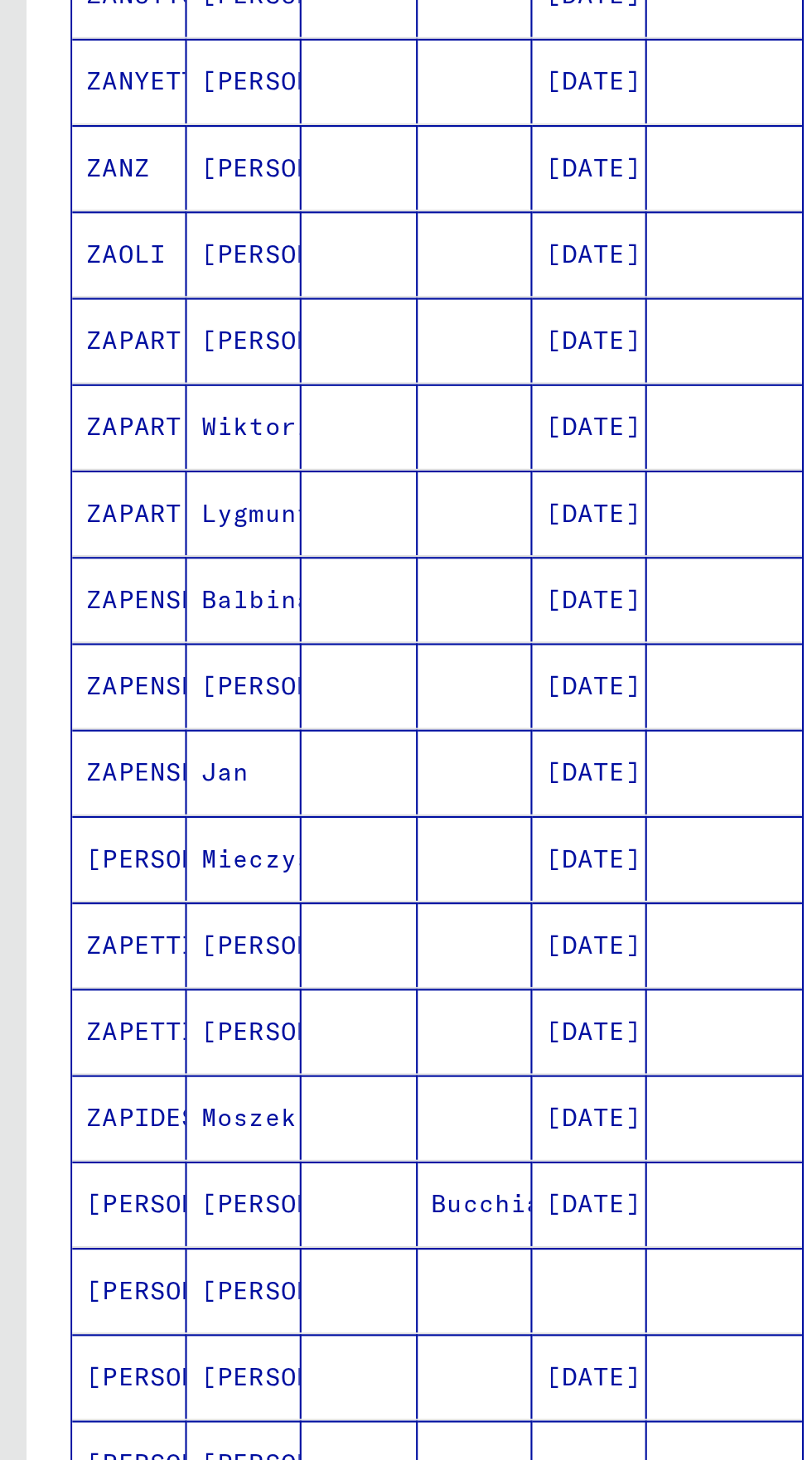
click at [213, 921] on icon "Previous page" at bounding box center [206, 932] width 23 height 23
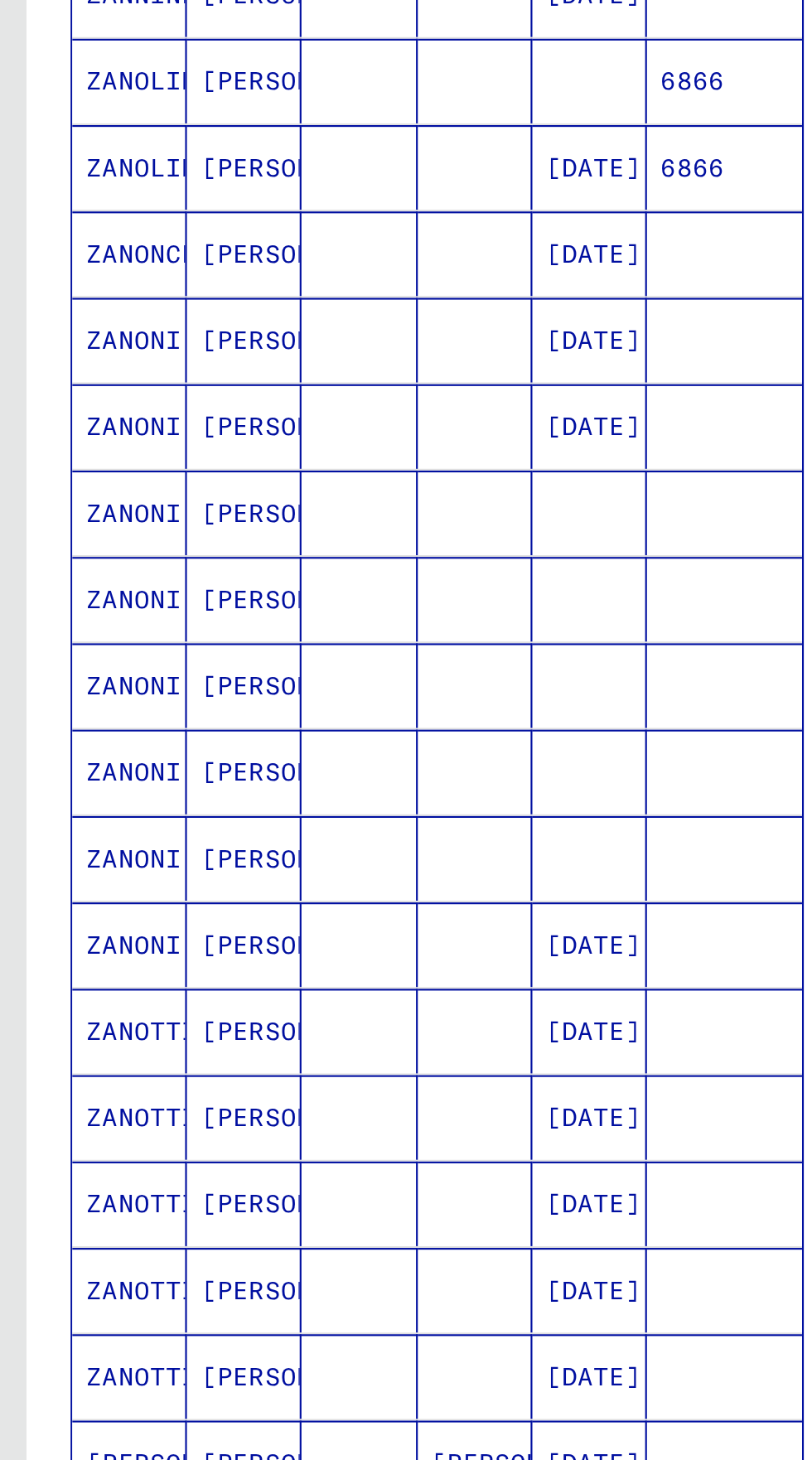
click at [207, 921] on icon "Previous page" at bounding box center [206, 932] width 23 height 23
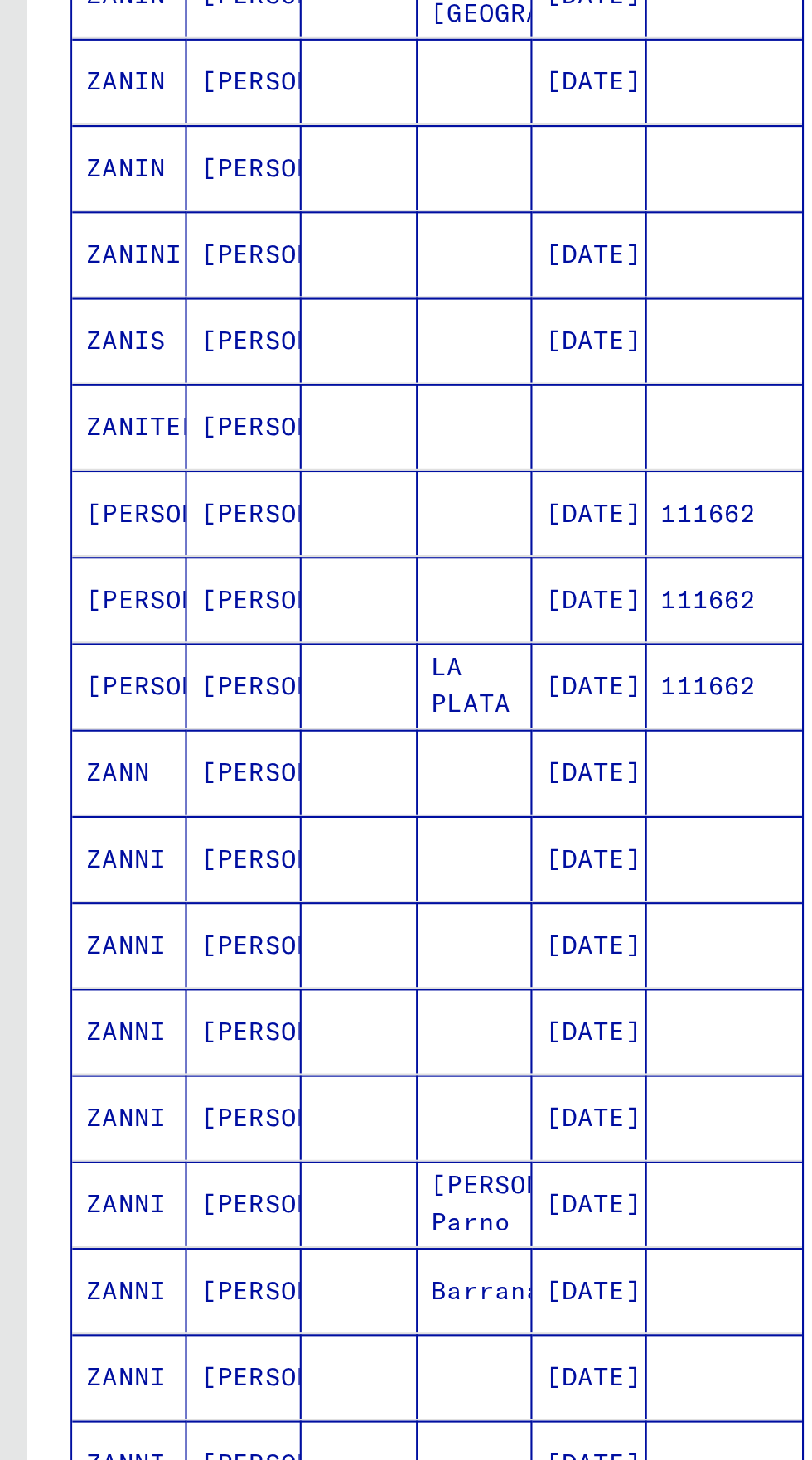
click at [209, 921] on icon "Previous page" at bounding box center [206, 932] width 23 height 23
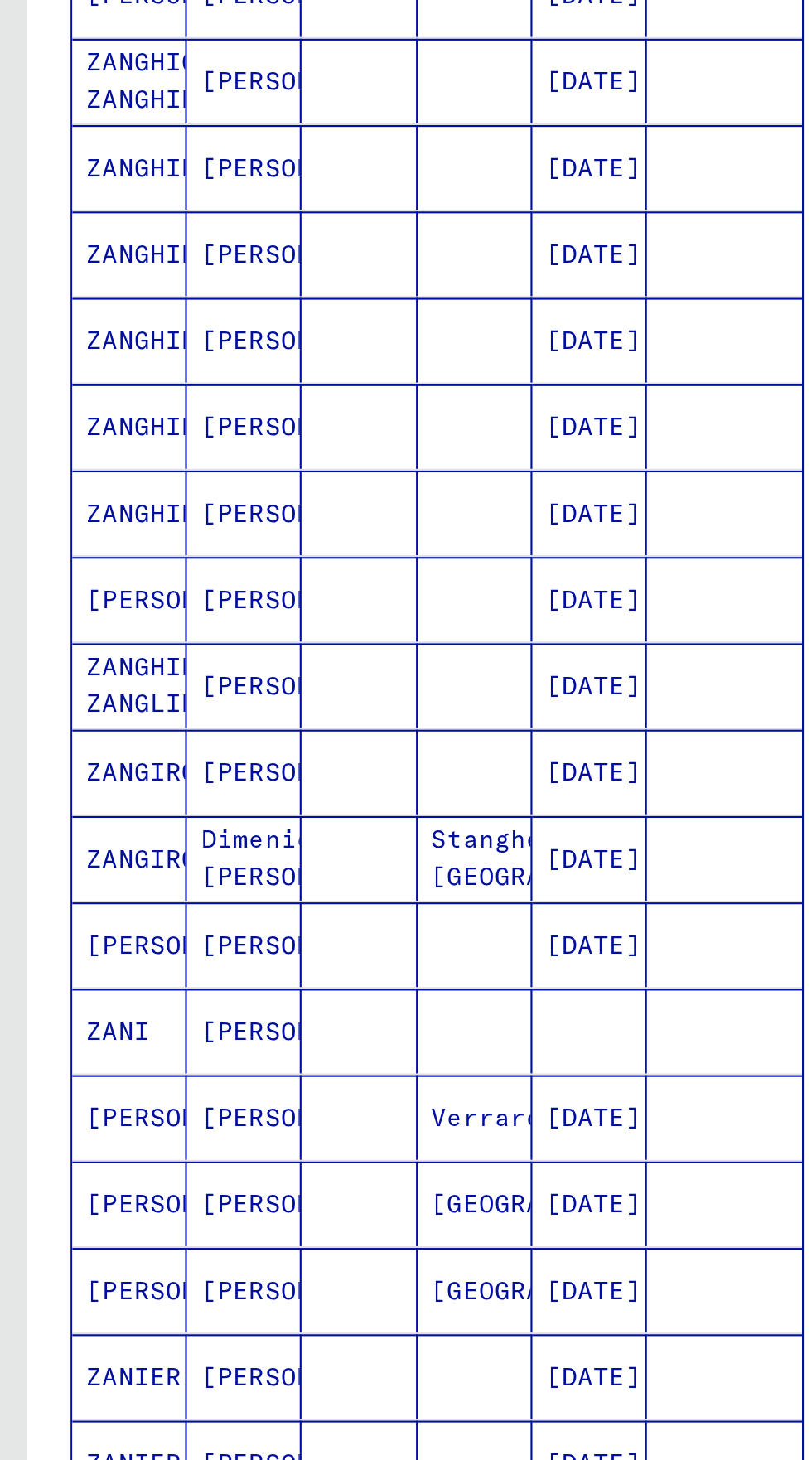
click at [213, 921] on icon "Previous page" at bounding box center [206, 932] width 23 height 23
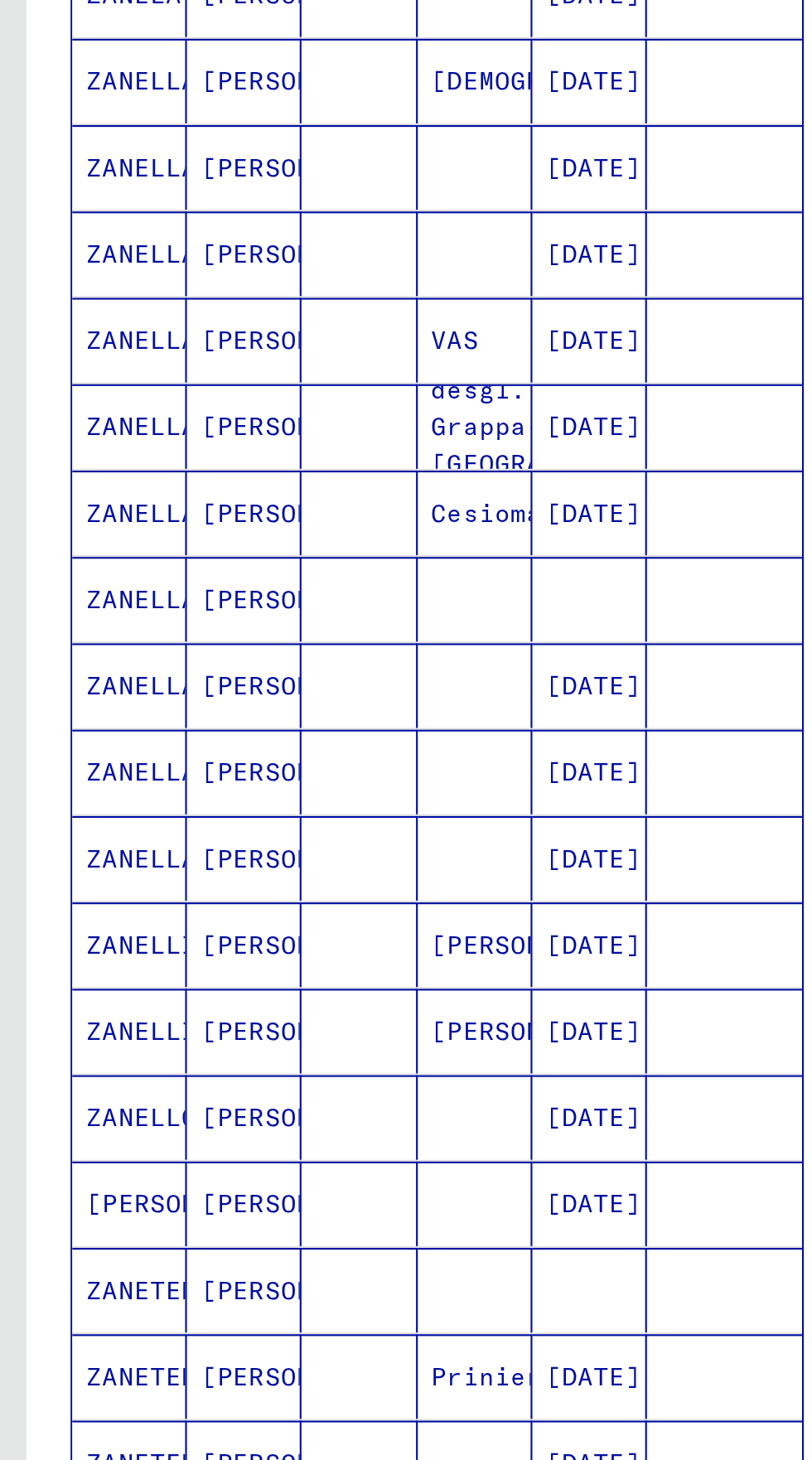
click at [211, 921] on icon "Previous page" at bounding box center [206, 932] width 23 height 23
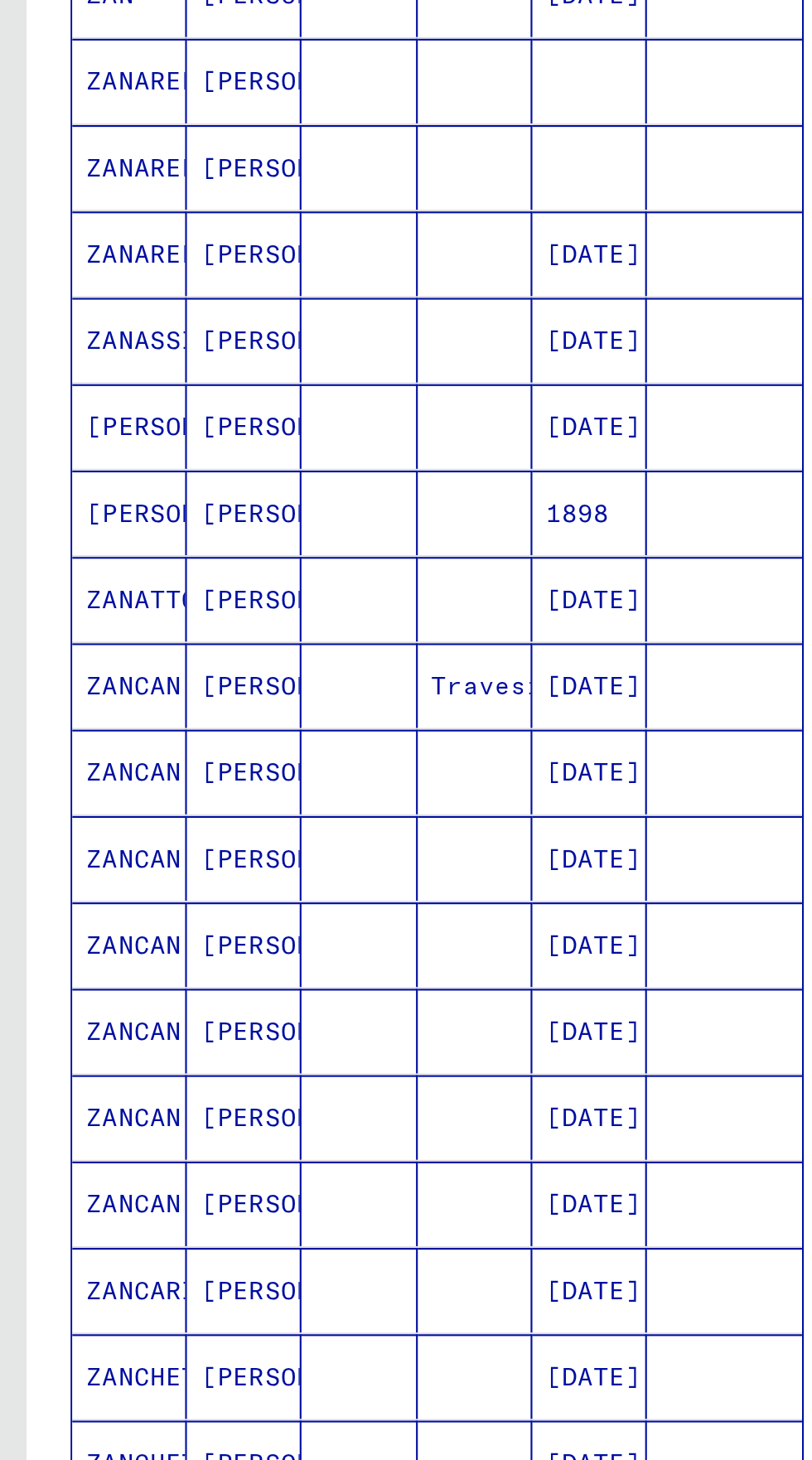
click at [208, 915] on button "Previous page" at bounding box center [206, 931] width 33 height 33
click at [211, 909] on div "28826 – 28850 of 30678 **** of 1228" at bounding box center [206, 931] width 332 height 45
click at [211, 915] on button "Previous page" at bounding box center [206, 931] width 33 height 33
click at [206, 921] on icon "Previous page" at bounding box center [206, 932] width 23 height 23
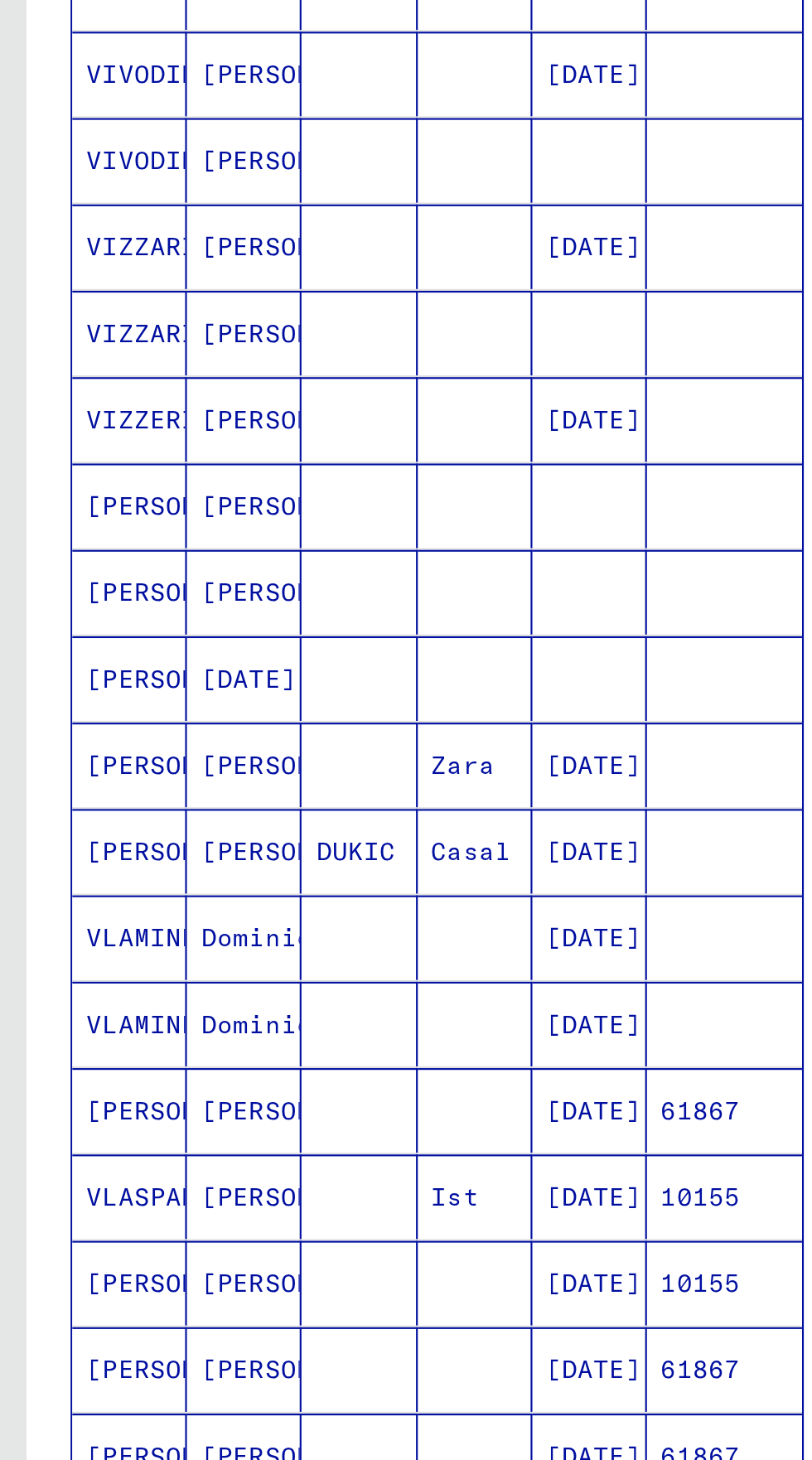
click at [205, 917] on icon "Previous page" at bounding box center [206, 929] width 23 height 23
click at [207, 917] on icon "Previous page" at bounding box center [206, 929] width 23 height 23
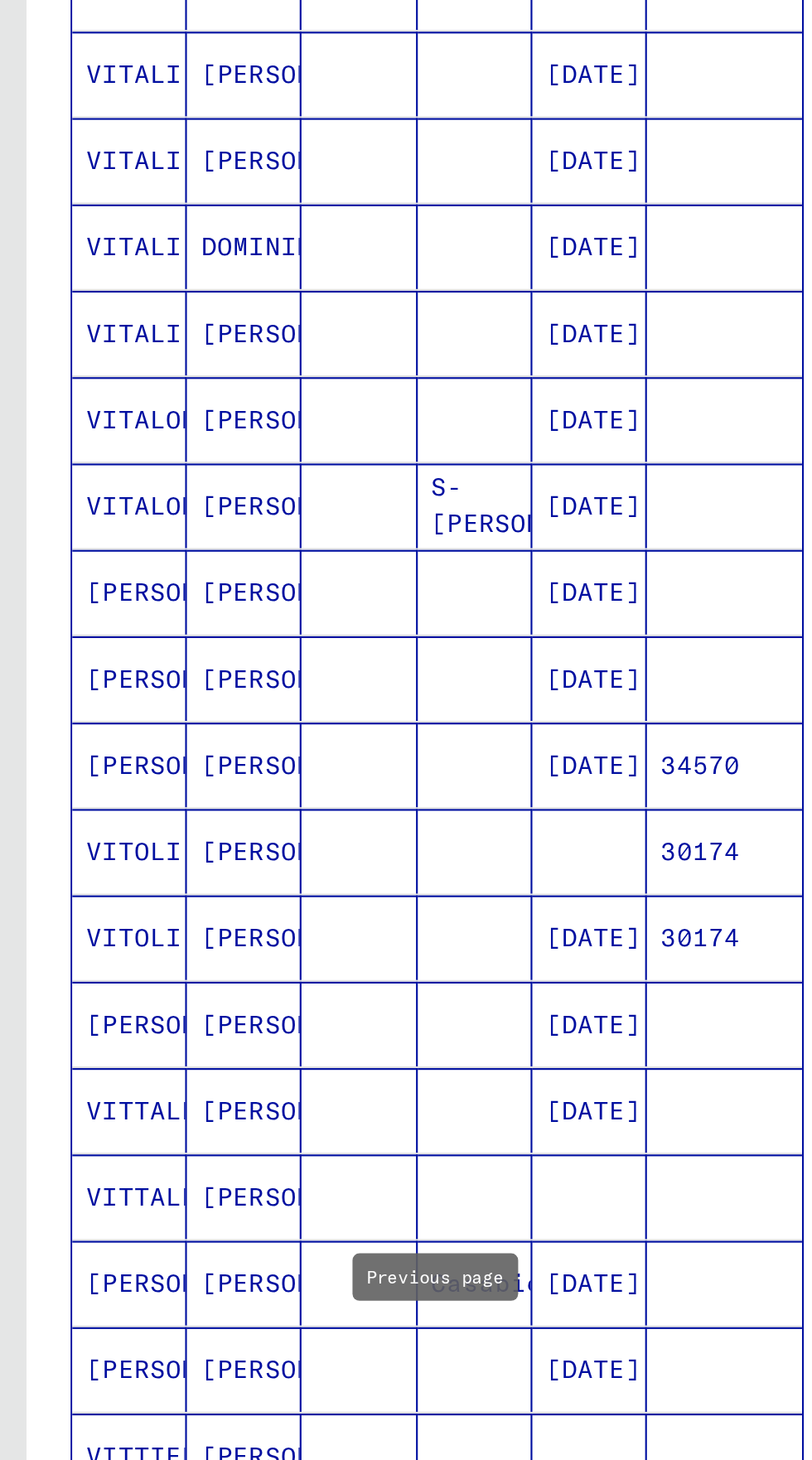
scroll to position [430, 0]
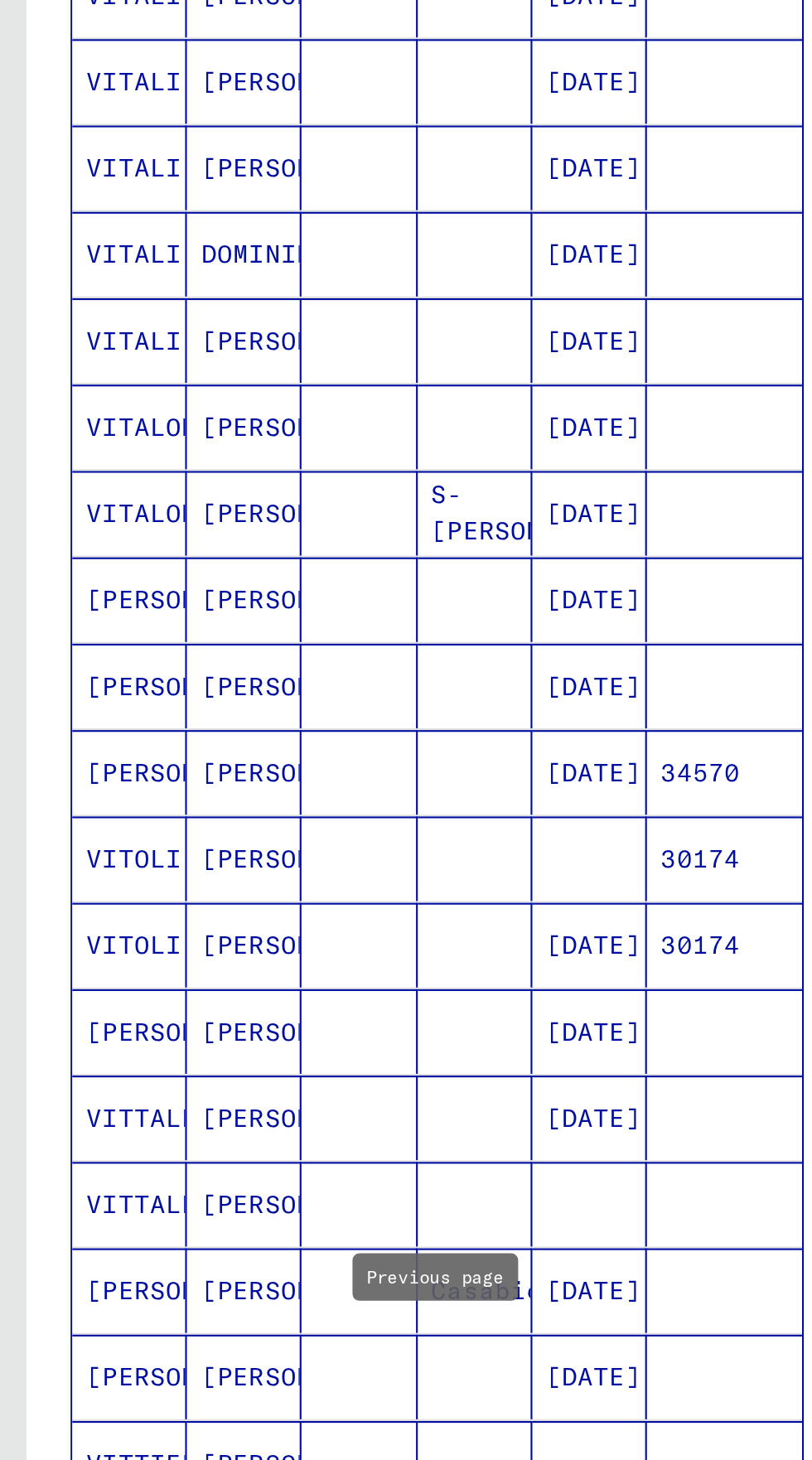
click at [209, 921] on icon "Previous page" at bounding box center [206, 932] width 23 height 23
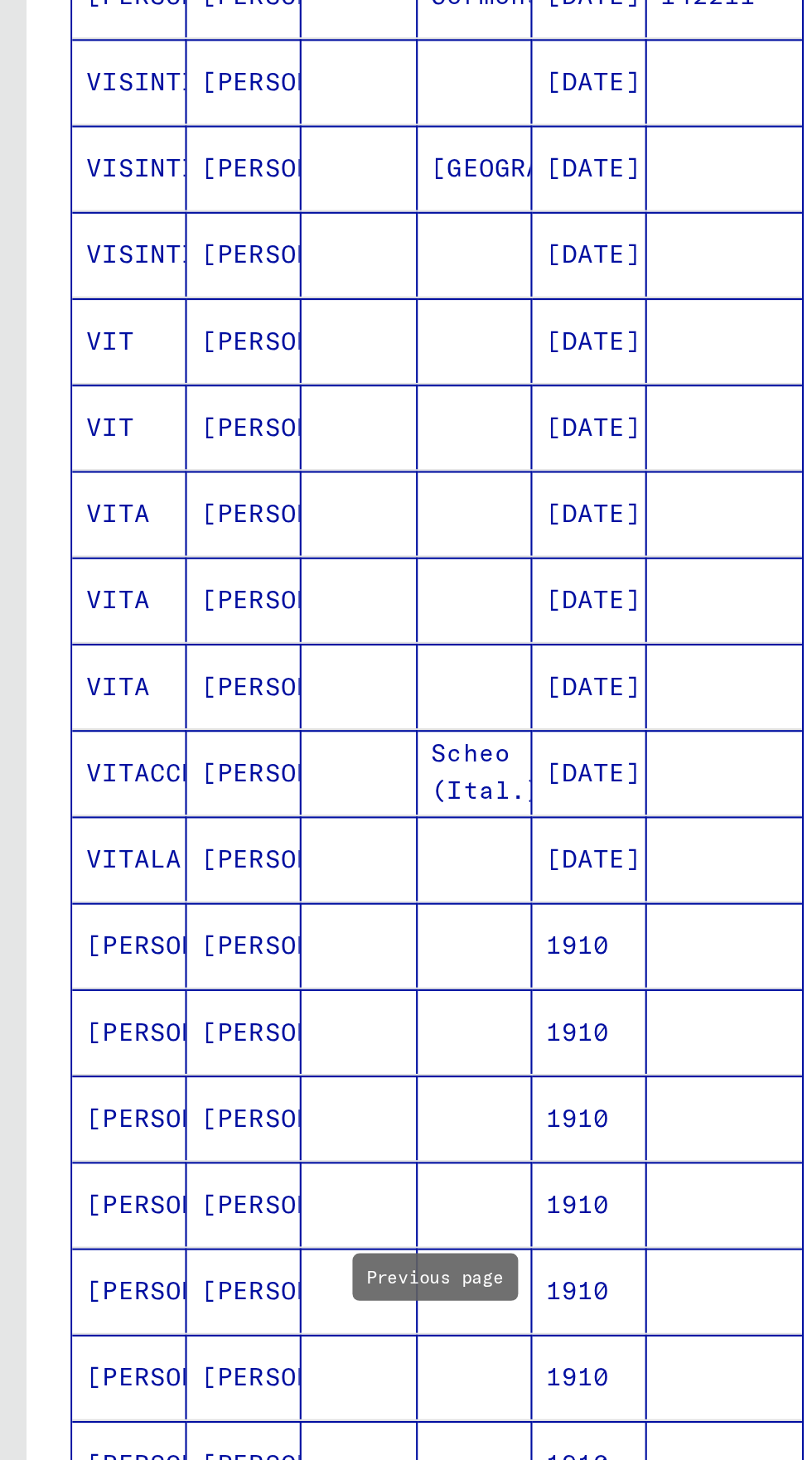
click at [209, 921] on icon "Previous page" at bounding box center [206, 932] width 23 height 23
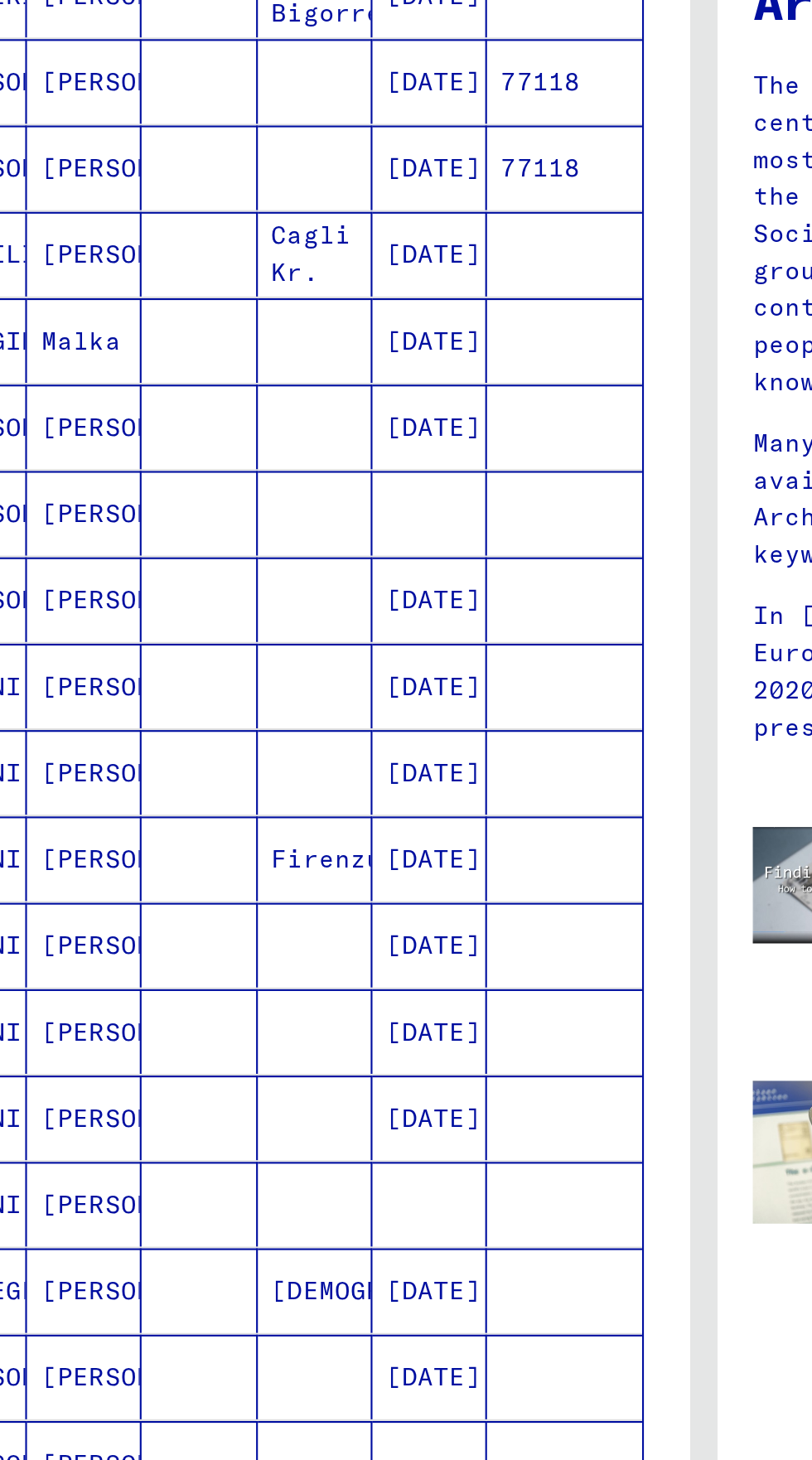
click at [214, 921] on icon "Previous page" at bounding box center [206, 932] width 23 height 23
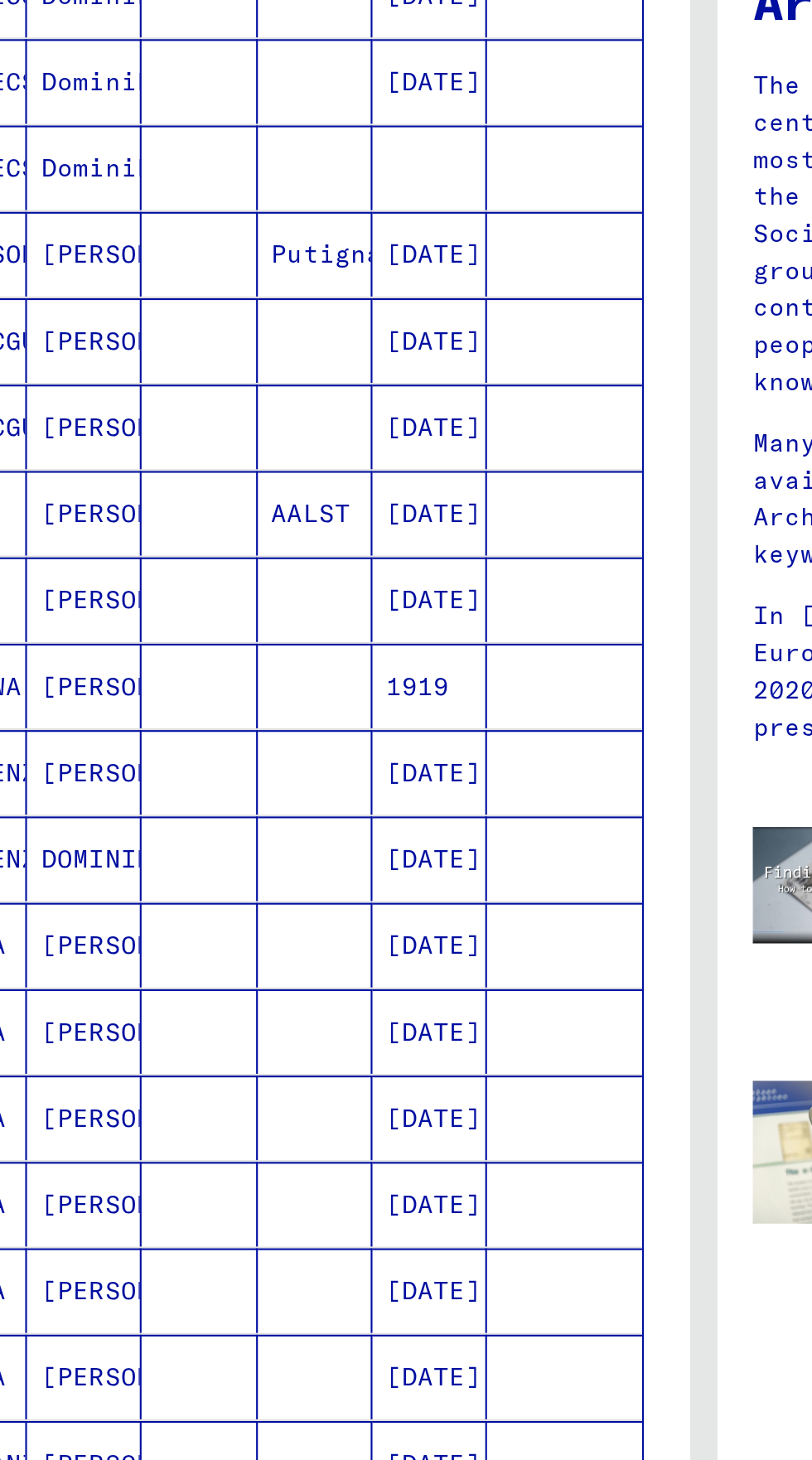
click at [213, 921] on icon "Previous page" at bounding box center [206, 932] width 23 height 23
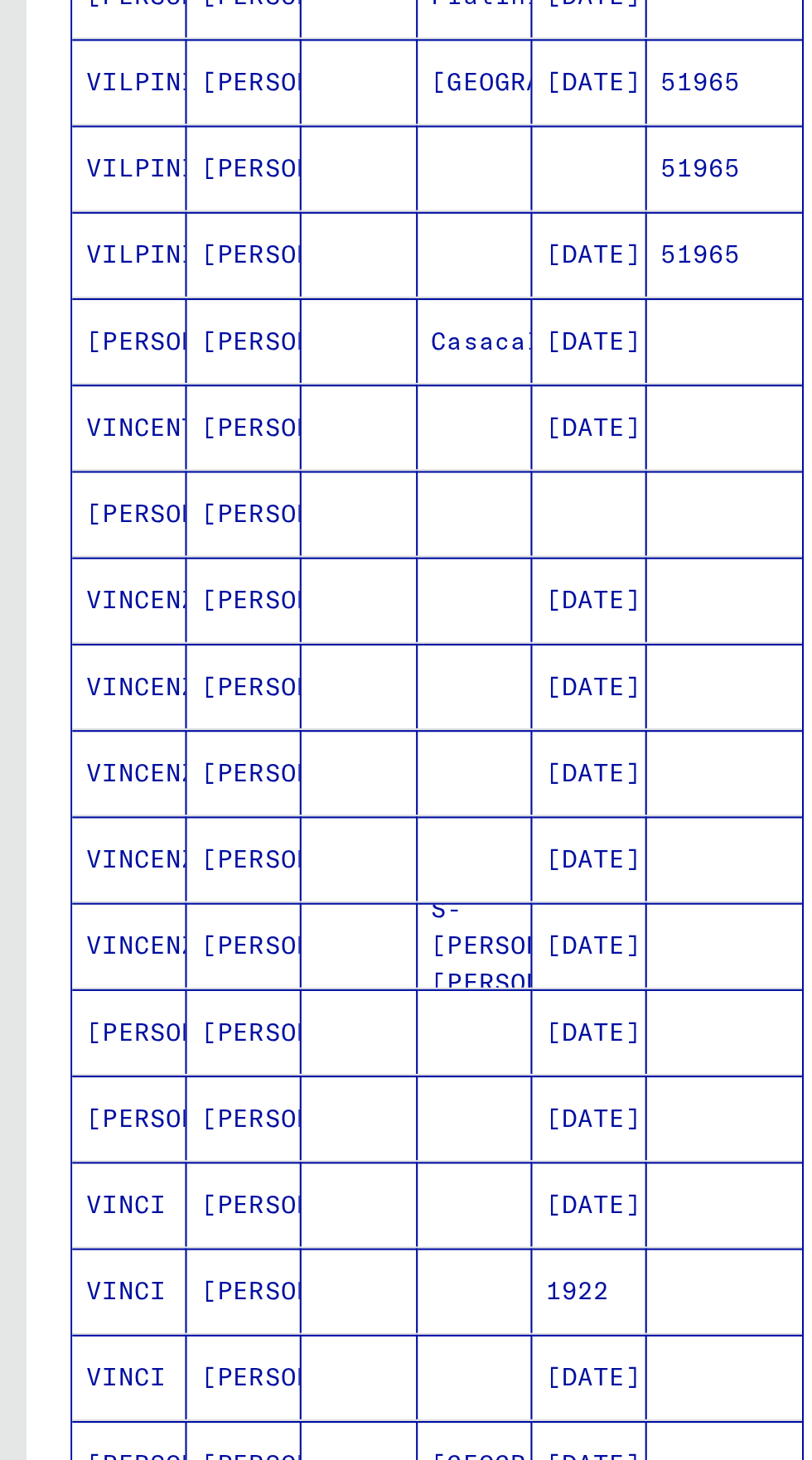
click at [207, 921] on icon "Previous page" at bounding box center [206, 932] width 23 height 23
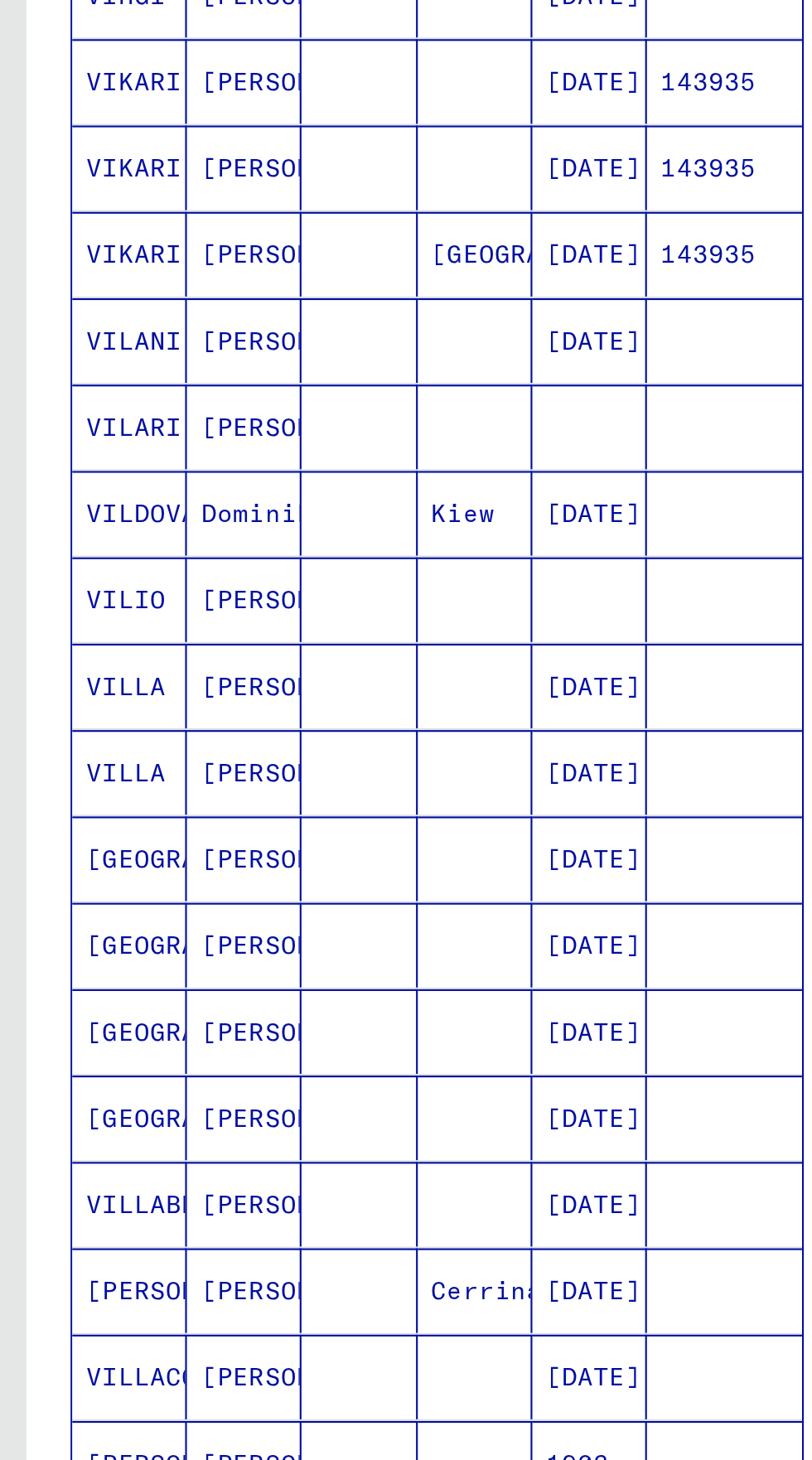
click at [200, 921] on icon "Previous page" at bounding box center [206, 932] width 23 height 23
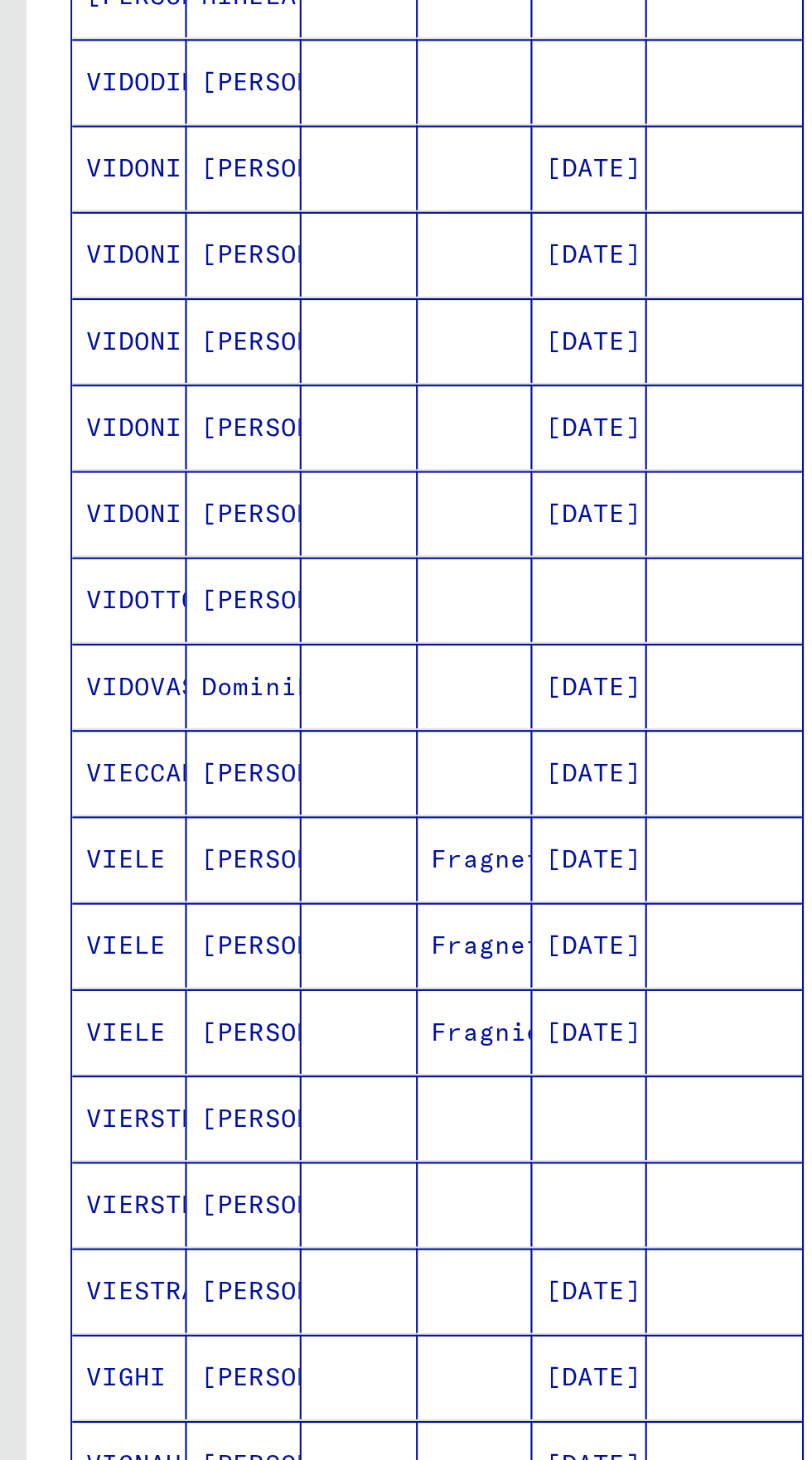
click at [200, 921] on icon "Previous page" at bounding box center [206, 932] width 23 height 23
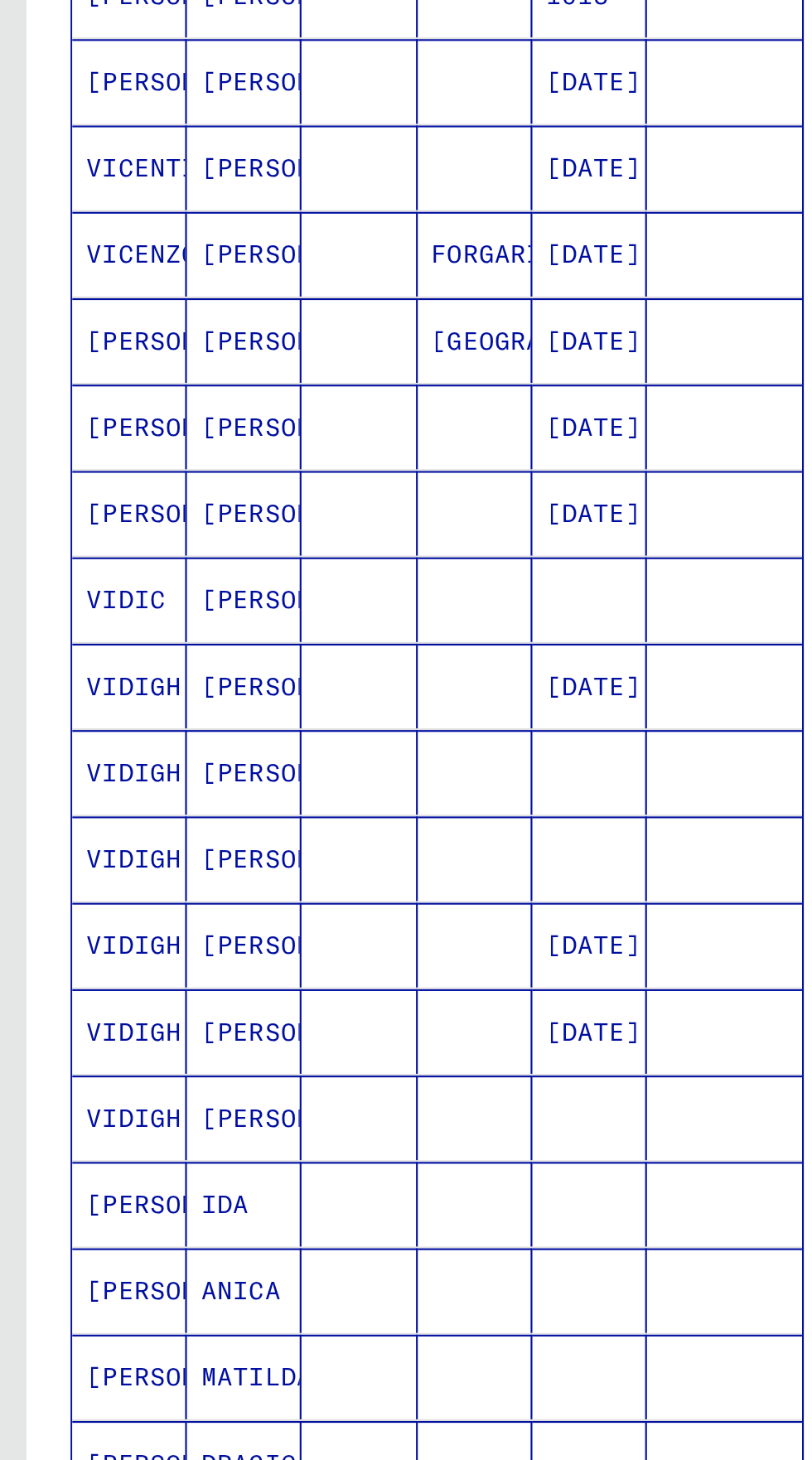
click at [200, 921] on icon "Previous page" at bounding box center [206, 932] width 23 height 23
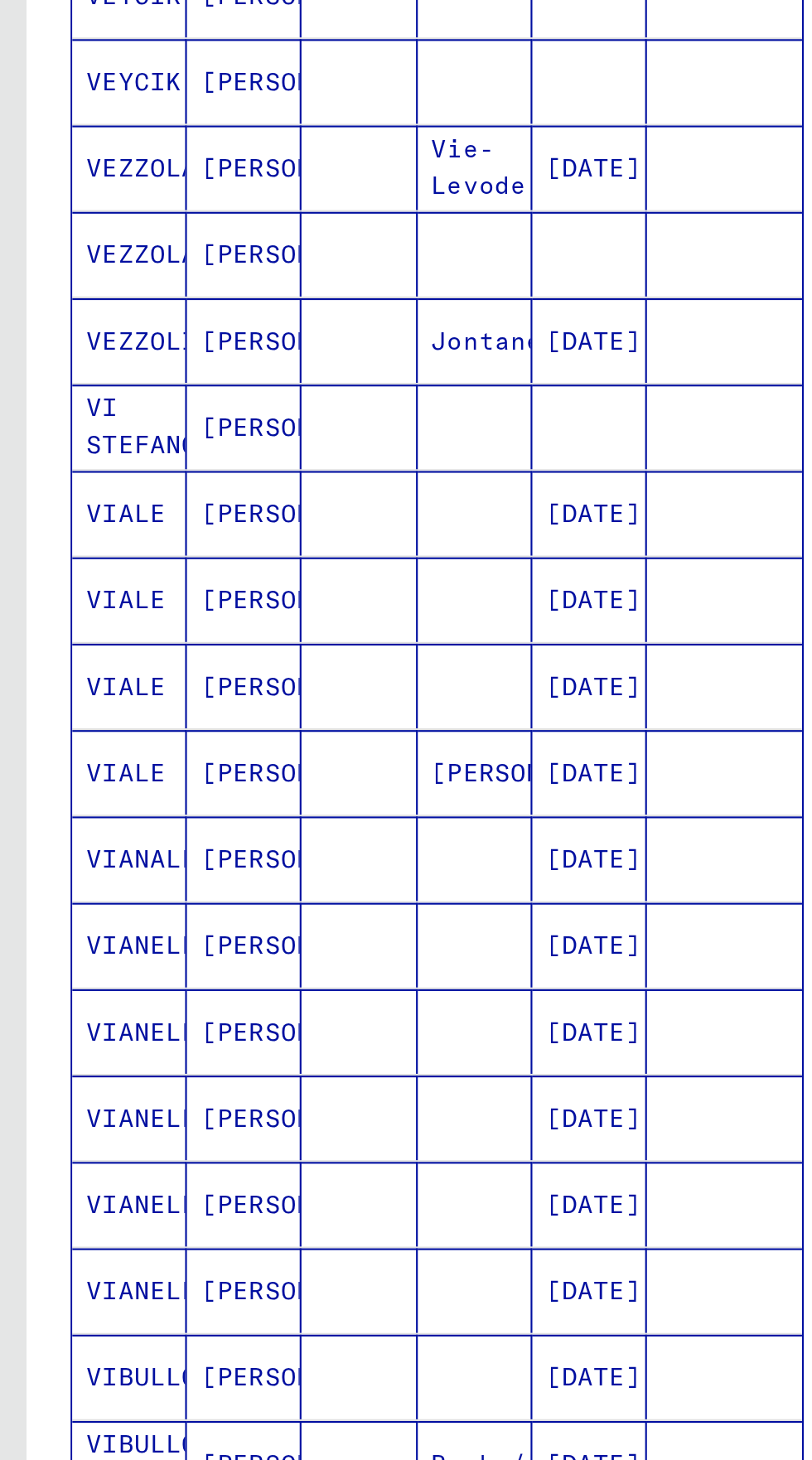
click at [229, 922] on input "****" at bounding box center [239, 931] width 35 height 17
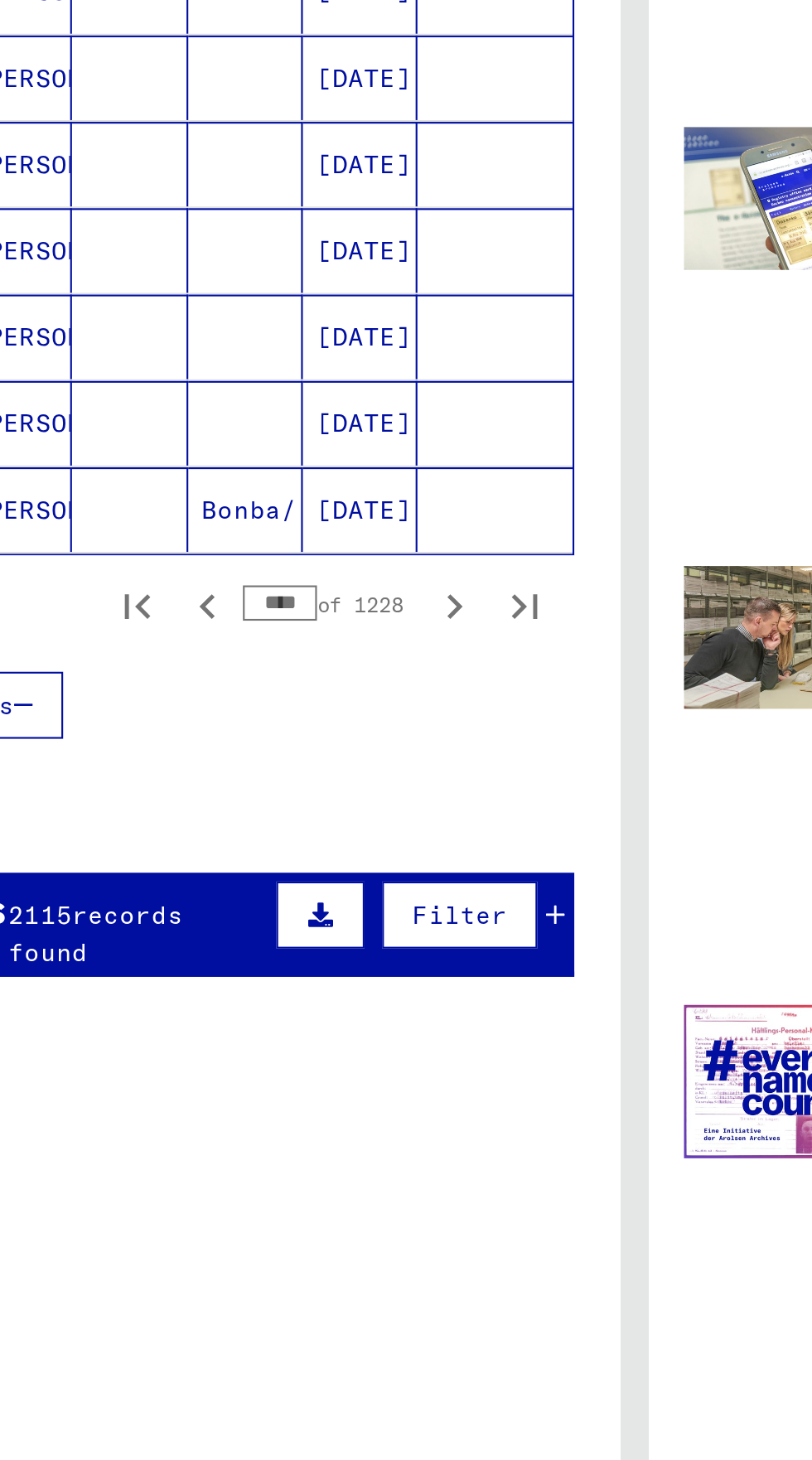
click at [238, 922] on input "****" at bounding box center [239, 931] width 35 height 17
click at [233, 922] on input "***" at bounding box center [239, 931] width 35 height 17
click at [231, 922] on input "***" at bounding box center [239, 931] width 35 height 17
click at [235, 922] on input "***" at bounding box center [239, 931] width 35 height 17
click at [316, 921] on icon "Next page" at bounding box center [322, 932] width 23 height 23
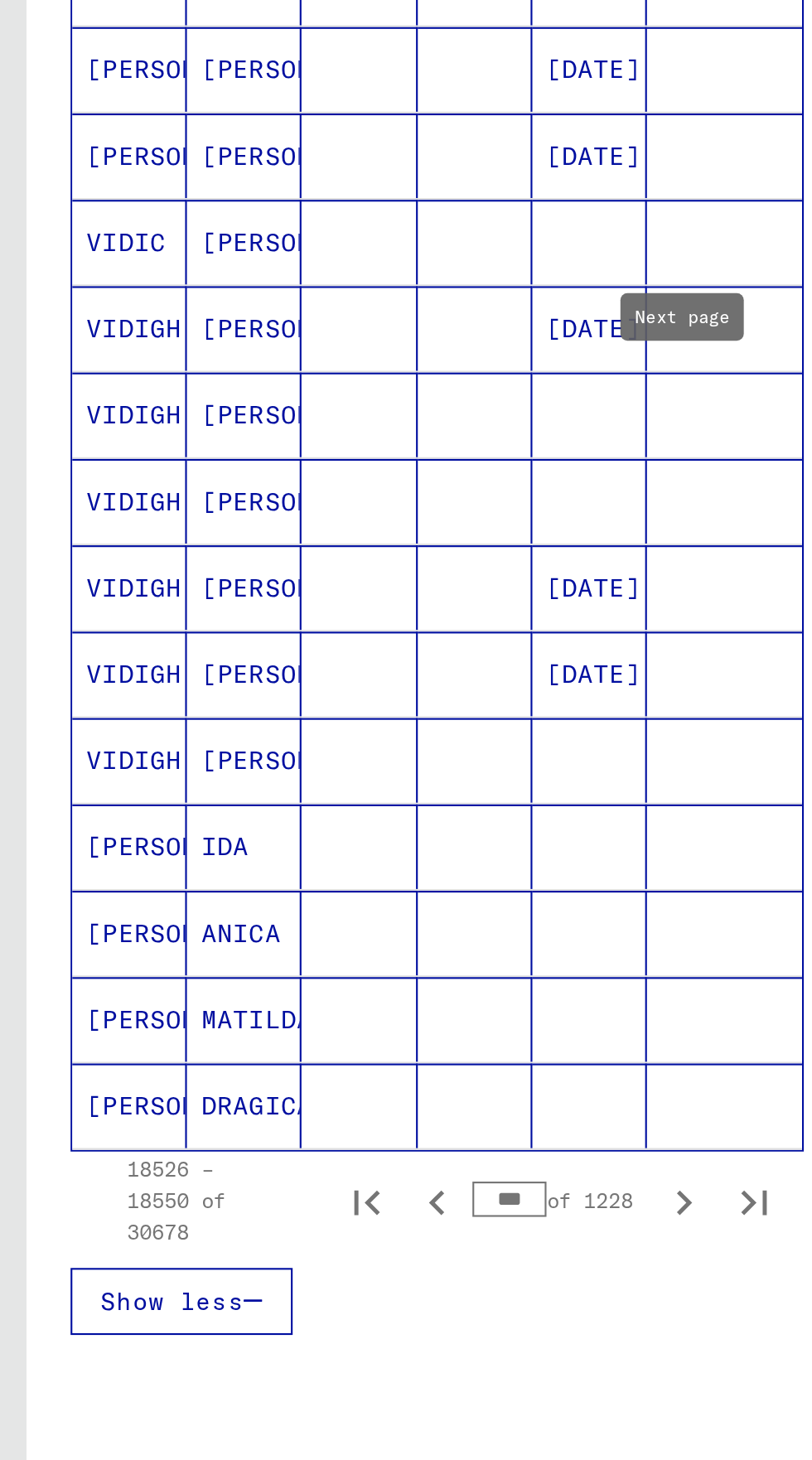
scroll to position [121, 0]
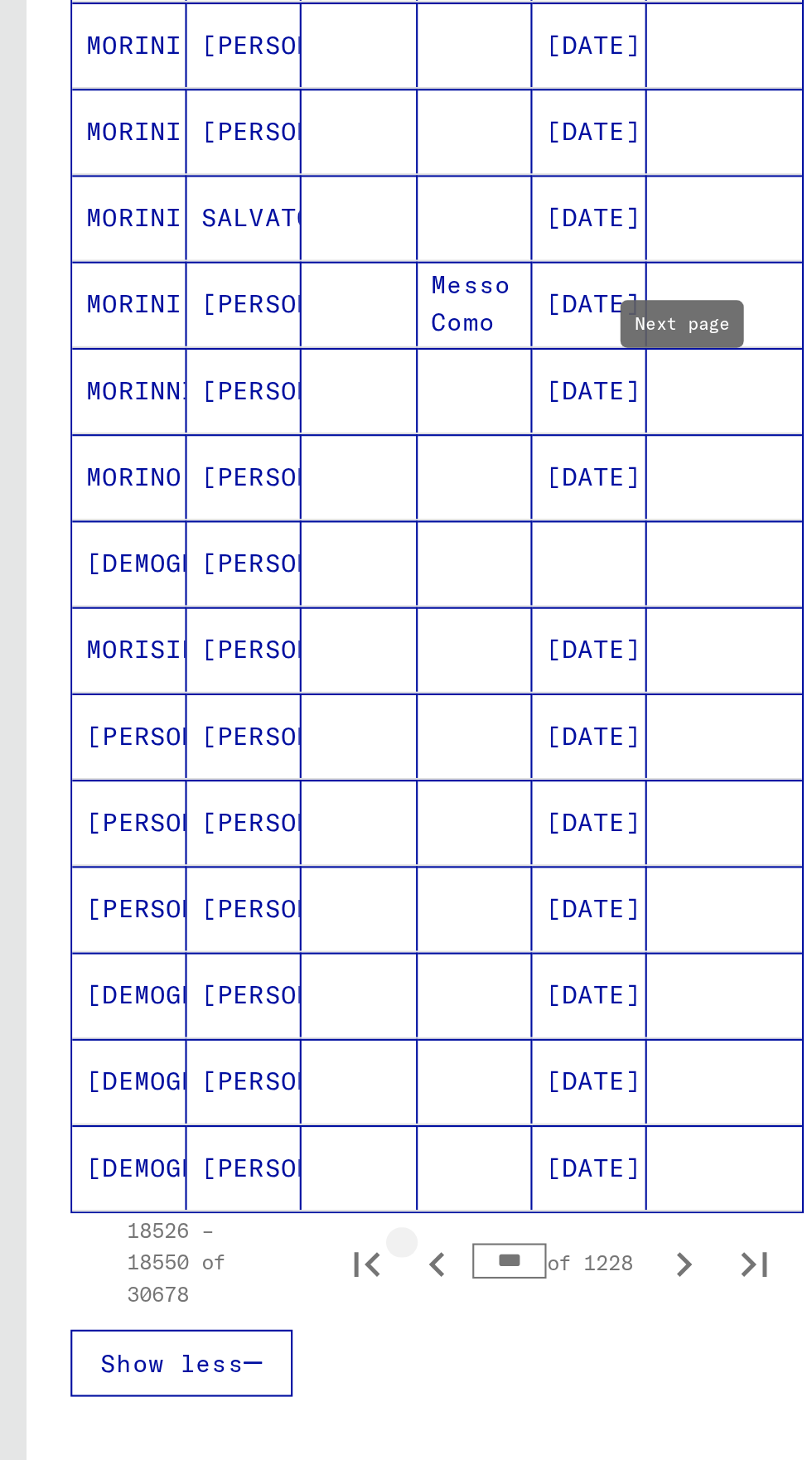
click at [199, 1230] on icon "Previous page" at bounding box center [206, 1242] width 23 height 23
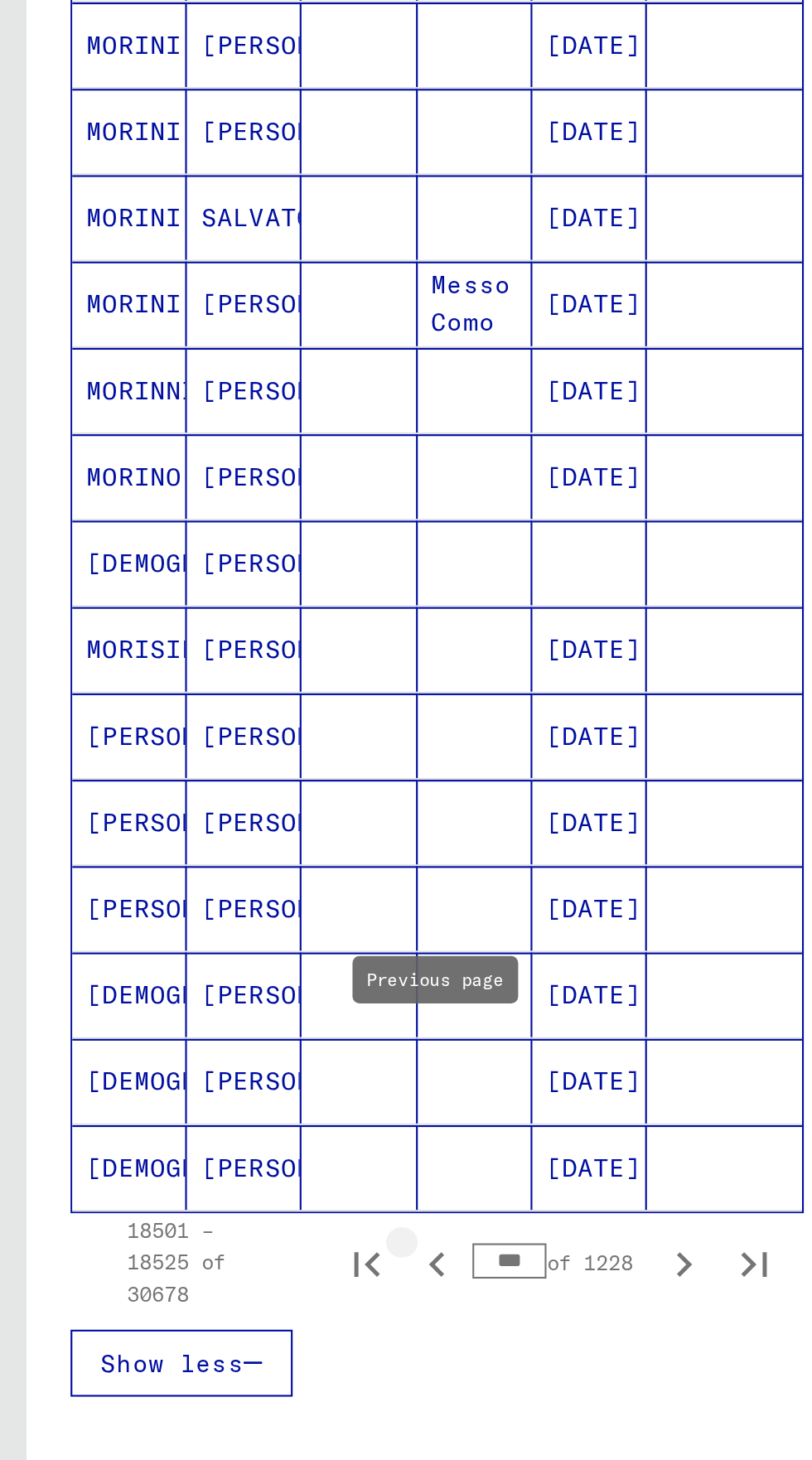
click at [204, 1230] on icon "Previous page" at bounding box center [206, 1242] width 23 height 23
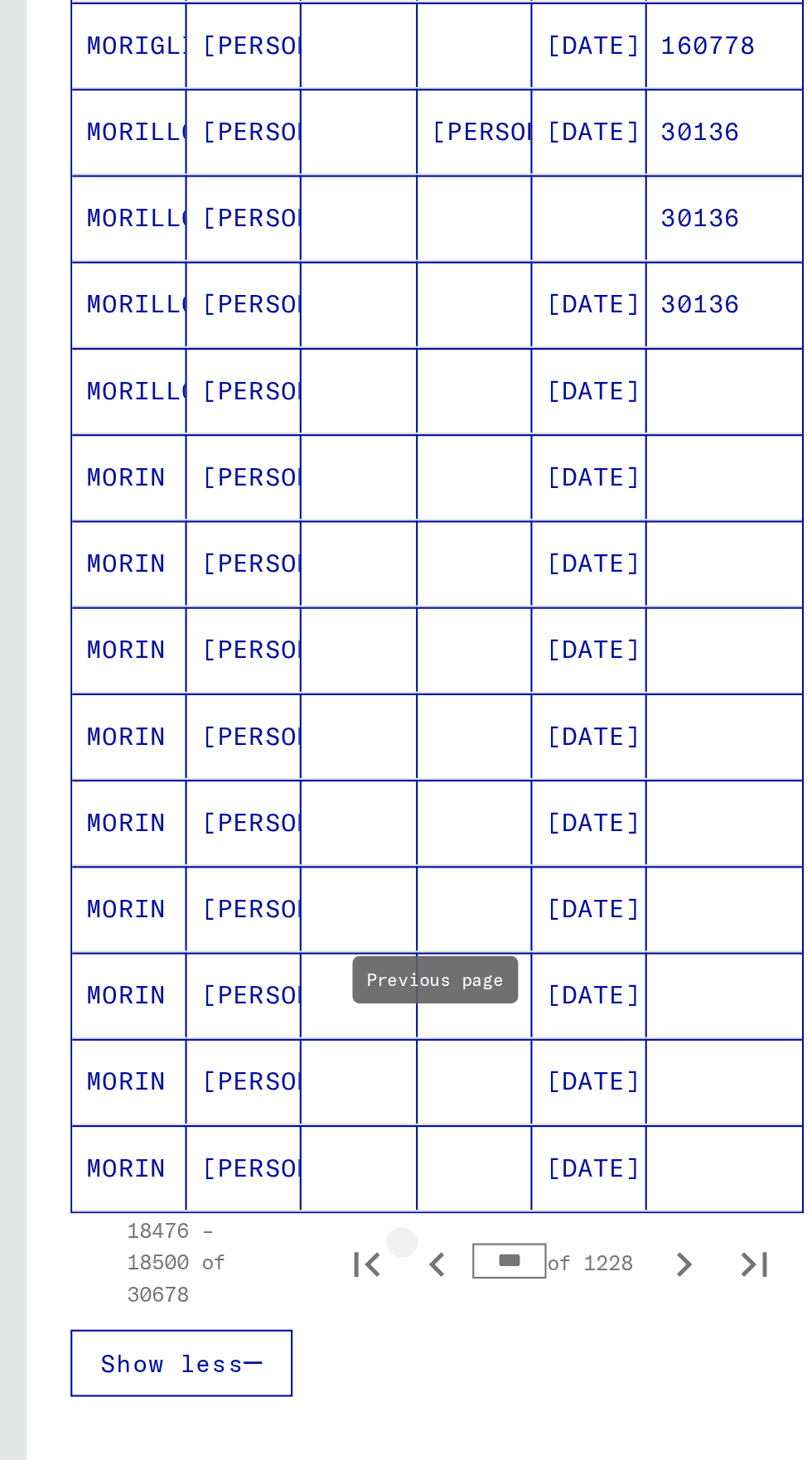
click at [203, 1236] on icon "Previous page" at bounding box center [205, 1242] width 8 height 12
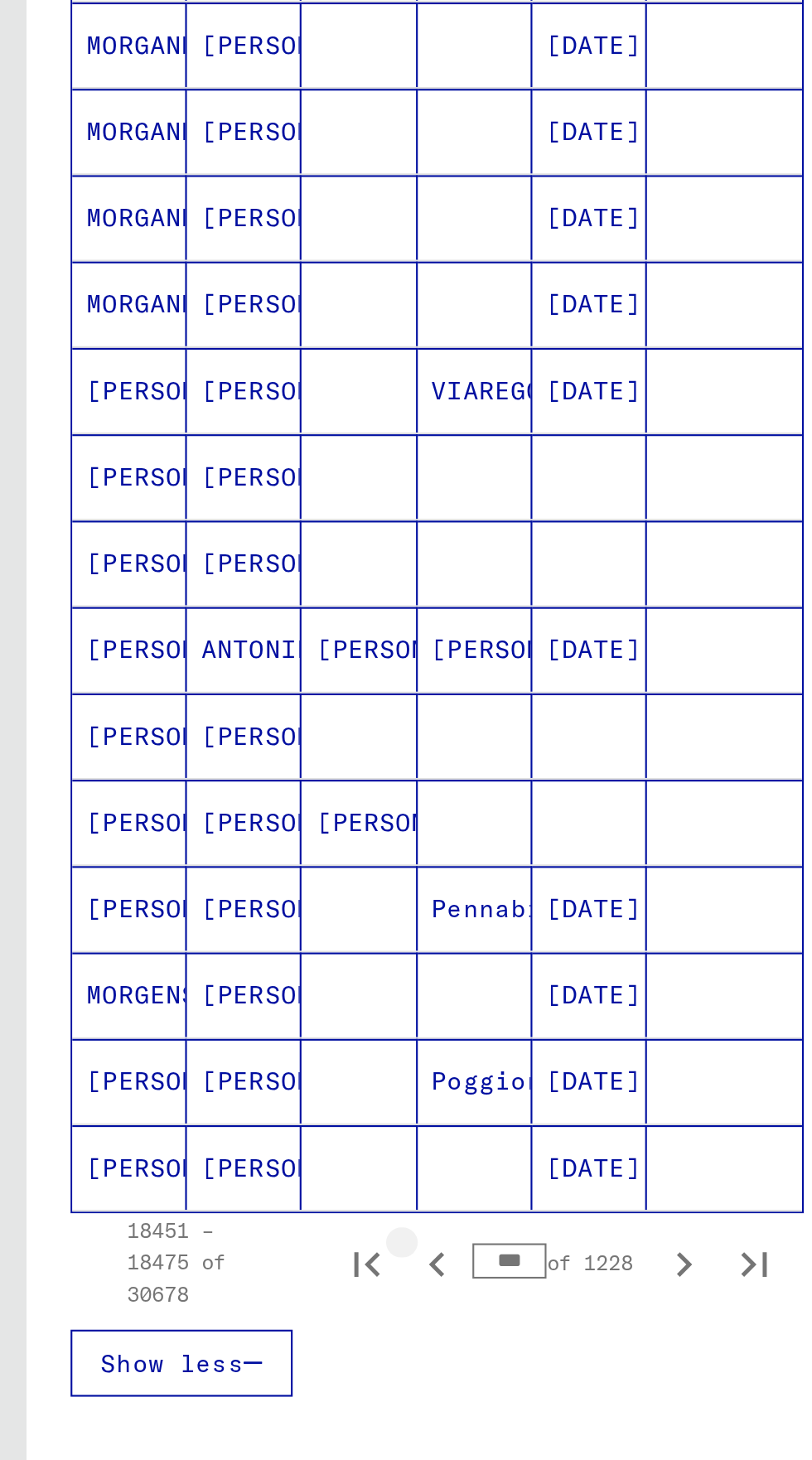
click at [205, 1236] on icon "Previous page" at bounding box center [205, 1242] width 8 height 12
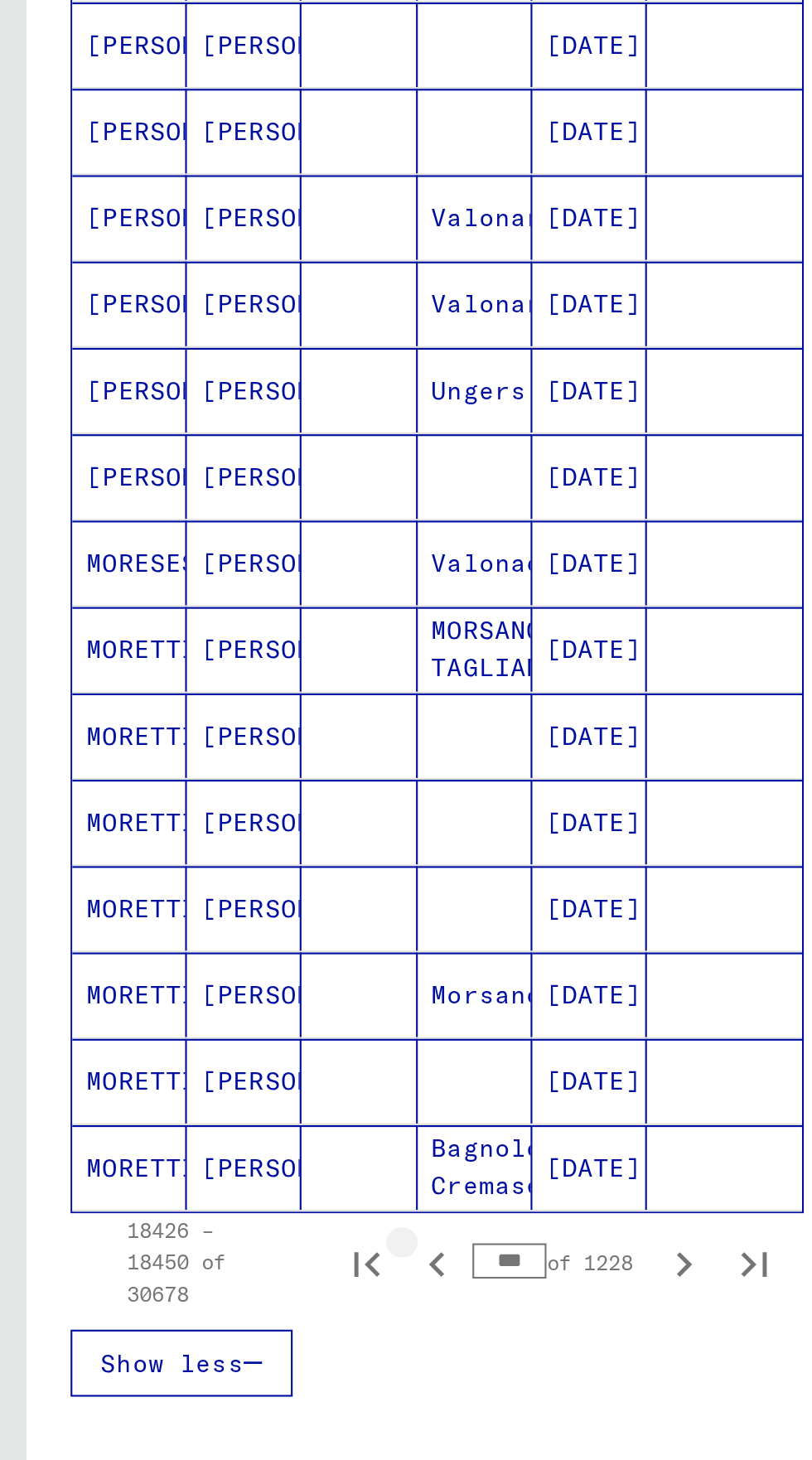
click at [205, 1230] on icon "Previous page" at bounding box center [206, 1242] width 23 height 23
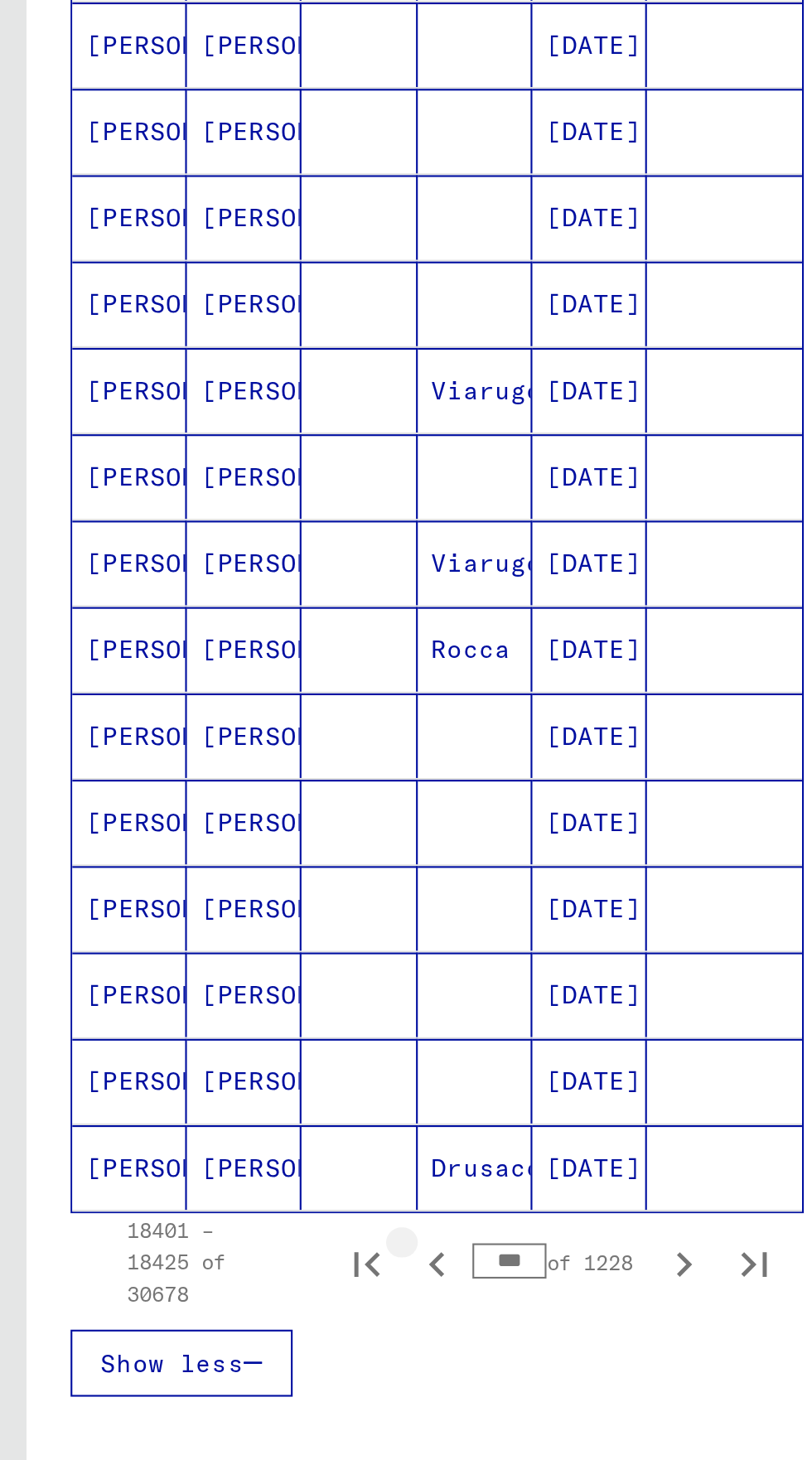
click at [205, 1230] on icon "Previous page" at bounding box center [206, 1242] width 23 height 23
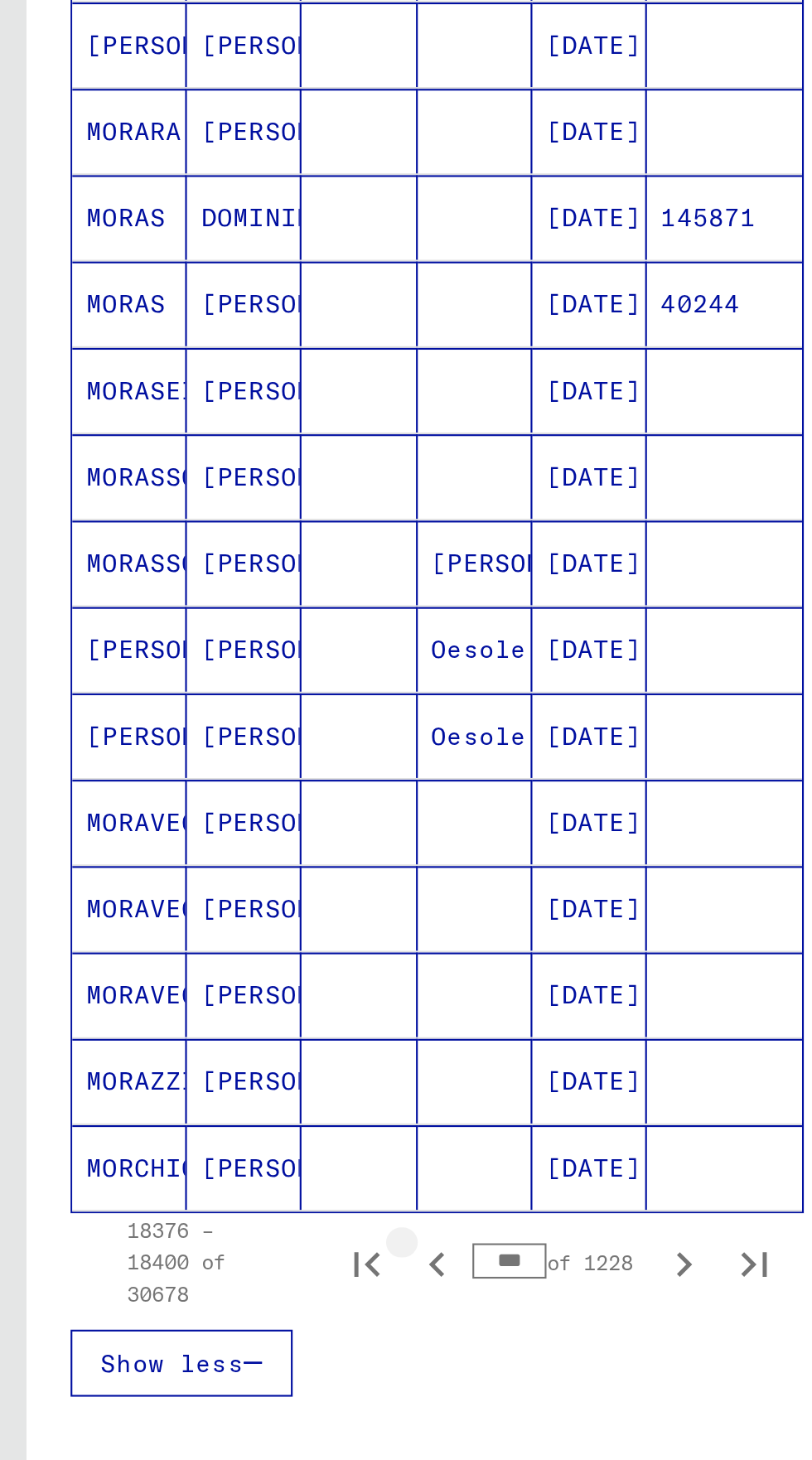
click at [205, 1230] on icon "Previous page" at bounding box center [206, 1242] width 23 height 23
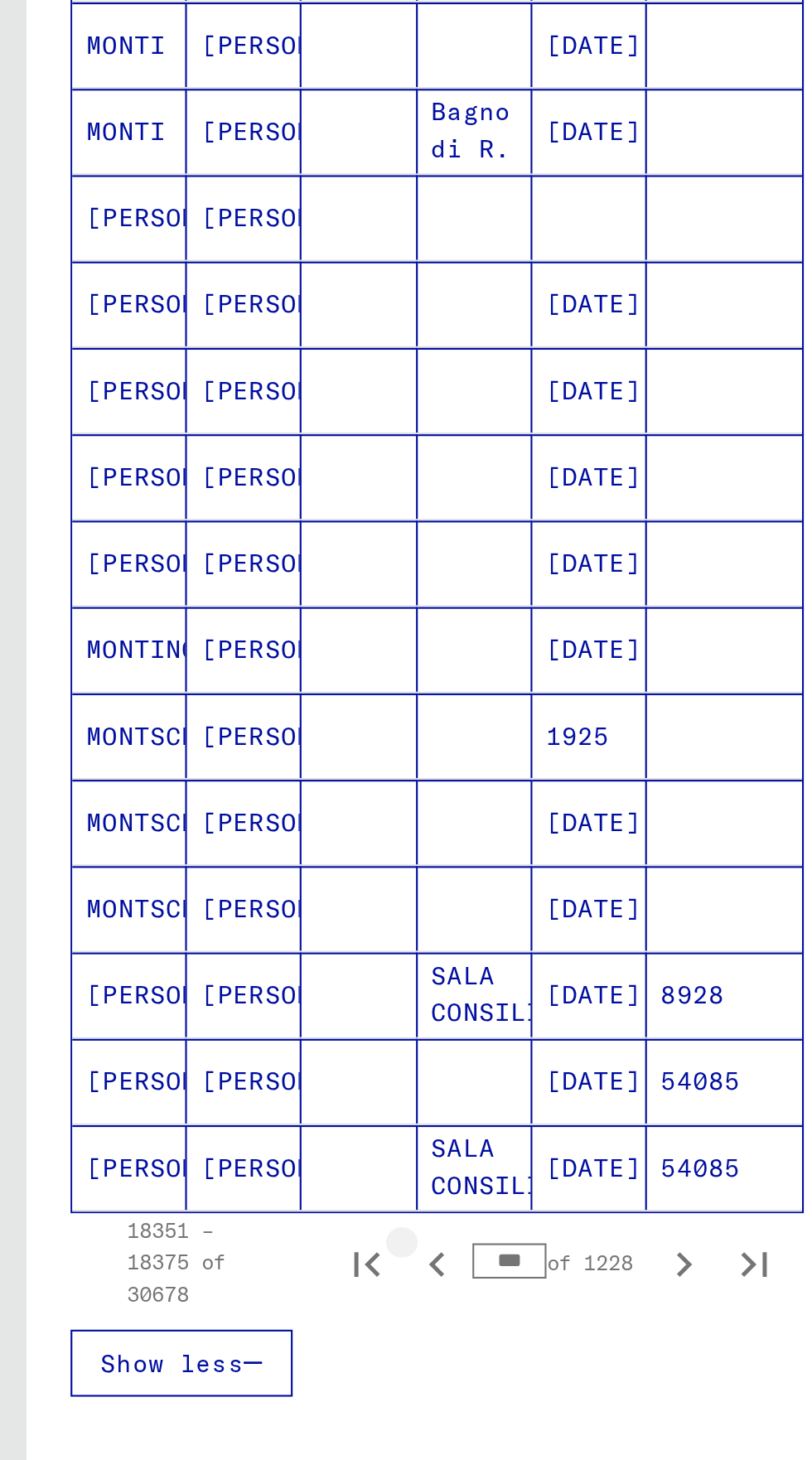
click at [201, 1230] on icon "Previous page" at bounding box center [206, 1242] width 23 height 23
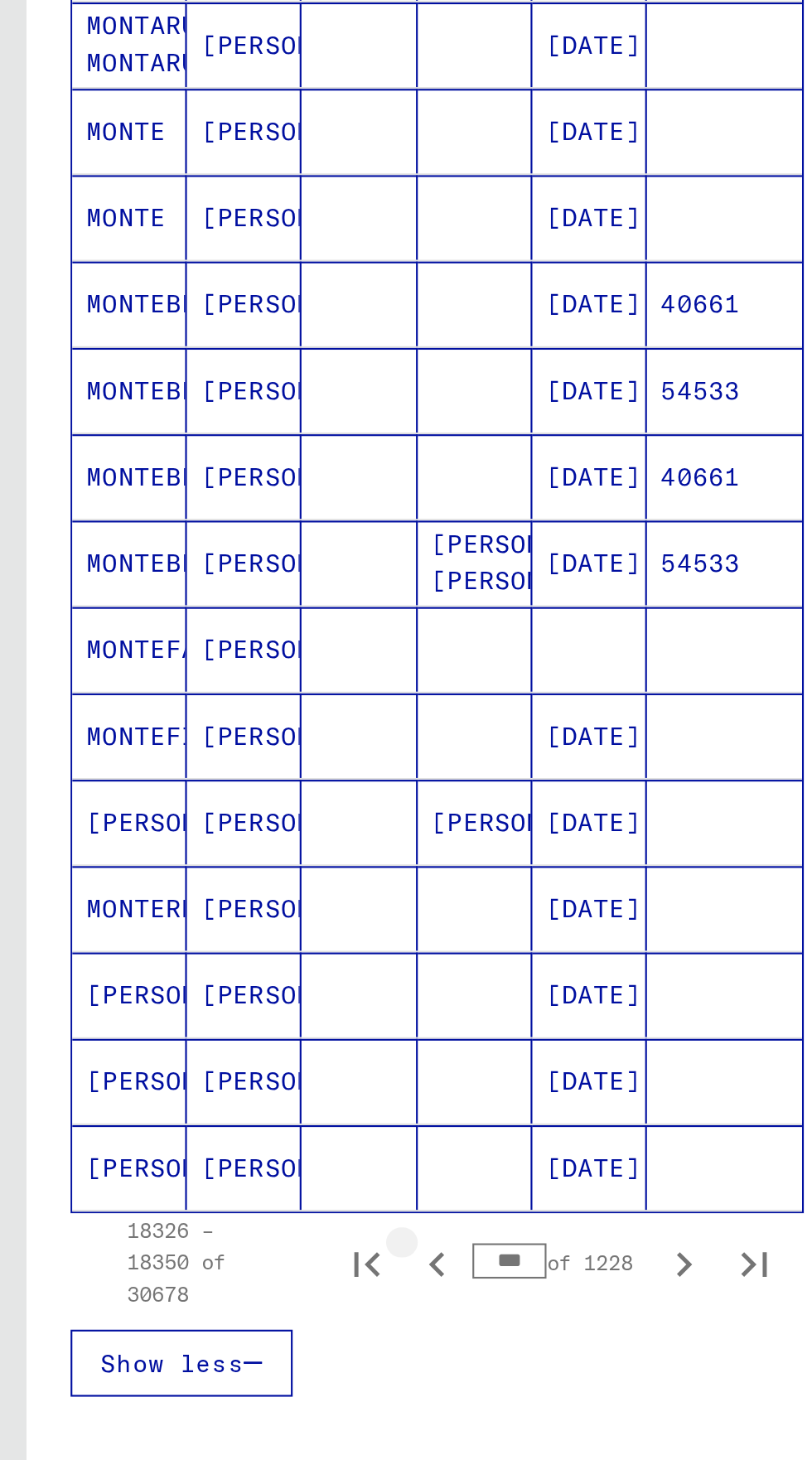
click at [199, 1230] on icon "Previous page" at bounding box center [206, 1242] width 23 height 23
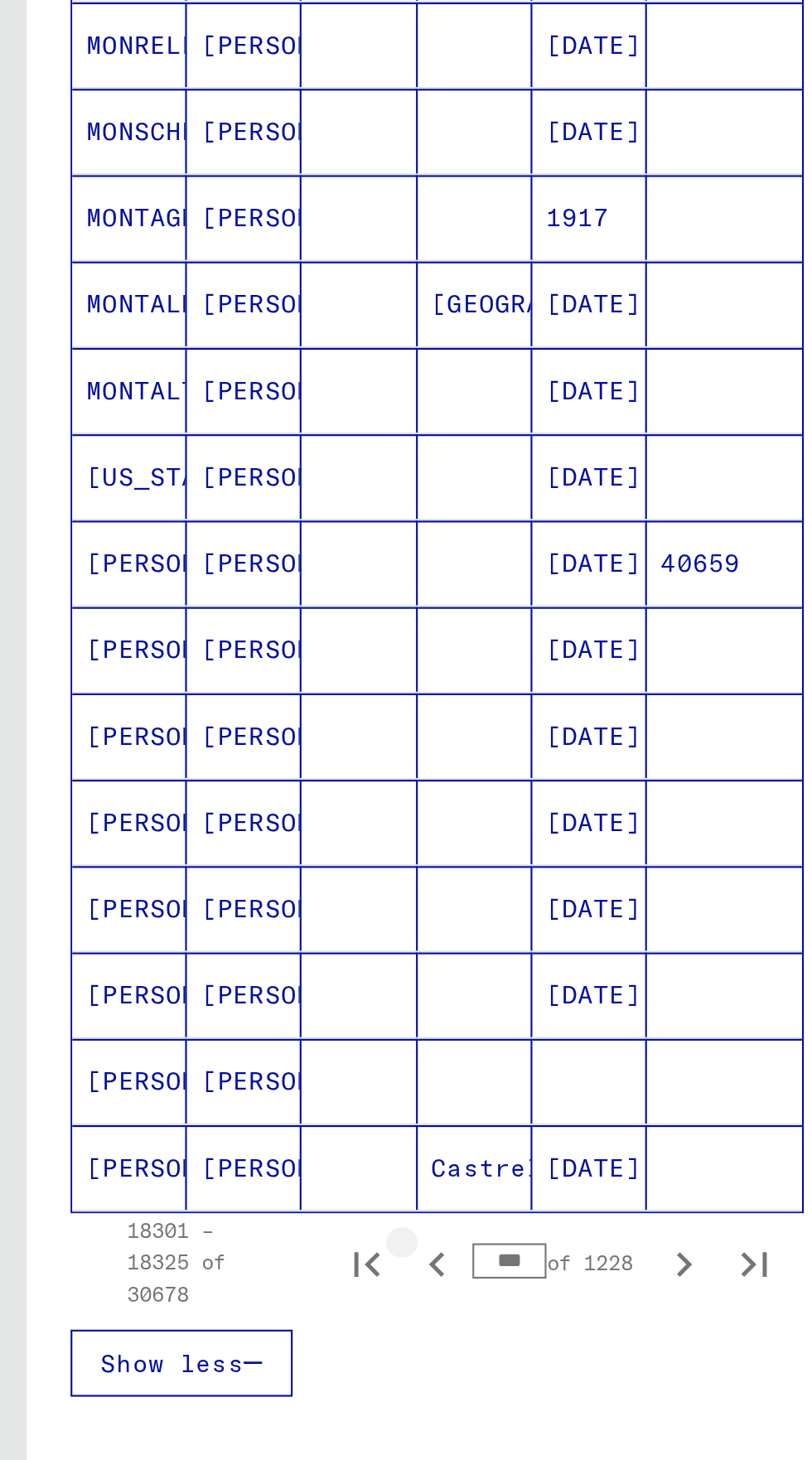
click at [201, 1230] on icon "Previous page" at bounding box center [206, 1242] width 23 height 23
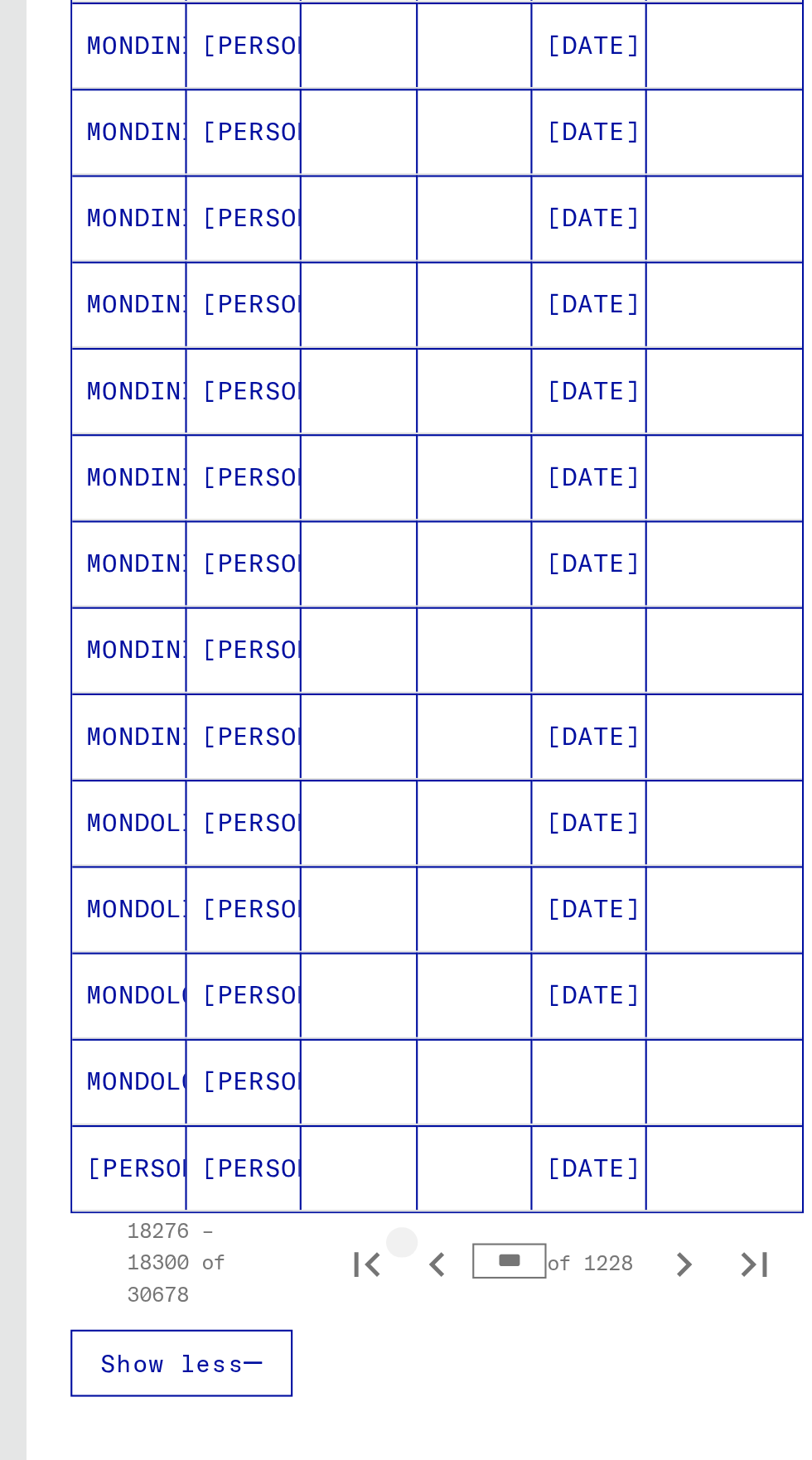
click at [204, 1230] on icon "Previous page" at bounding box center [206, 1242] width 23 height 23
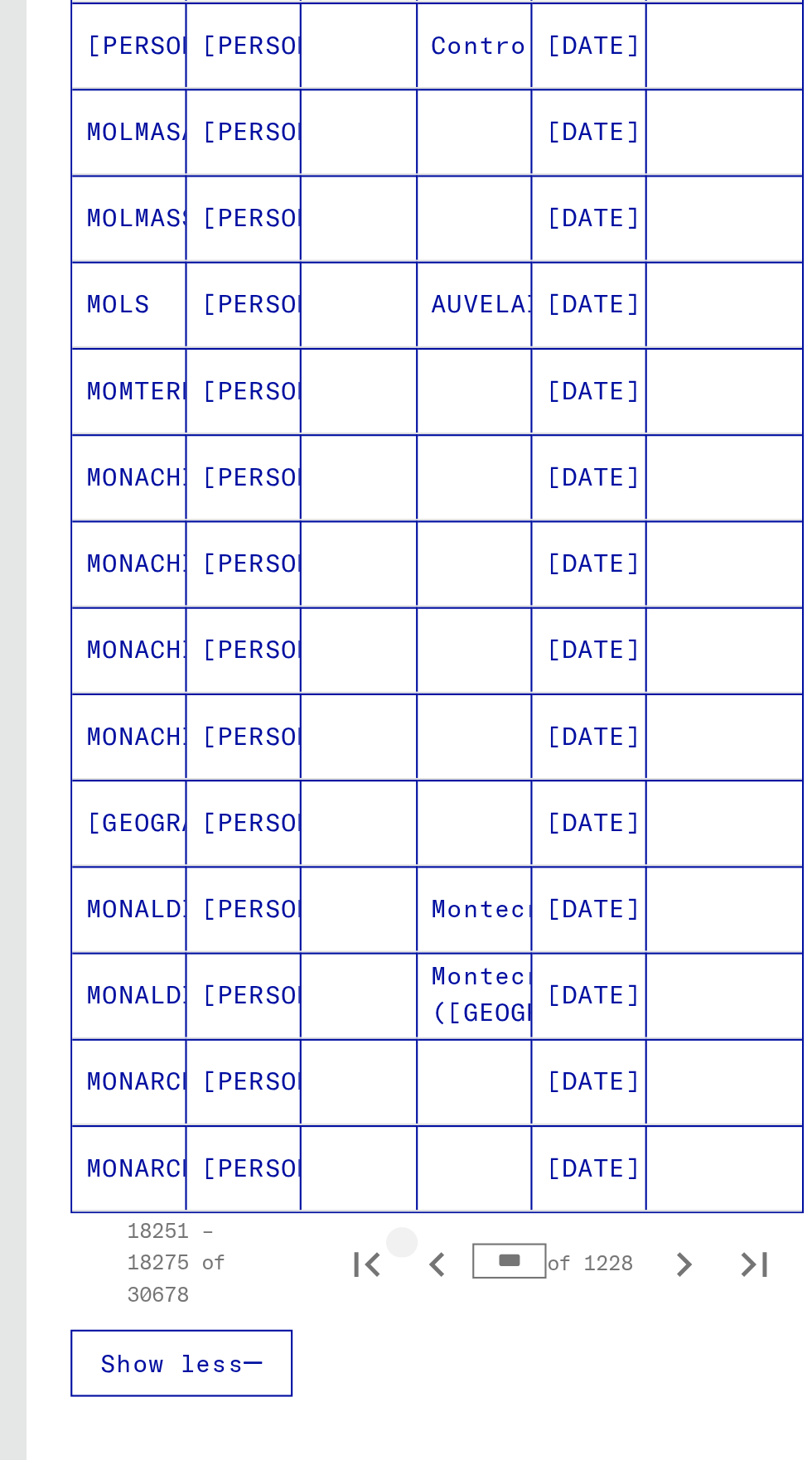
click at [204, 1230] on icon "Previous page" at bounding box center [206, 1242] width 23 height 23
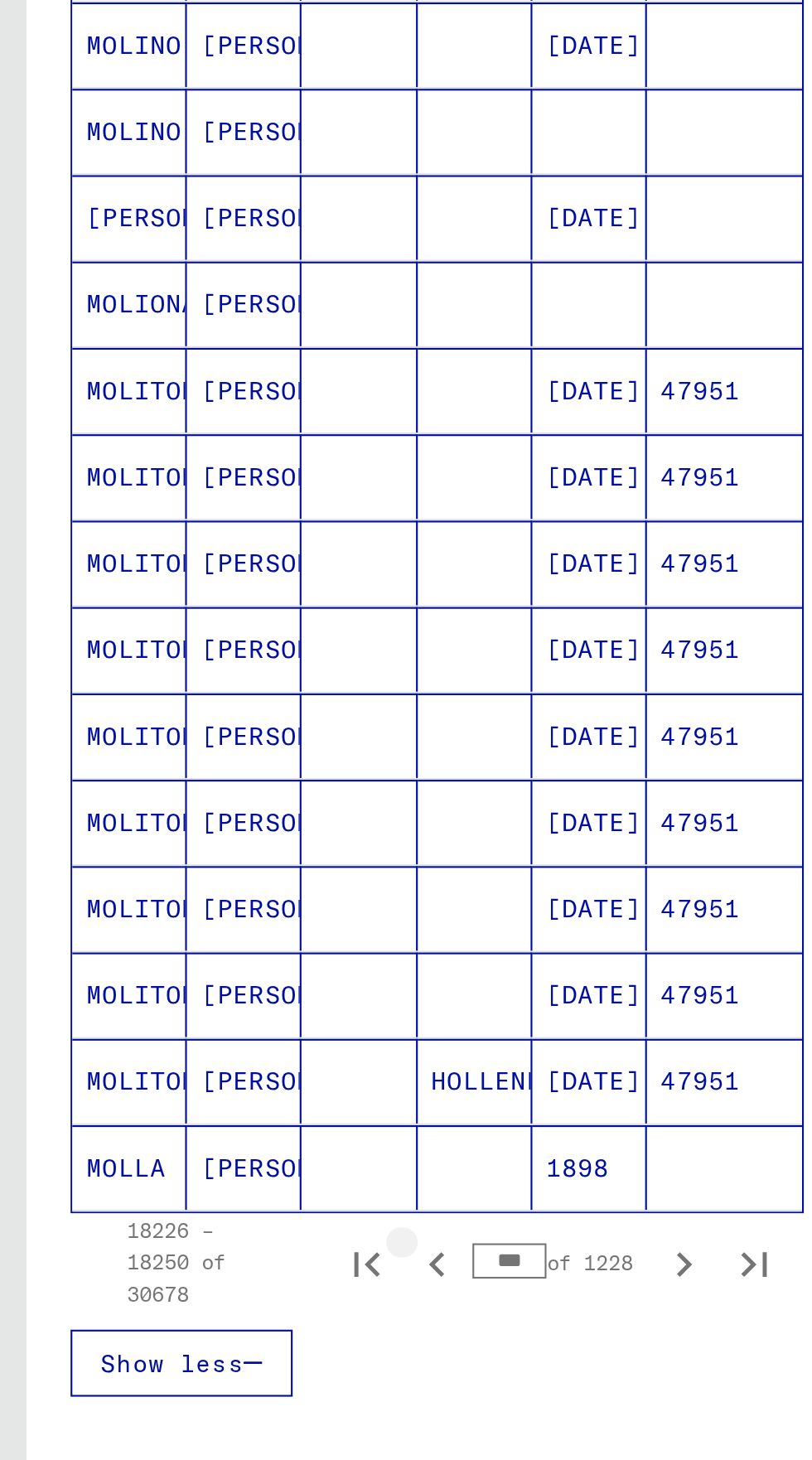
click at [203, 1230] on icon "Previous page" at bounding box center [206, 1242] width 23 height 23
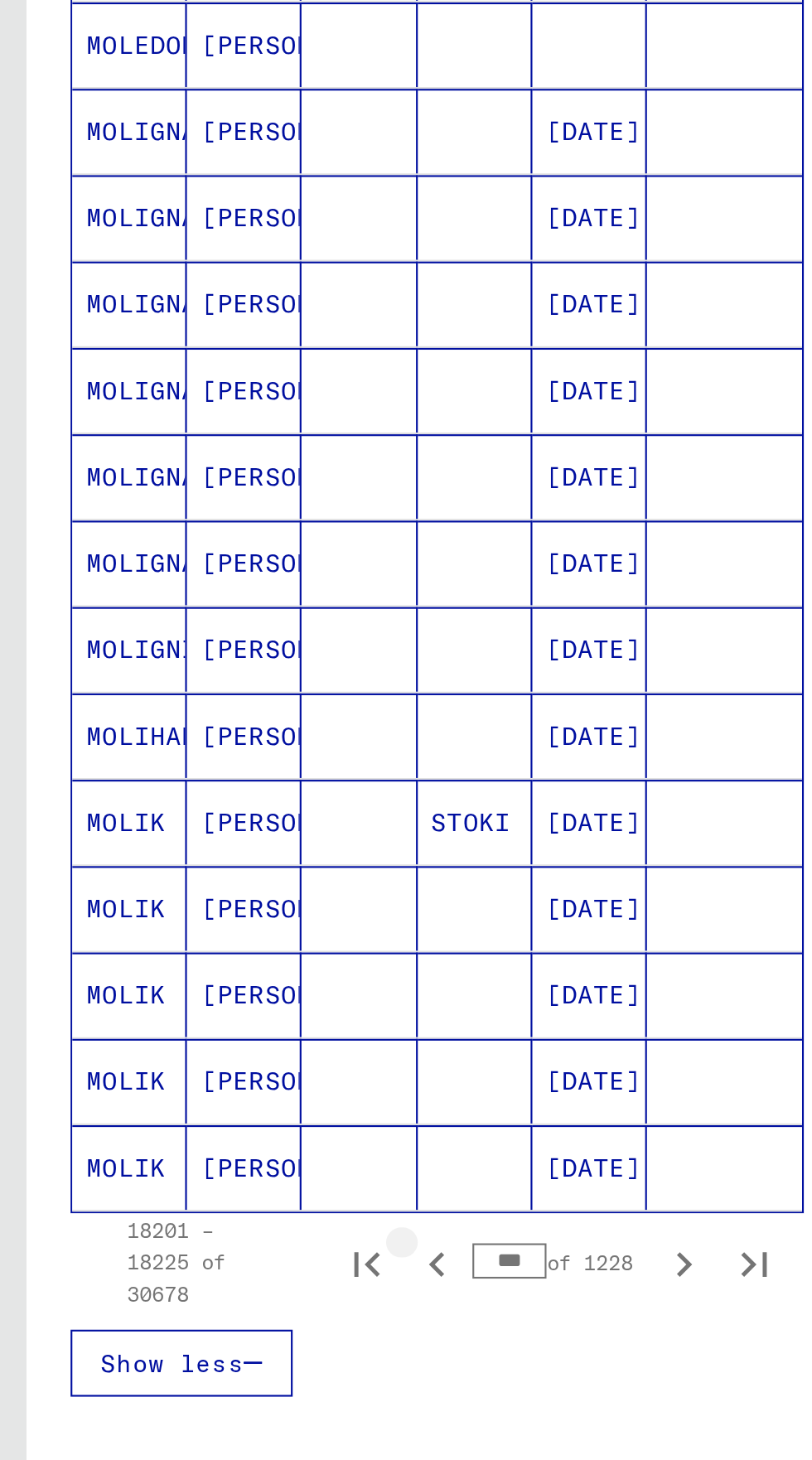
click at [204, 1224] on button "Previous page" at bounding box center [206, 1241] width 33 height 33
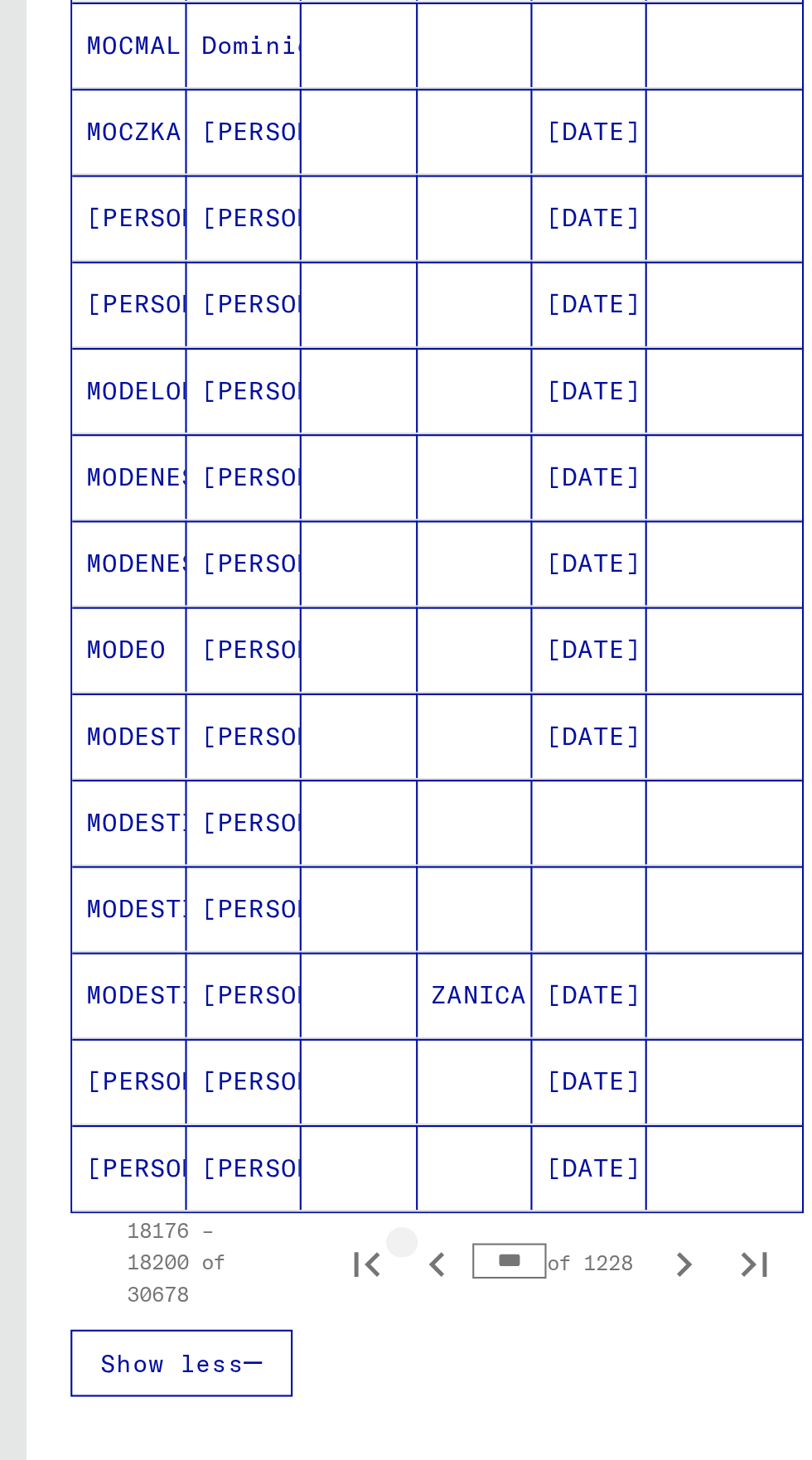
click at [204, 1230] on icon "Previous page" at bounding box center [206, 1242] width 23 height 23
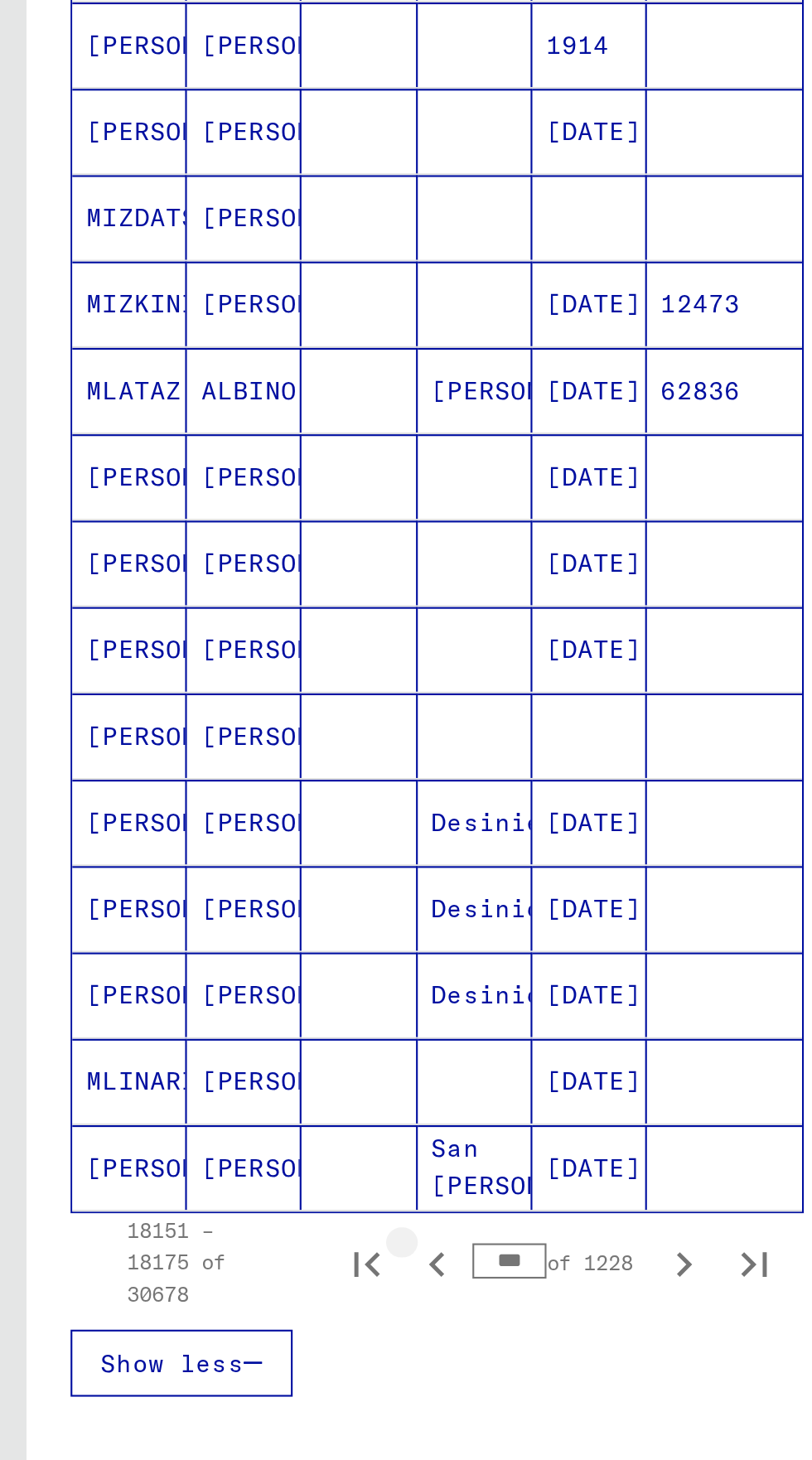
click at [202, 1230] on icon "Previous page" at bounding box center [206, 1242] width 23 height 23
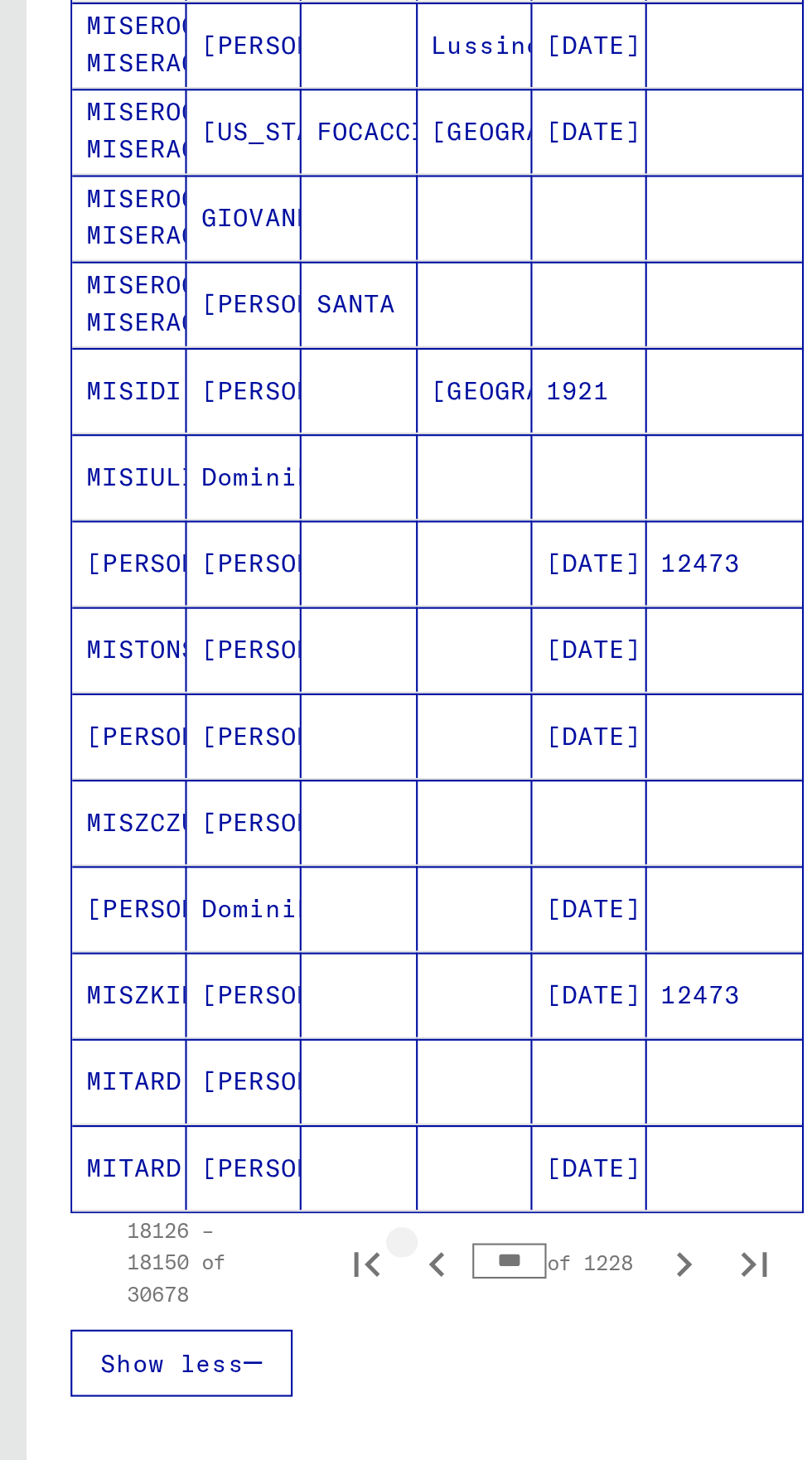
click at [205, 1236] on icon "Previous page" at bounding box center [205, 1242] width 8 height 12
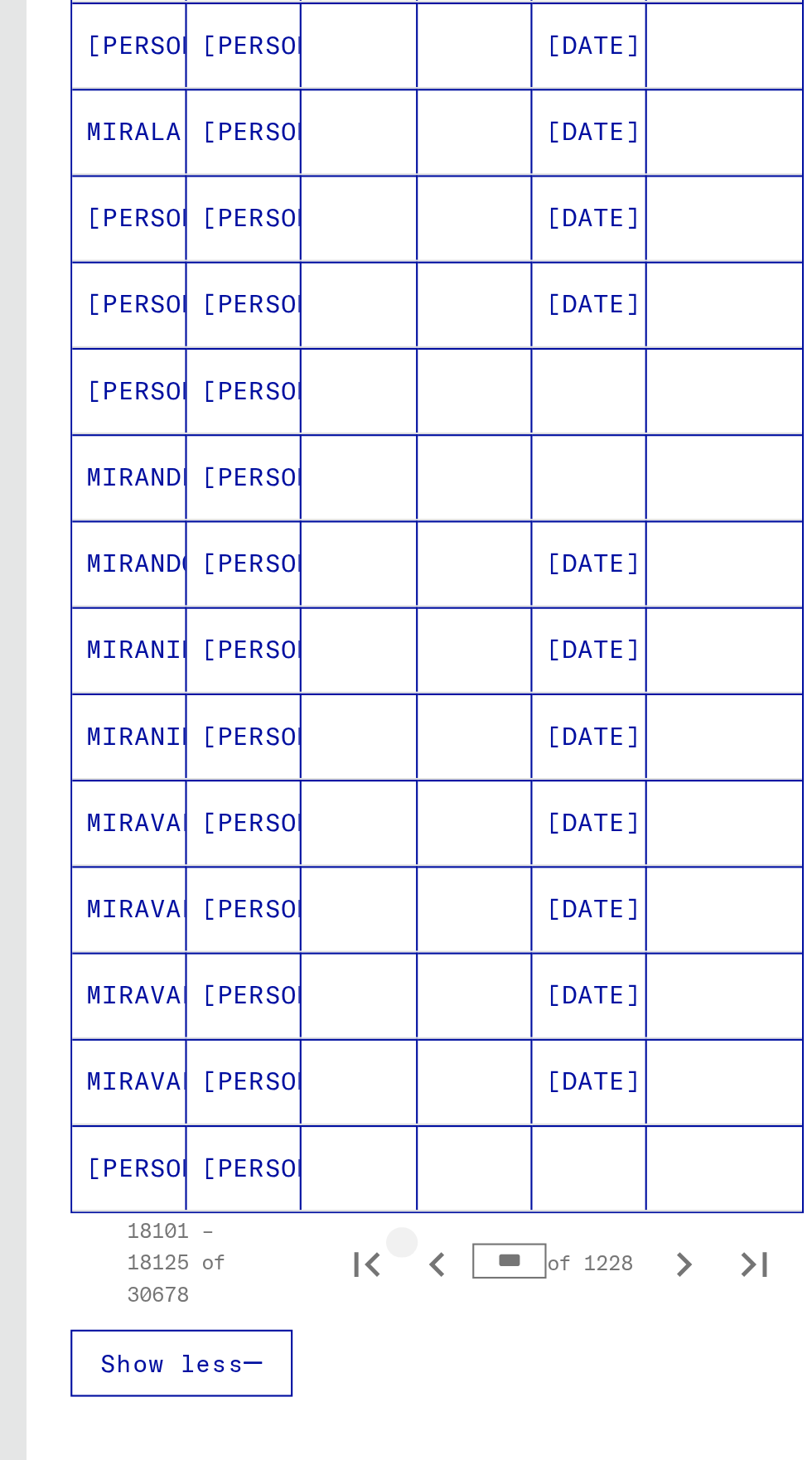
click at [207, 1236] on icon "Previous page" at bounding box center [205, 1242] width 8 height 12
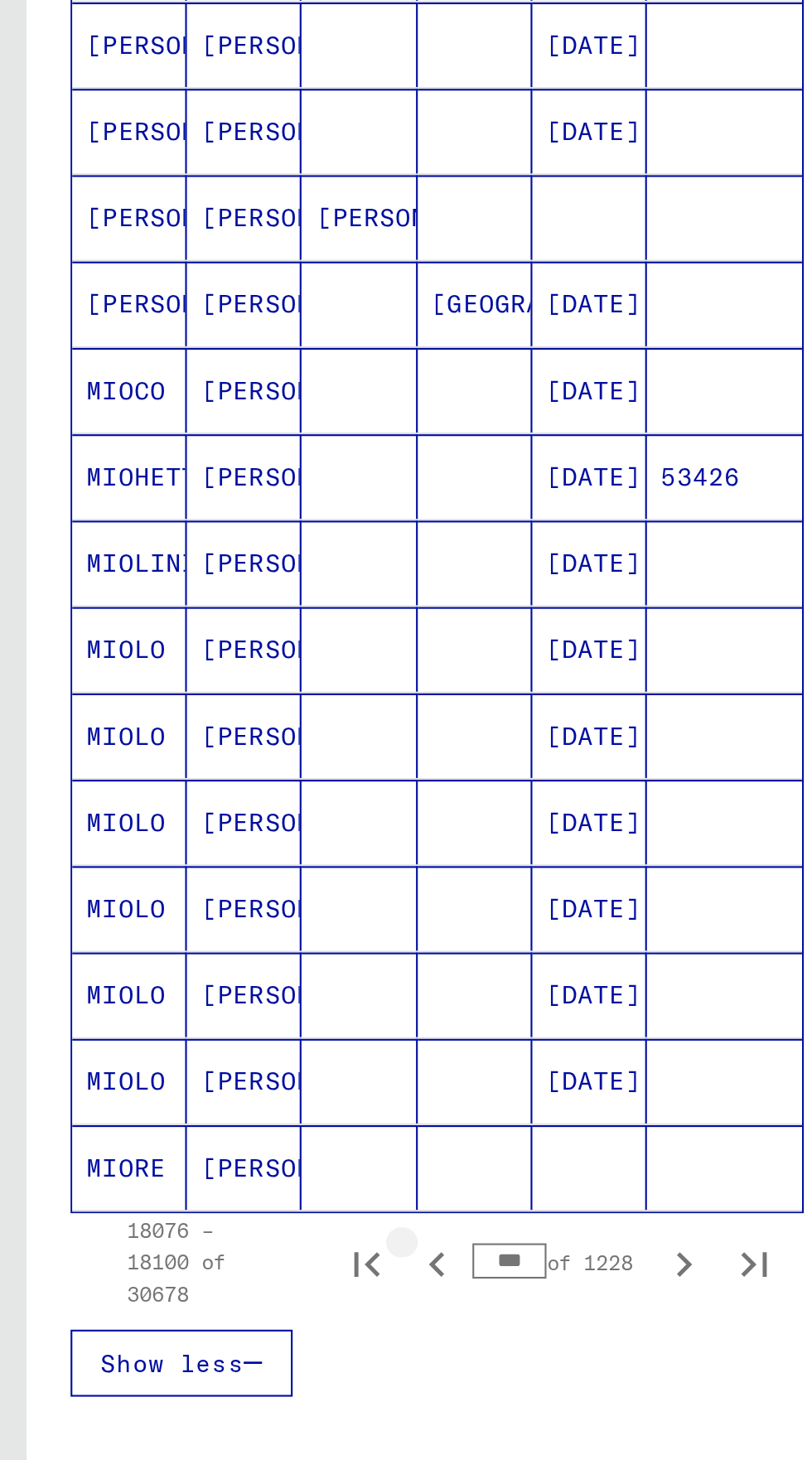
click at [209, 1230] on icon "Previous page" at bounding box center [206, 1242] width 23 height 23
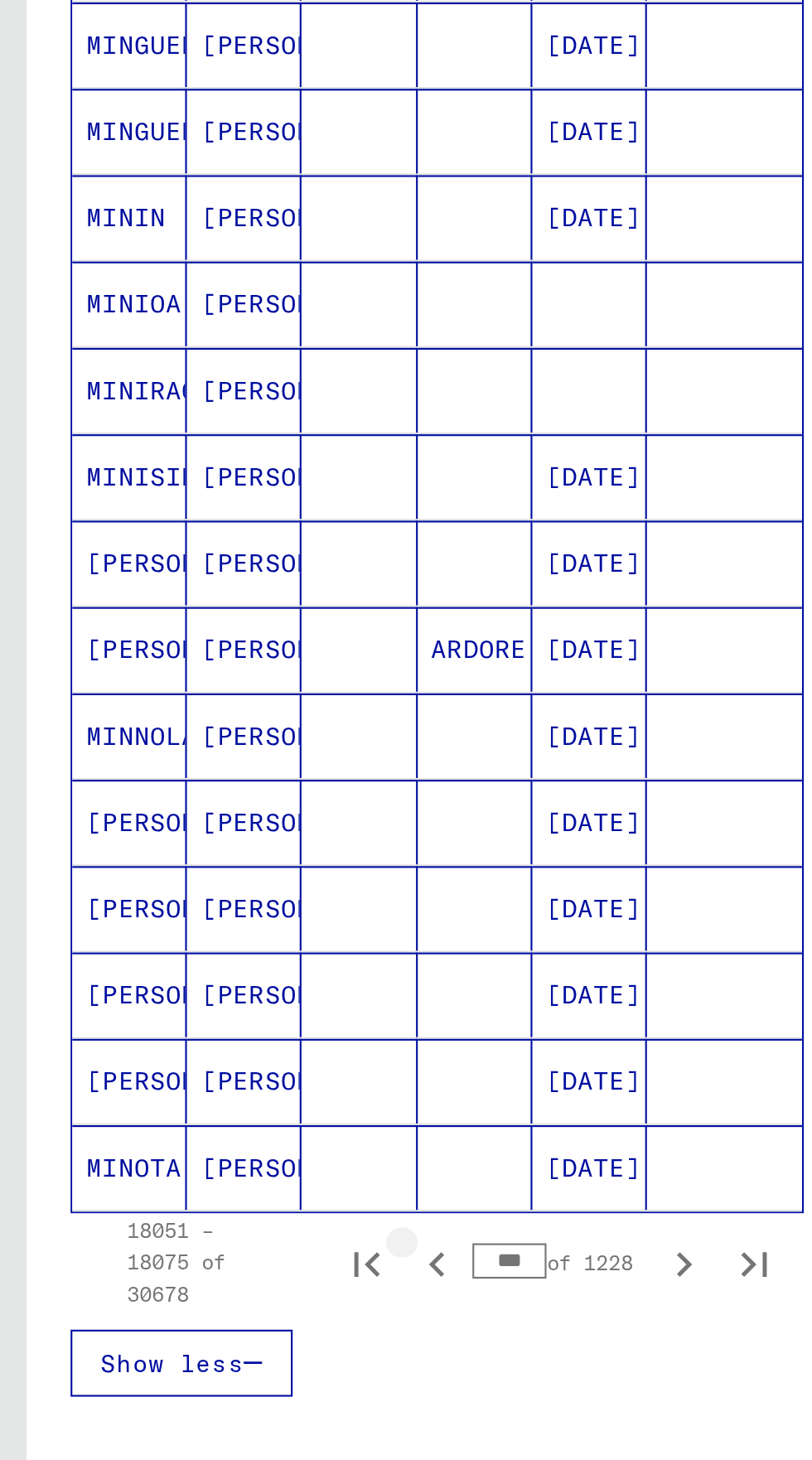
click at [211, 1230] on icon "Previous page" at bounding box center [206, 1242] width 23 height 23
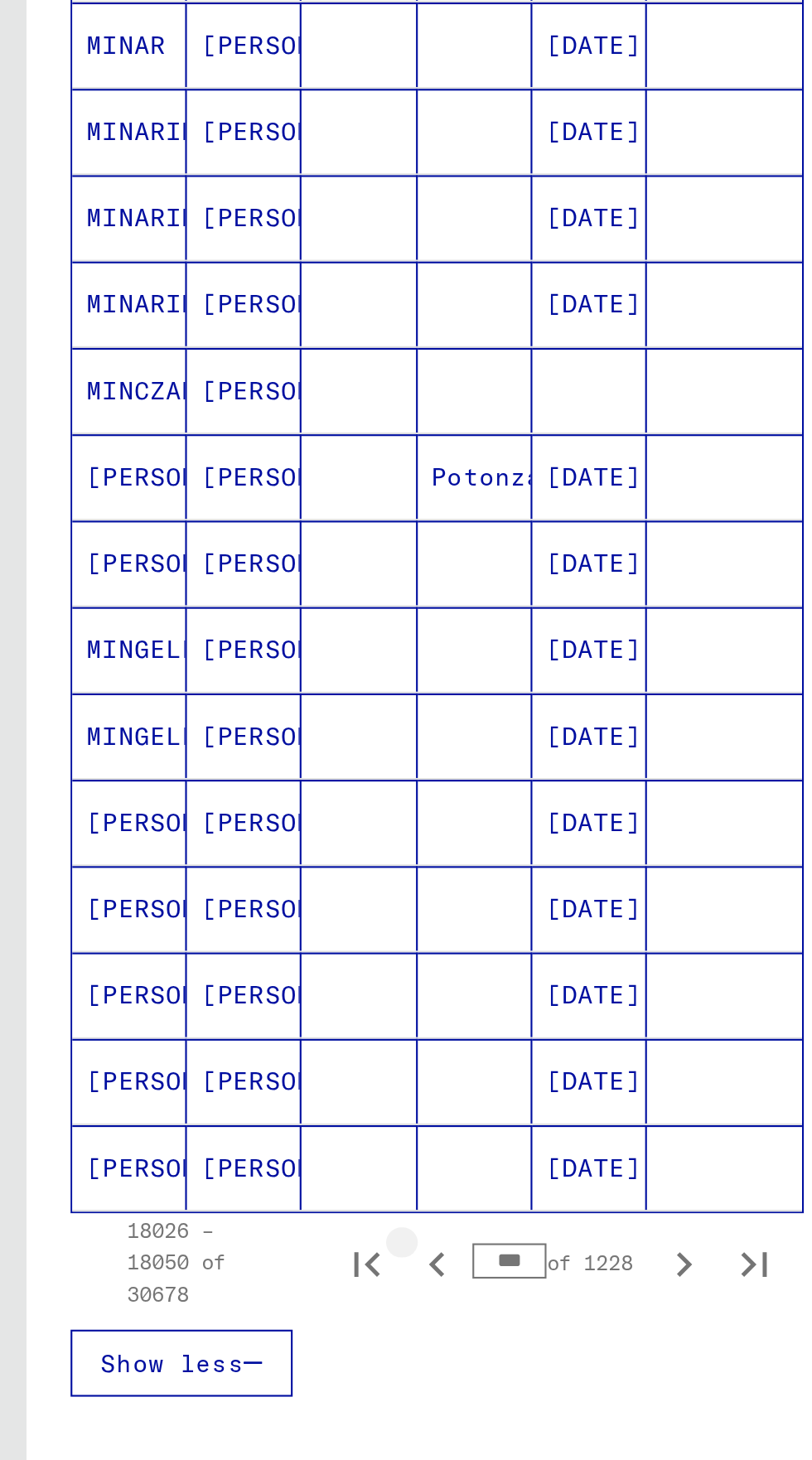
click at [204, 1230] on icon "Previous page" at bounding box center [206, 1242] width 23 height 23
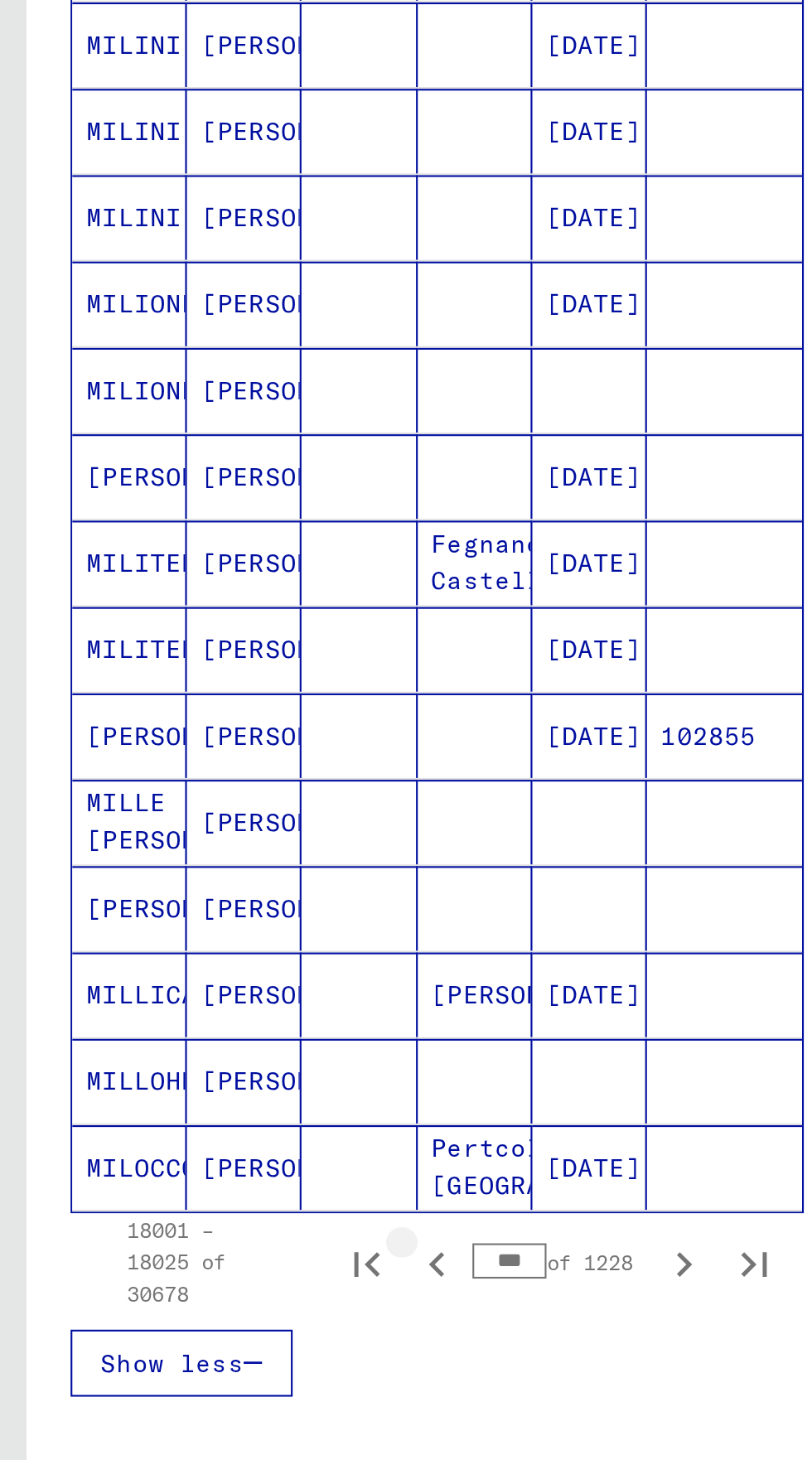
click at [202, 1230] on icon "Previous page" at bounding box center [206, 1242] width 23 height 23
click at [207, 1239] on icon "Previous page" at bounding box center [205, 1245] width 8 height 12
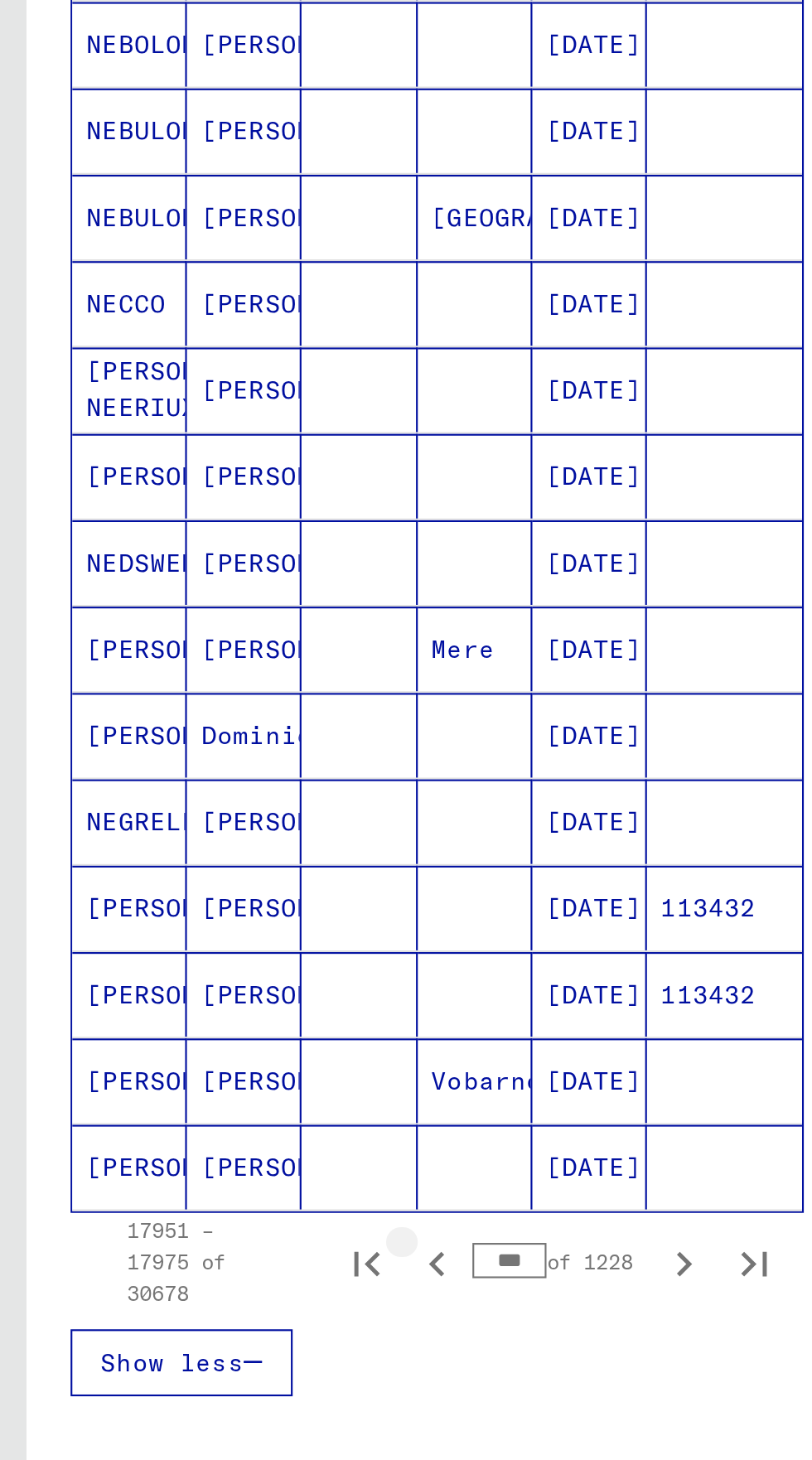
click at [204, 1233] on icon "Previous page" at bounding box center [206, 1245] width 23 height 23
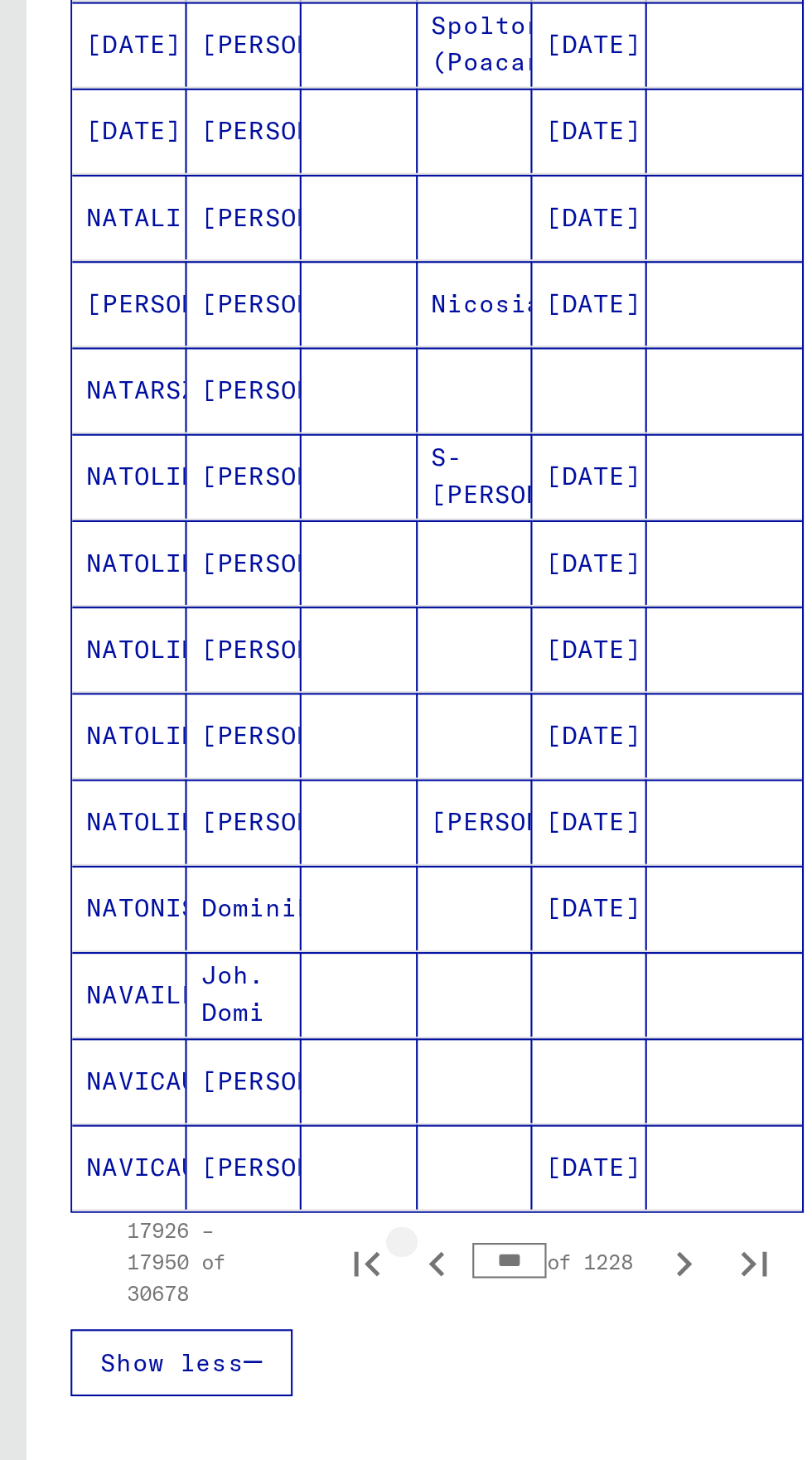
click at [210, 1233] on icon "Previous page" at bounding box center [206, 1245] width 23 height 23
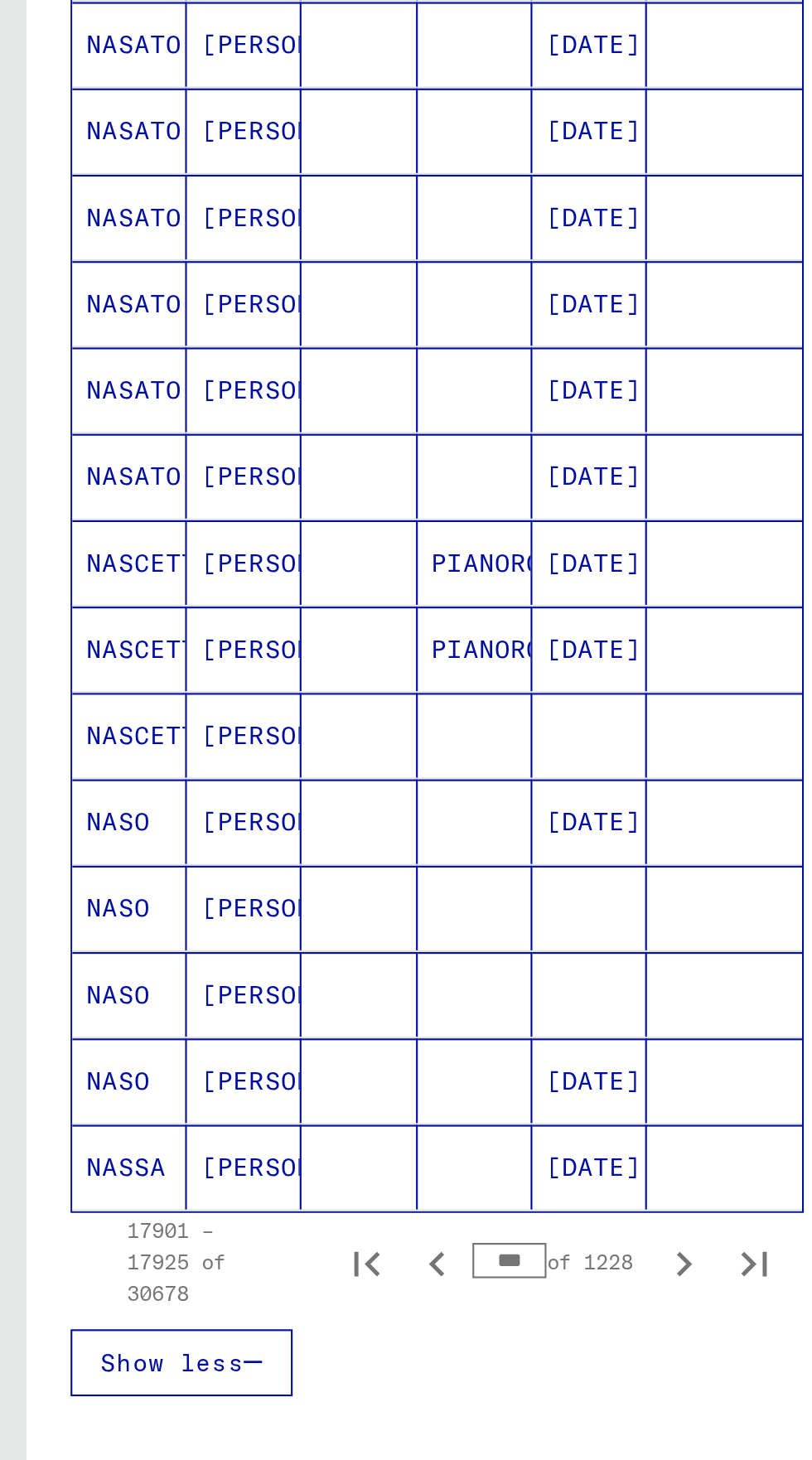
click at [206, 1233] on icon "Previous page" at bounding box center [206, 1245] width 23 height 23
click at [203, 1233] on icon "Previous page" at bounding box center [206, 1245] width 23 height 23
click at [208, 1233] on icon "Previous page" at bounding box center [206, 1245] width 23 height 23
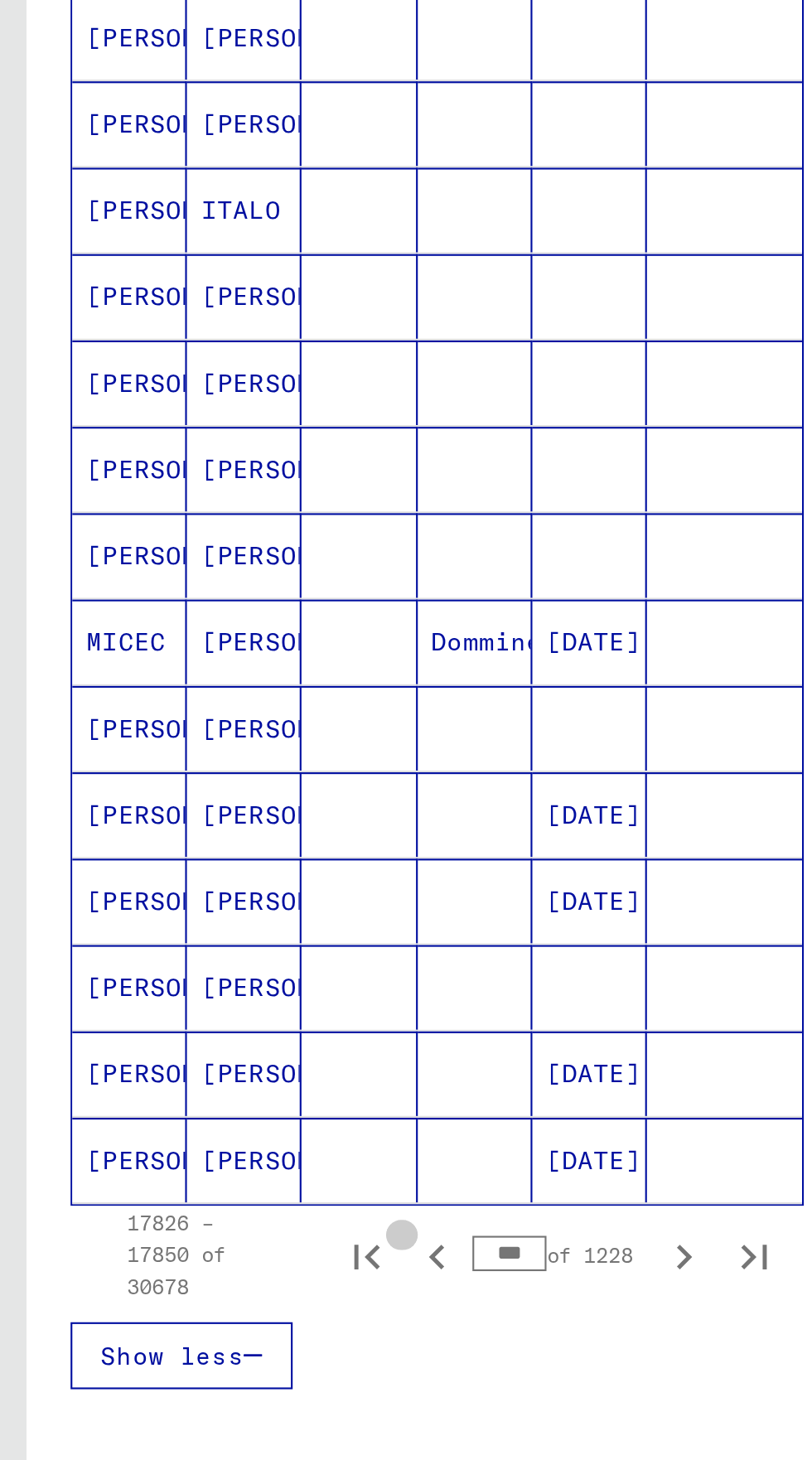
click at [210, 1230] on icon "Previous page" at bounding box center [206, 1242] width 23 height 23
click at [208, 1236] on icon "Previous page" at bounding box center [205, 1242] width 8 height 12
click at [205, 1230] on icon "Previous page" at bounding box center [206, 1242] width 23 height 23
click at [208, 1236] on icon "Previous page" at bounding box center [205, 1242] width 8 height 12
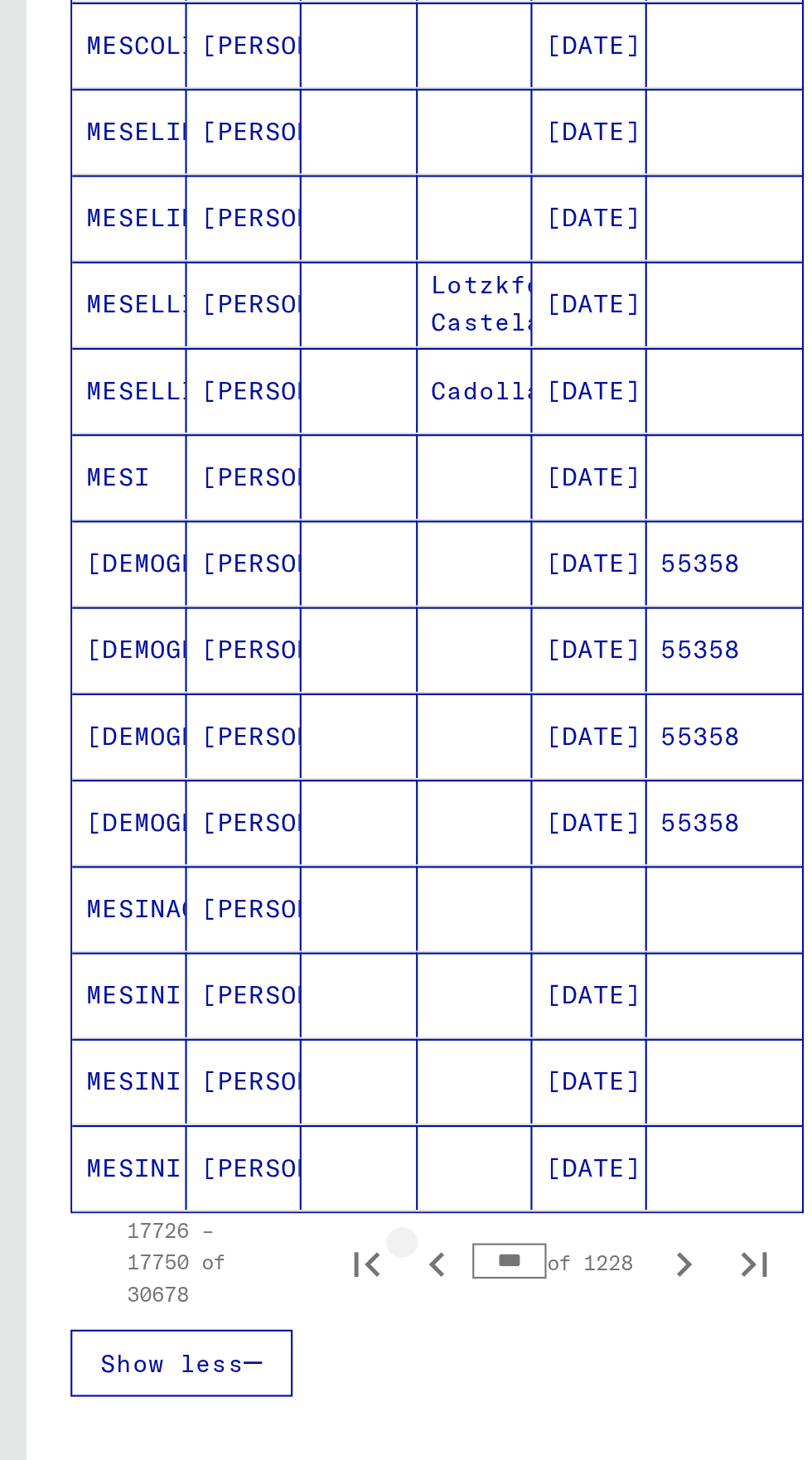
click at [206, 1230] on icon "Previous page" at bounding box center [206, 1242] width 23 height 23
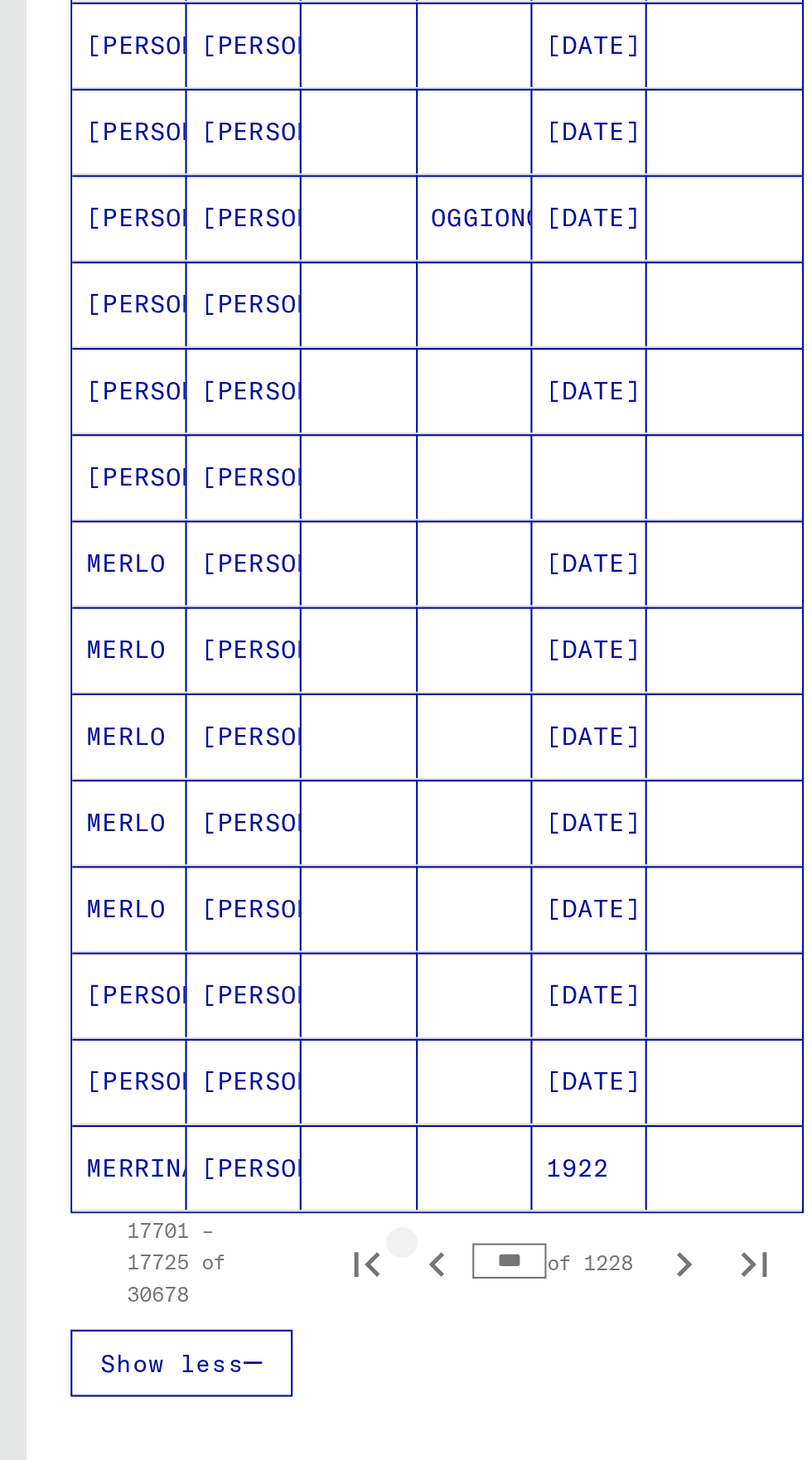
click at [208, 1230] on icon "Previous page" at bounding box center [206, 1242] width 23 height 23
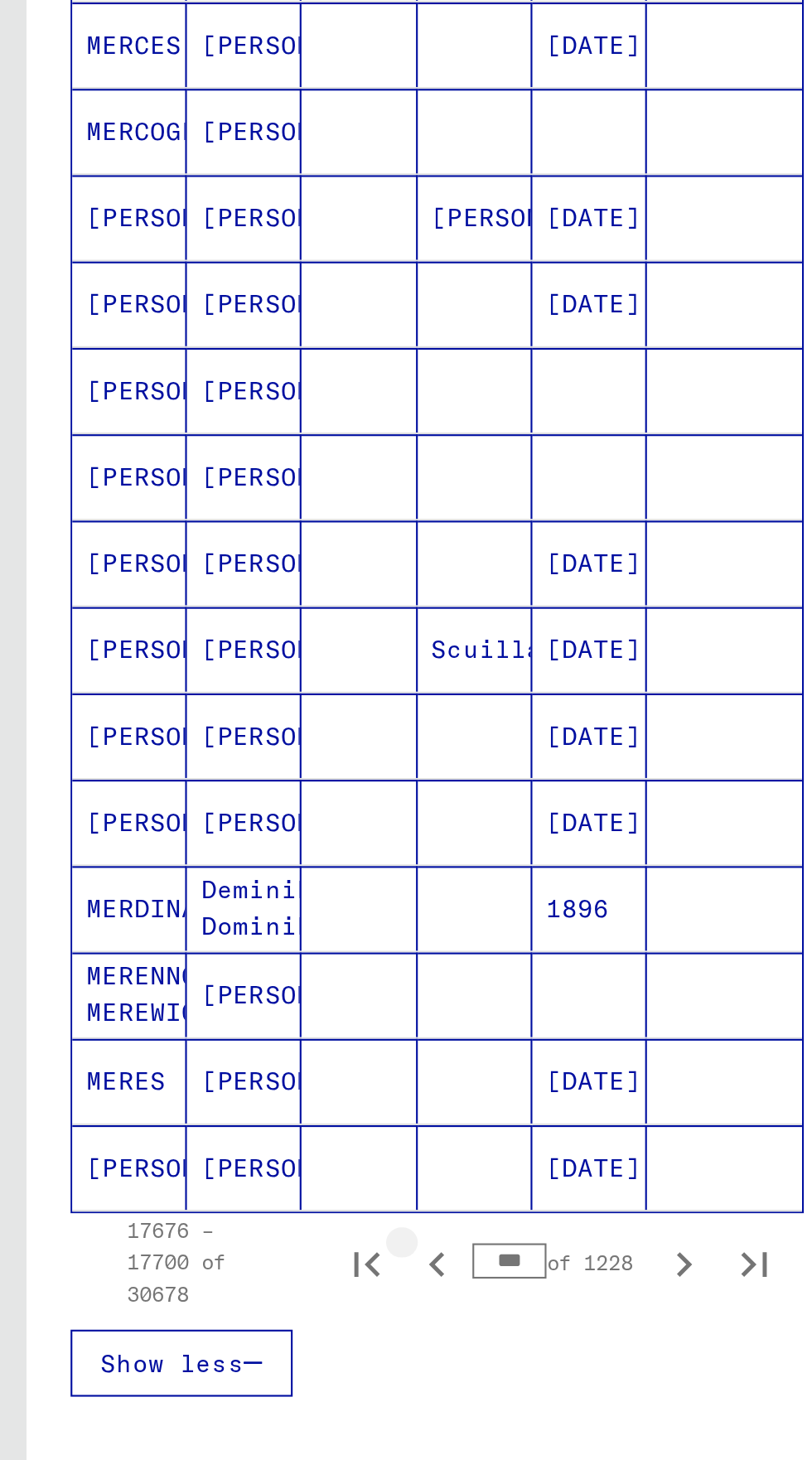
click at [210, 1230] on icon "Previous page" at bounding box center [206, 1242] width 23 height 23
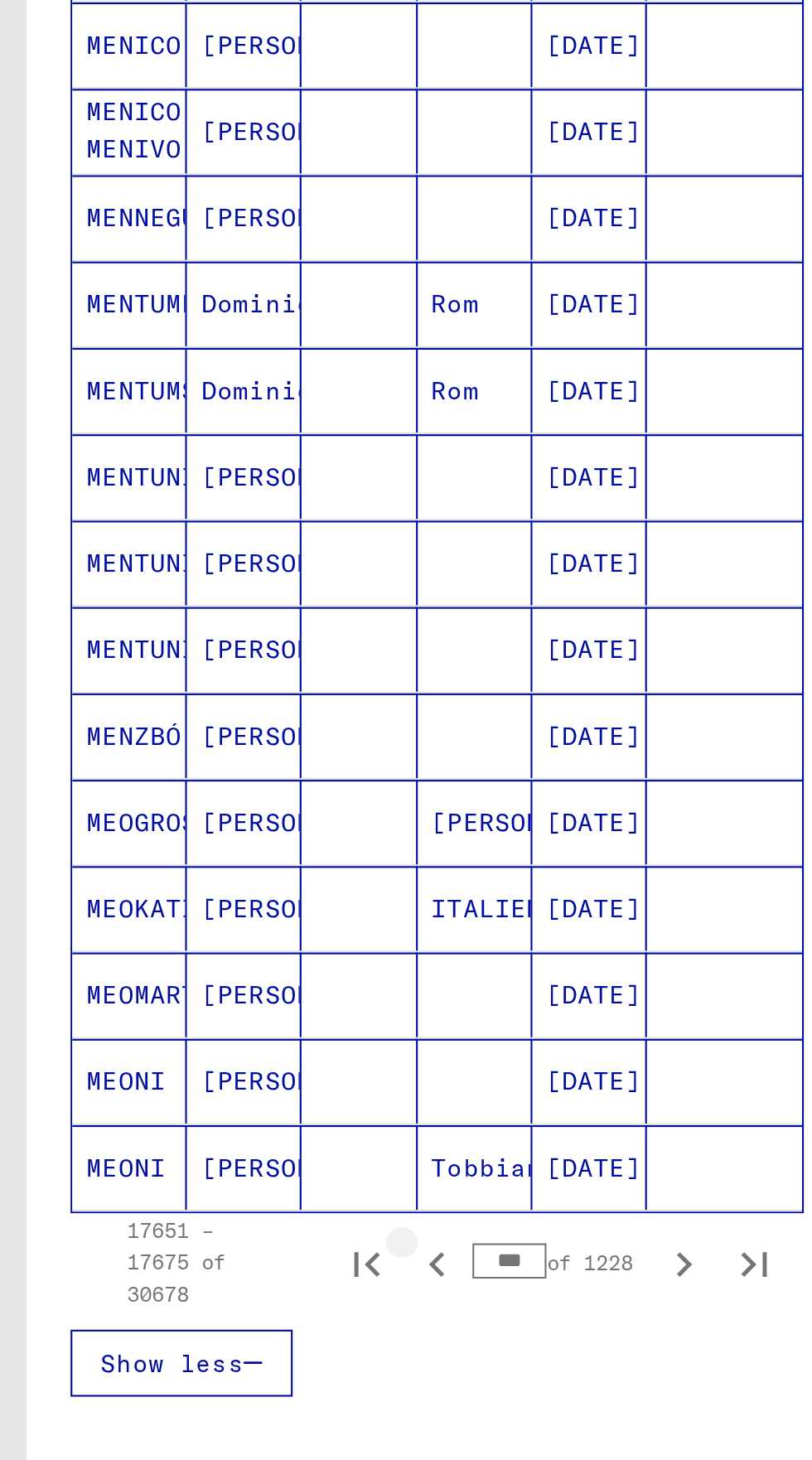
click at [211, 1230] on icon "Previous page" at bounding box center [206, 1242] width 23 height 23
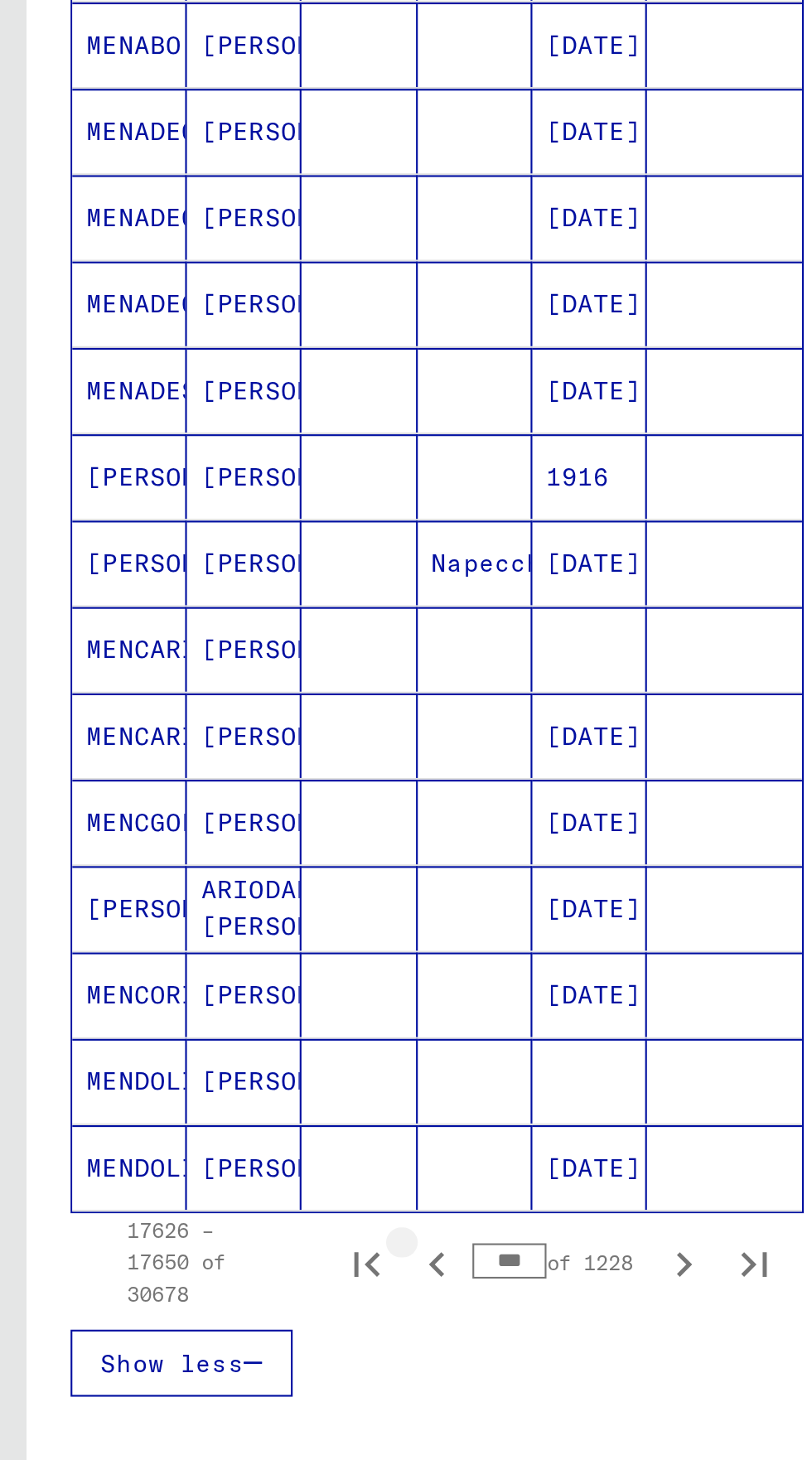
click at [216, 1230] on icon "Previous page" at bounding box center [206, 1242] width 23 height 23
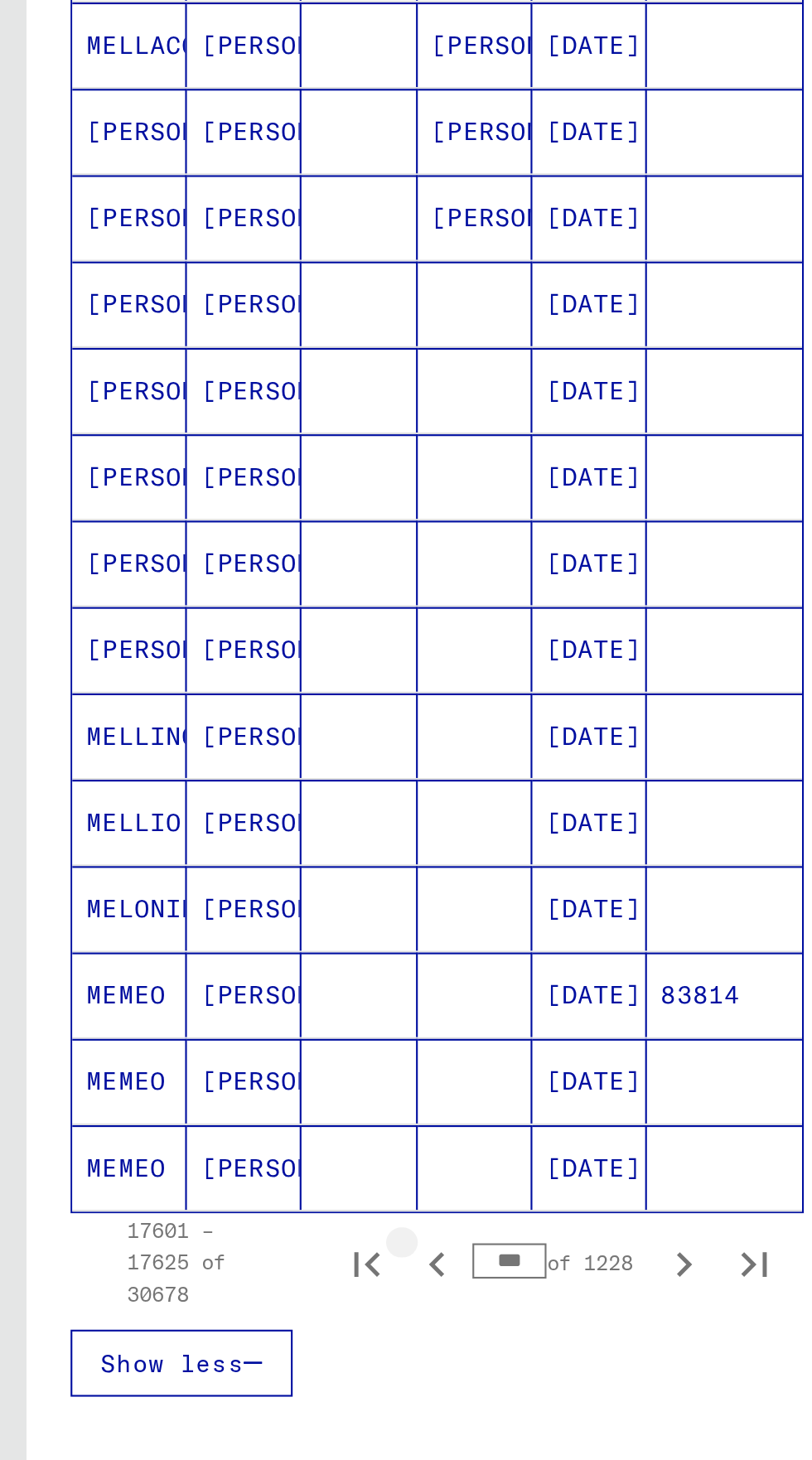
click at [217, 1224] on button "Previous page" at bounding box center [206, 1241] width 33 height 33
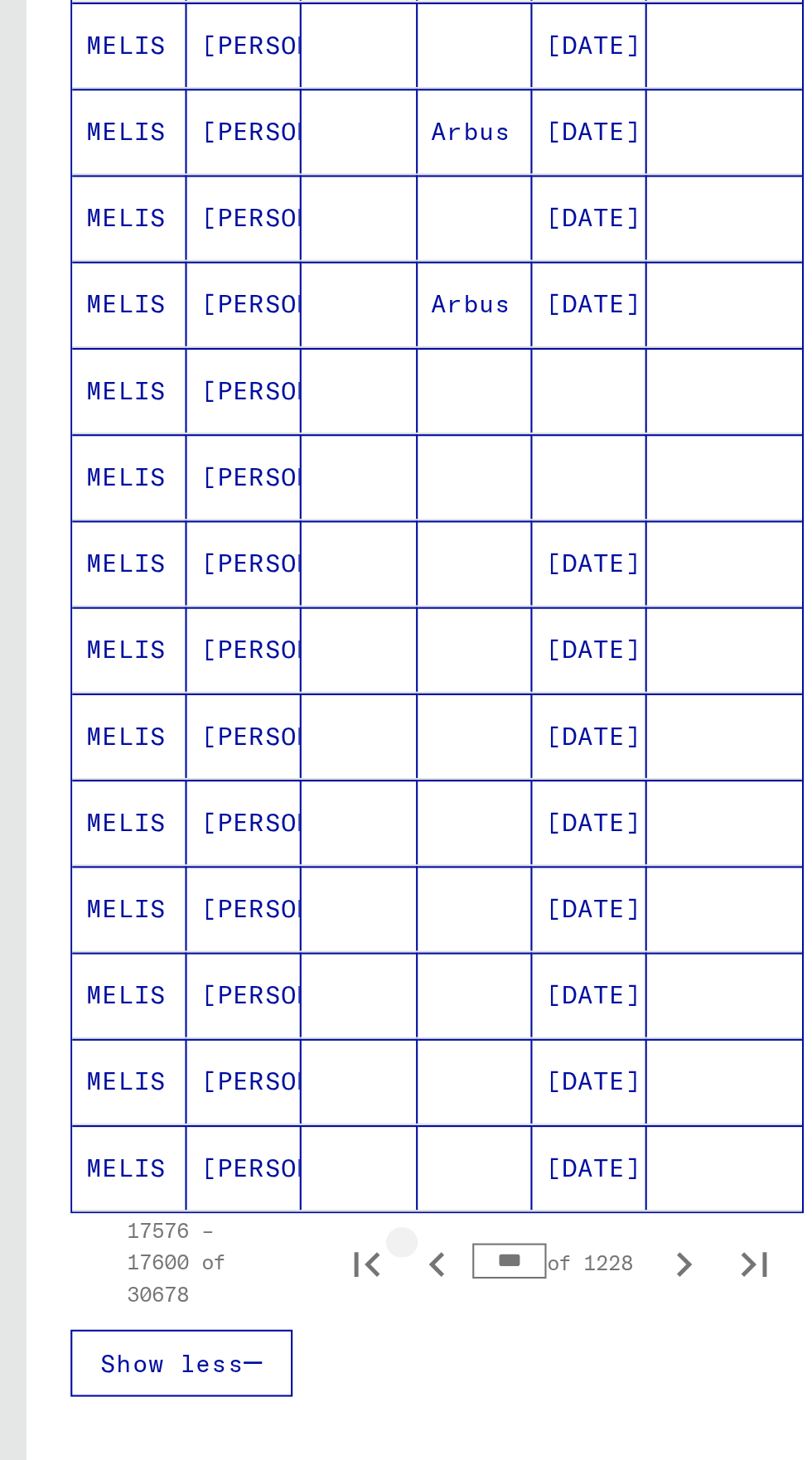
click at [221, 1224] on button "Previous page" at bounding box center [206, 1241] width 33 height 33
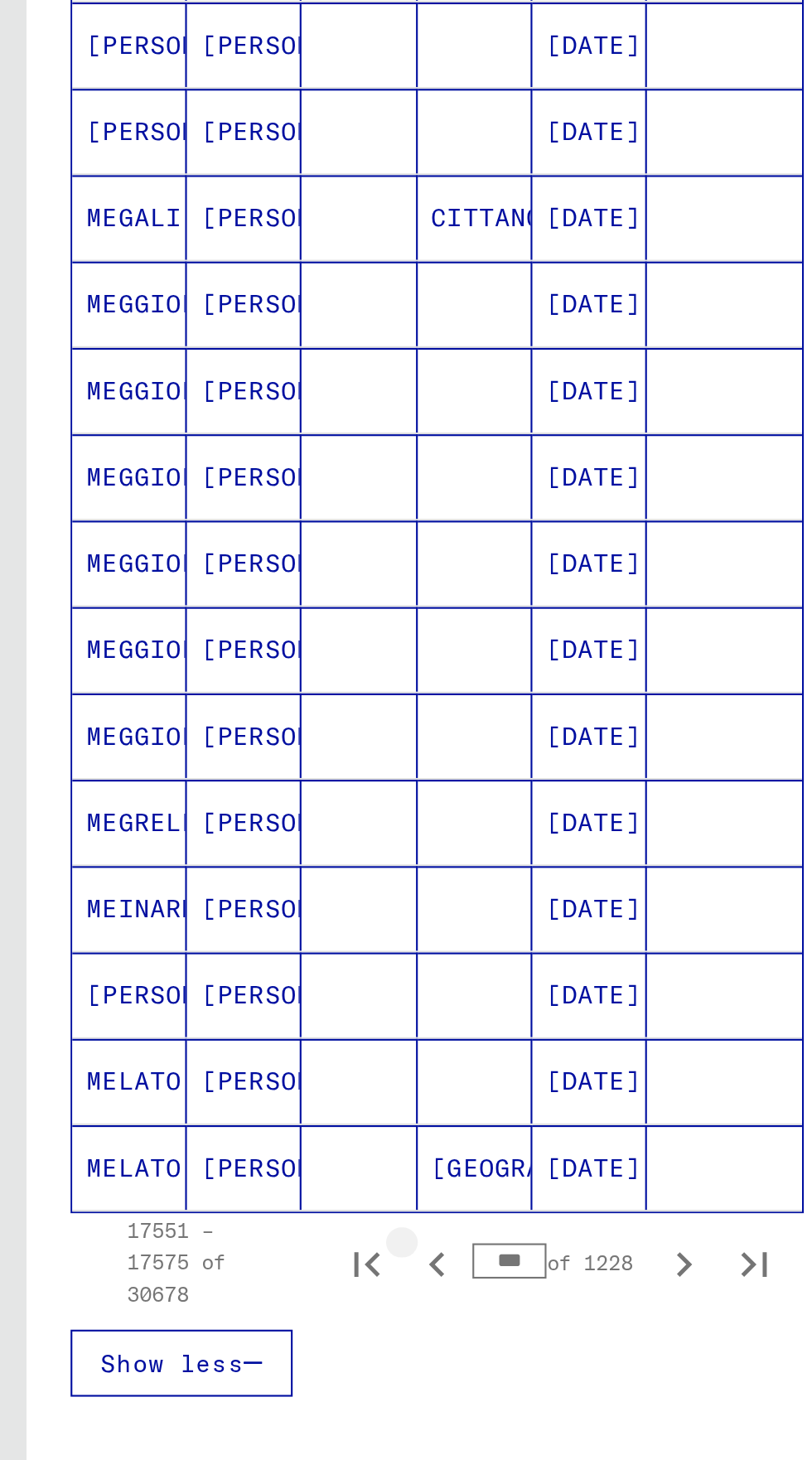
click at [216, 1230] on icon "Previous page" at bounding box center [206, 1242] width 23 height 23
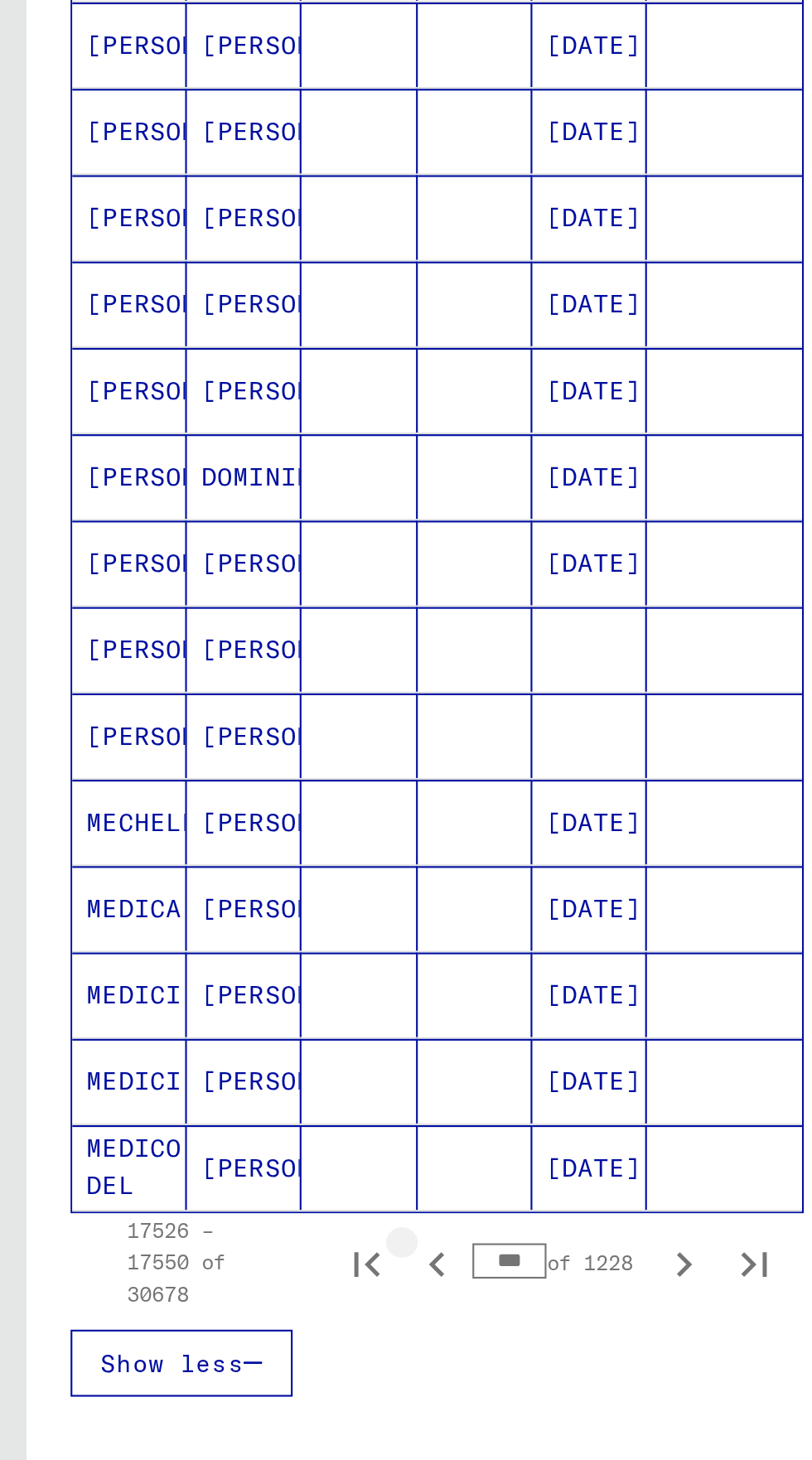
click at [216, 1230] on icon "Previous page" at bounding box center [206, 1242] width 23 height 23
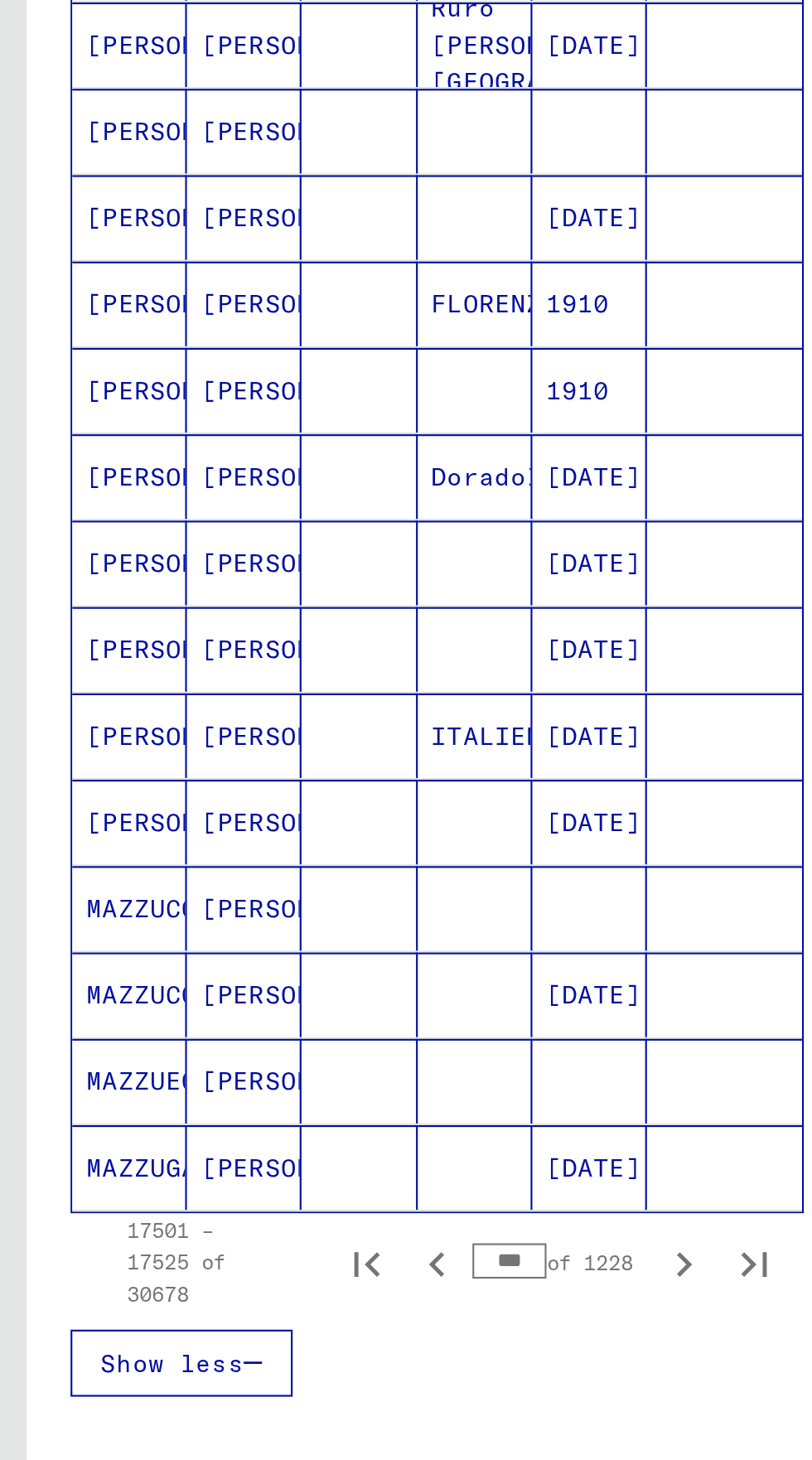
click at [223, 1232] on input "***" at bounding box center [239, 1240] width 35 height 17
click at [225, 1232] on input "***" at bounding box center [239, 1240] width 35 height 17
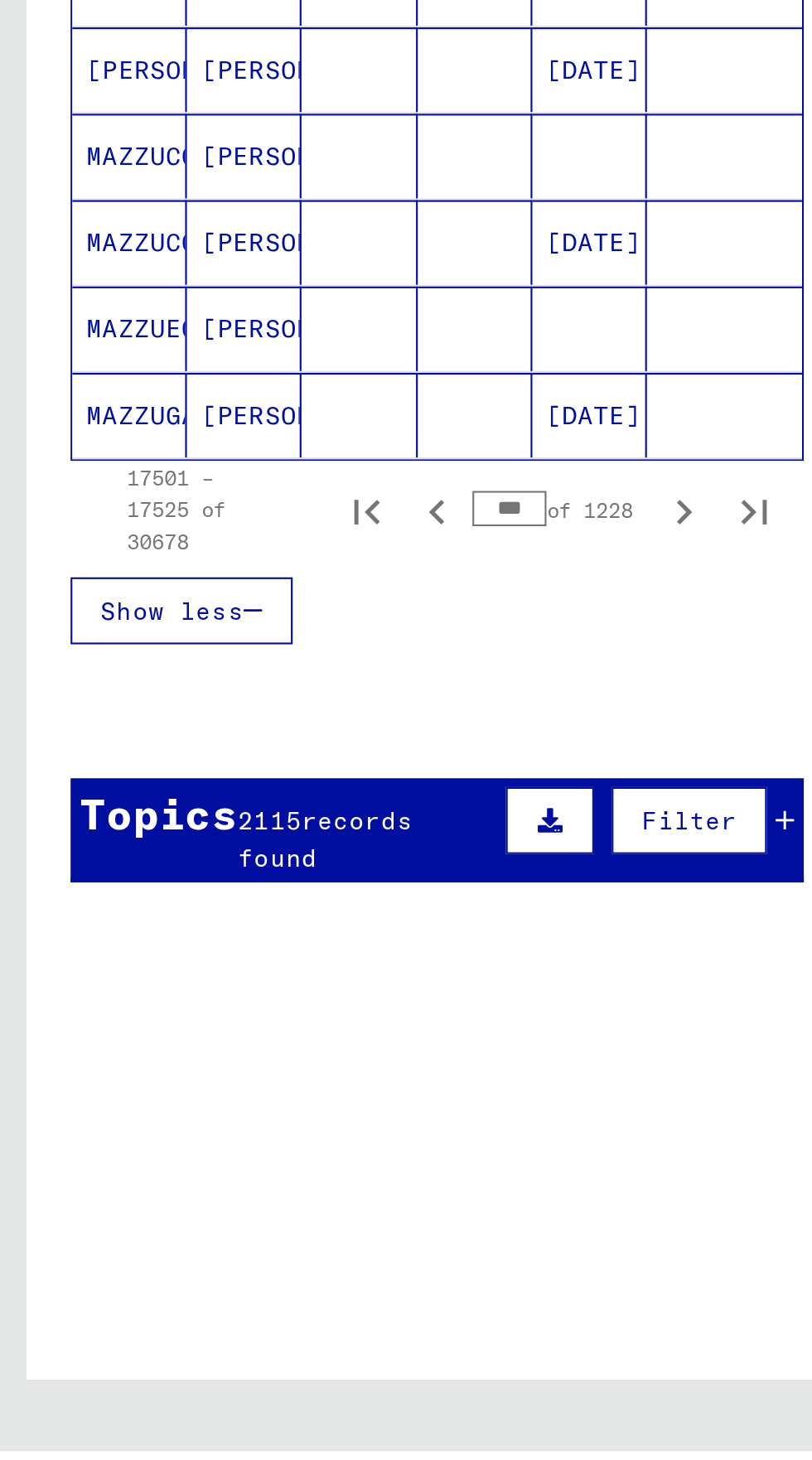
scroll to position [344, 0]
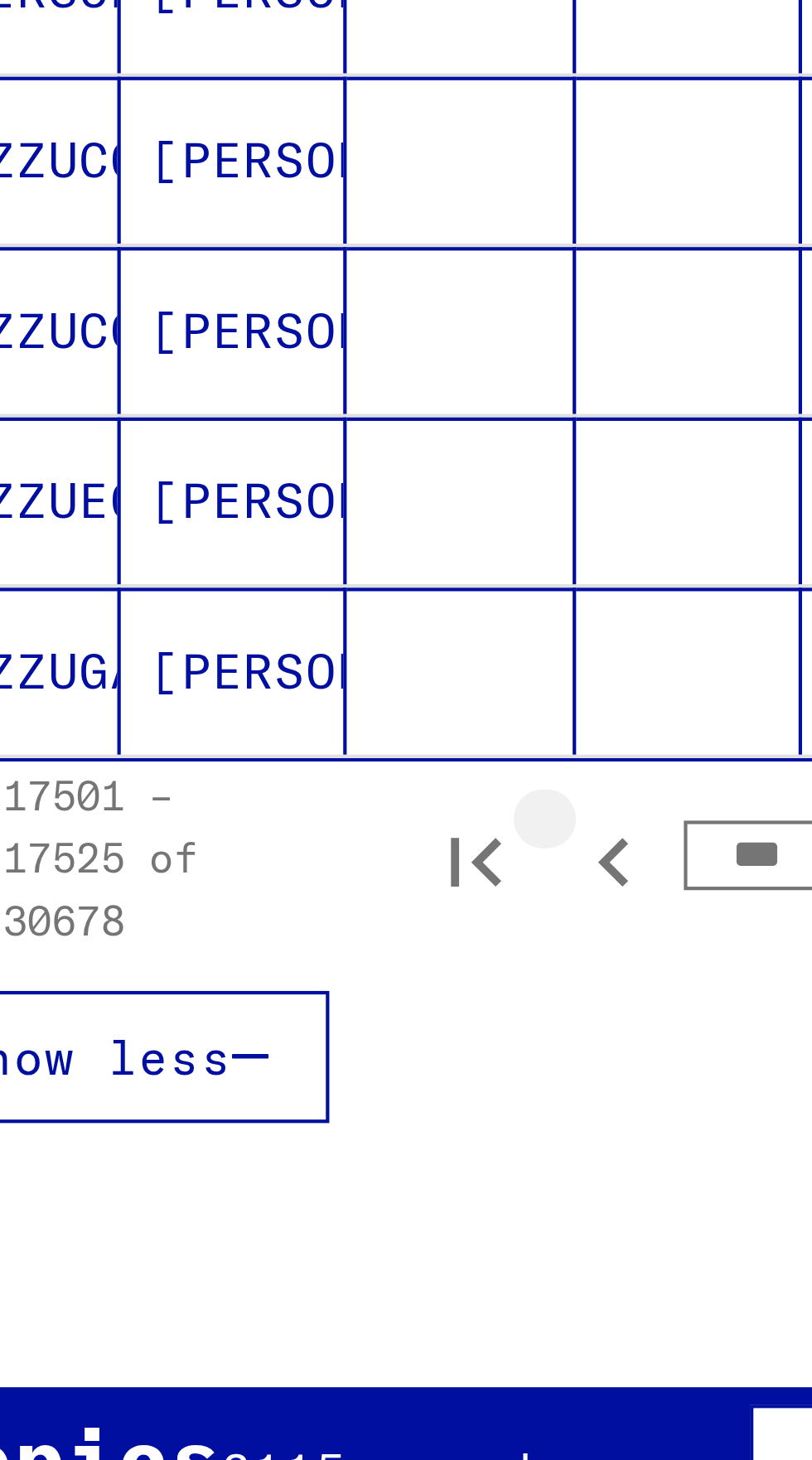
click at [201, 1006] on icon "Previous page" at bounding box center [206, 1018] width 23 height 23
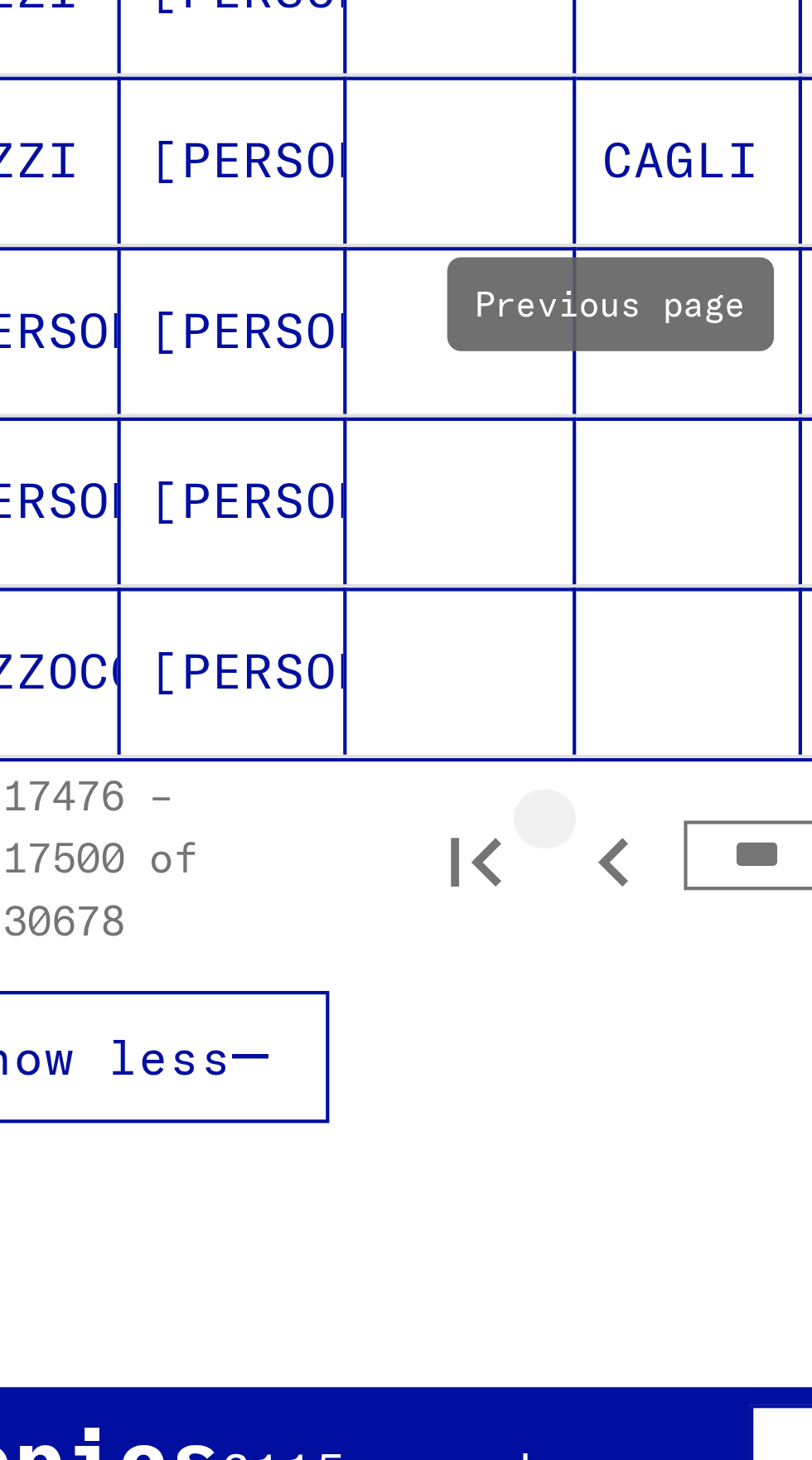
click at [204, 1001] on button "Previous page" at bounding box center [206, 1017] width 33 height 33
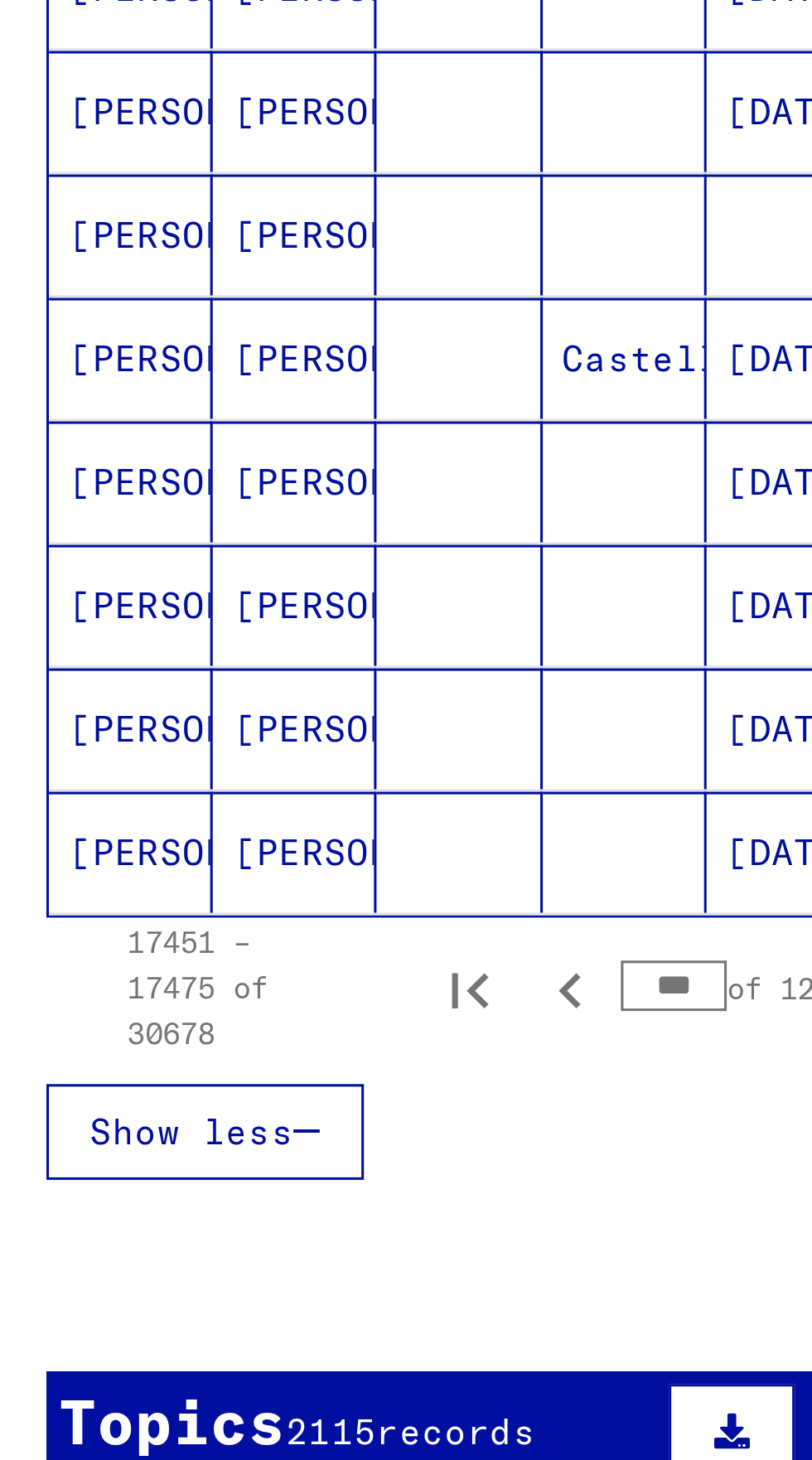
scroll to position [285, 0]
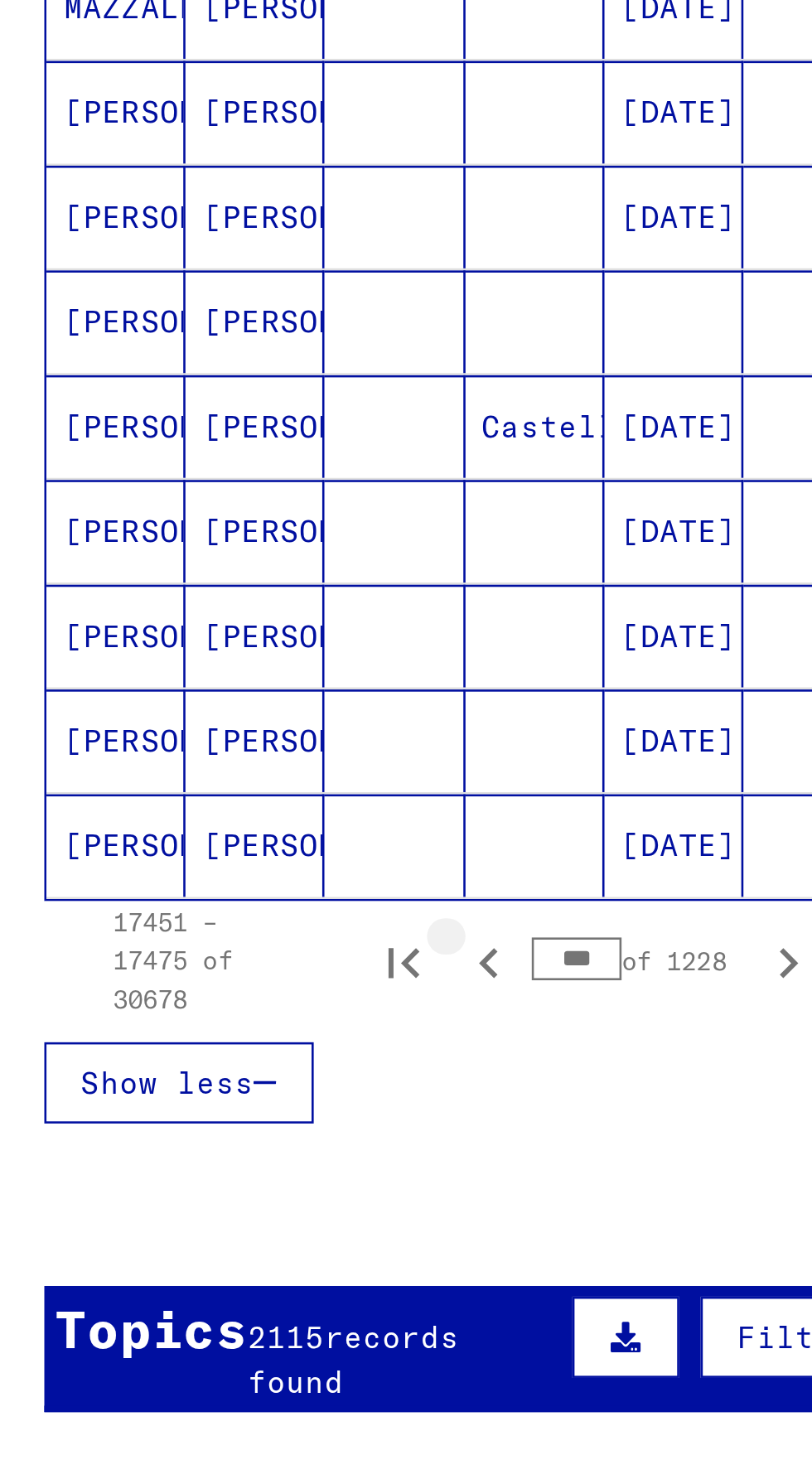
click at [204, 1066] on icon "Previous page" at bounding box center [206, 1077] width 23 height 23
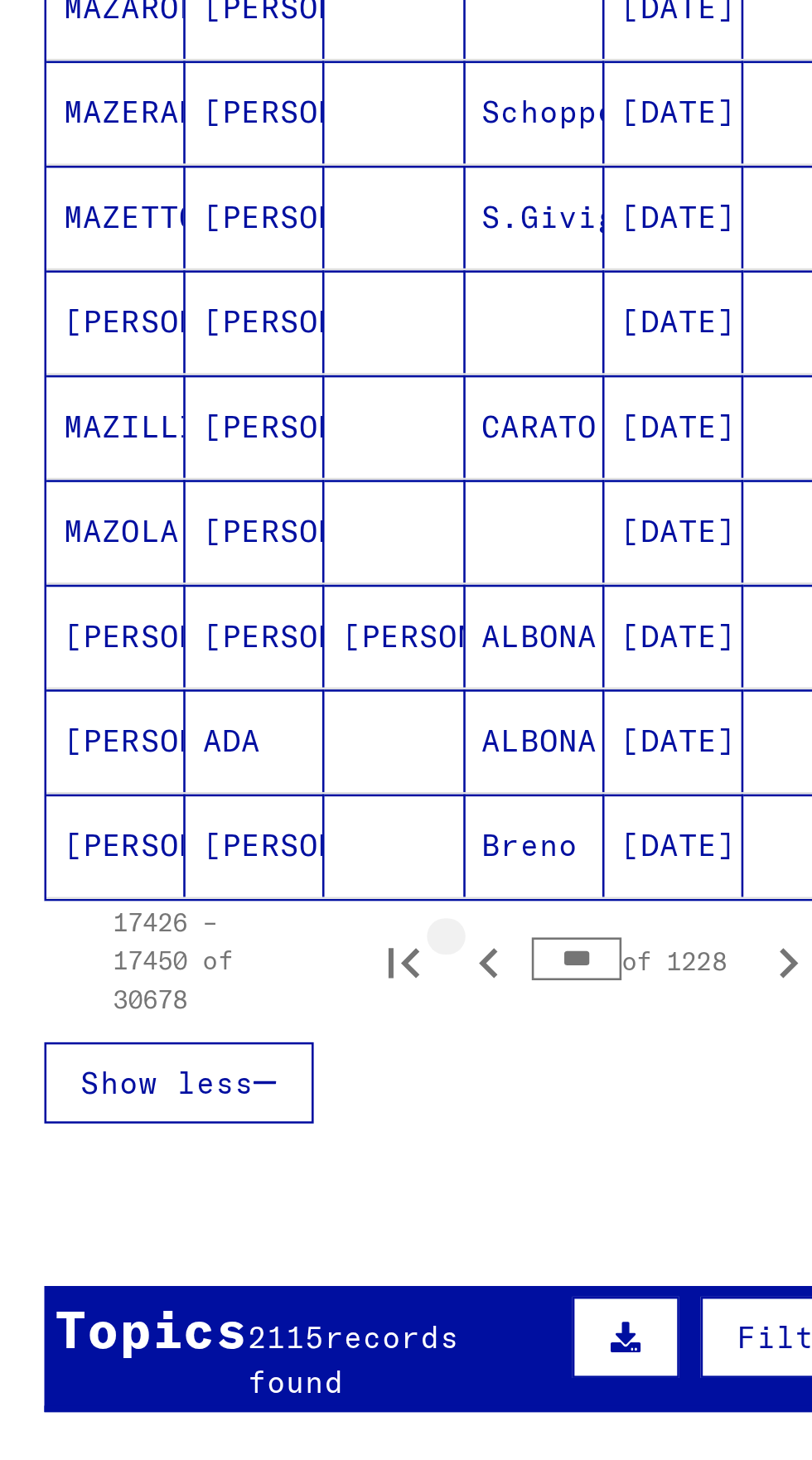
click at [205, 1066] on icon "Previous page" at bounding box center [206, 1077] width 23 height 23
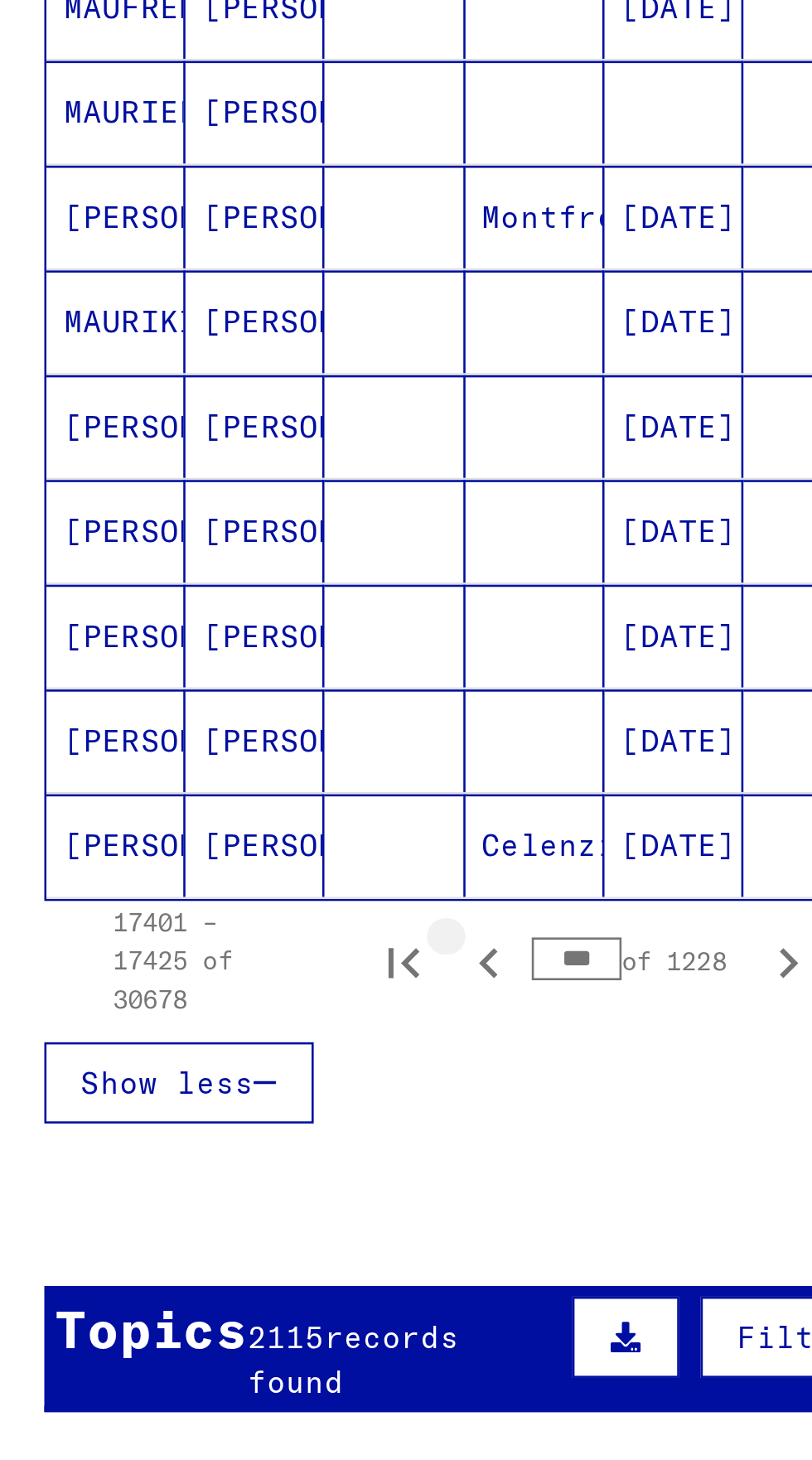
click at [207, 1066] on icon "Previous page" at bounding box center [206, 1077] width 23 height 23
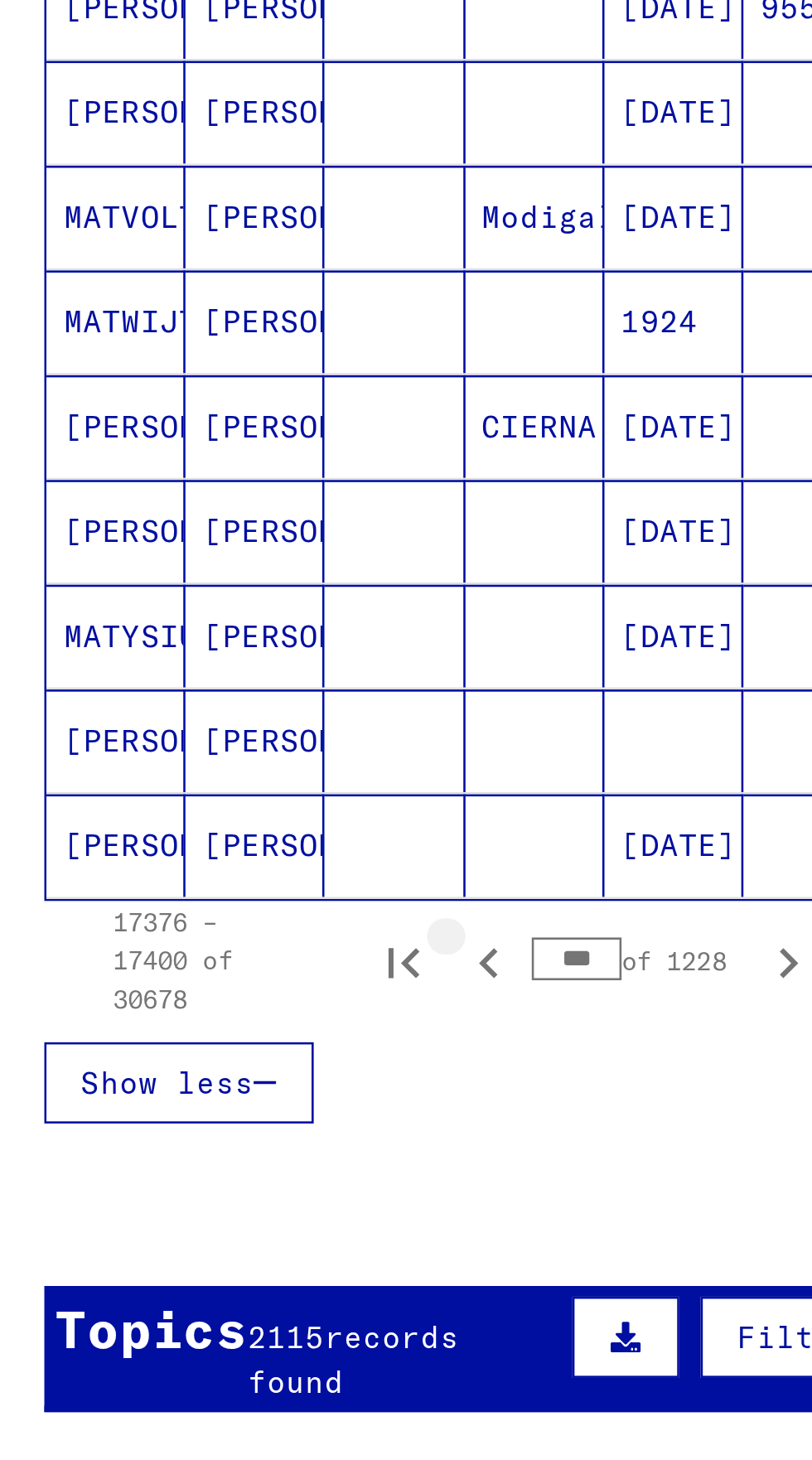
click at [207, 1066] on icon "Previous page" at bounding box center [206, 1077] width 23 height 23
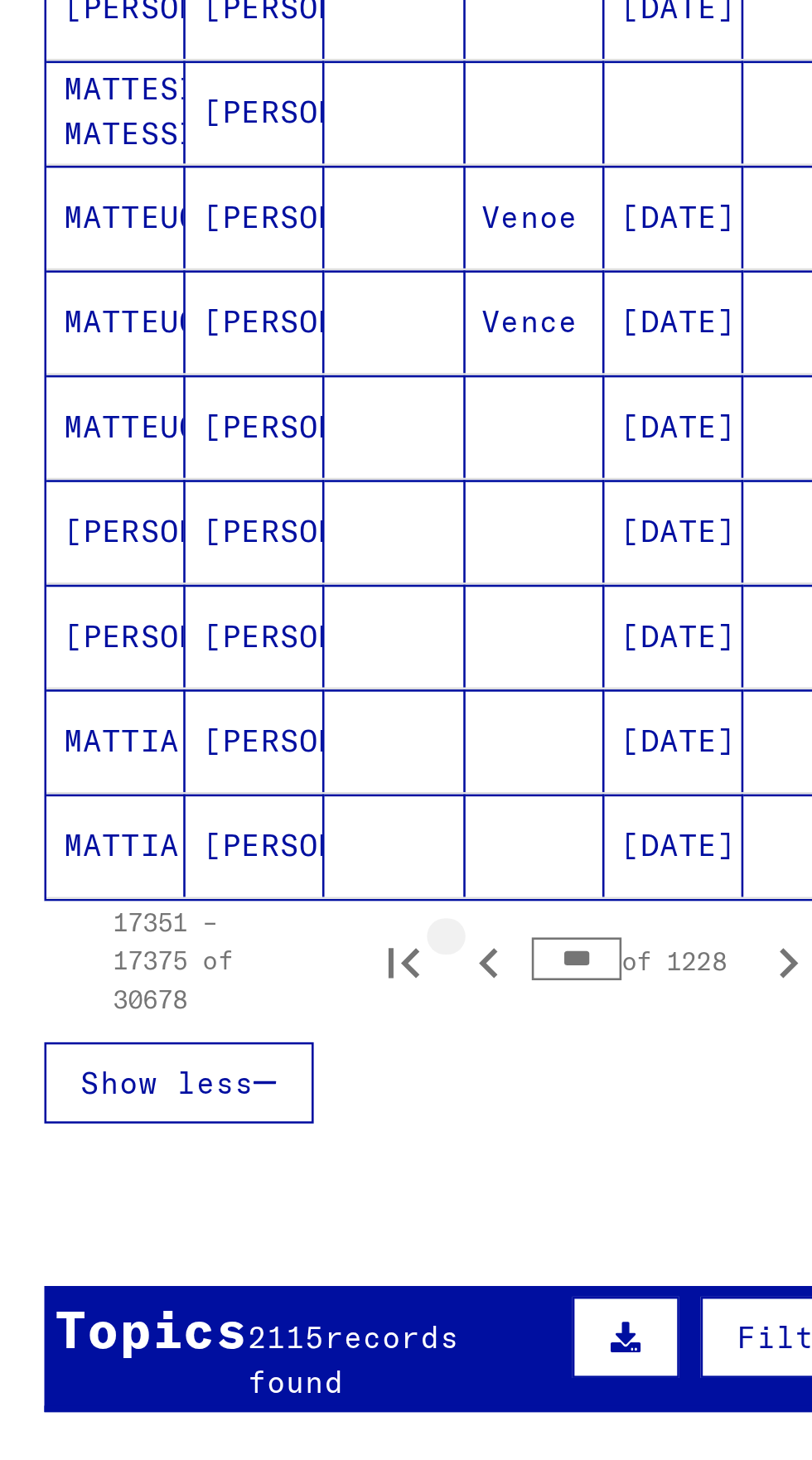
click at [208, 1066] on icon "Previous page" at bounding box center [206, 1077] width 23 height 23
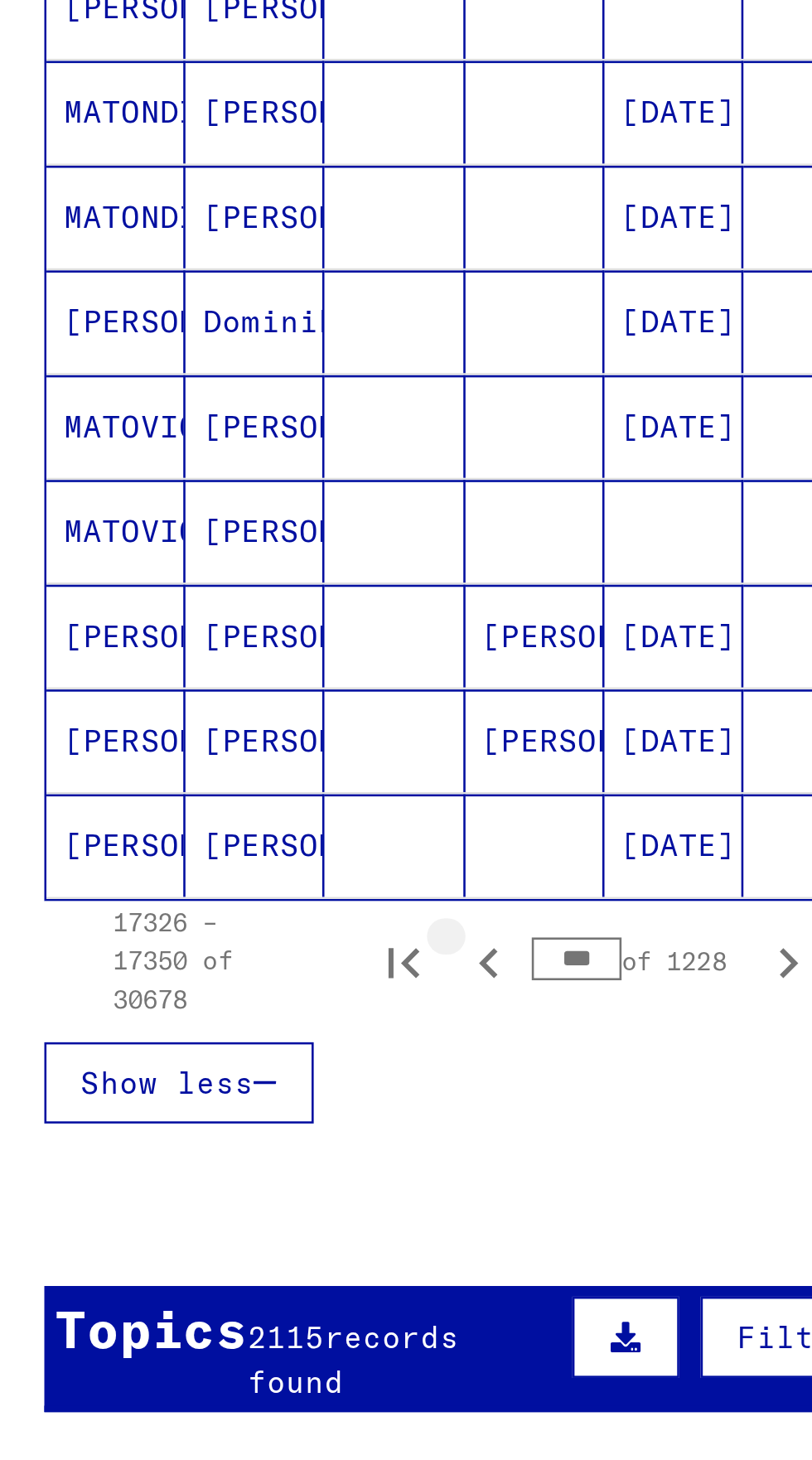
click at [209, 1066] on icon "Previous page" at bounding box center [206, 1077] width 23 height 23
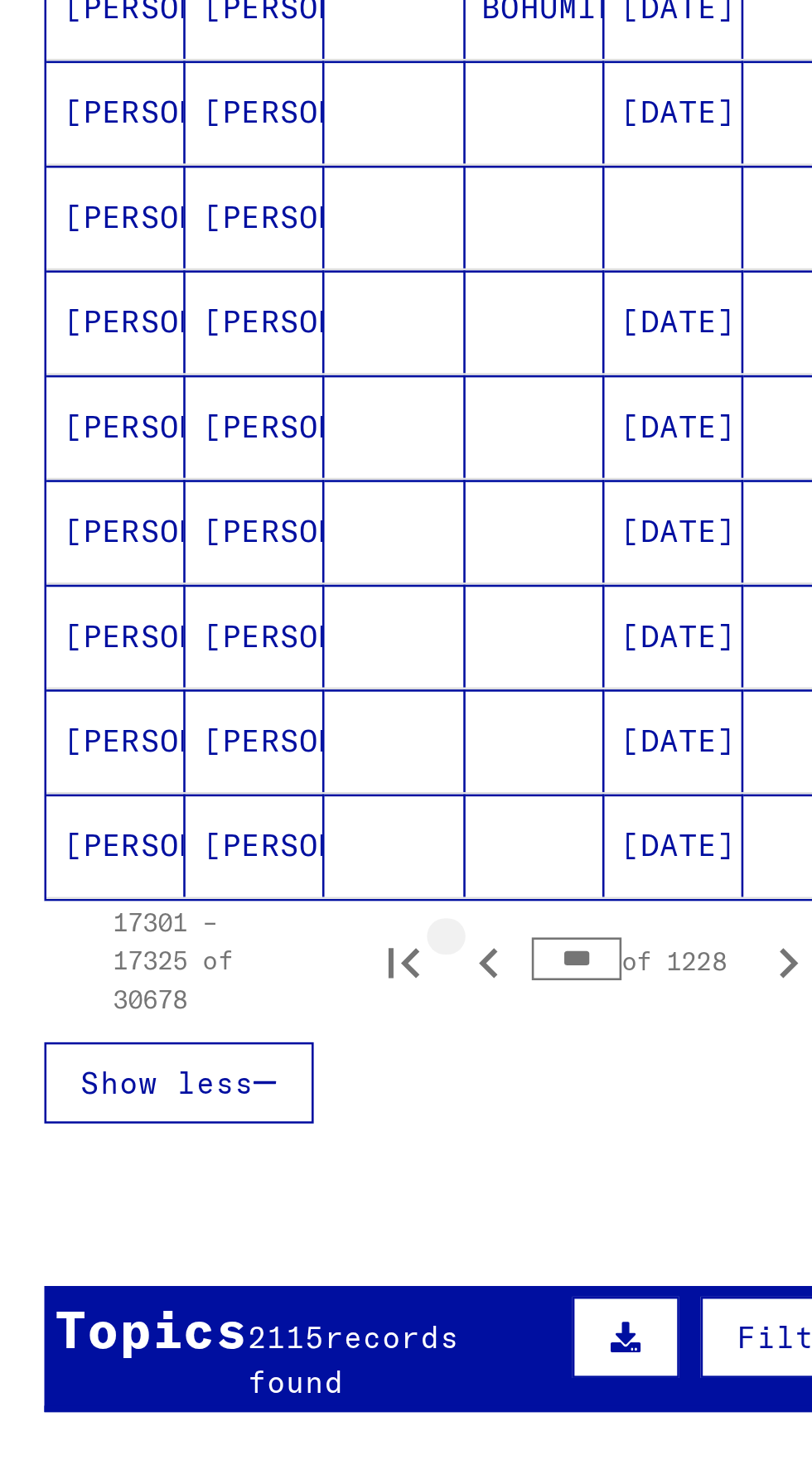
click at [203, 1066] on icon "Previous page" at bounding box center [206, 1077] width 23 height 23
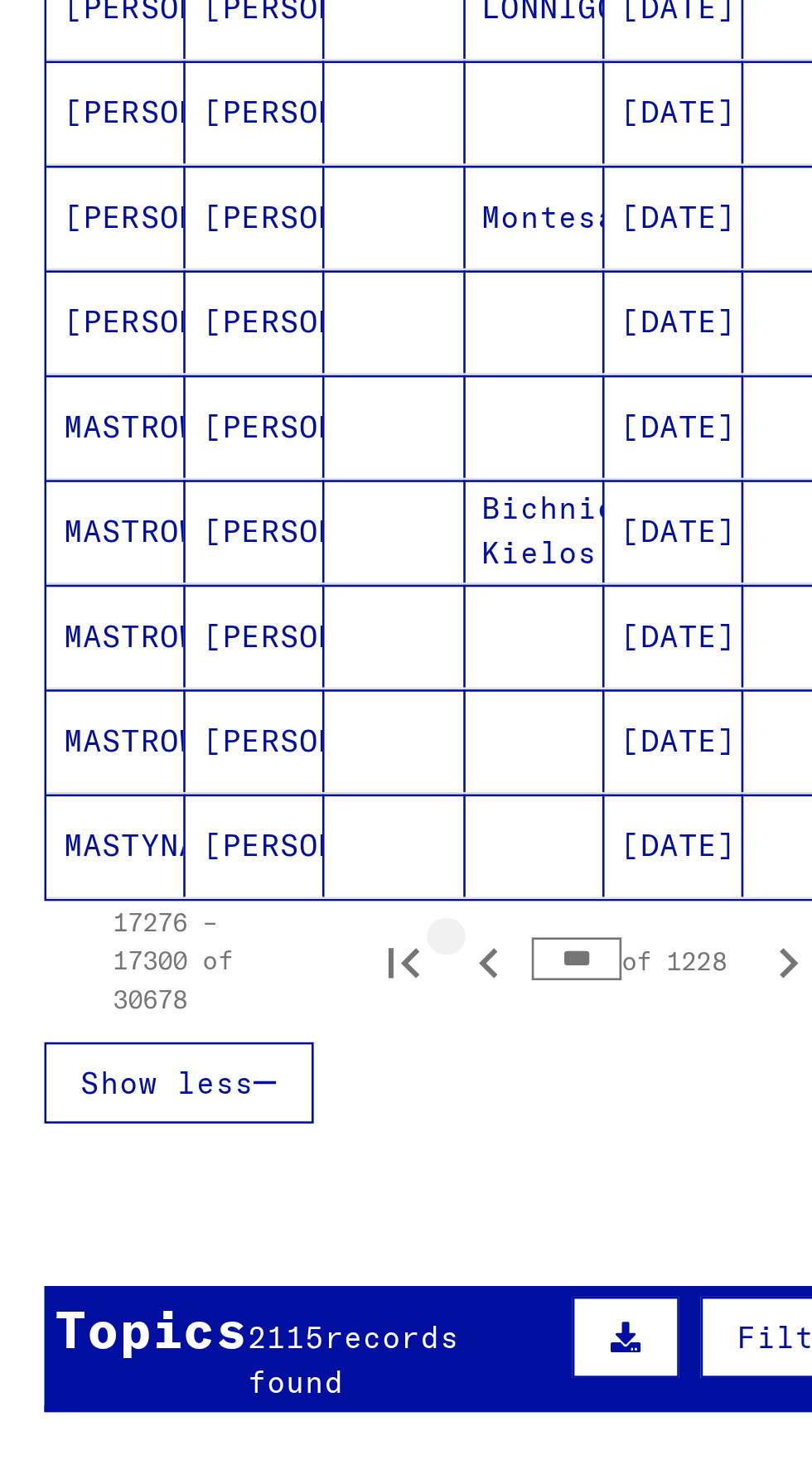
click at [208, 1066] on icon "Previous page" at bounding box center [206, 1077] width 23 height 23
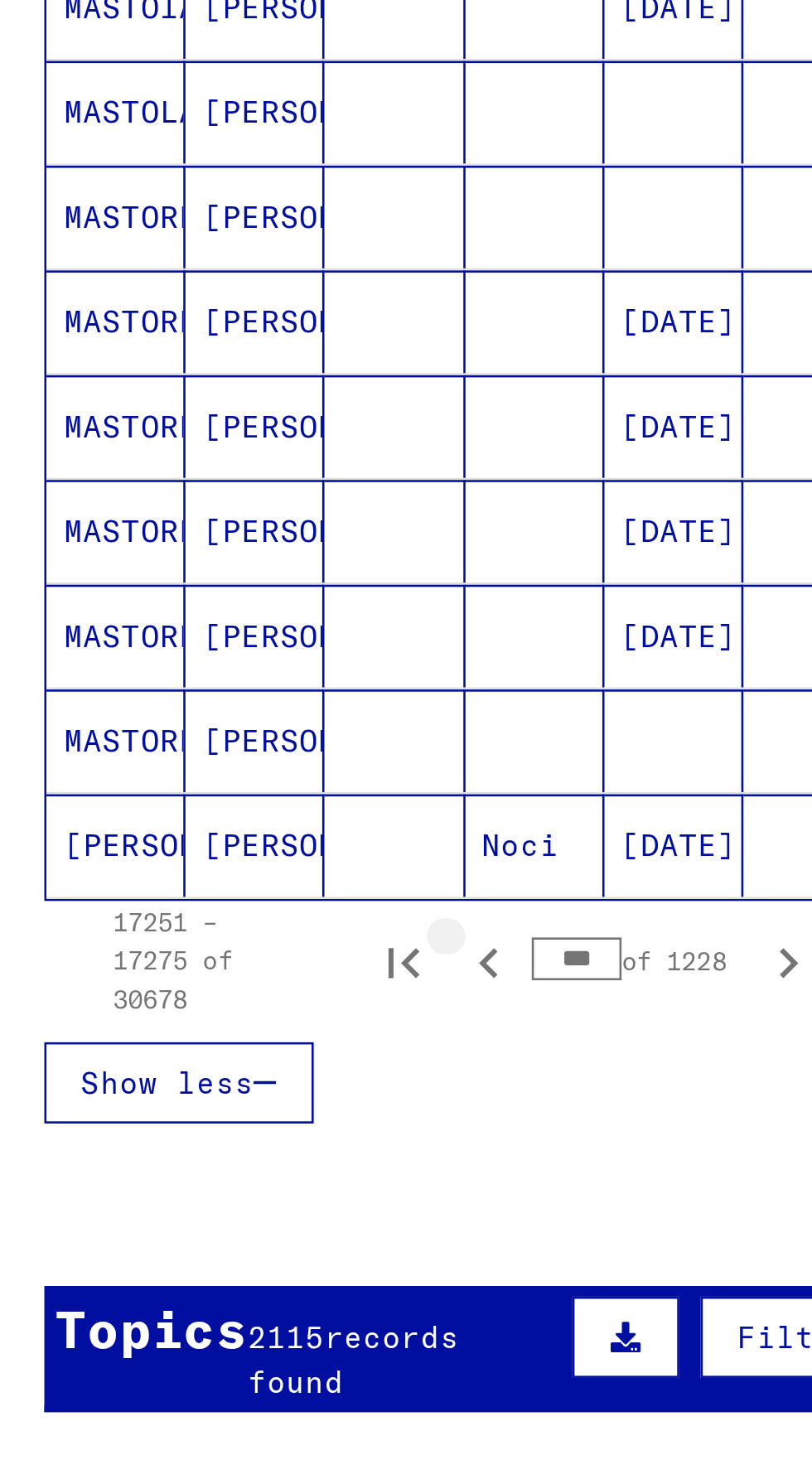
click at [213, 1066] on icon "Previous page" at bounding box center [206, 1077] width 23 height 23
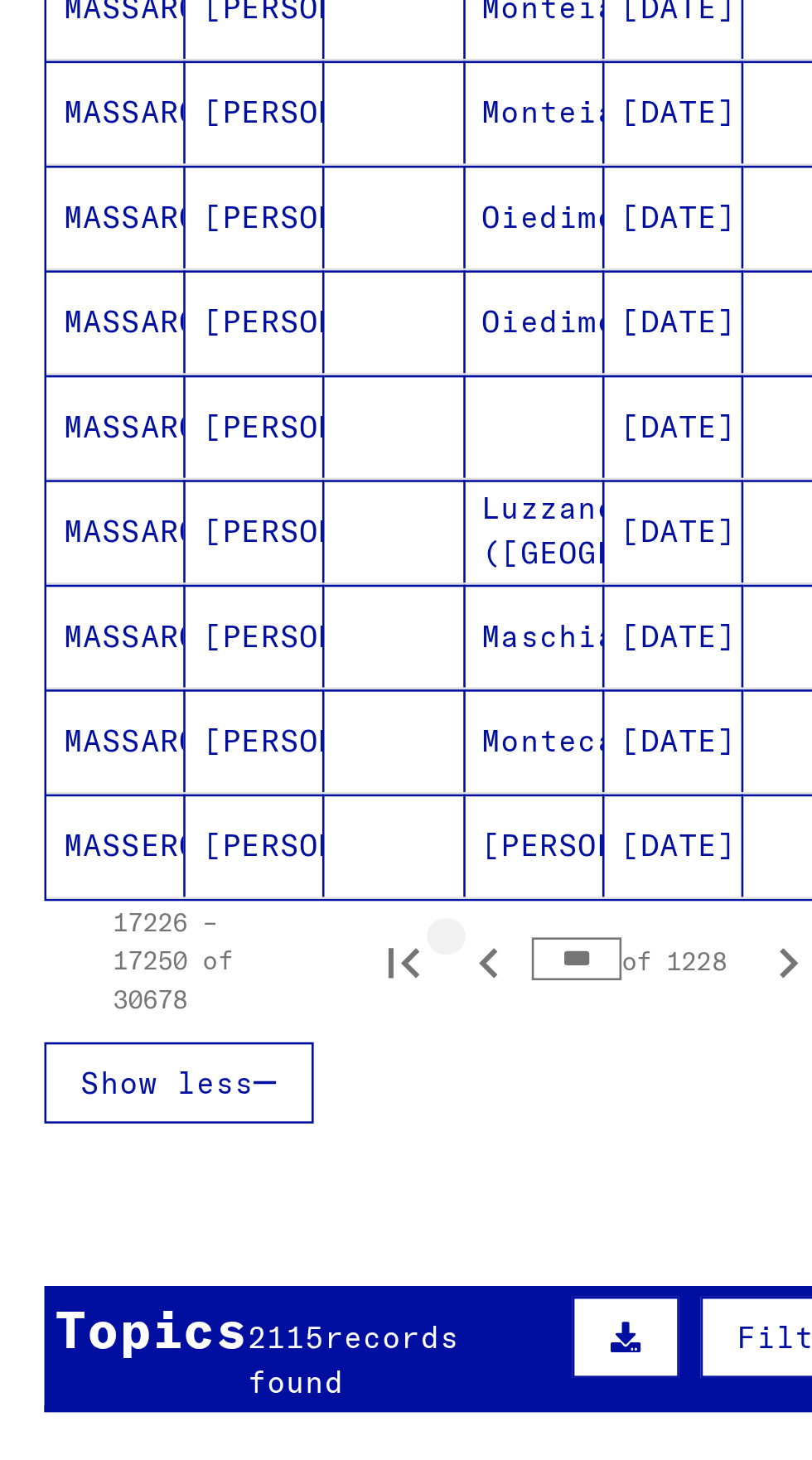
click at [216, 1066] on icon "Previous page" at bounding box center [206, 1077] width 23 height 23
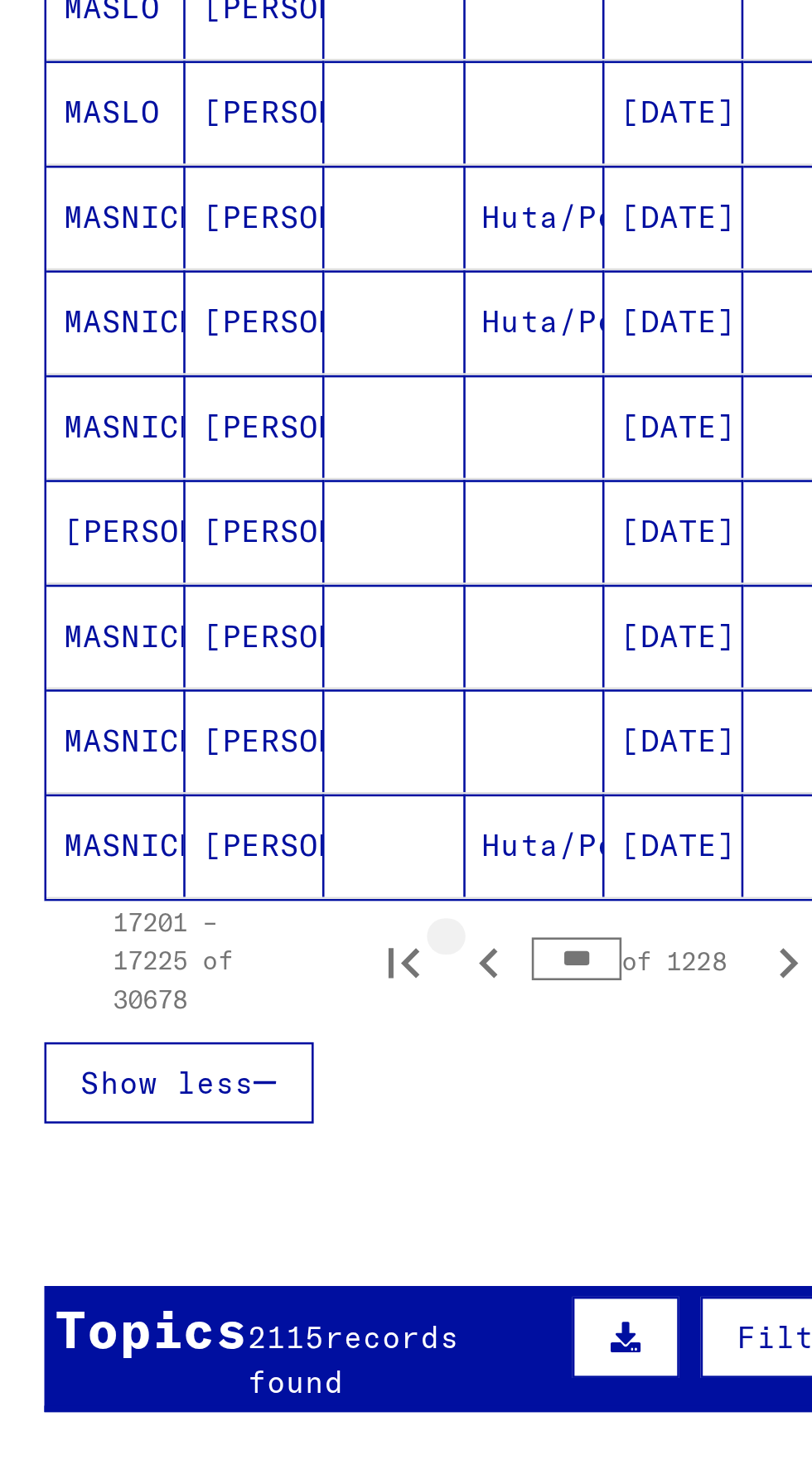
click at [219, 1060] on button "Previous page" at bounding box center [206, 1076] width 33 height 33
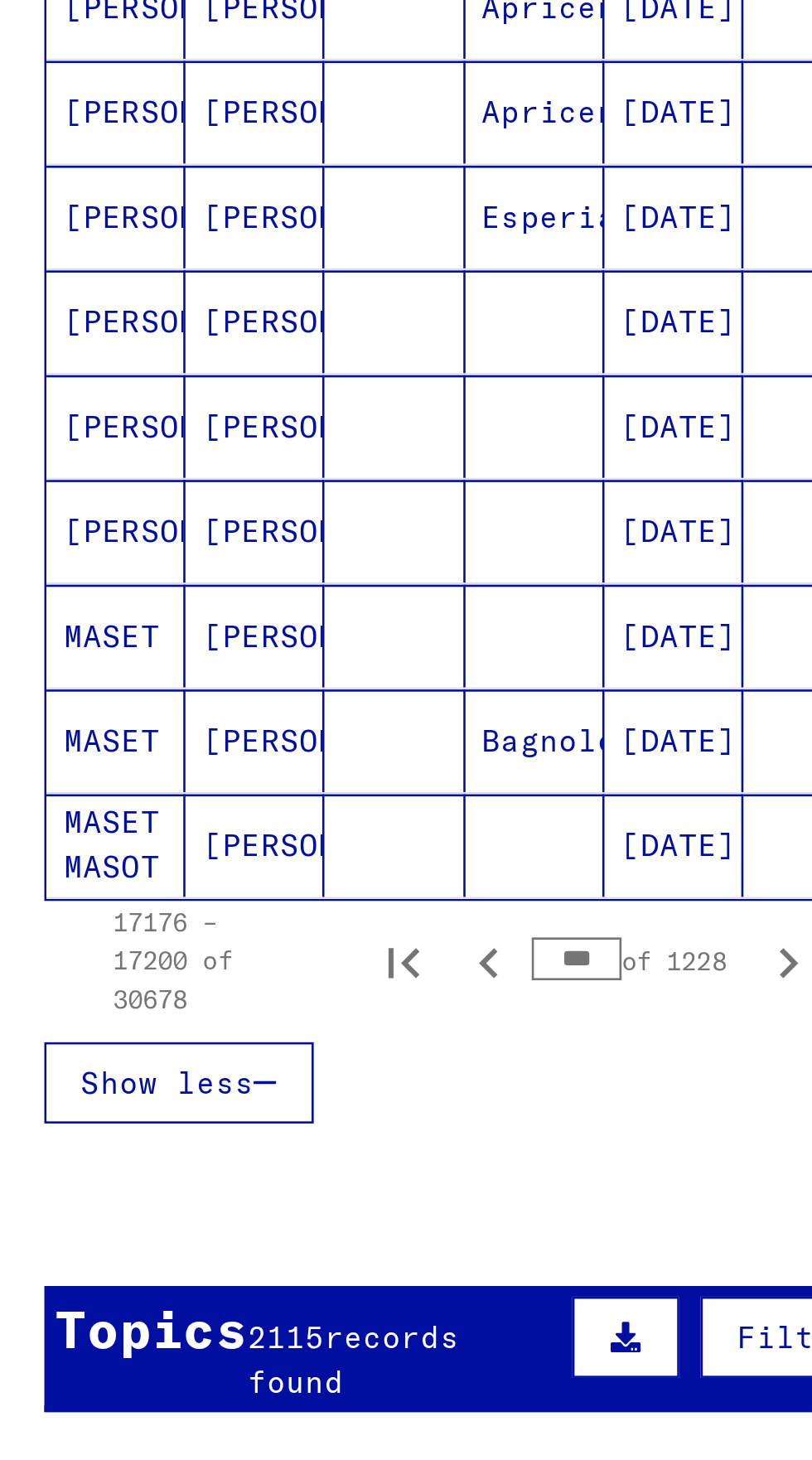
click at [221, 1054] on div "17176 – 17200 of 30678 *** of 1228" at bounding box center [206, 1076] width 332 height 45
click at [218, 1060] on button "Previous page" at bounding box center [206, 1076] width 33 height 33
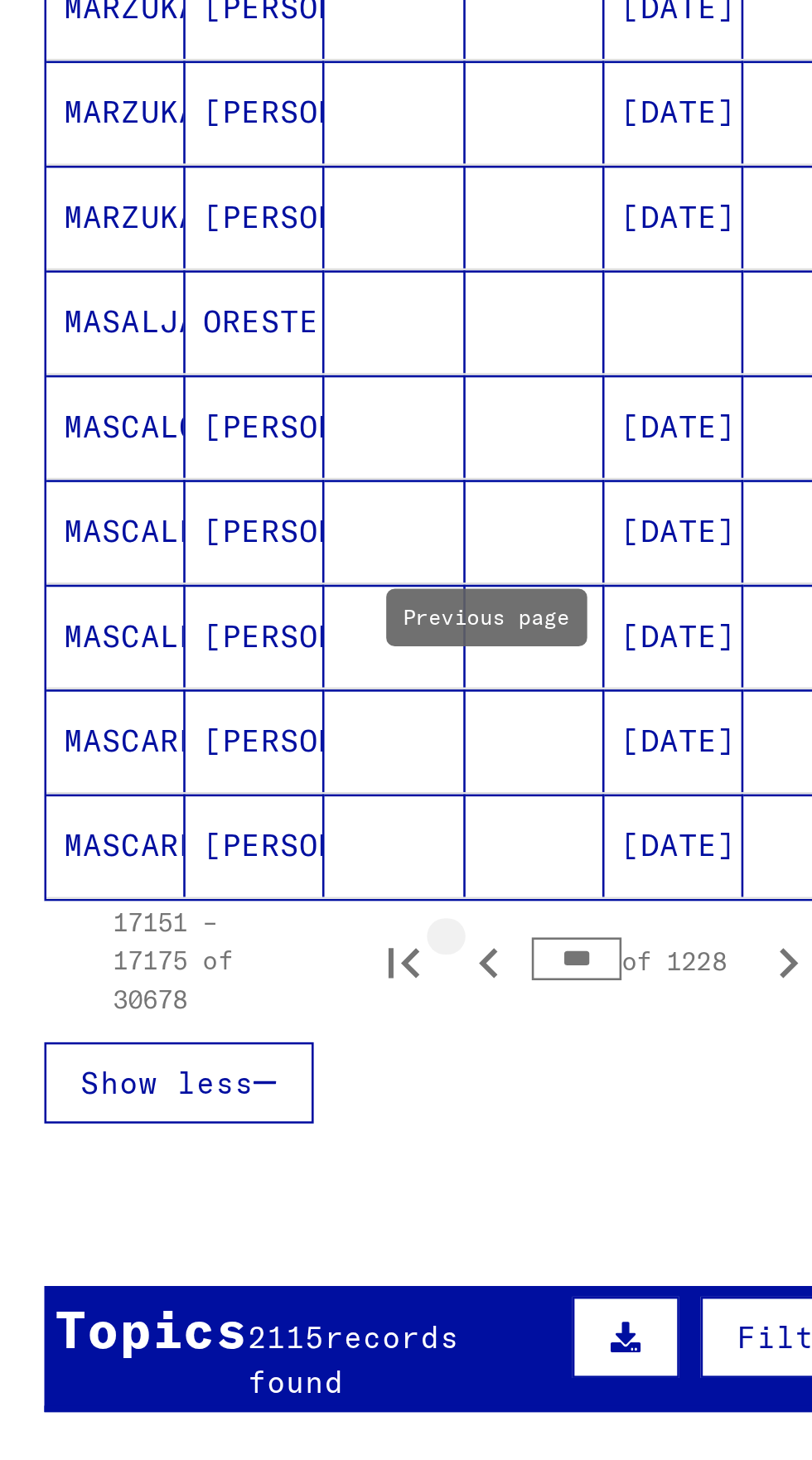
click at [201, 1066] on icon "Previous page" at bounding box center [206, 1077] width 23 height 23
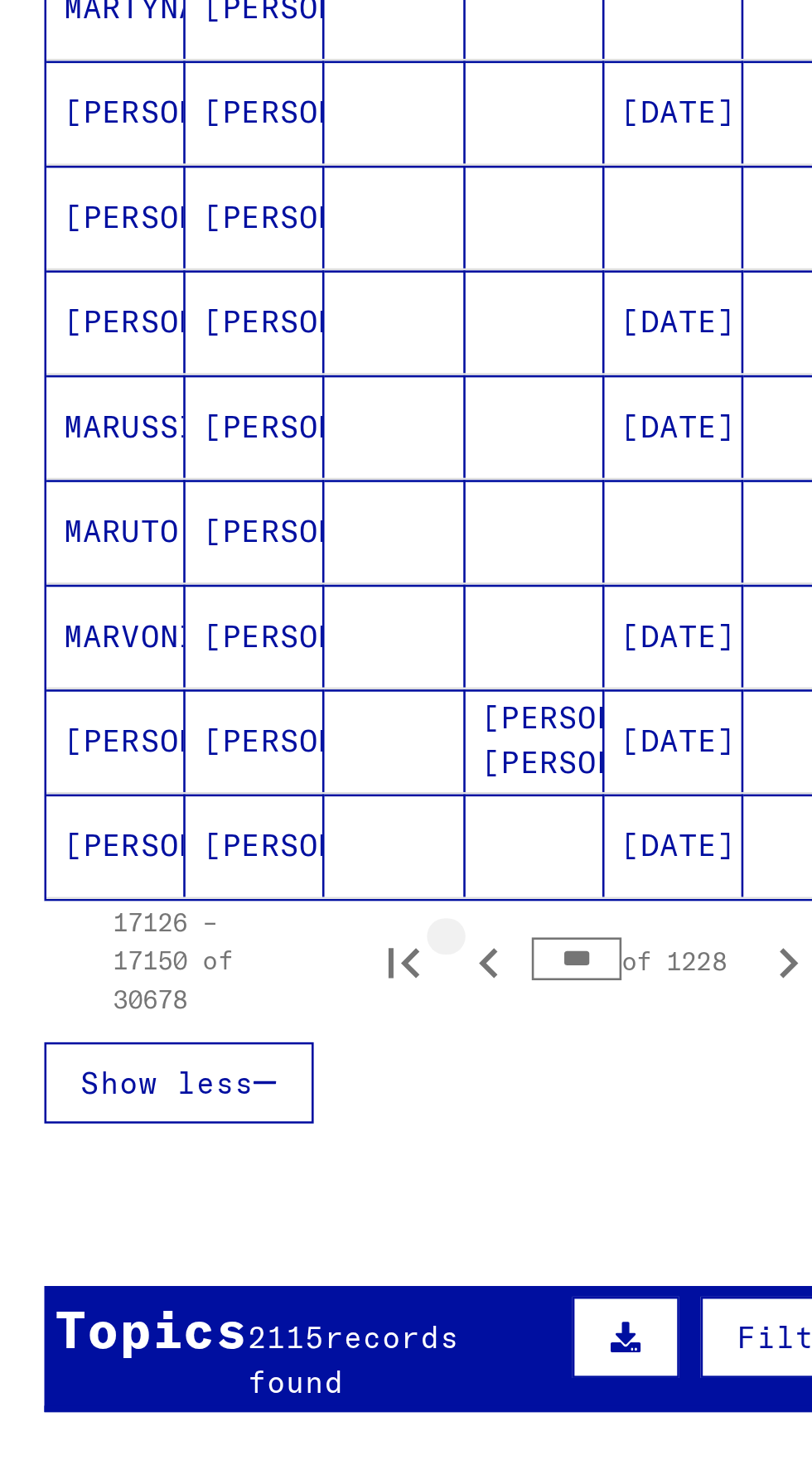
click at [207, 1066] on icon "Previous page" at bounding box center [206, 1077] width 23 height 23
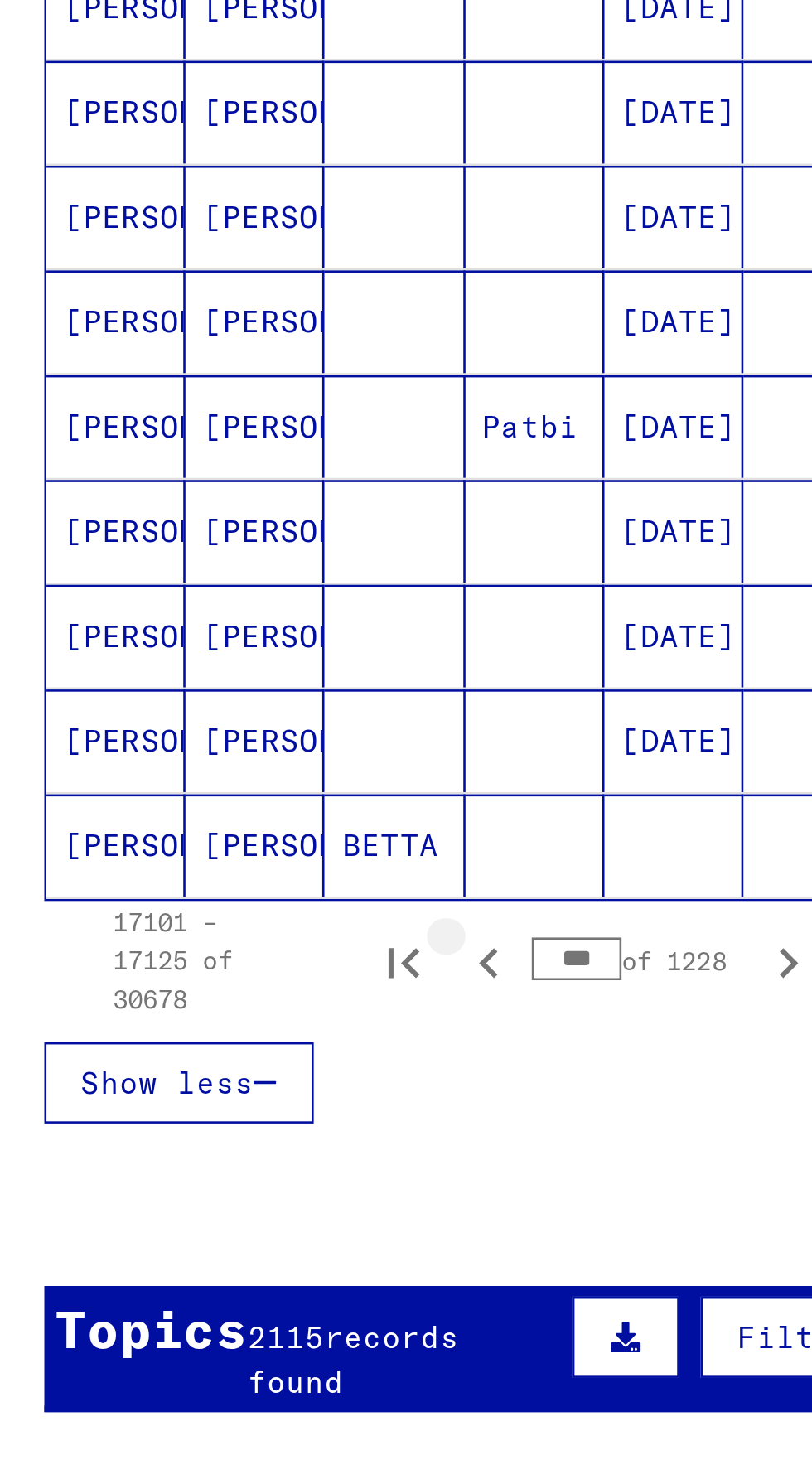
click at [208, 1066] on icon "Previous page" at bounding box center [206, 1077] width 23 height 23
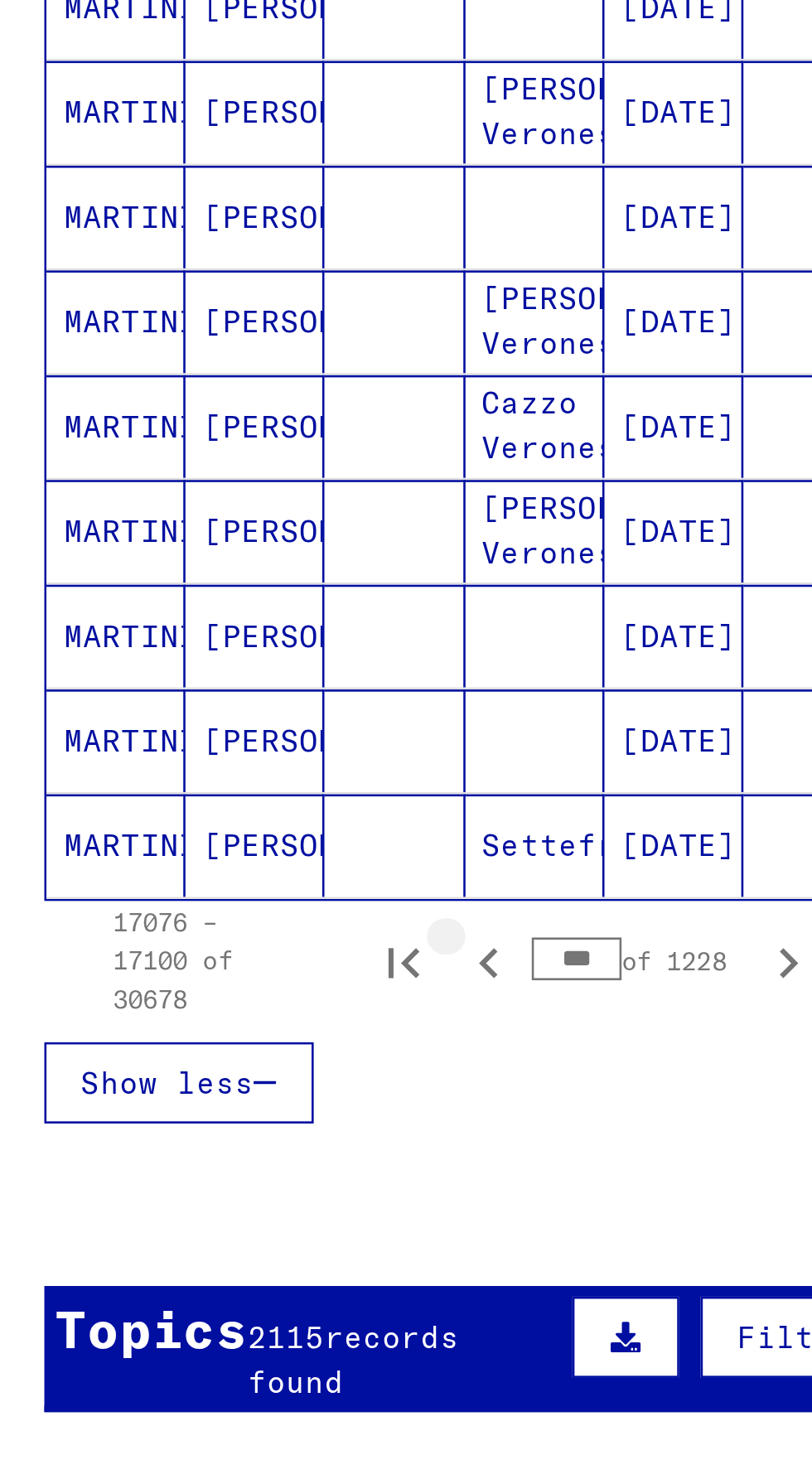
click at [211, 1066] on icon "Previous page" at bounding box center [206, 1077] width 23 height 23
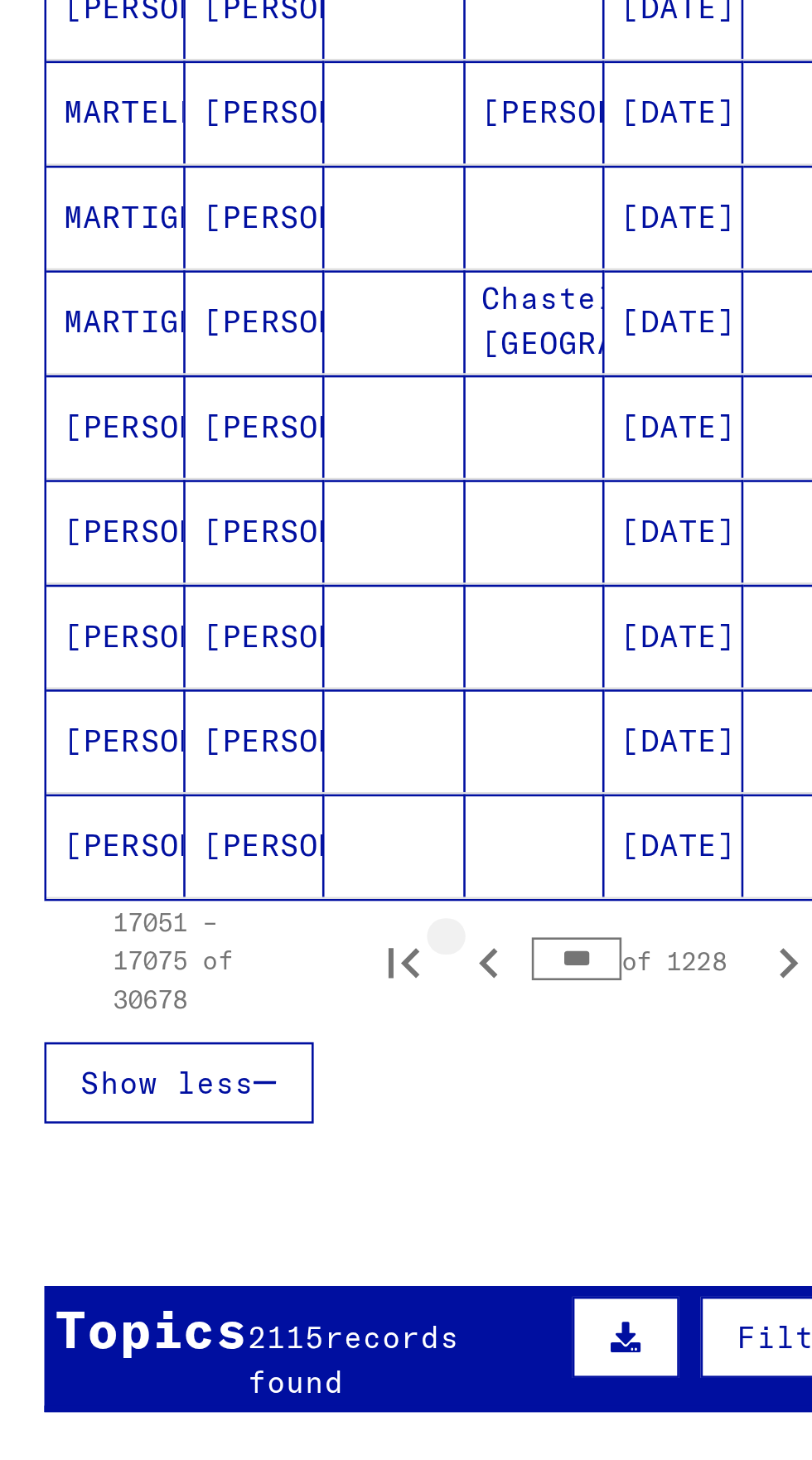
click at [207, 1066] on icon "Previous page" at bounding box center [206, 1077] width 23 height 23
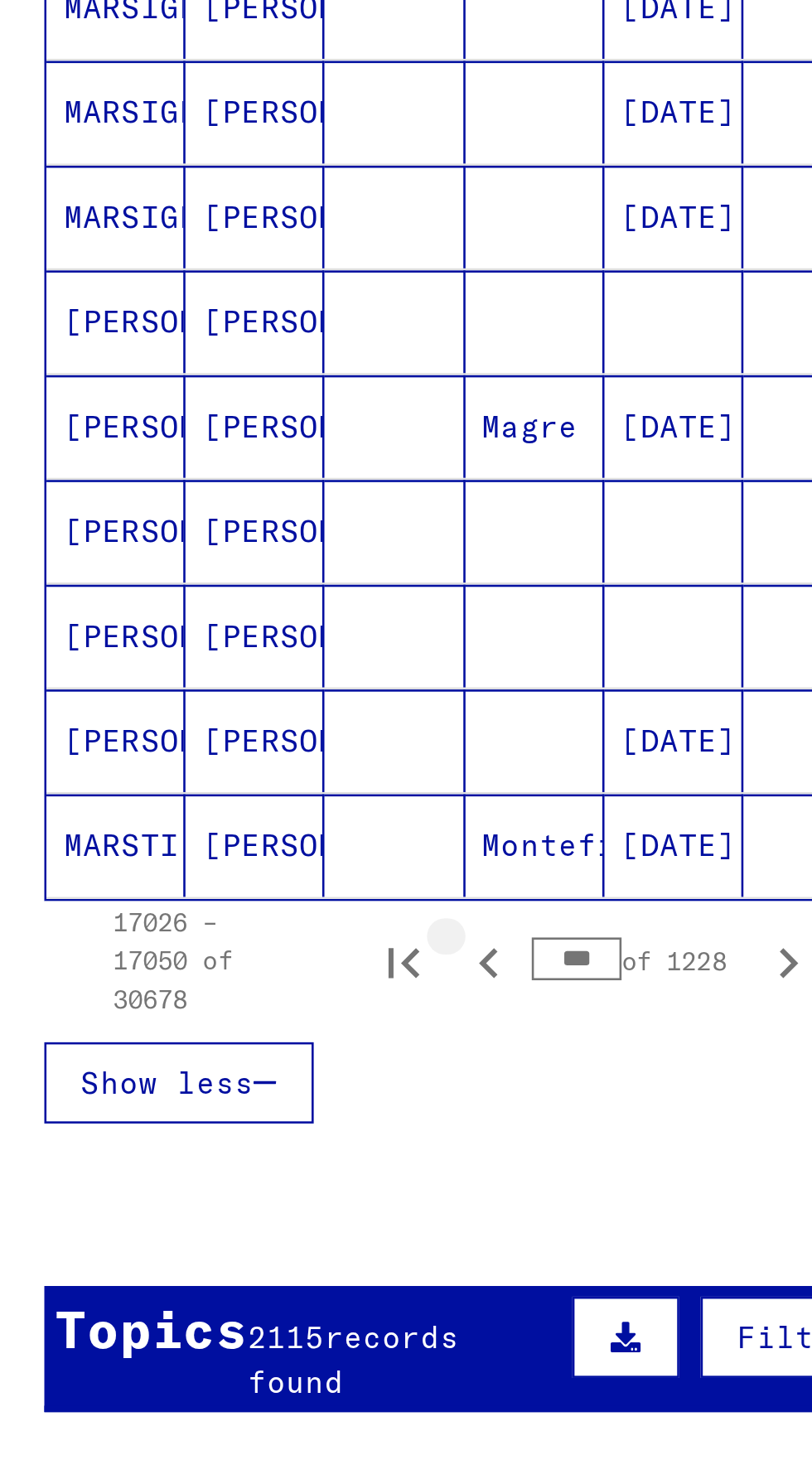
click at [209, 1066] on icon "Previous page" at bounding box center [206, 1077] width 23 height 23
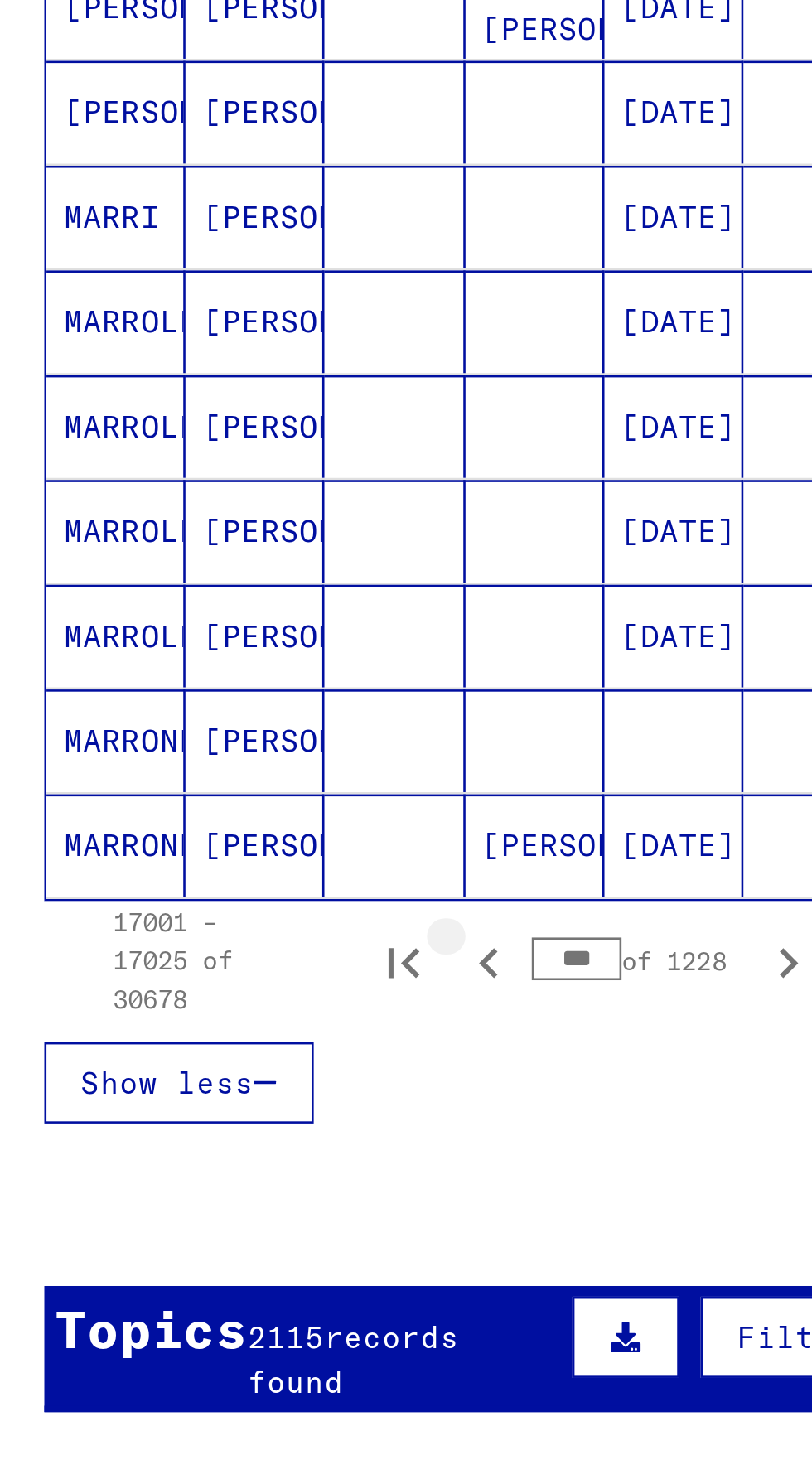
click at [211, 1066] on icon "Previous page" at bounding box center [206, 1077] width 23 height 23
click at [209, 1066] on icon "Previous page" at bounding box center [206, 1077] width 23 height 23
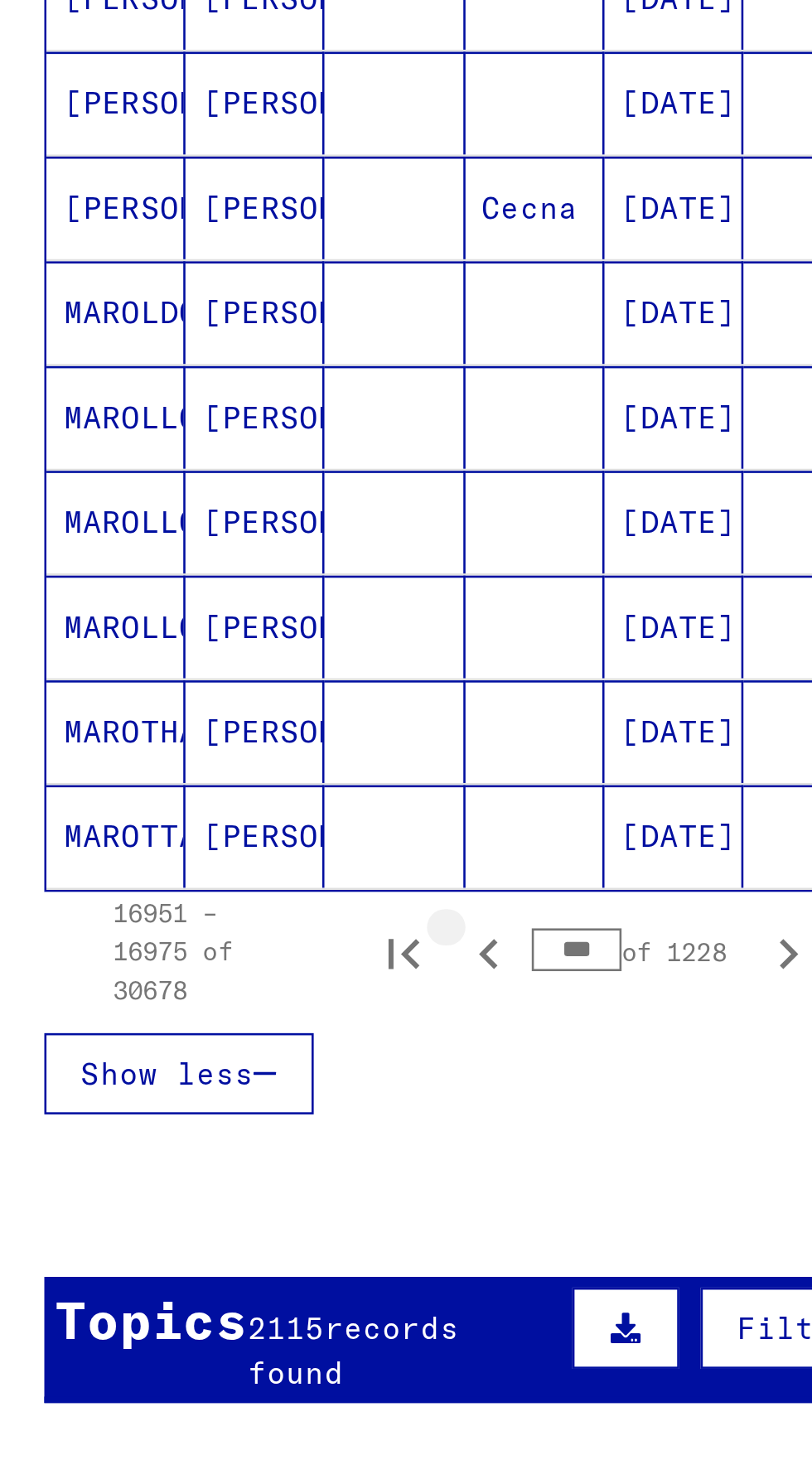
click at [208, 1062] on icon "Previous page" at bounding box center [206, 1074] width 23 height 23
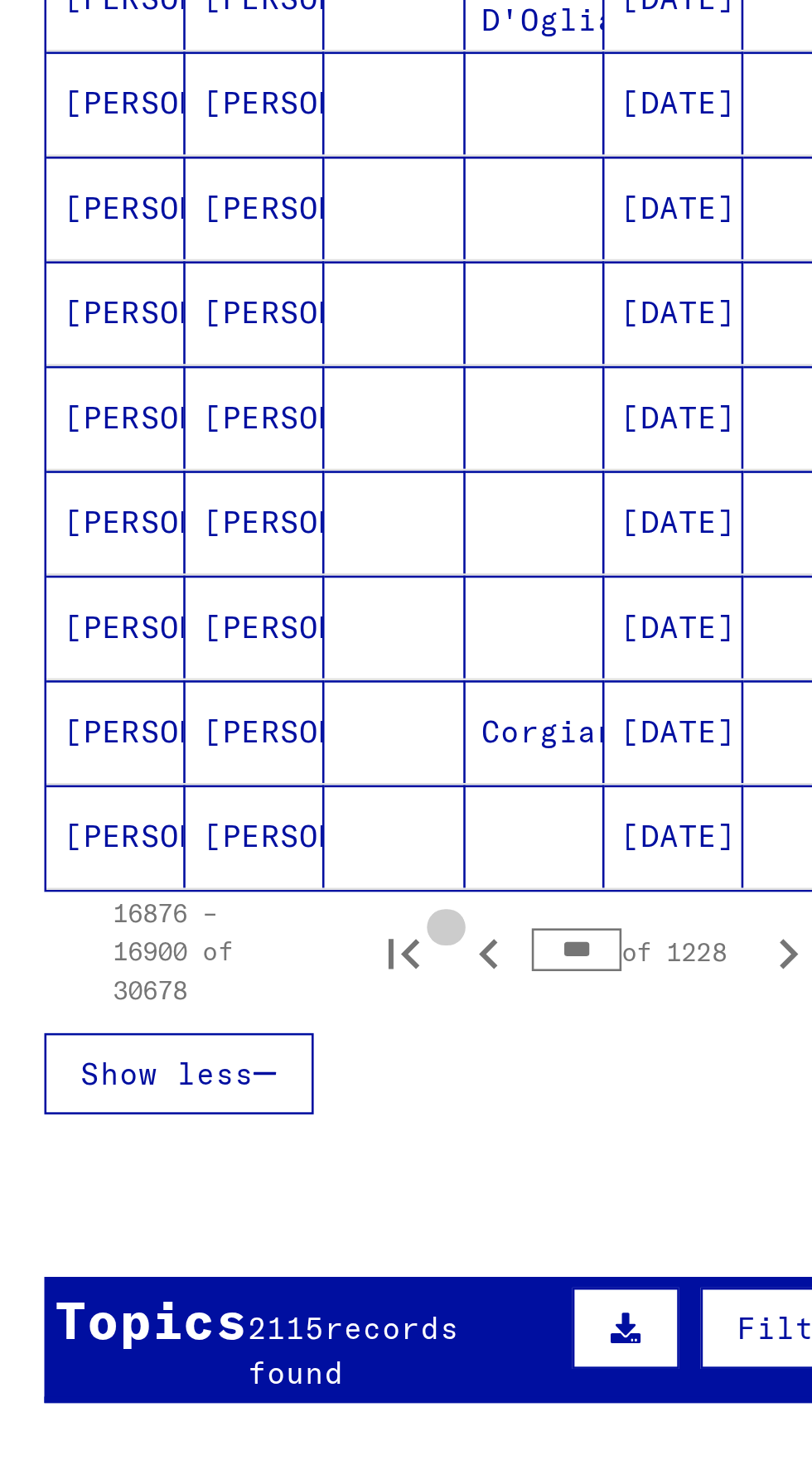
scroll to position [285, 0]
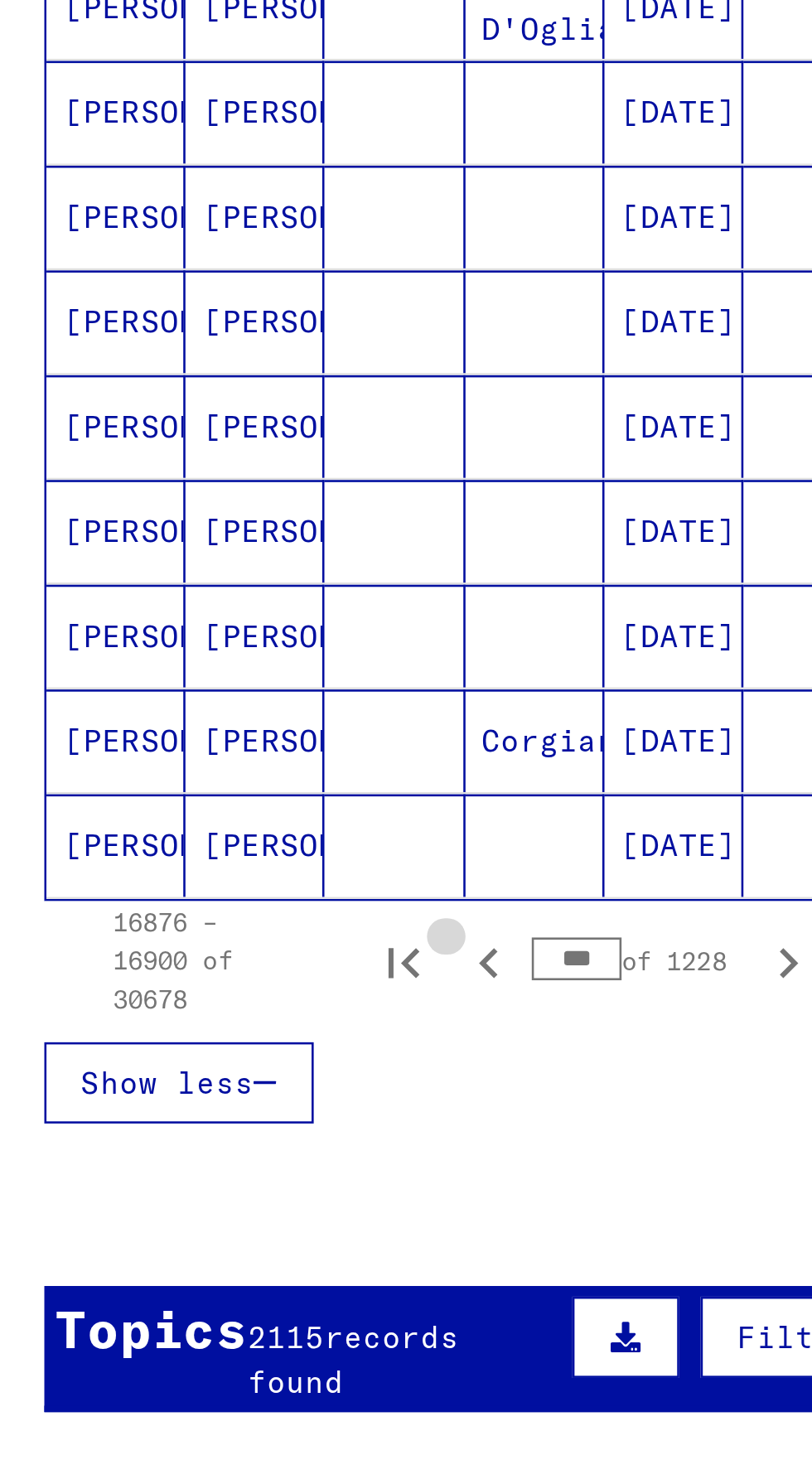
click at [203, 1071] on icon "Previous page" at bounding box center [205, 1077] width 8 height 12
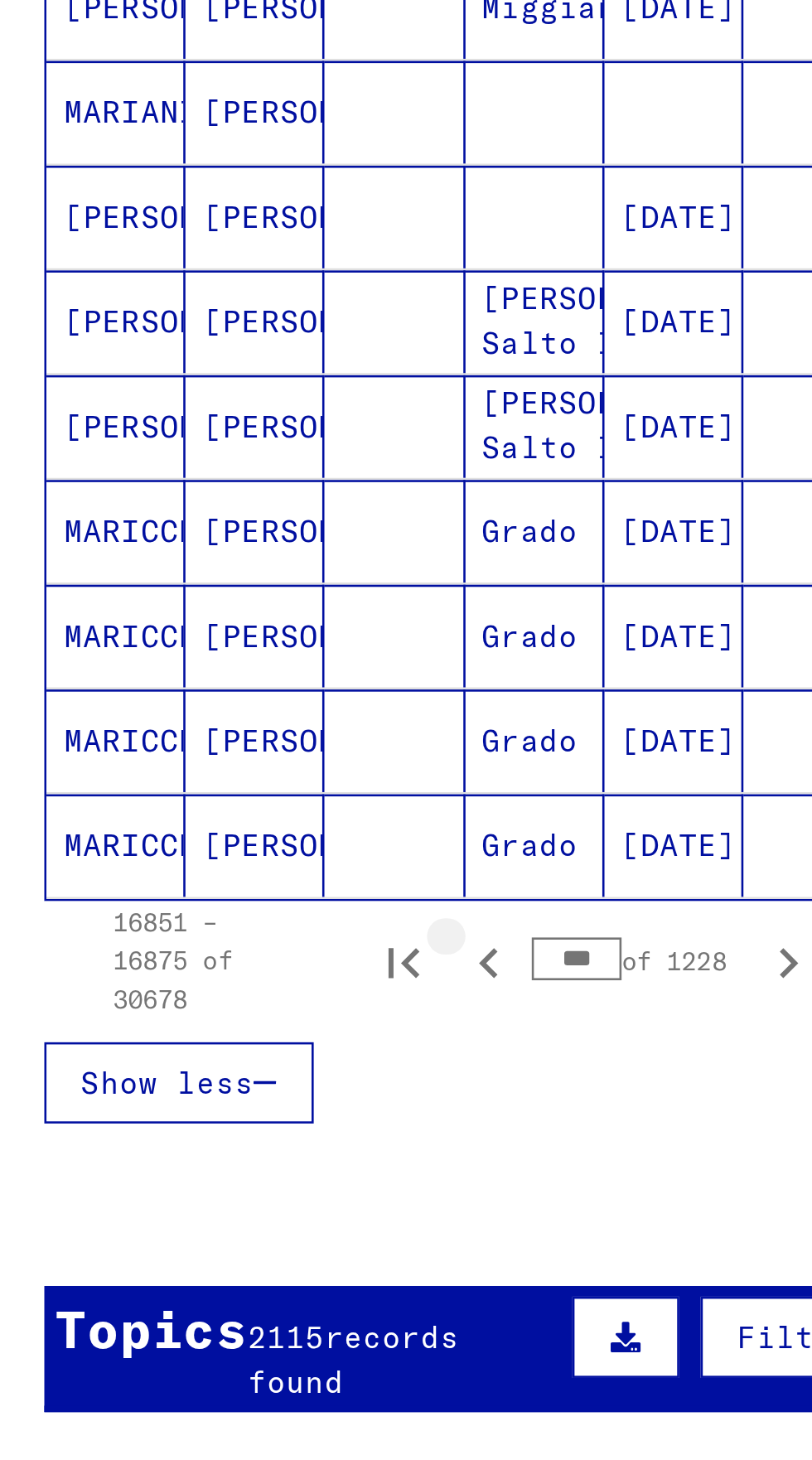
click at [207, 1071] on icon "Previous page" at bounding box center [205, 1077] width 8 height 12
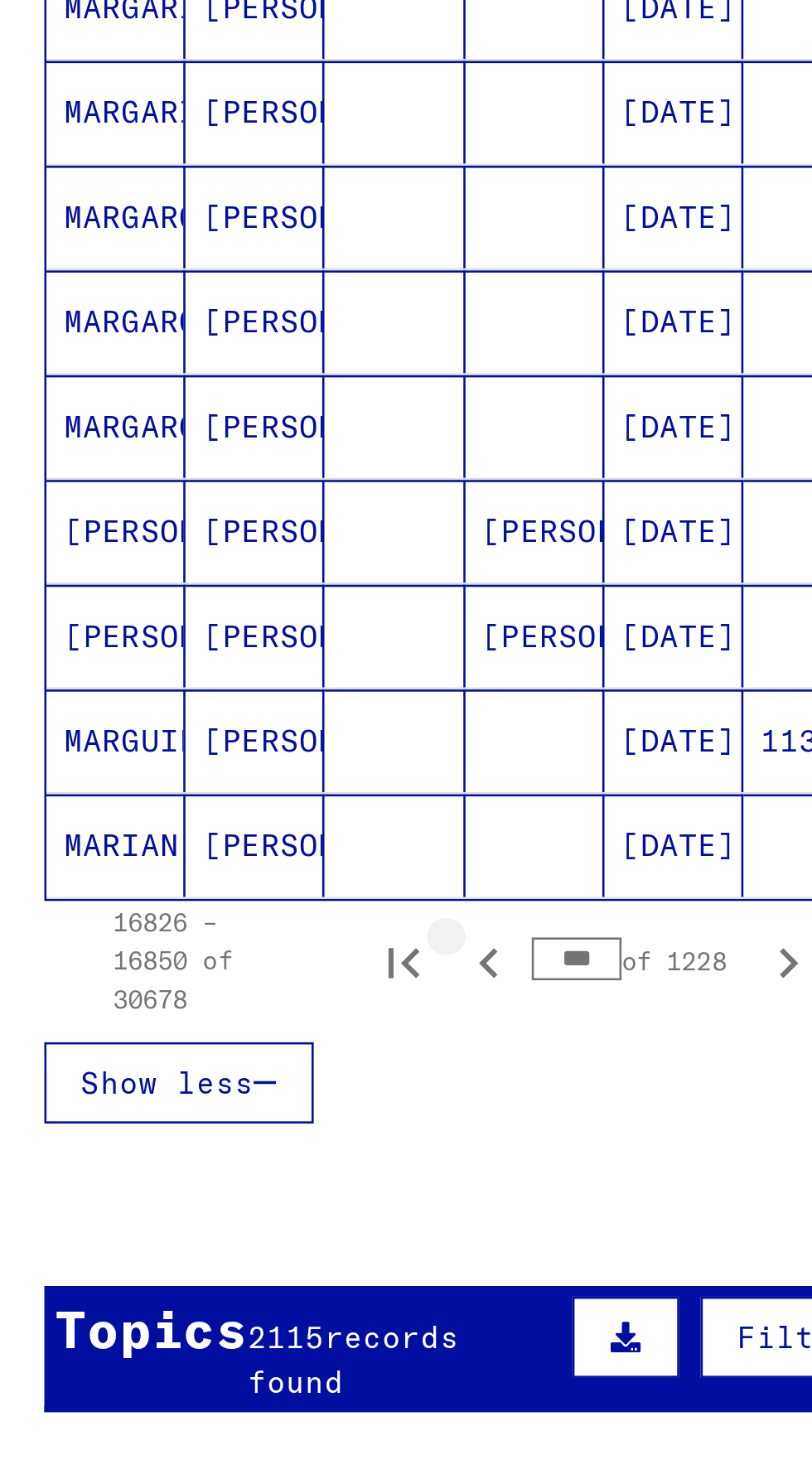
click at [207, 1071] on icon "Previous page" at bounding box center [205, 1077] width 8 height 12
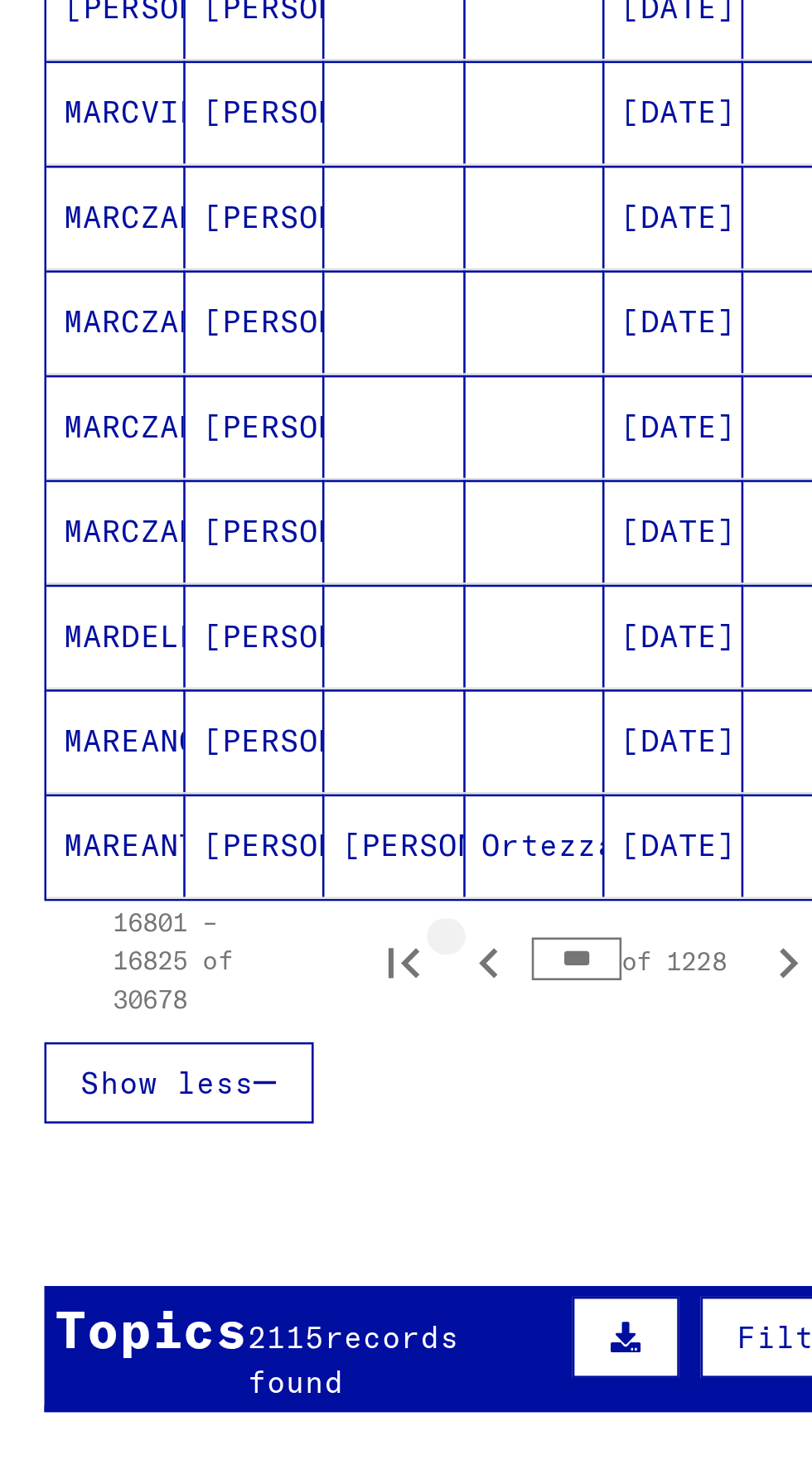
click at [207, 1071] on icon "Previous page" at bounding box center [205, 1077] width 8 height 12
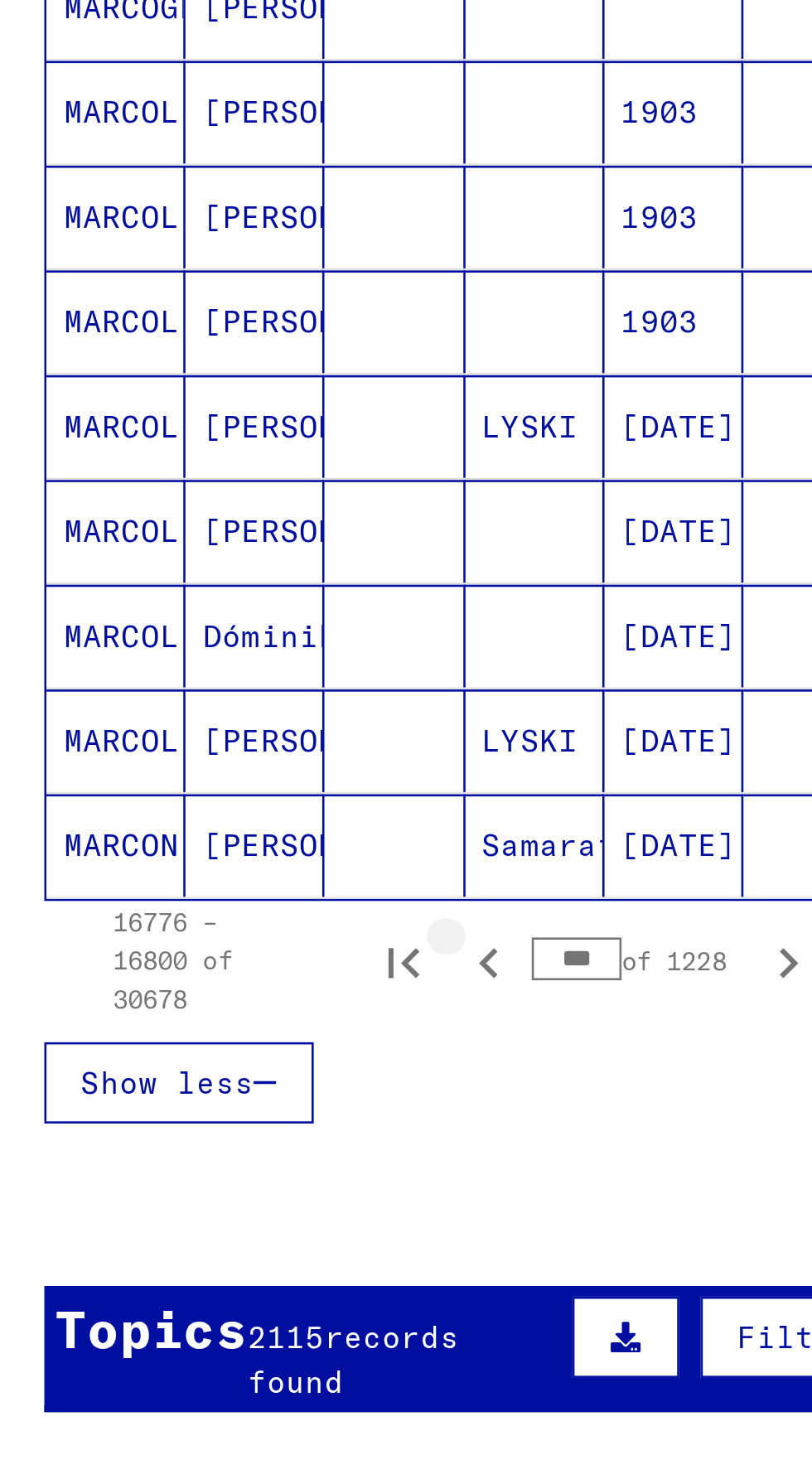
click at [208, 1066] on icon "Previous page" at bounding box center [206, 1077] width 23 height 23
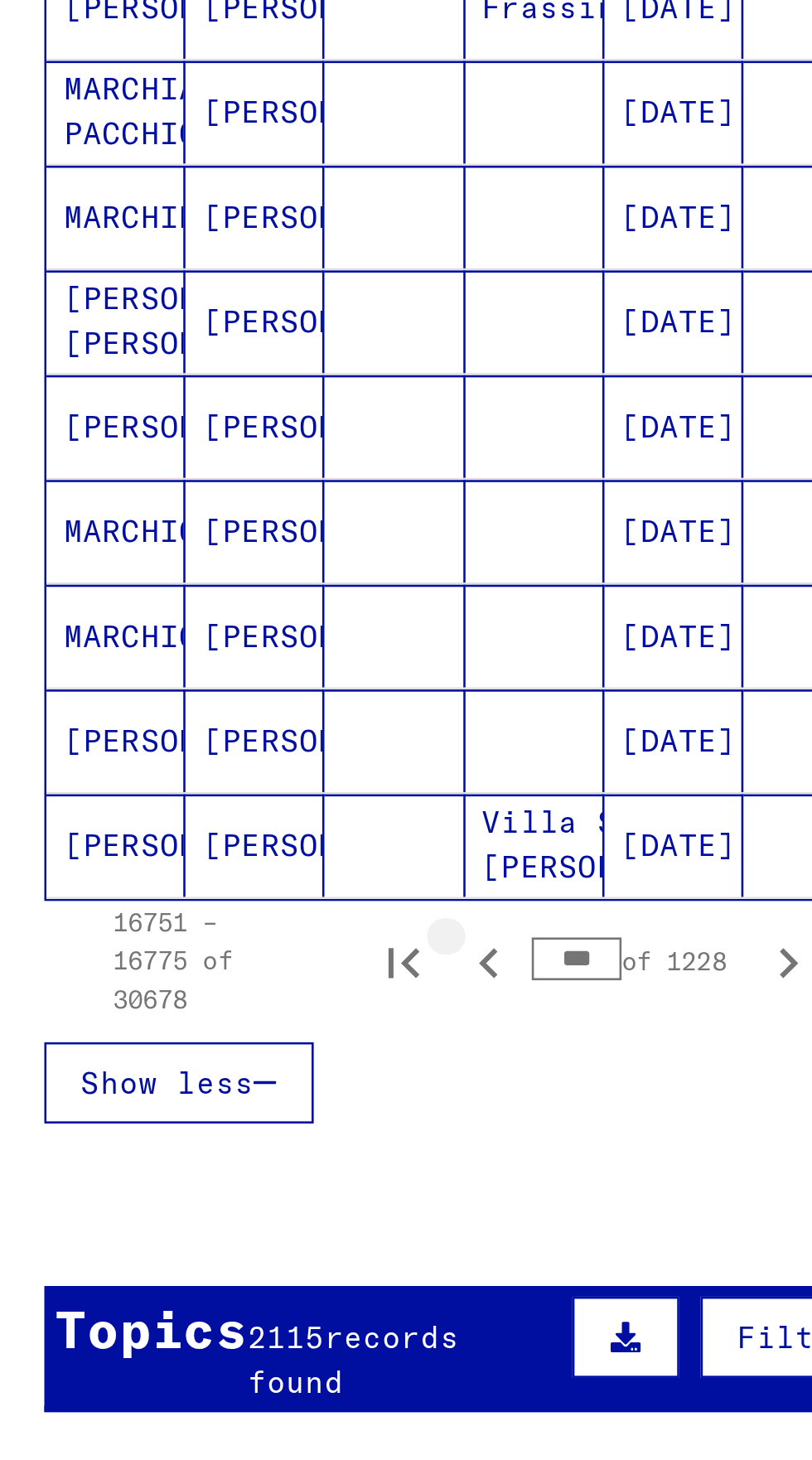
click at [209, 1066] on icon "Previous page" at bounding box center [206, 1077] width 23 height 23
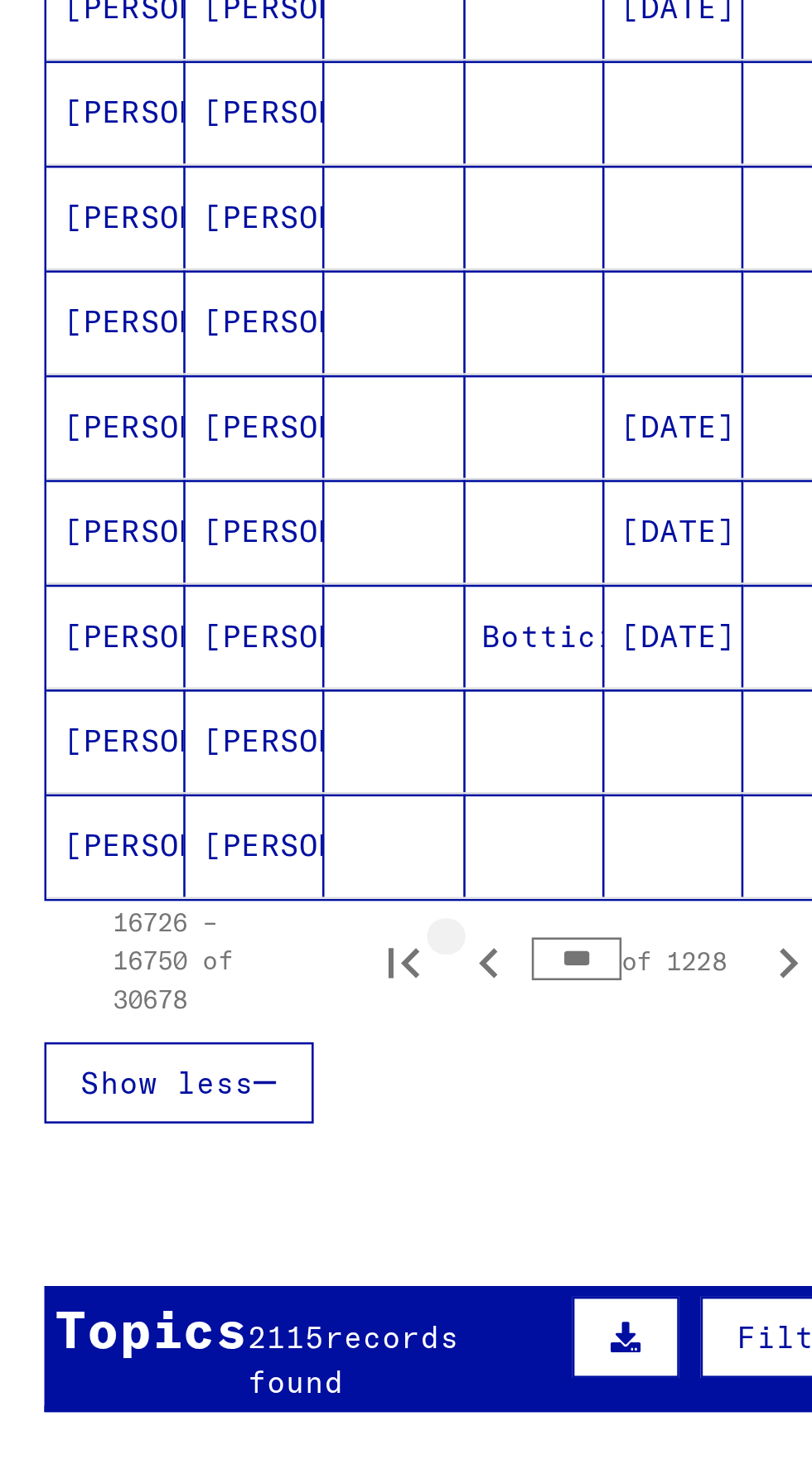
click at [208, 1071] on icon "Previous page" at bounding box center [205, 1077] width 8 height 12
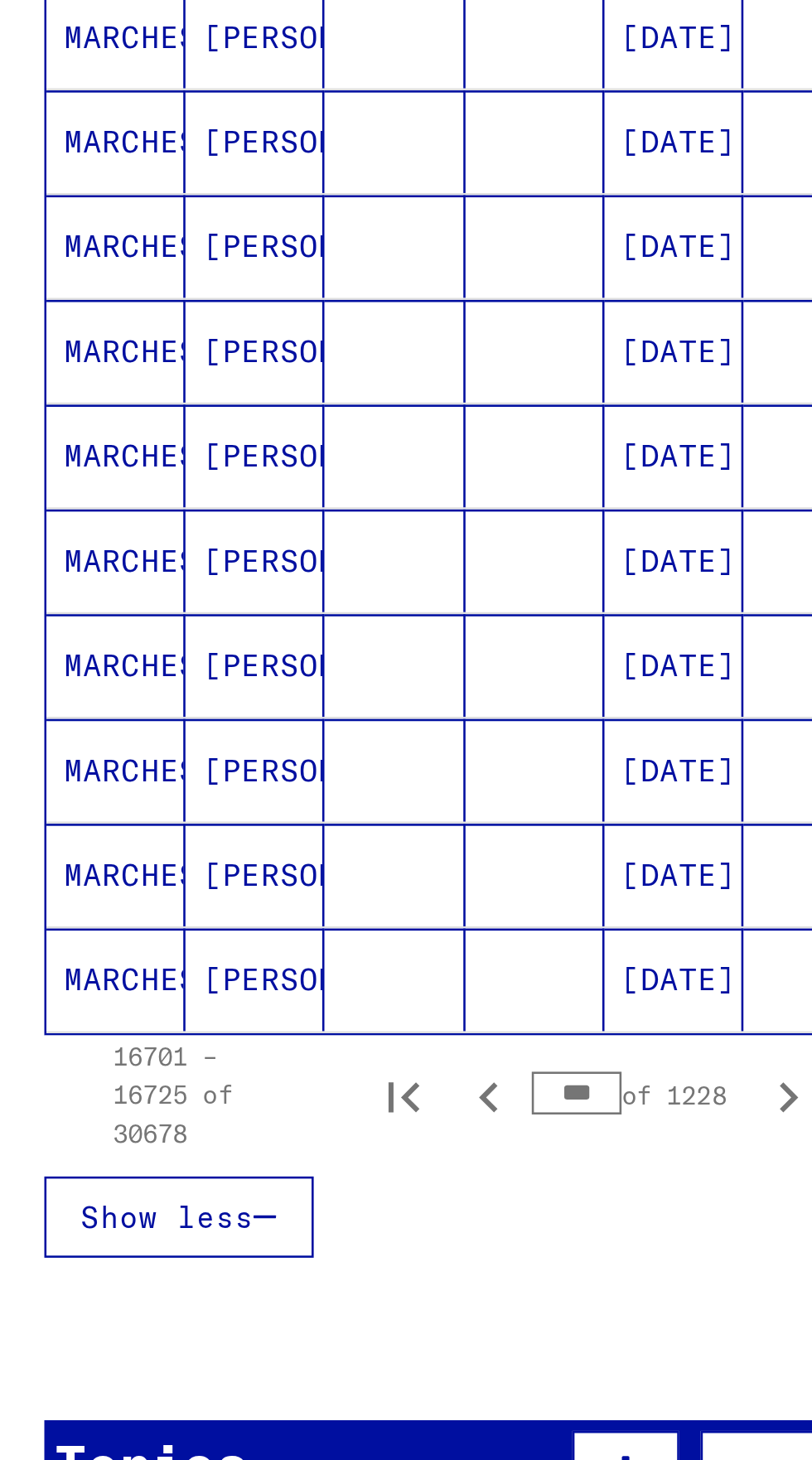
scroll to position [232, 0]
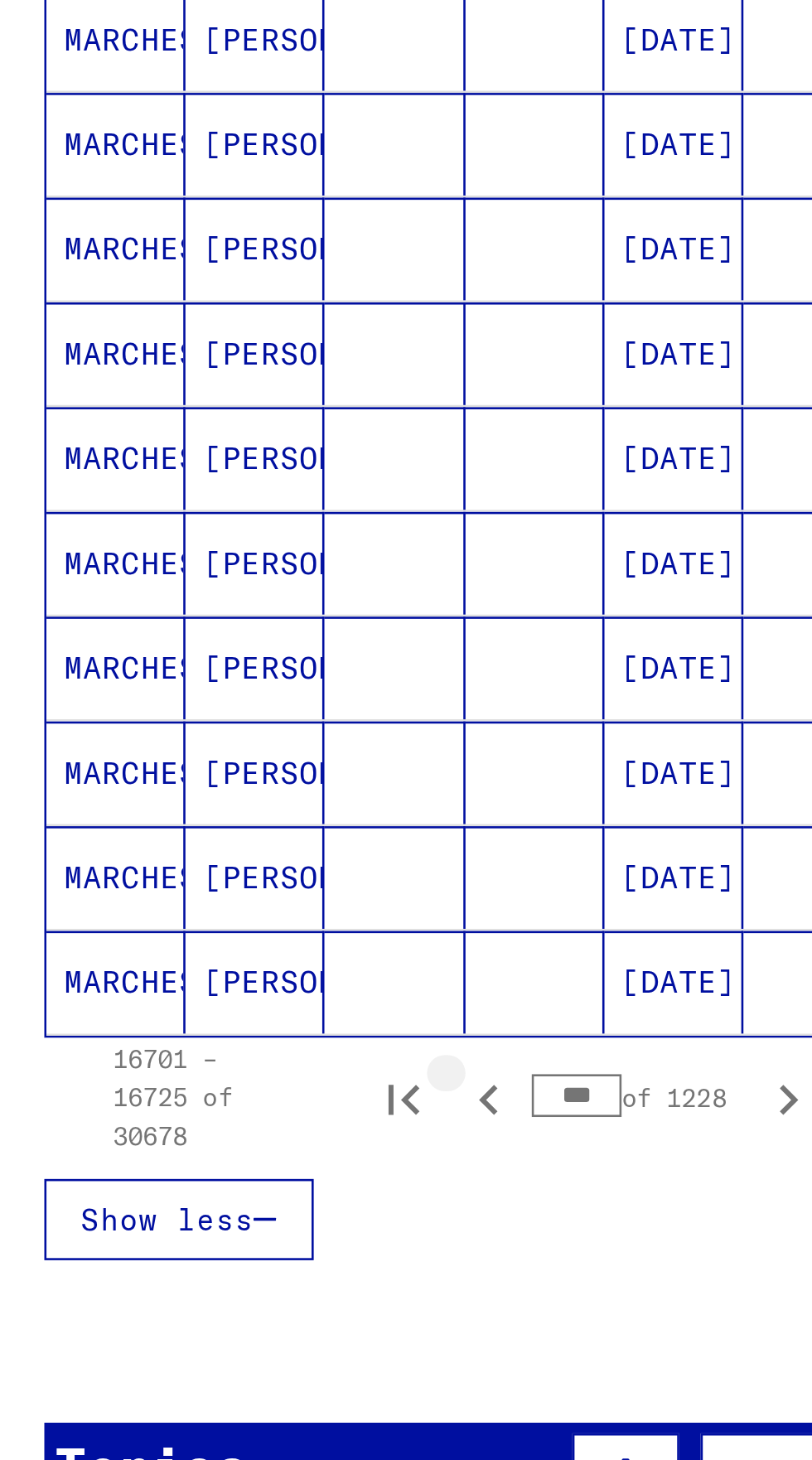
click at [208, 1119] on icon "Previous page" at bounding box center [206, 1131] width 23 height 23
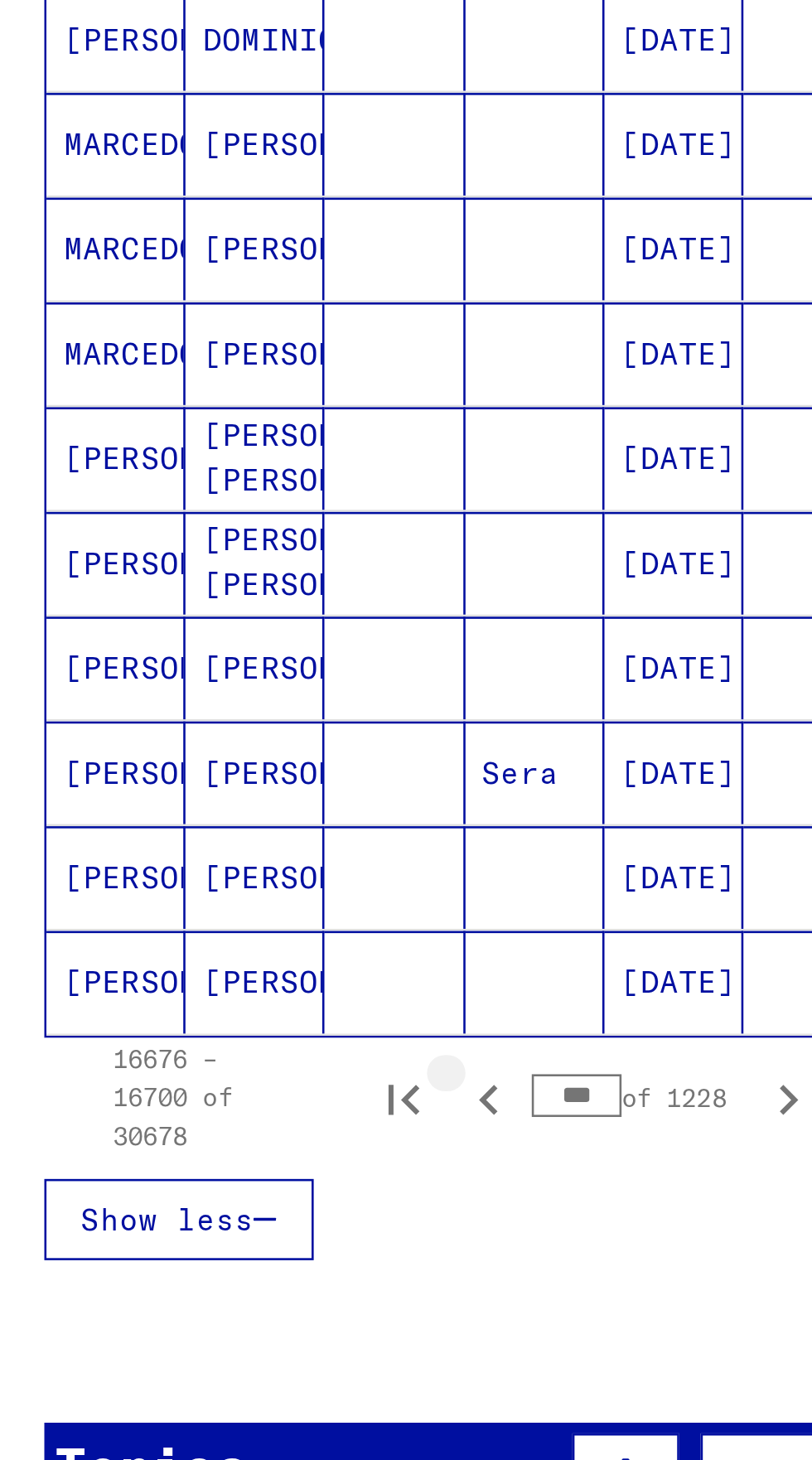
click at [209, 1113] on button "Previous page" at bounding box center [206, 1130] width 33 height 33
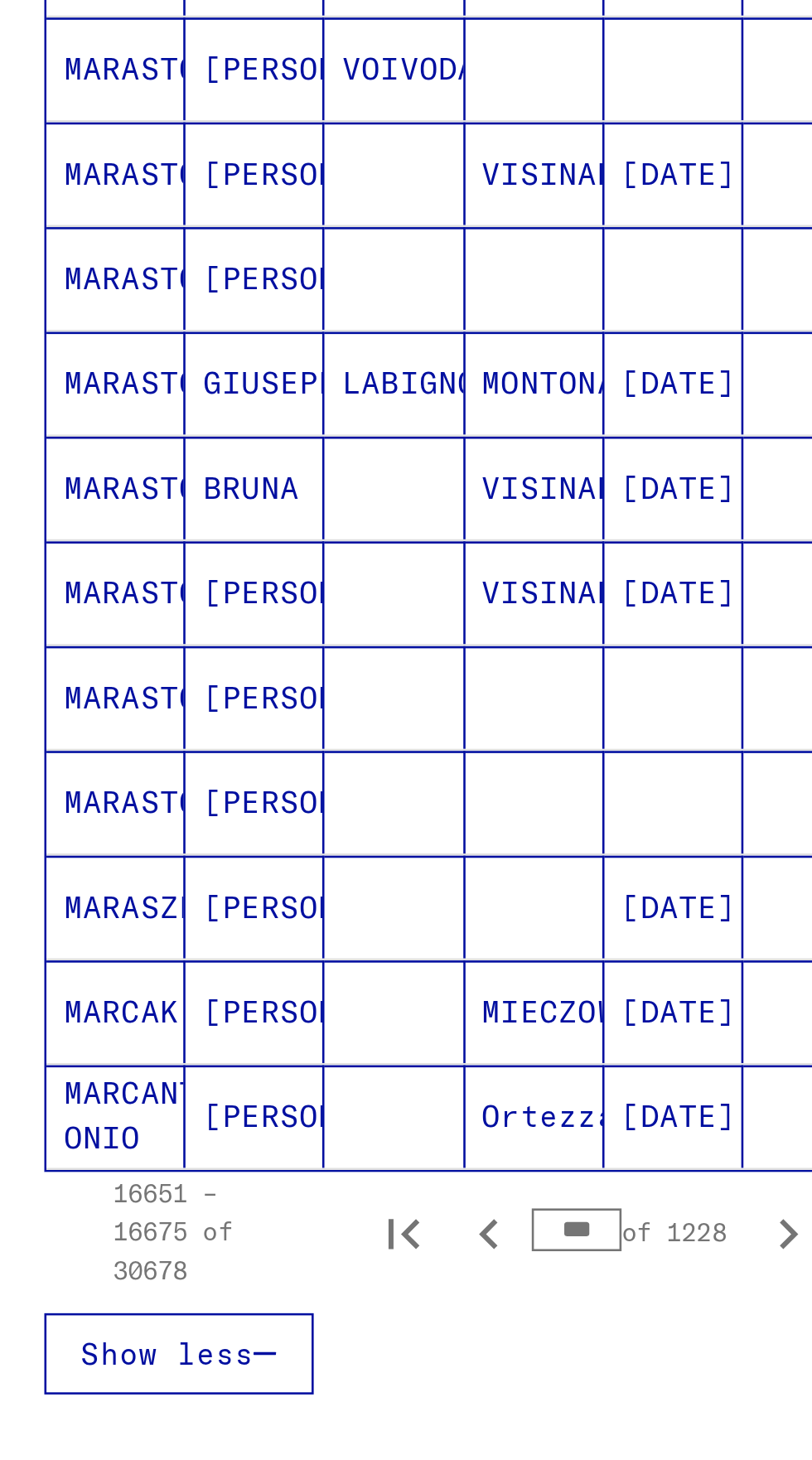
scroll to position [178, 0]
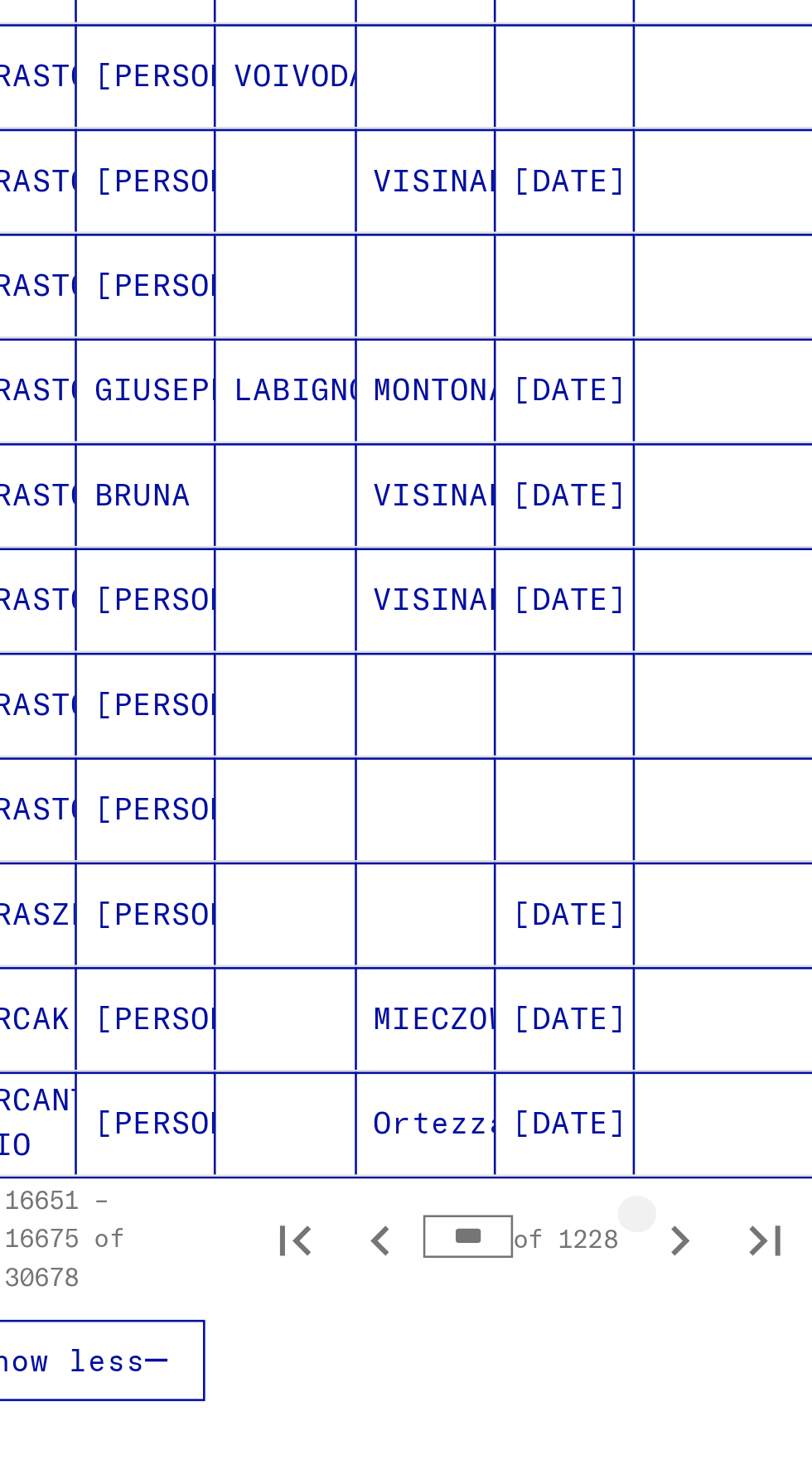
click at [321, 1173] on icon "Next page" at bounding box center [322, 1185] width 23 height 23
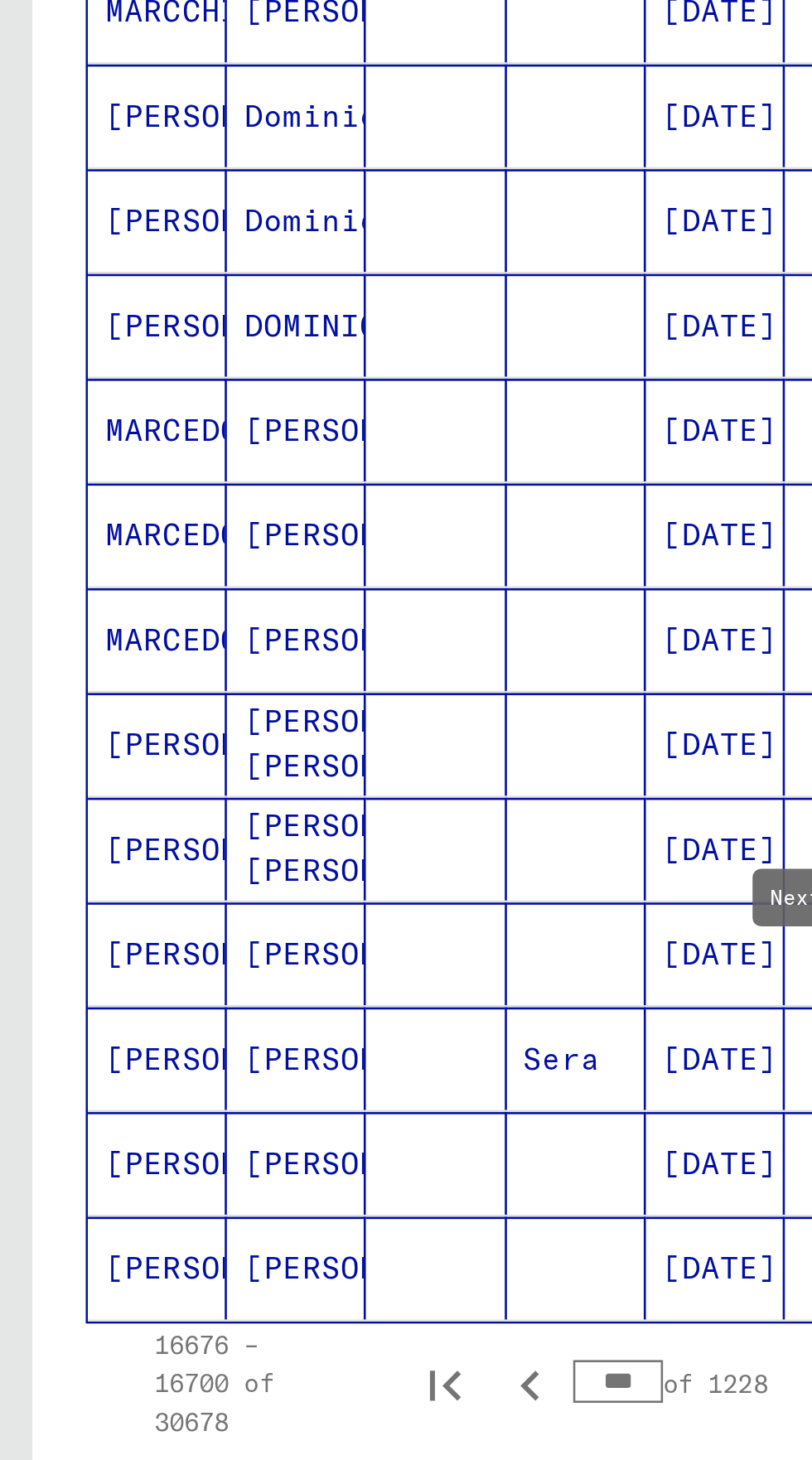
scroll to position [122, 0]
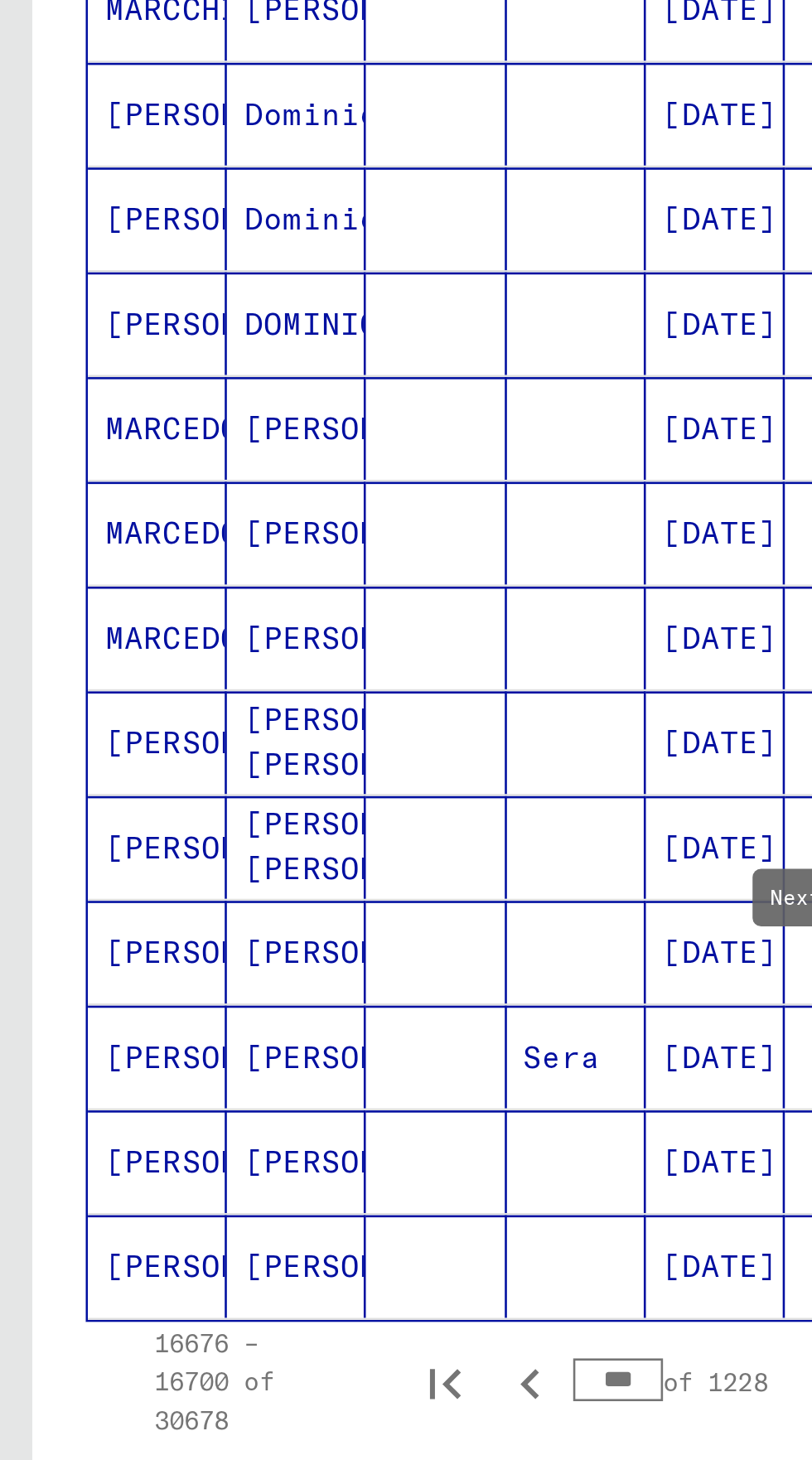
click at [49, 1175] on mat-cell "[PERSON_NAME]" at bounding box center [61, 1195] width 54 height 40
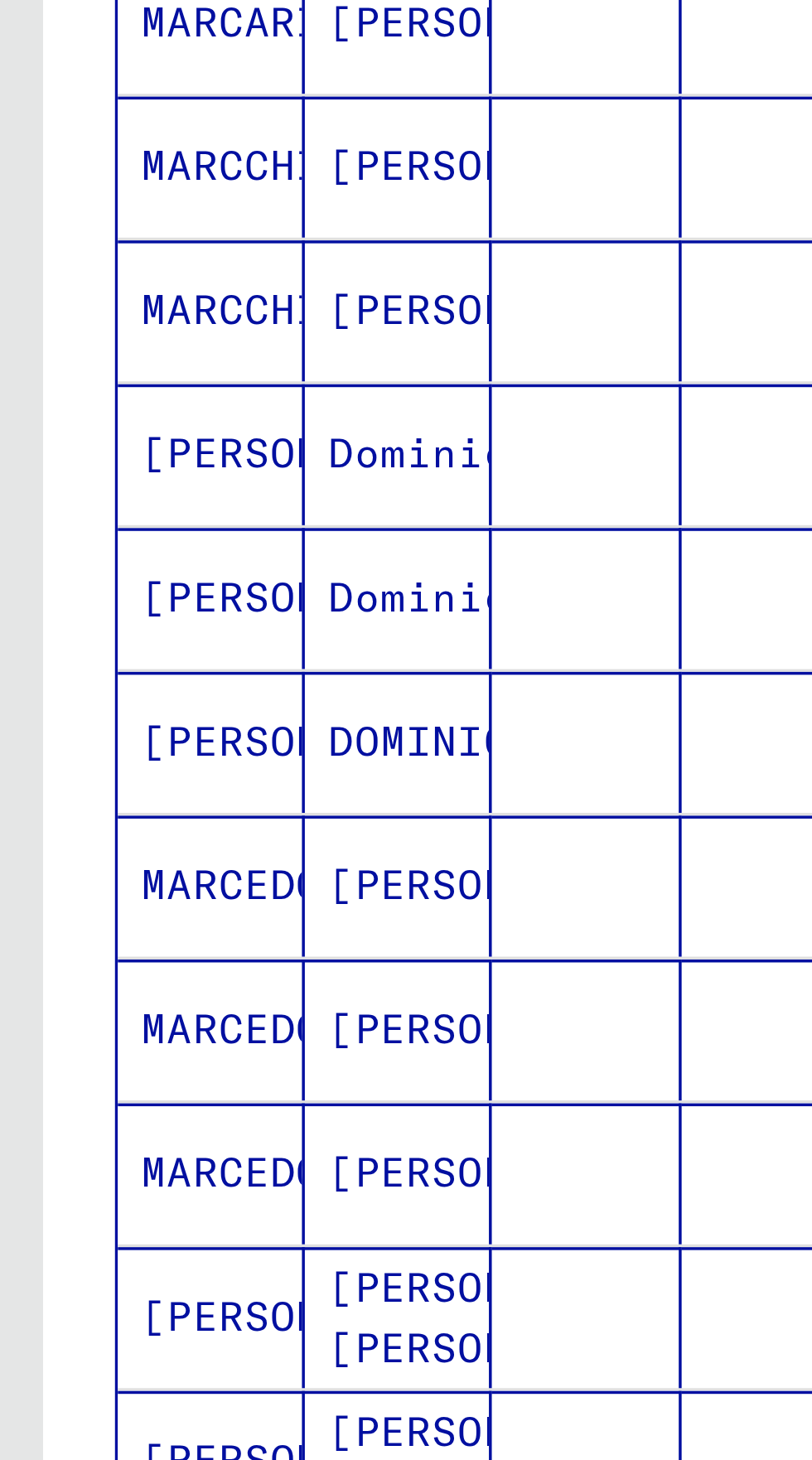
scroll to position [92, 0]
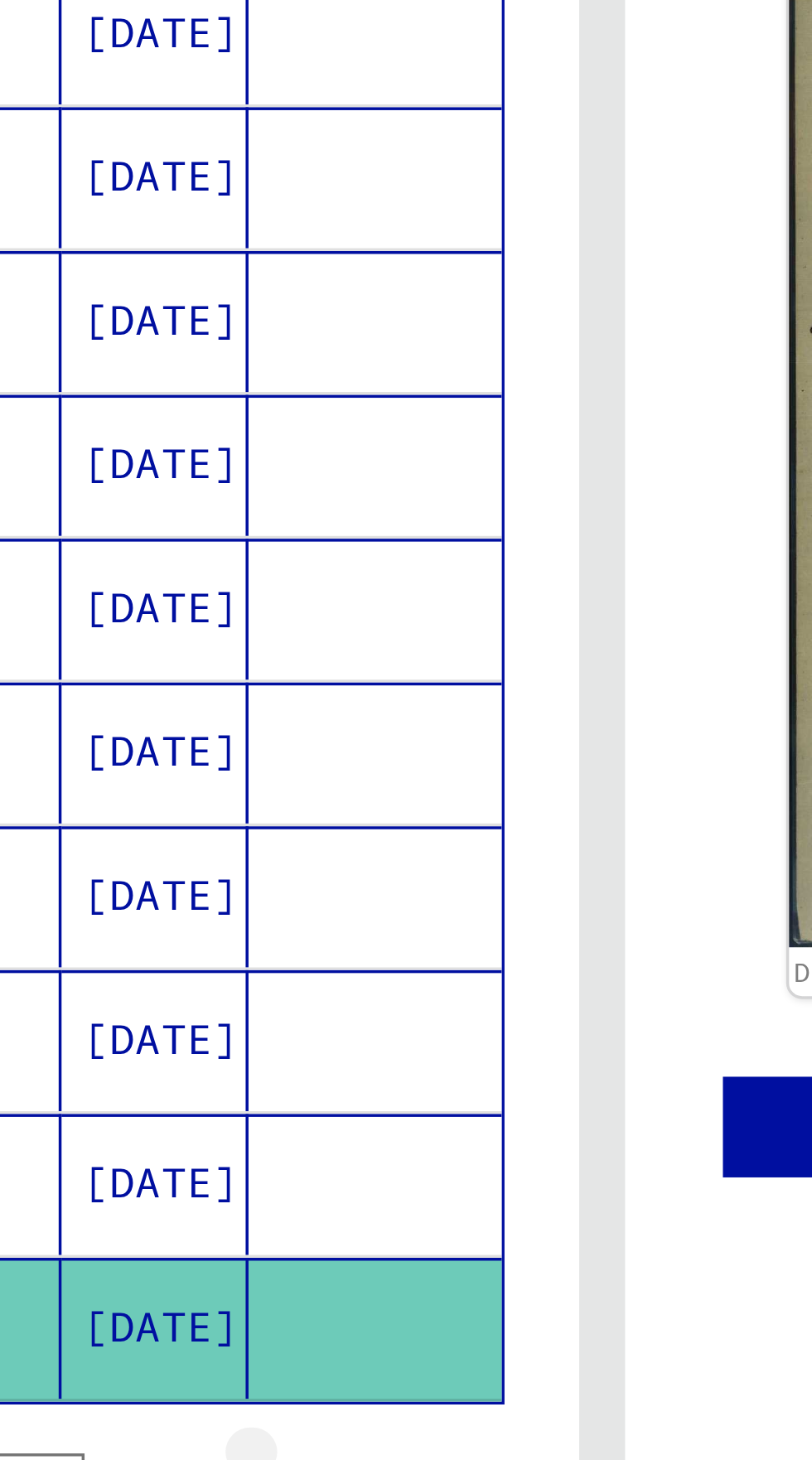
click at [318, 921] on icon "Next page" at bounding box center [322, 932] width 23 height 23
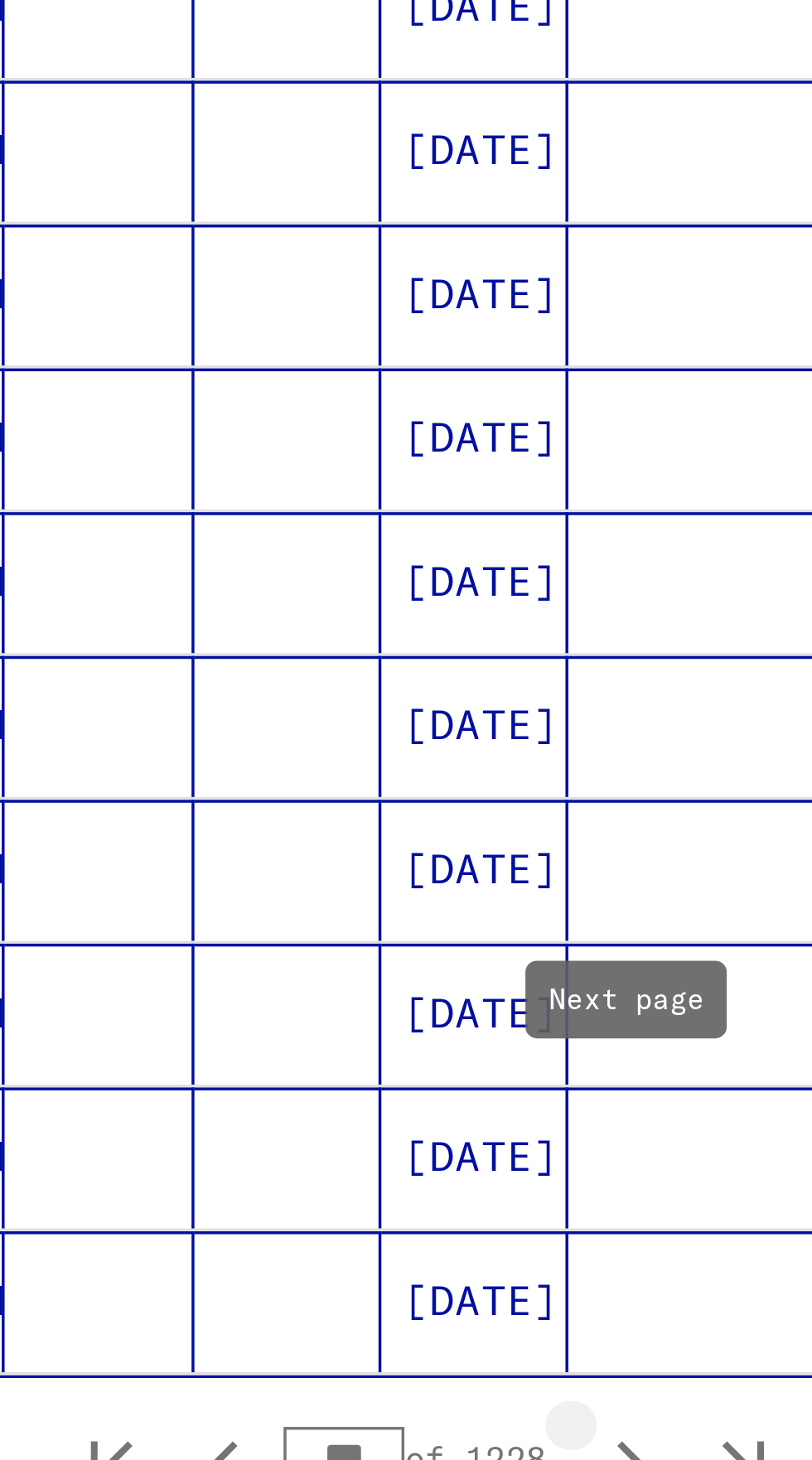
click at [317, 921] on icon "Next page" at bounding box center [322, 932] width 23 height 23
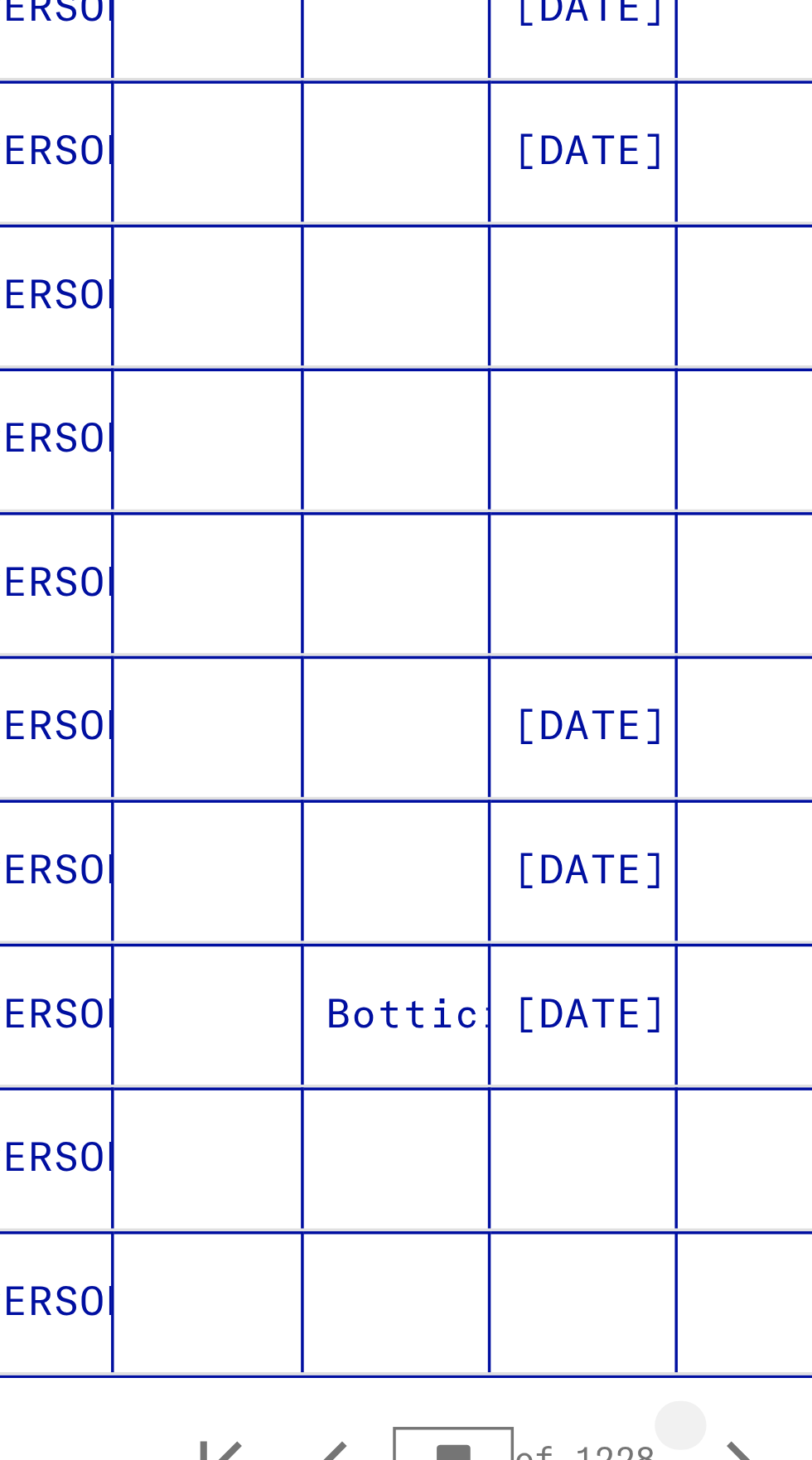
click at [318, 926] on icon "Next page" at bounding box center [322, 932] width 8 height 12
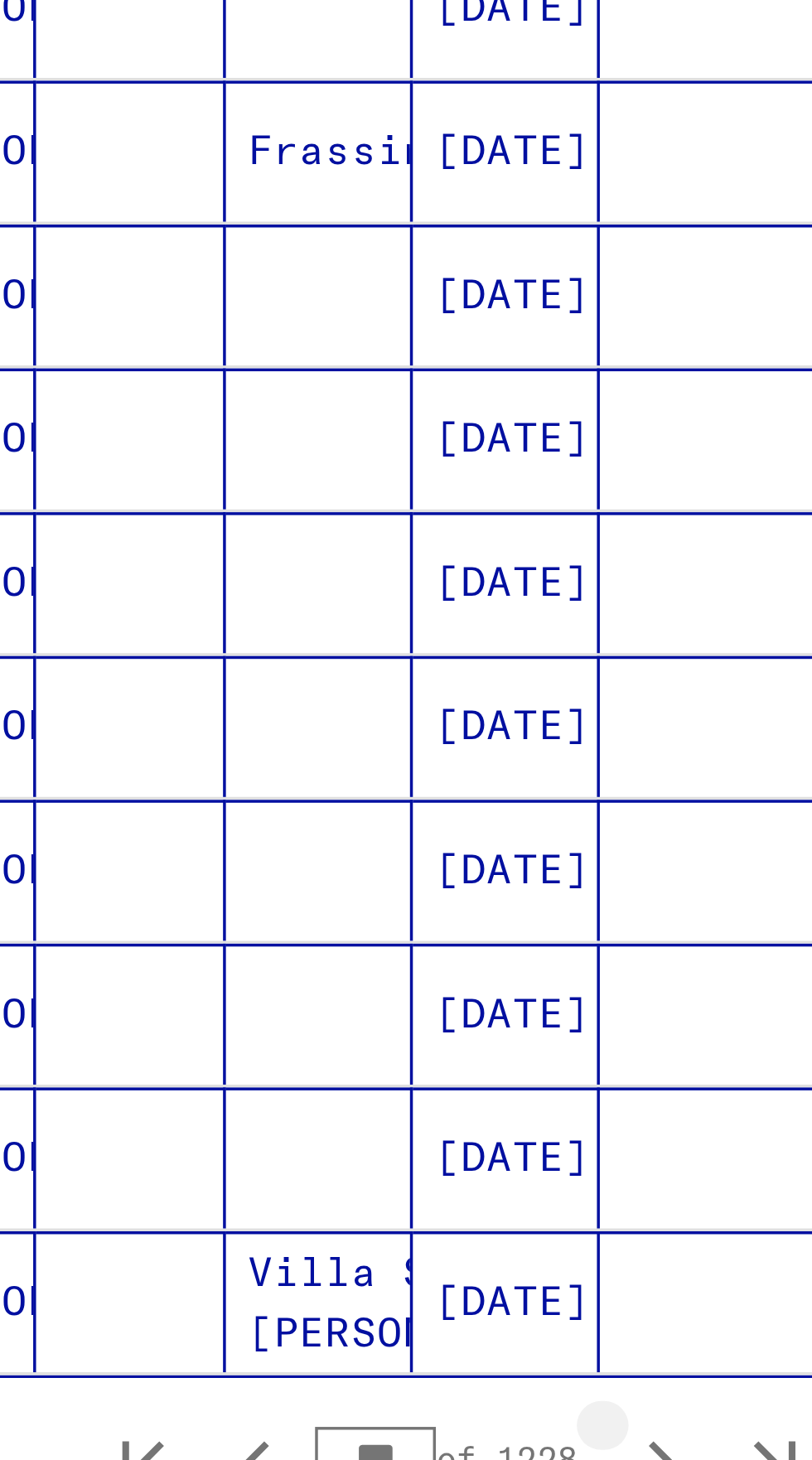
click at [324, 921] on icon "Next page" at bounding box center [322, 932] width 23 height 23
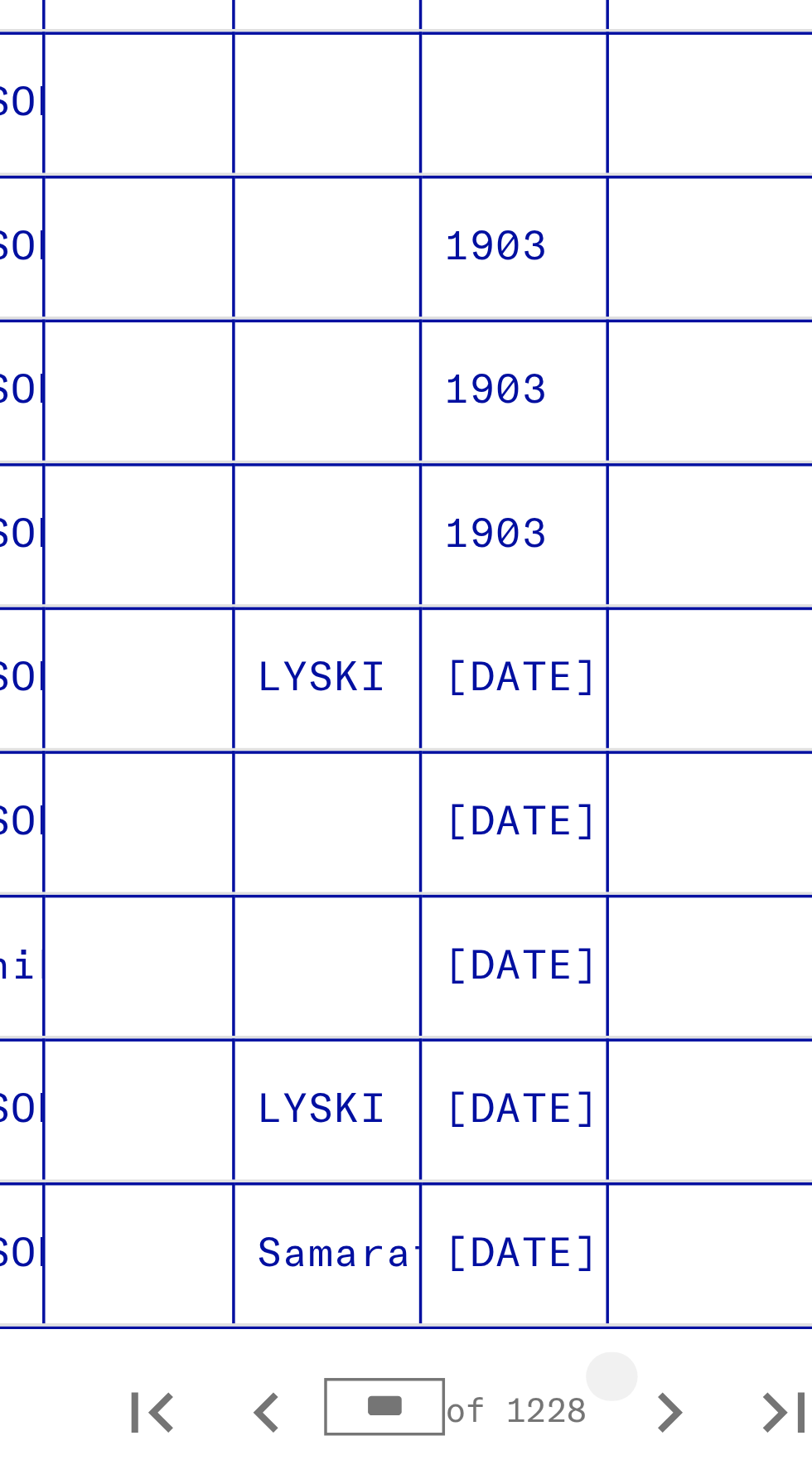
click at [311, 921] on icon "Next page" at bounding box center [322, 932] width 23 height 23
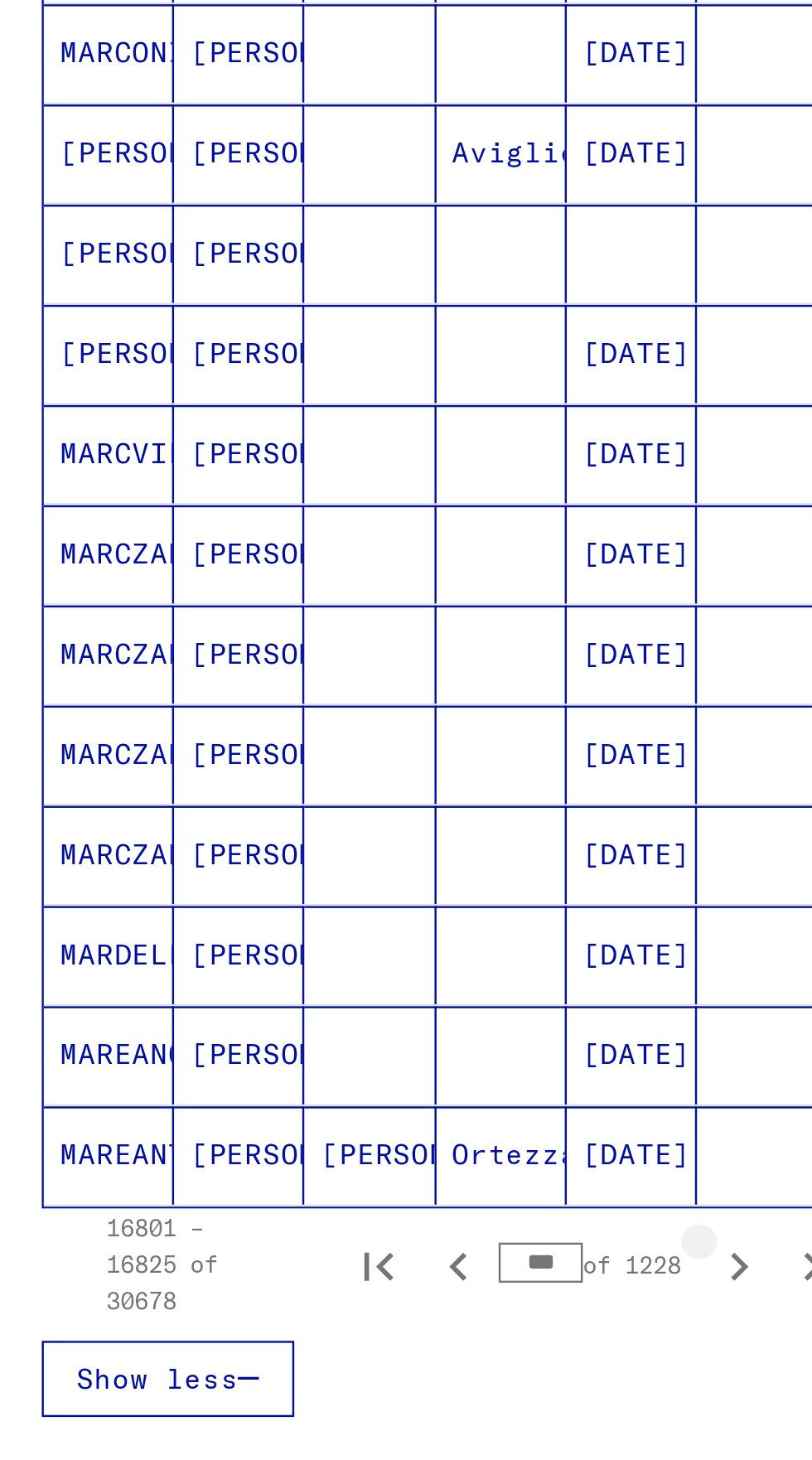
click at [316, 915] on button "Next page" at bounding box center [322, 931] width 33 height 33
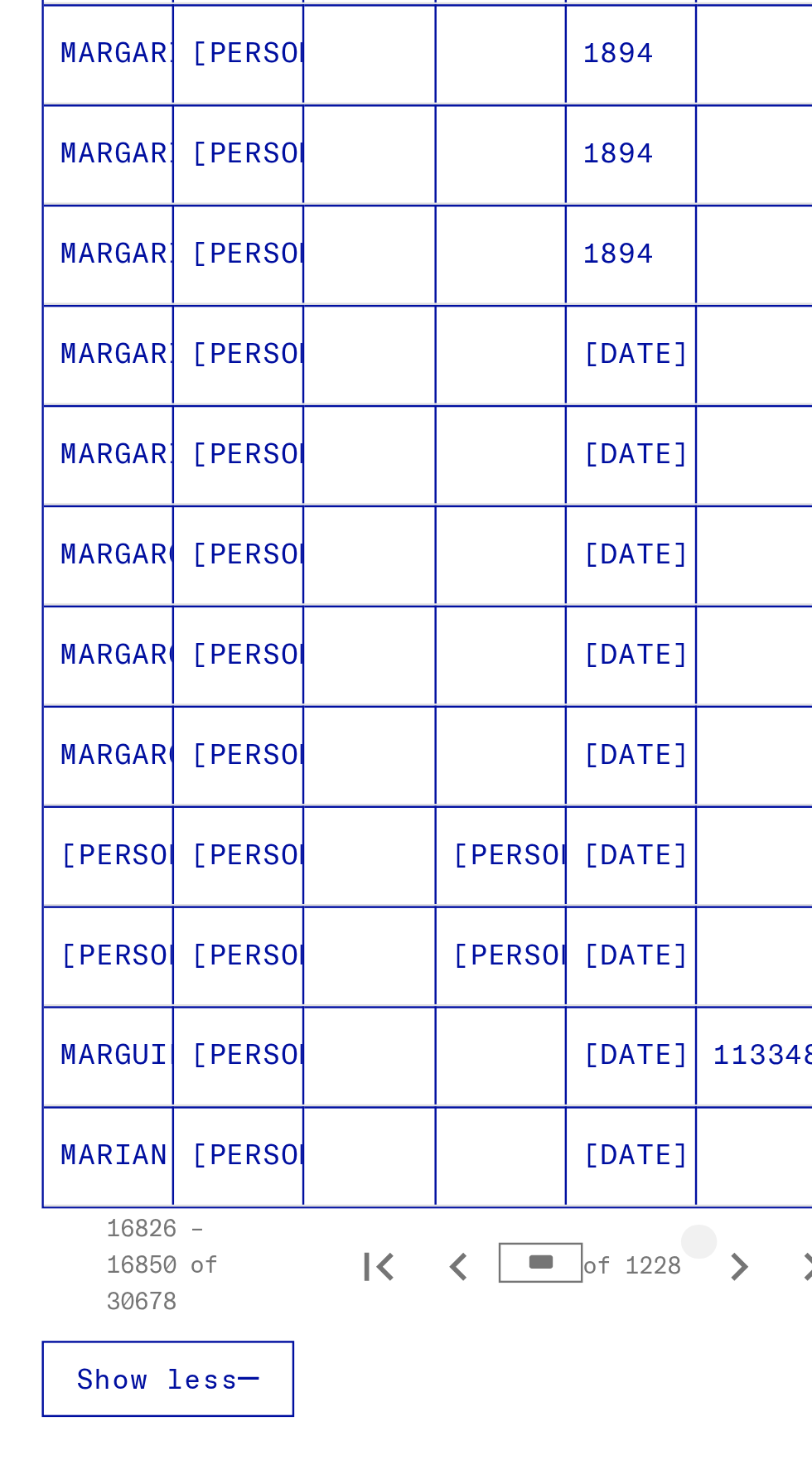
click at [320, 921] on icon "Next page" at bounding box center [322, 932] width 23 height 23
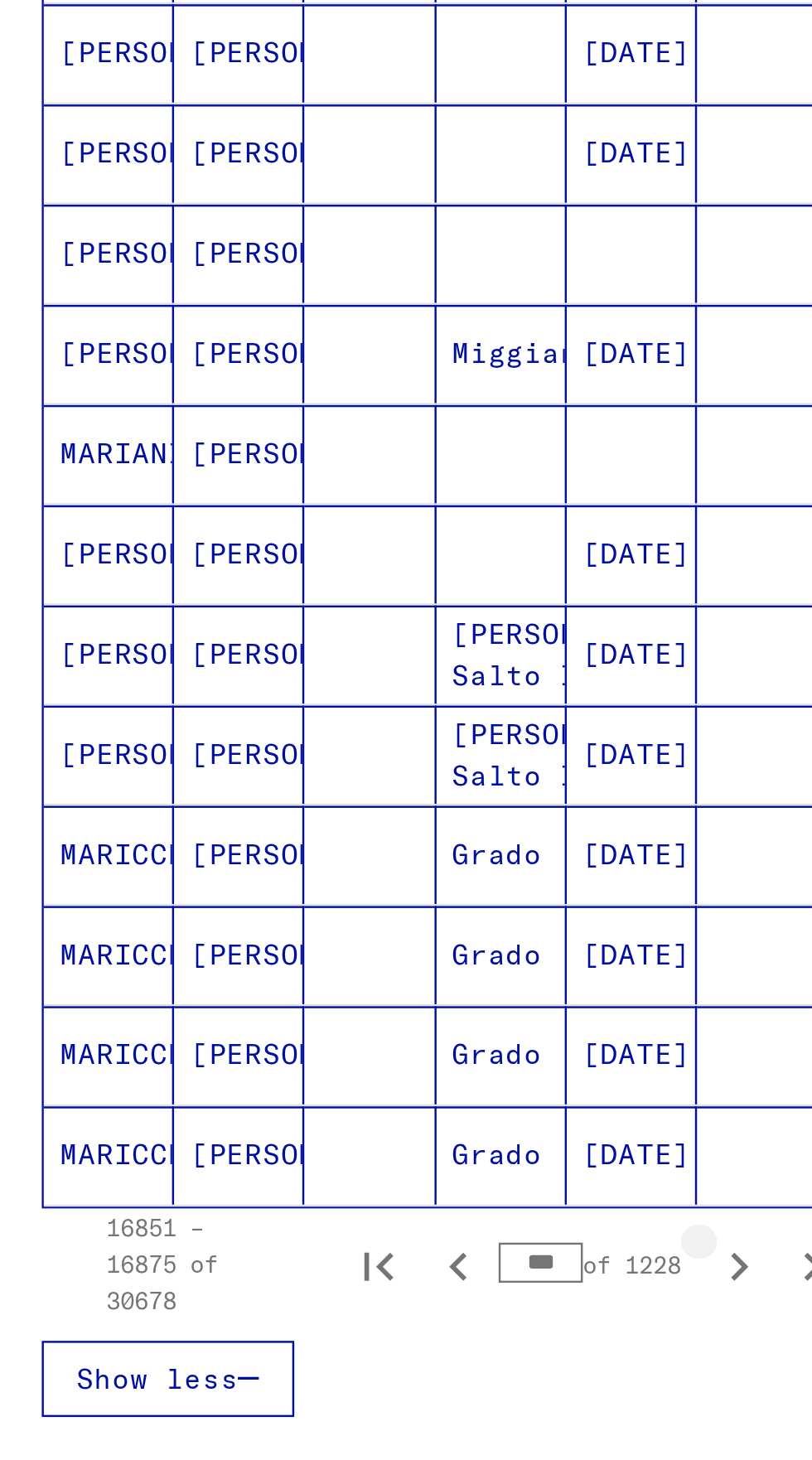
click at [318, 921] on icon "Next page" at bounding box center [322, 932] width 23 height 23
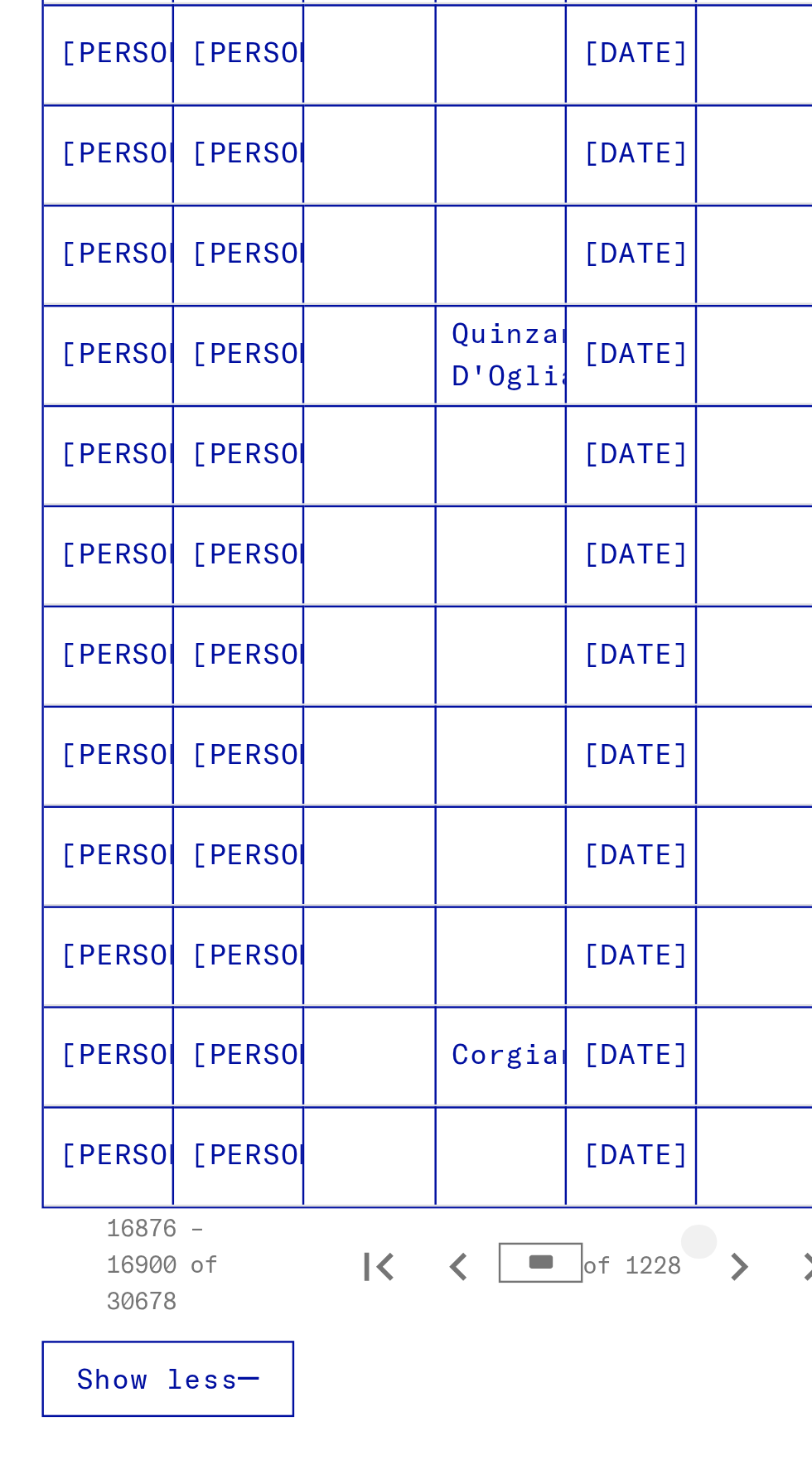
click at [318, 915] on button "Next page" at bounding box center [322, 931] width 33 height 33
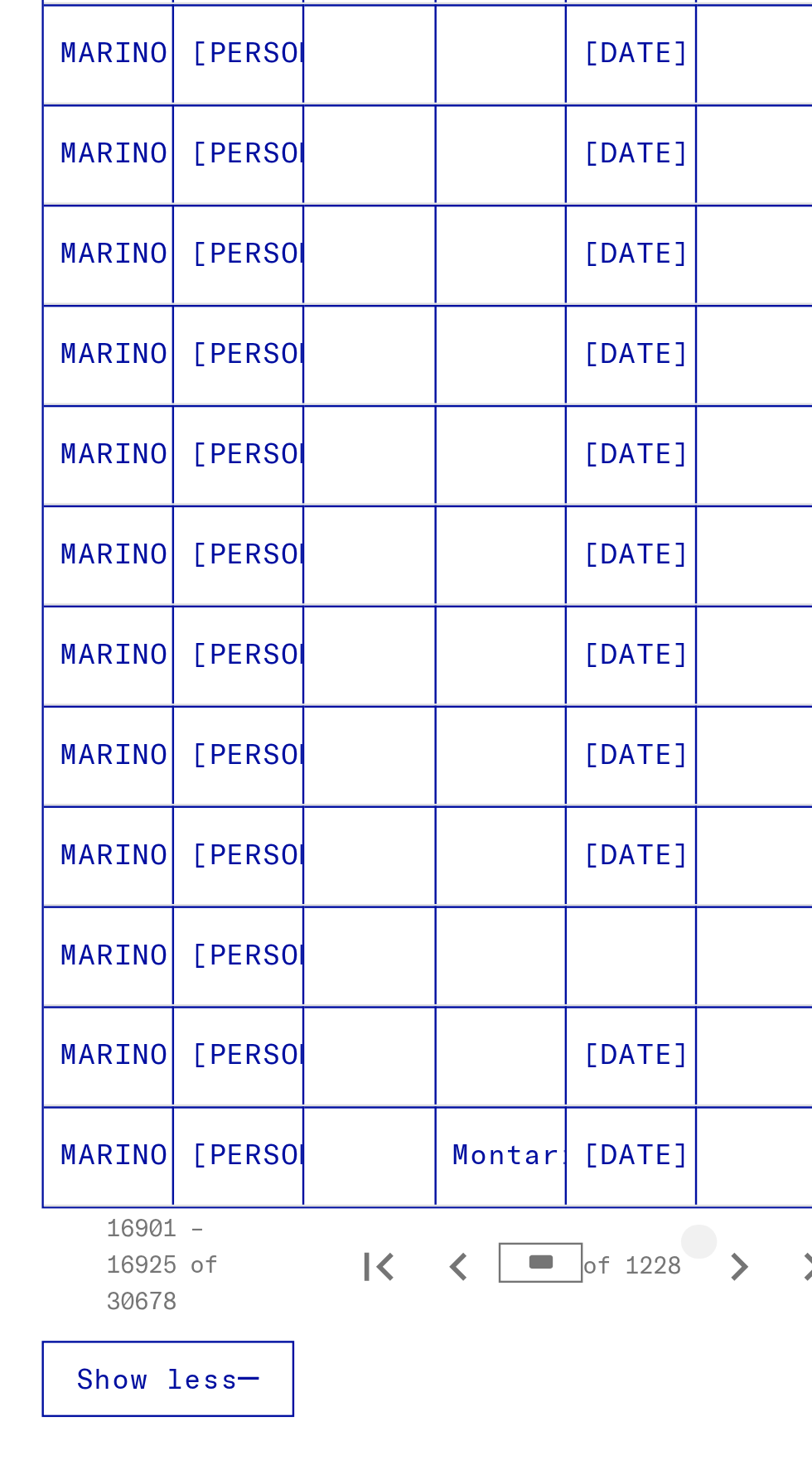
click at [321, 915] on button "Next page" at bounding box center [322, 931] width 33 height 33
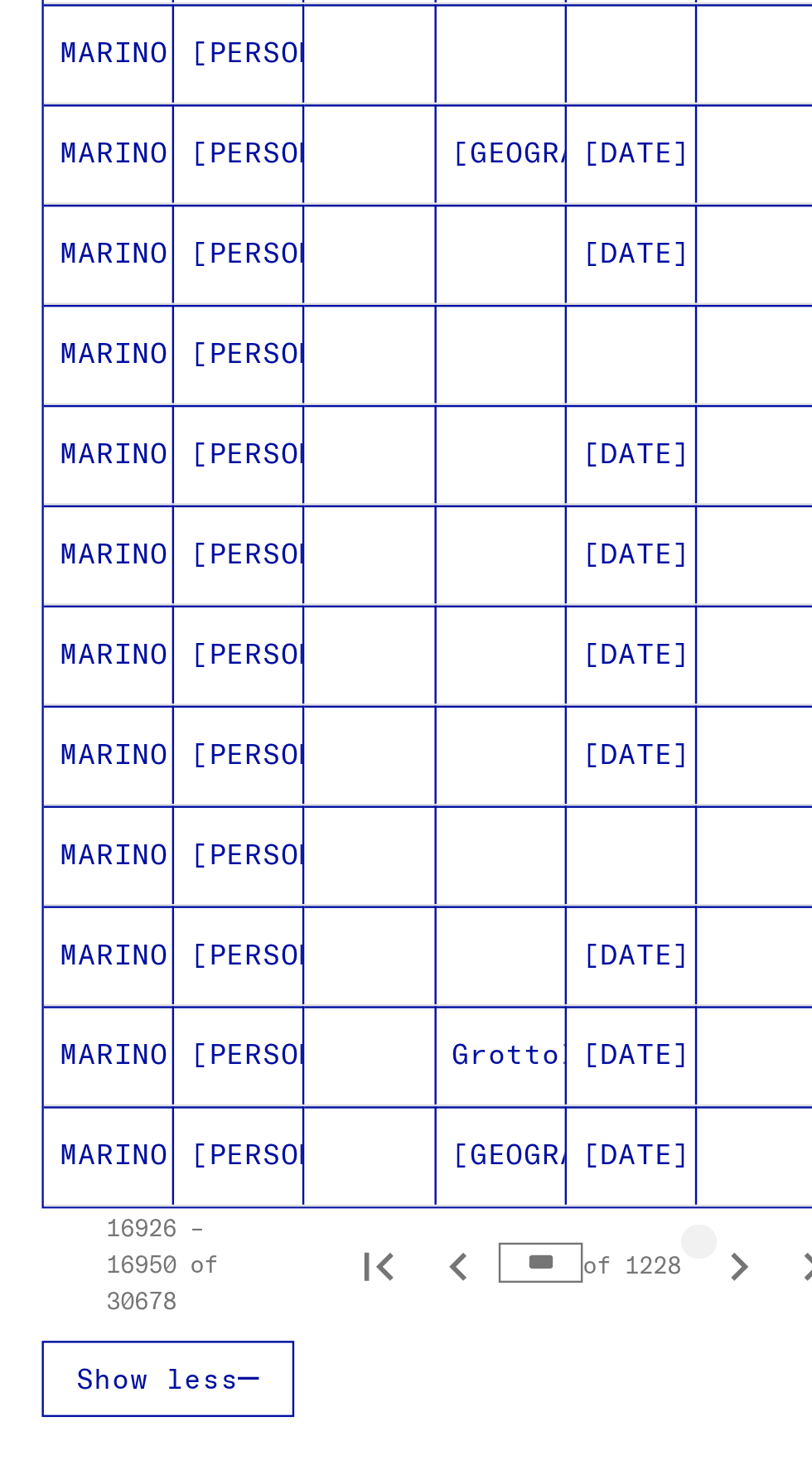
click at [325, 915] on button "Next page" at bounding box center [322, 931] width 33 height 33
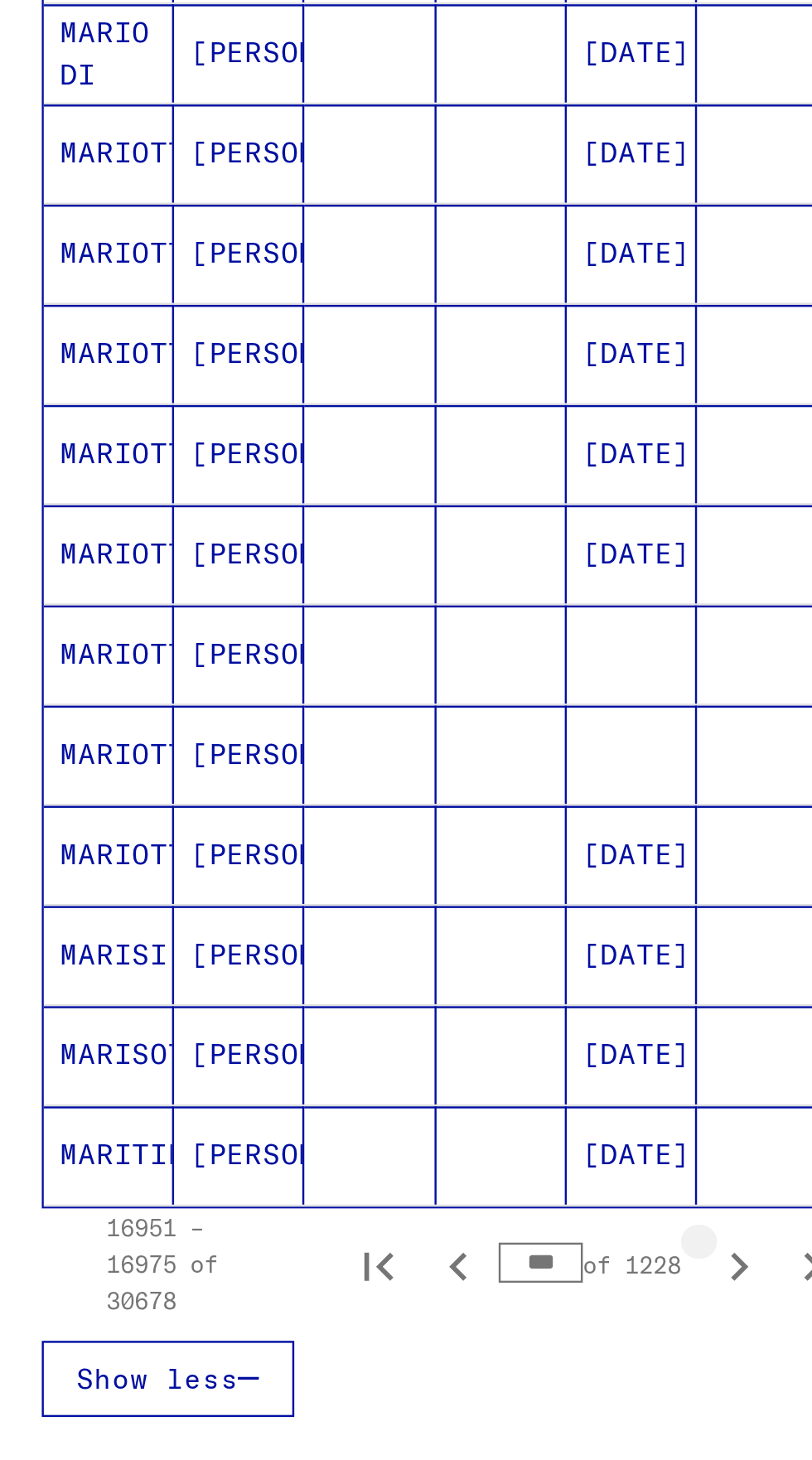
click at [326, 921] on icon "Next page" at bounding box center [322, 932] width 23 height 23
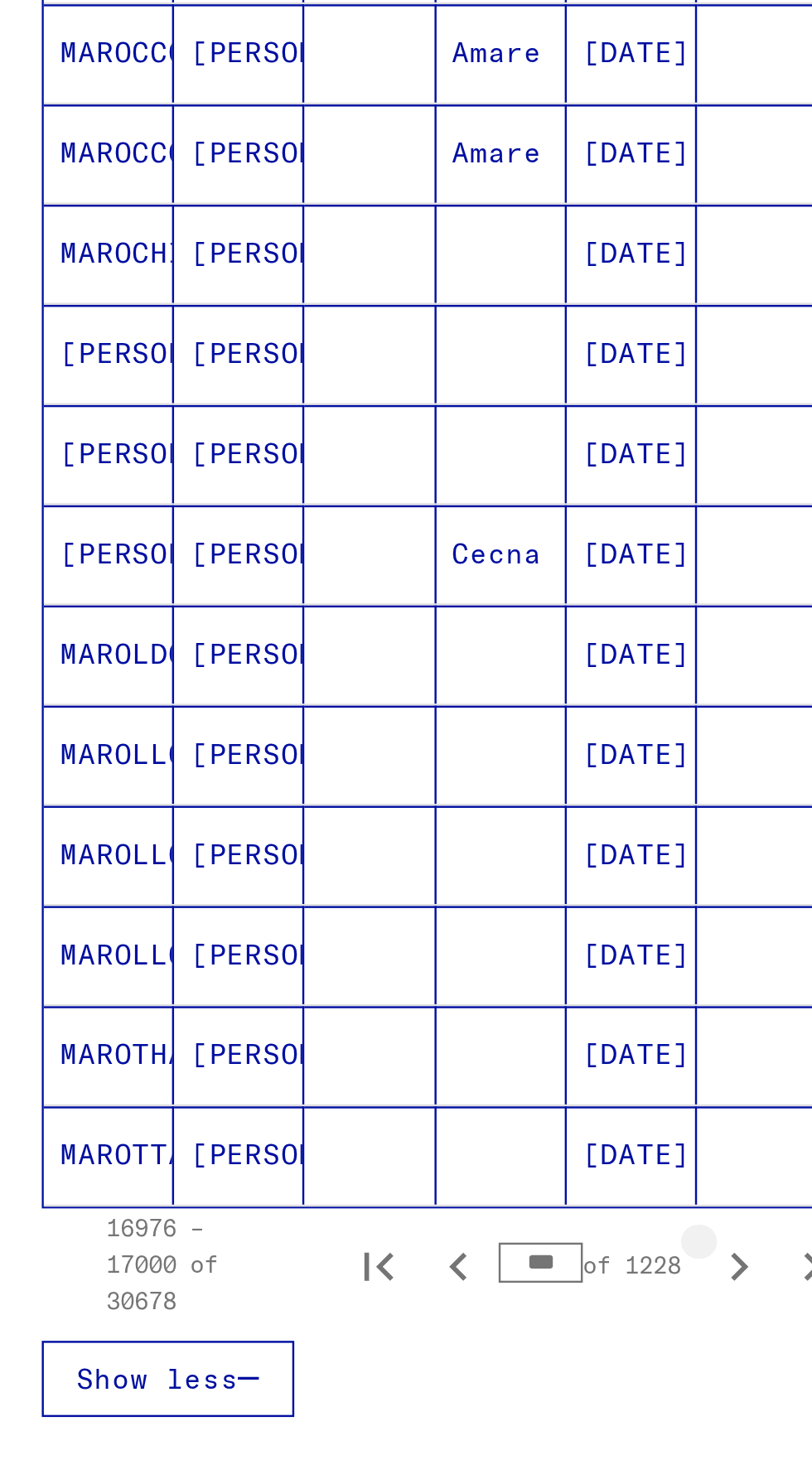
click at [320, 921] on icon "Next page" at bounding box center [322, 932] width 23 height 23
click at [324, 921] on icon "Next page" at bounding box center [322, 932] width 23 height 23
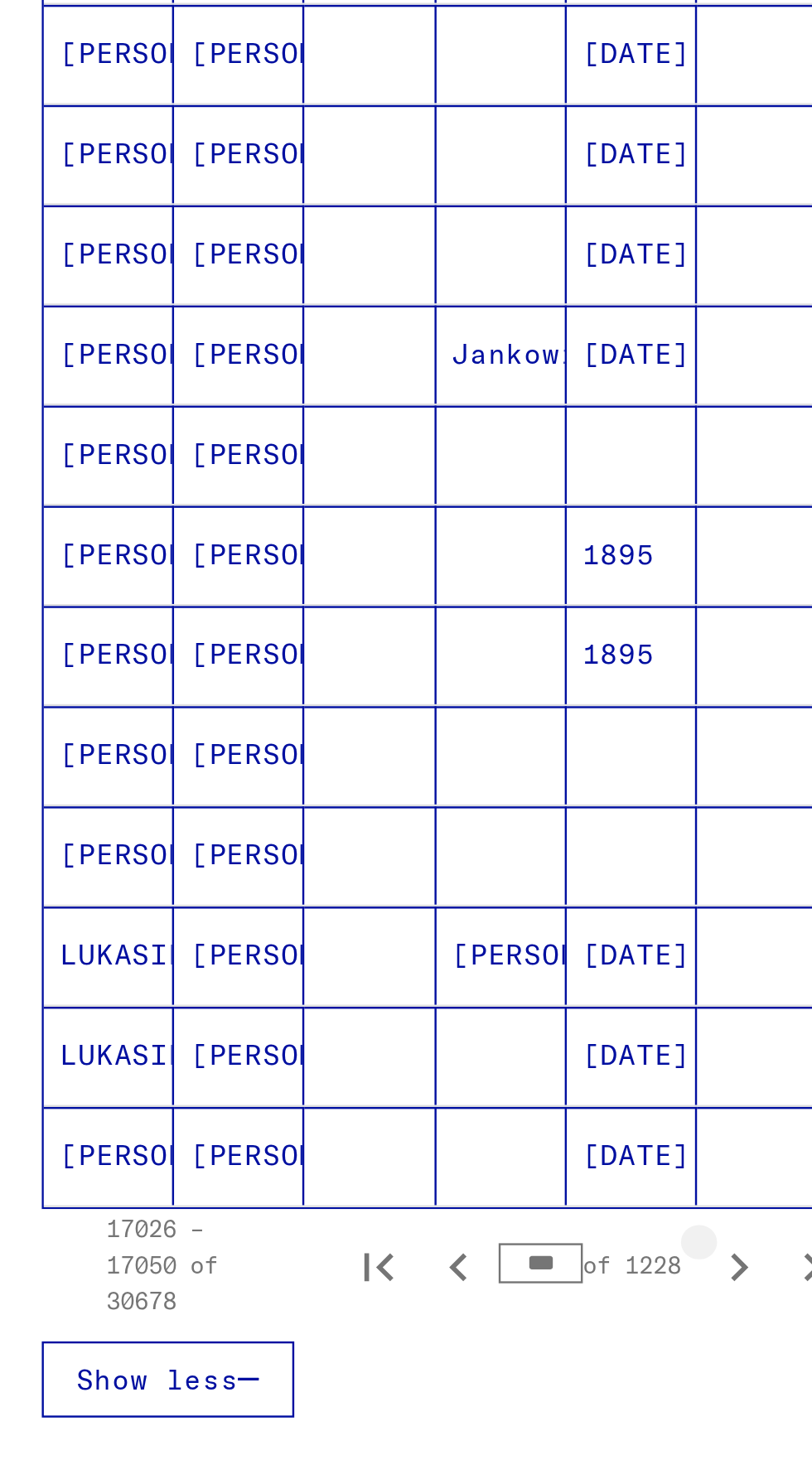
click at [320, 921] on icon "Next page" at bounding box center [322, 932] width 23 height 23
type input "***"
